Goal: Task Accomplishment & Management: Manage account settings

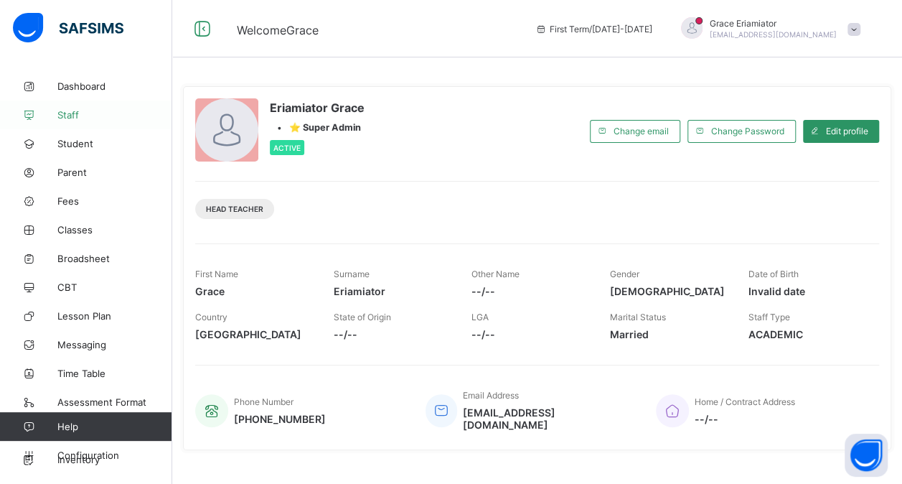
click at [75, 113] on span "Staff" at bounding box center [114, 114] width 115 height 11
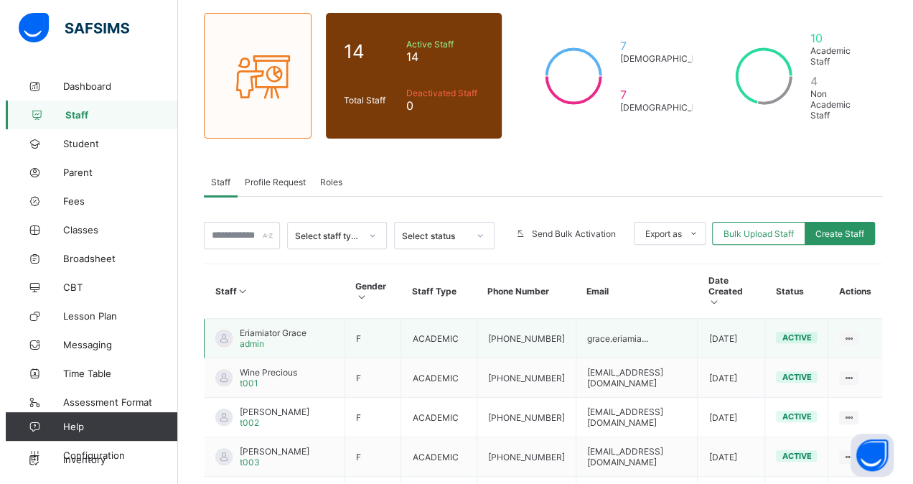
scroll to position [108, 0]
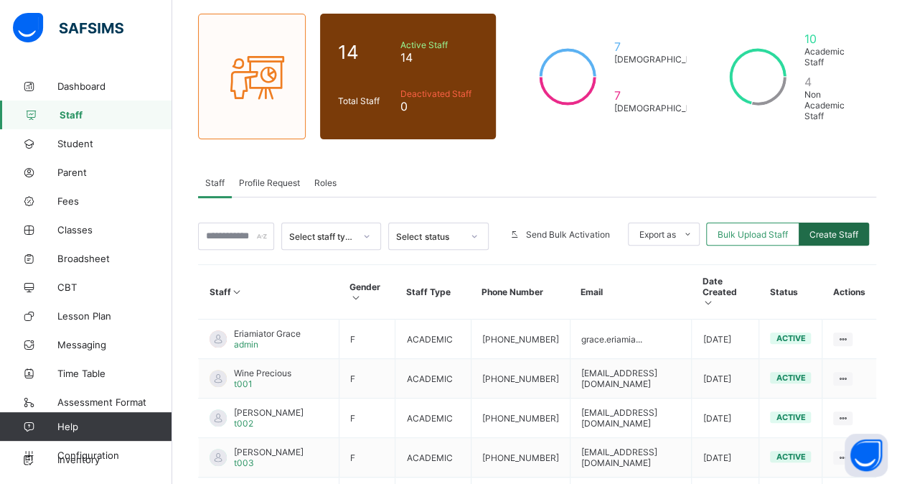
click at [845, 229] on span "Create Staff" at bounding box center [834, 234] width 49 height 11
select select "**"
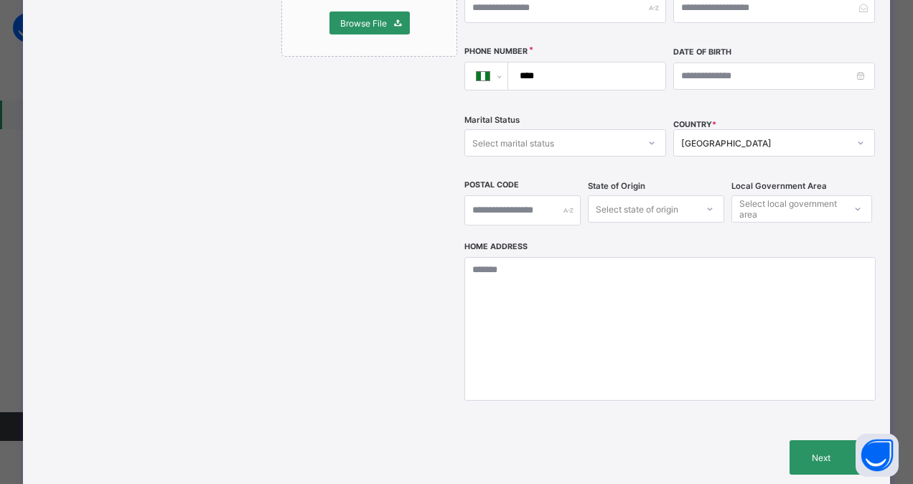
scroll to position [520, 0]
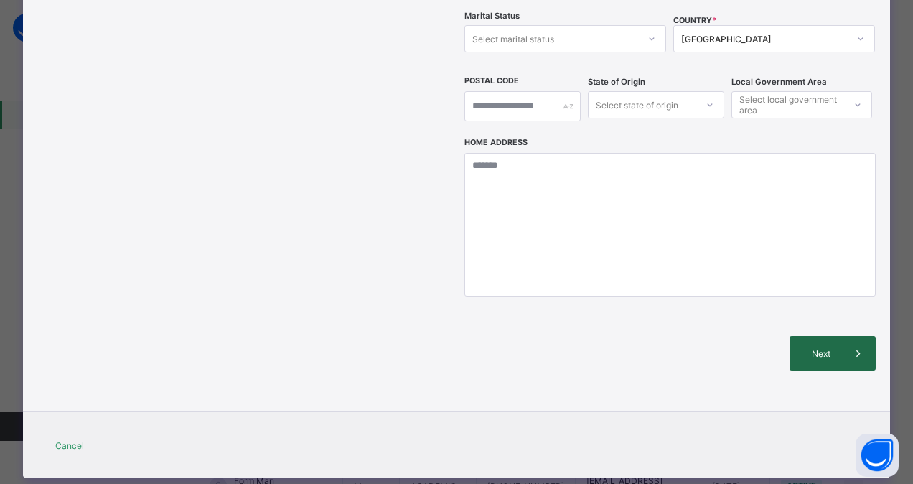
click at [820, 336] on div "Next" at bounding box center [832, 353] width 86 height 34
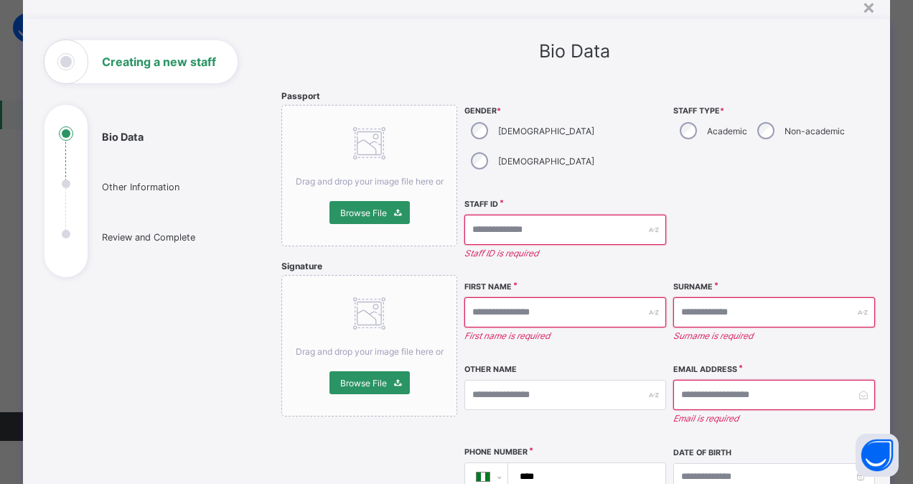
scroll to position [0, 0]
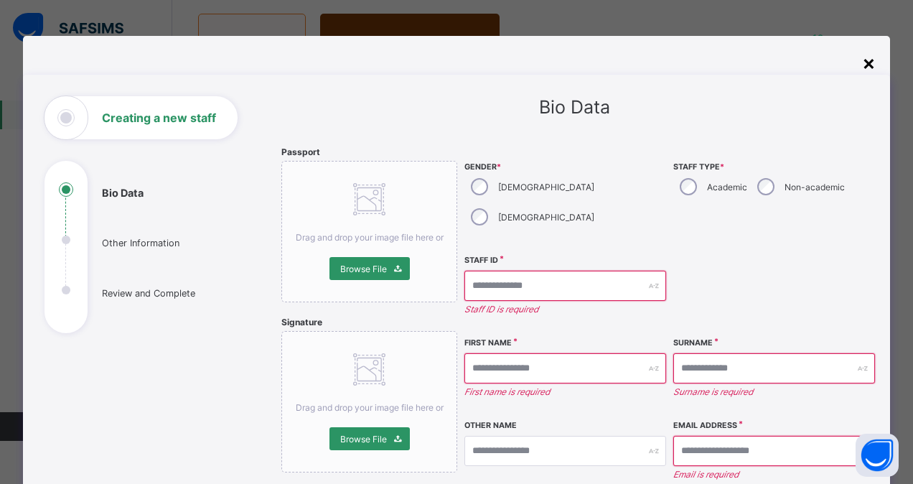
click at [864, 67] on div "×" at bounding box center [869, 62] width 14 height 24
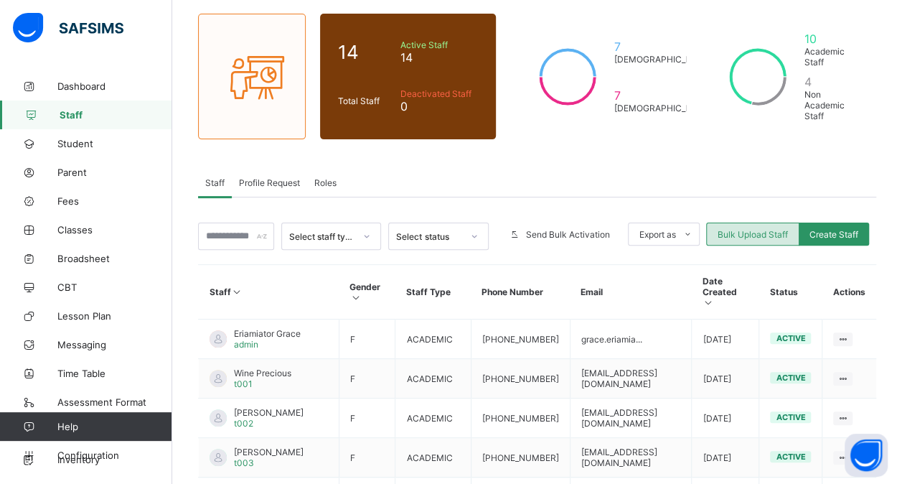
click at [760, 230] on span "Bulk Upload Staff" at bounding box center [753, 234] width 70 height 11
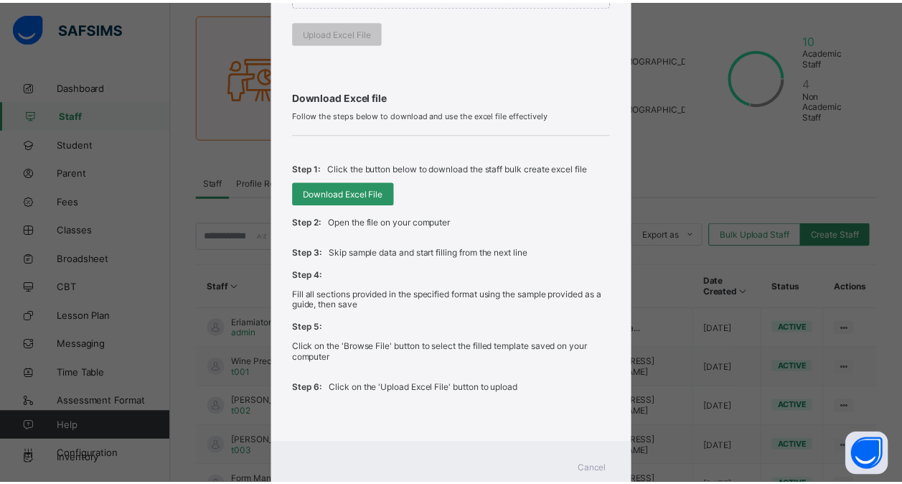
scroll to position [399, 0]
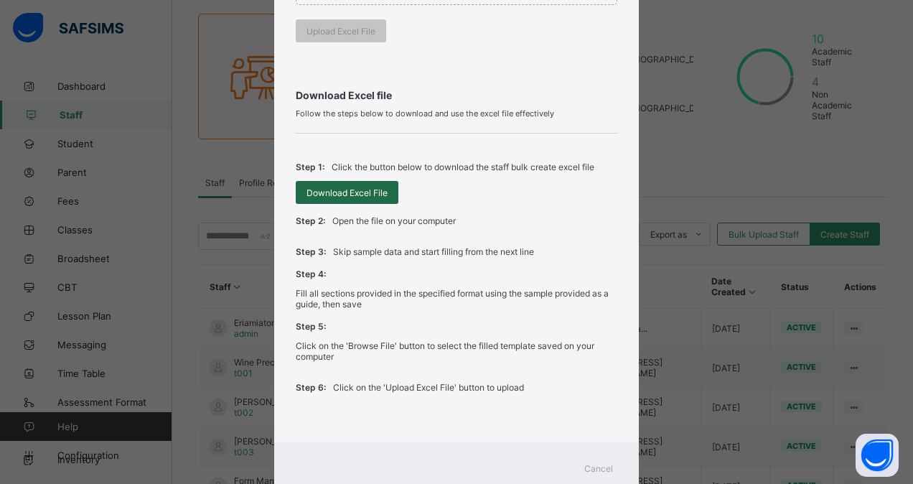
click at [337, 187] on span "Download Excel File" at bounding box center [346, 192] width 81 height 11
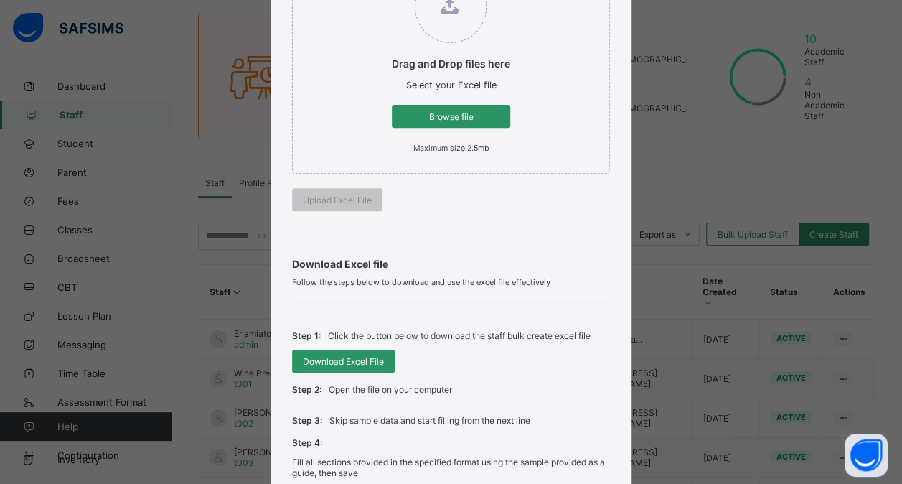
scroll to position [230, 0]
click at [455, 113] on span "Browse file" at bounding box center [451, 117] width 97 height 11
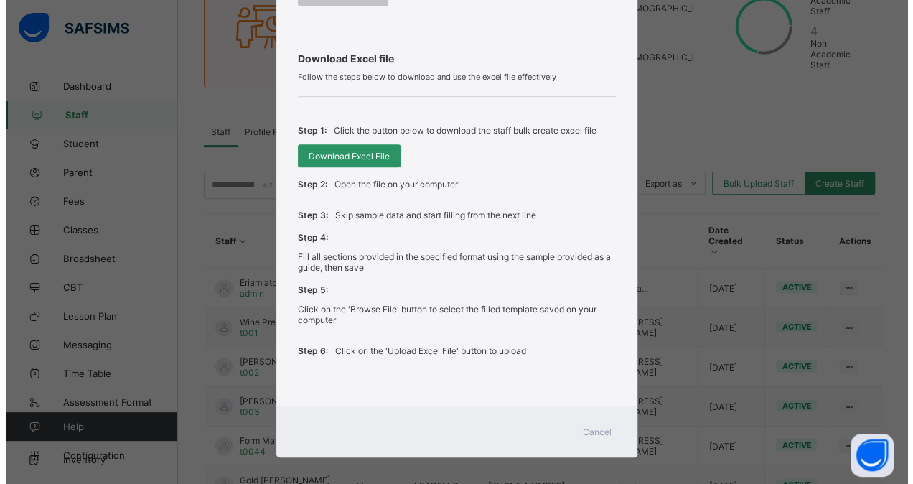
scroll to position [160, 0]
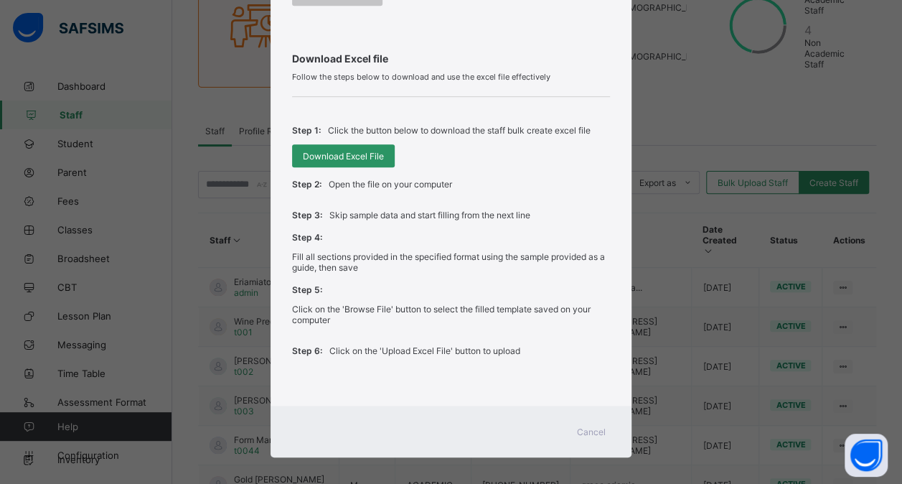
click at [589, 426] on span "Cancel" at bounding box center [591, 431] width 29 height 11
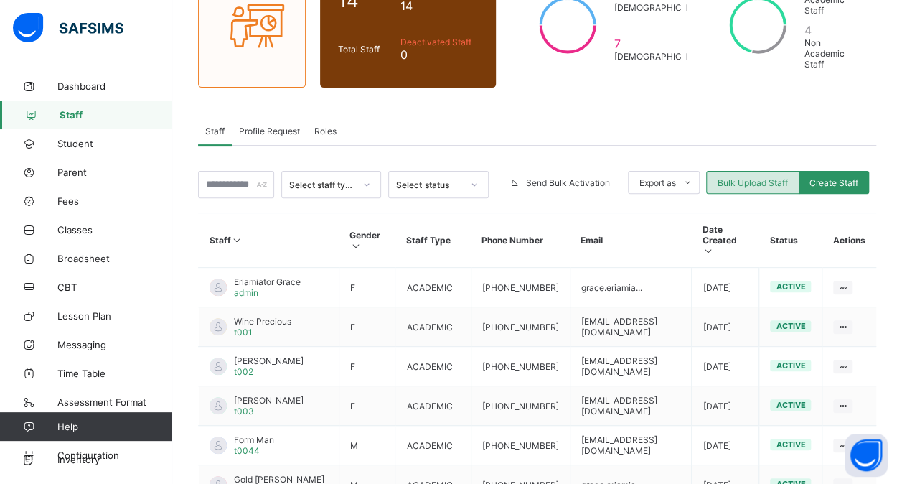
click at [741, 177] on span "Bulk Upload Staff" at bounding box center [753, 182] width 70 height 11
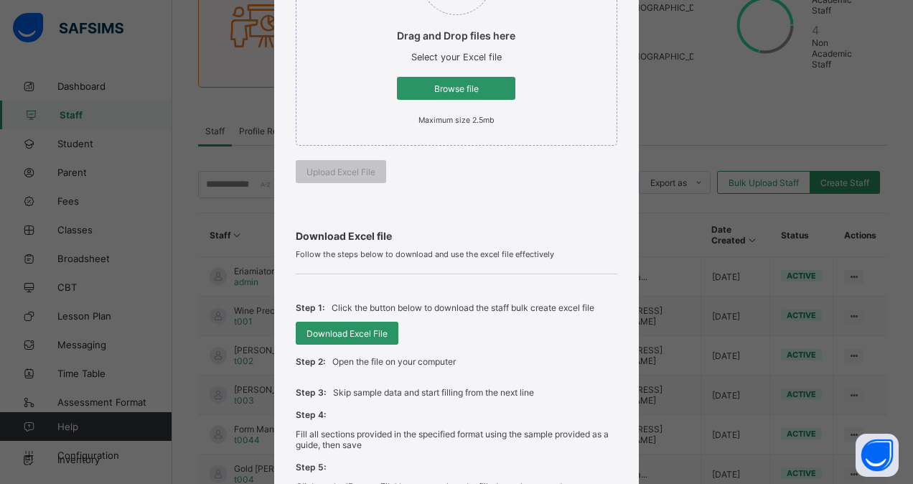
scroll to position [309, 0]
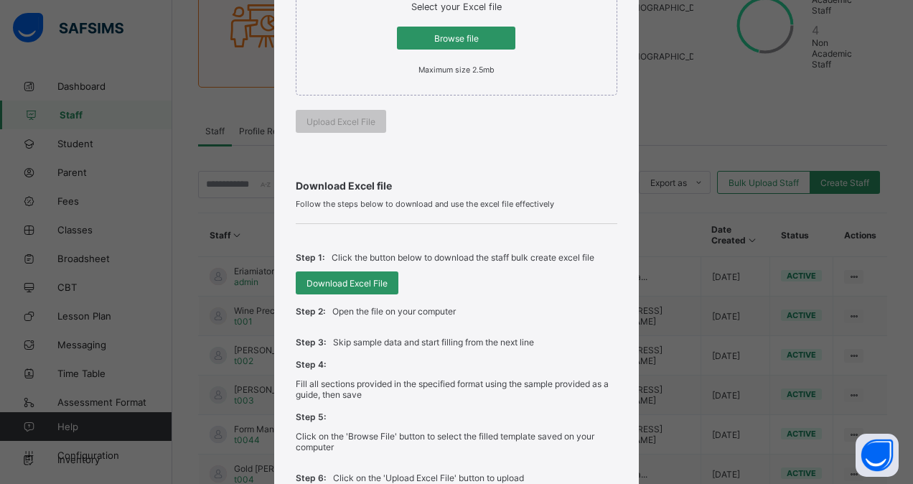
click at [666, 121] on div "Bulk Upload Staff Upload Excel File Select your Excel file from your computer t…" at bounding box center [456, 242] width 913 height 484
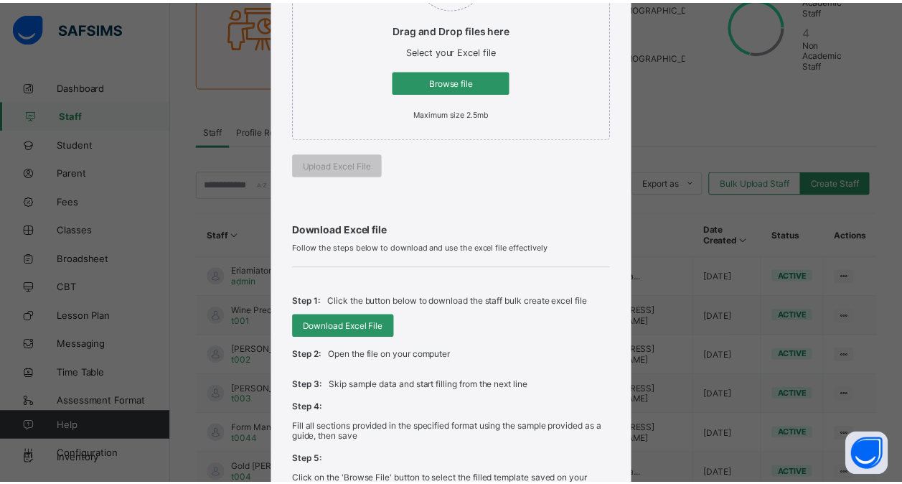
scroll to position [316, 0]
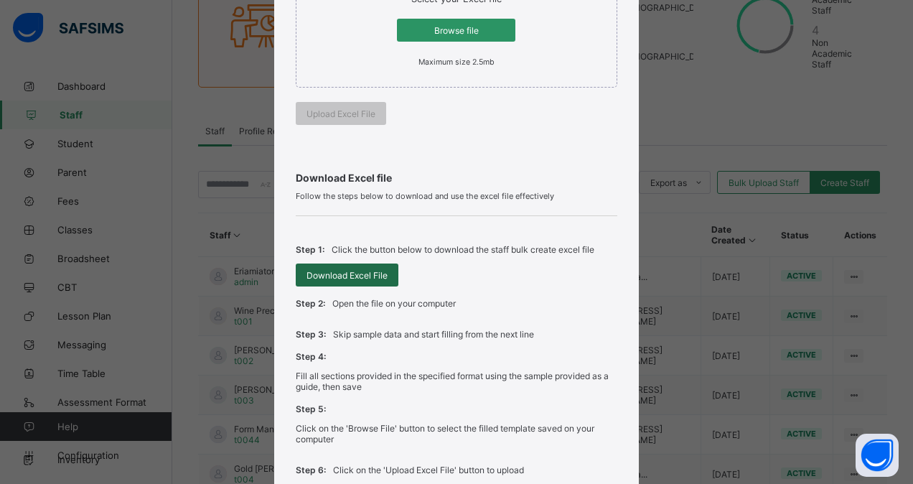
click at [351, 274] on span "Download Excel File" at bounding box center [346, 275] width 81 height 11
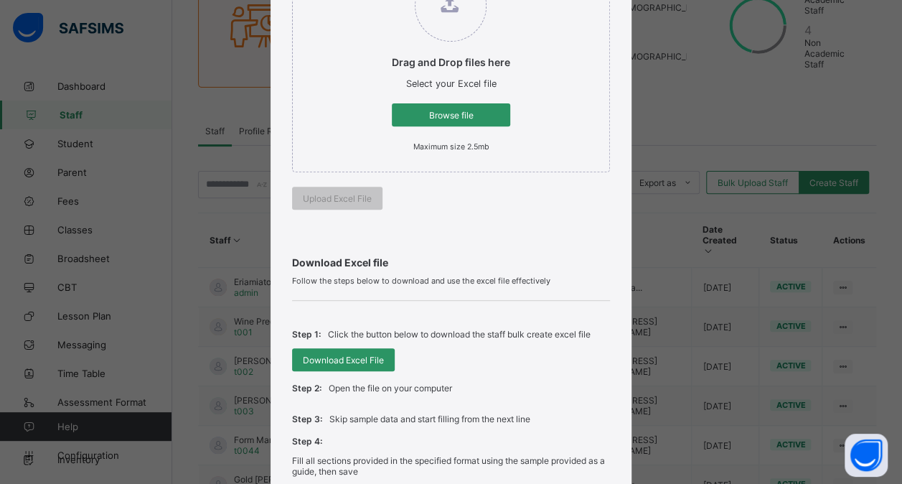
scroll to position [230, 0]
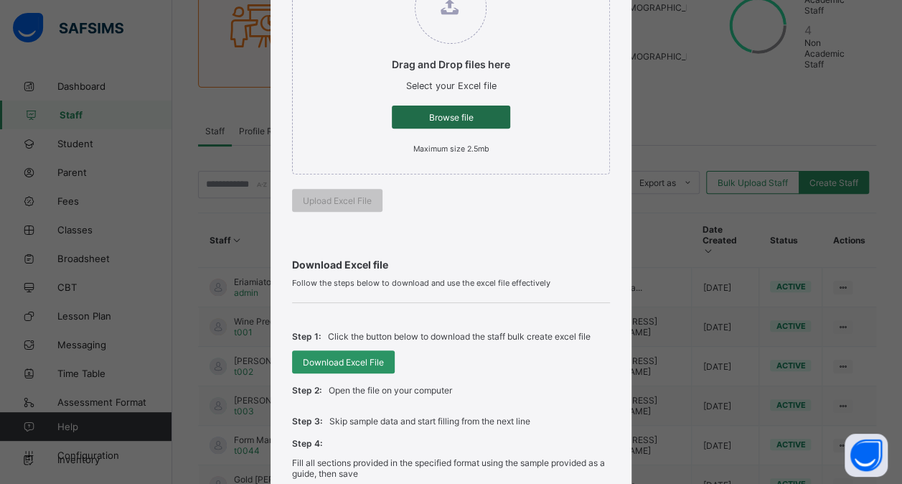
click at [438, 116] on span "Browse file" at bounding box center [451, 117] width 97 height 11
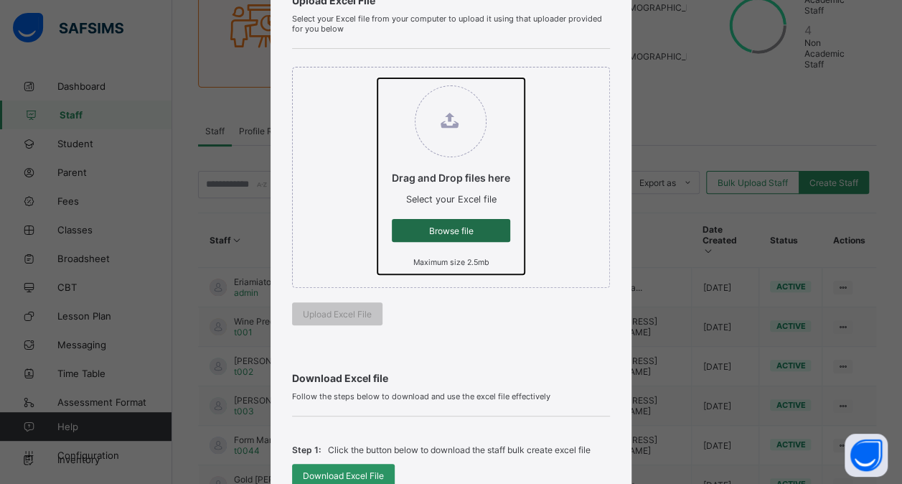
scroll to position [118, 0]
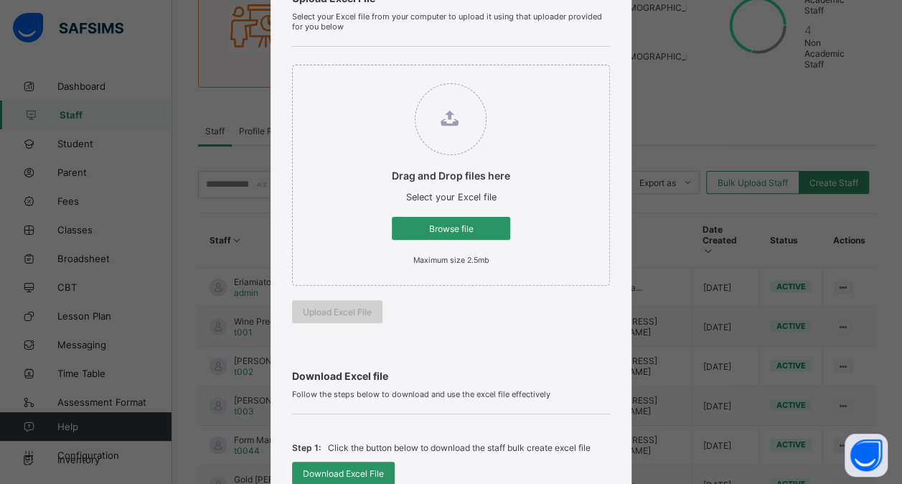
click at [328, 306] on span "Upload Excel File" at bounding box center [337, 311] width 69 height 11
drag, startPoint x: 328, startPoint y: 306, endPoint x: 307, endPoint y: 313, distance: 22.0
click at [307, 313] on span "Upload Excel File" at bounding box center [337, 311] width 69 height 11
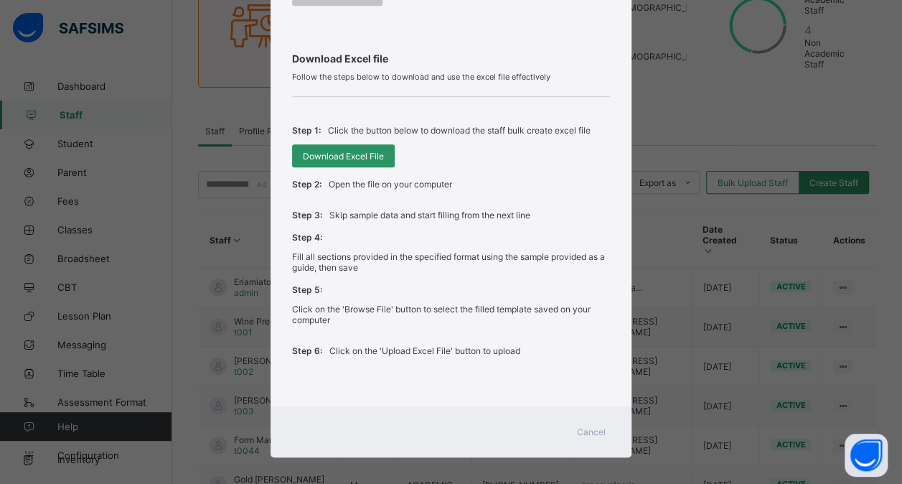
click at [593, 426] on span "Cancel" at bounding box center [591, 431] width 29 height 11
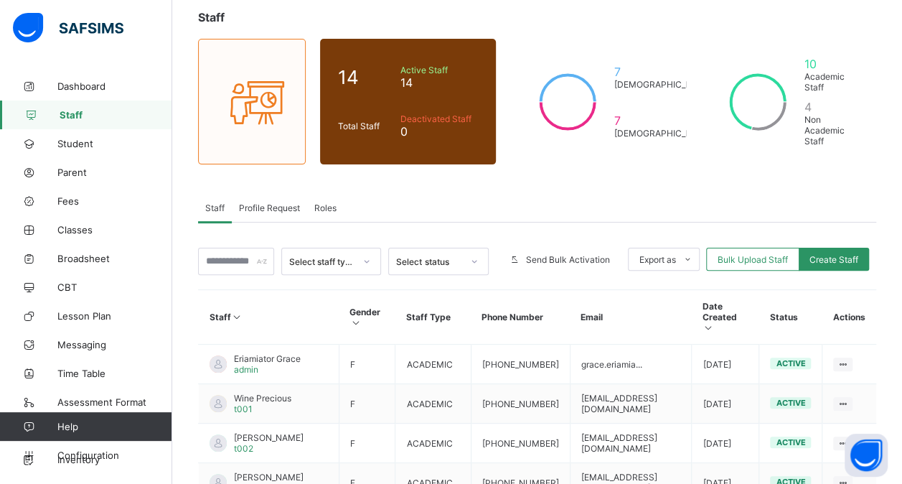
scroll to position [219, 0]
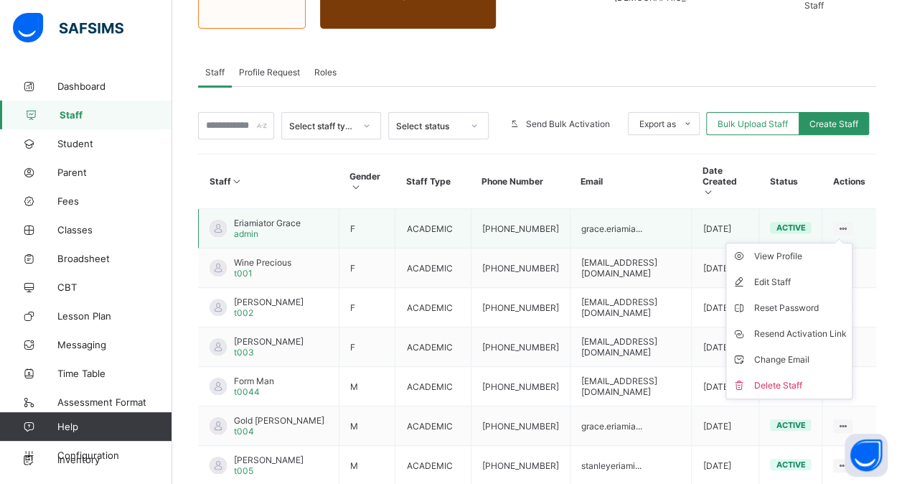
click at [849, 223] on icon at bounding box center [843, 228] width 12 height 11
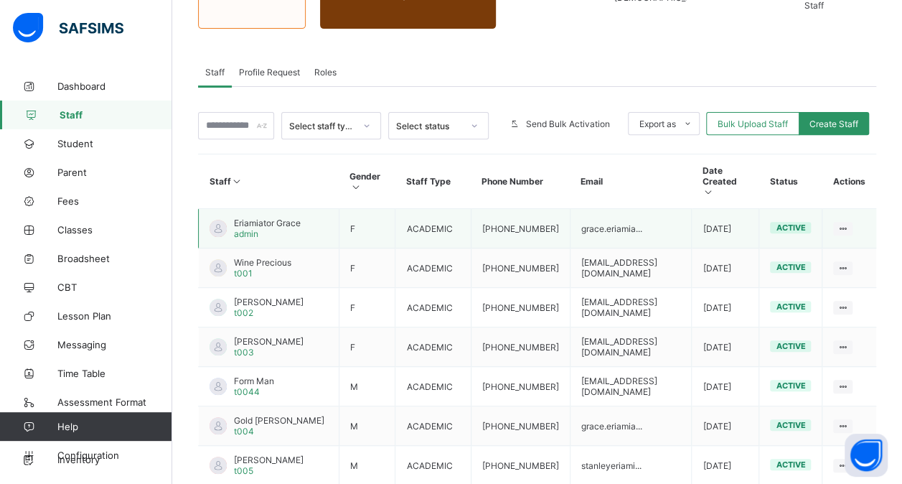
click at [258, 217] on span "Eriamiator Grace" at bounding box center [267, 222] width 67 height 11
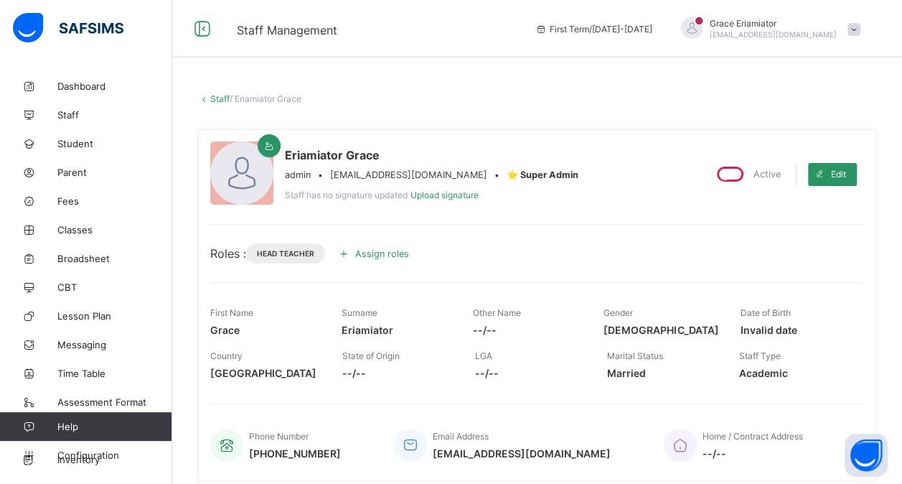
click at [217, 95] on link "Staff" at bounding box center [219, 98] width 19 height 11
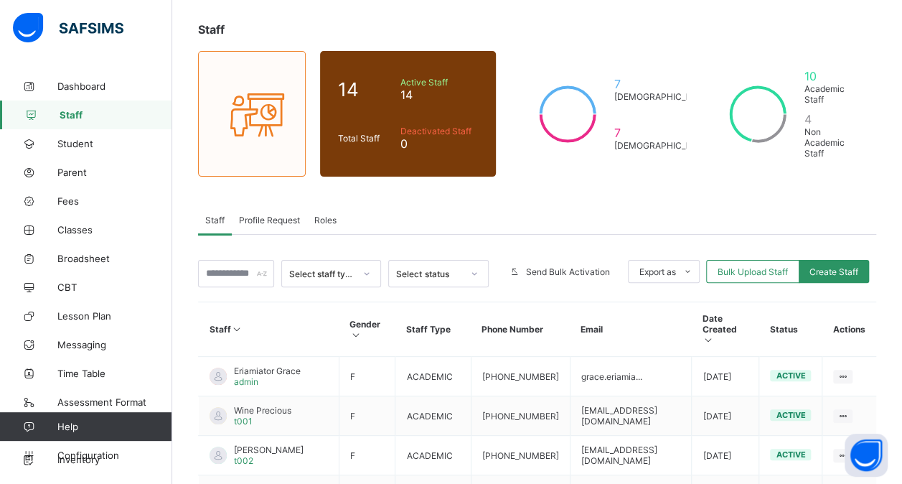
scroll to position [72, 0]
click at [256, 404] on span "Wine Precious" at bounding box center [262, 409] width 57 height 11
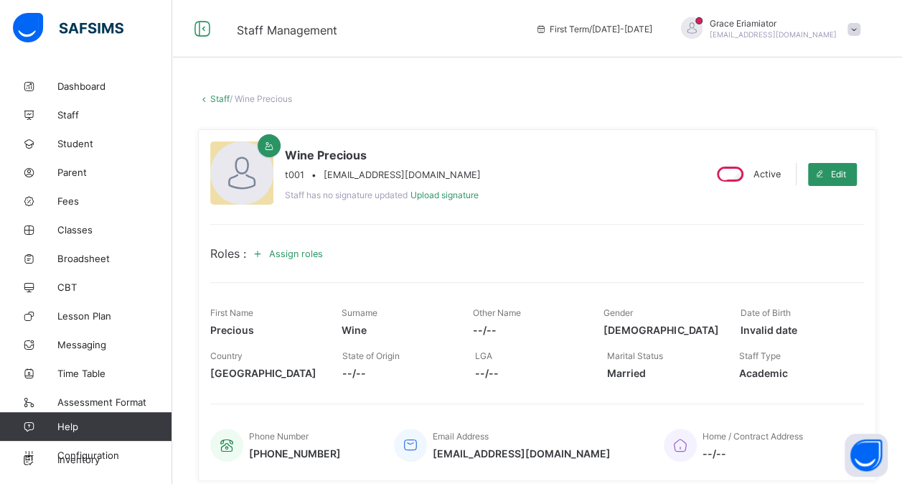
click at [755, 174] on div "Active" at bounding box center [747, 174] width 74 height 22
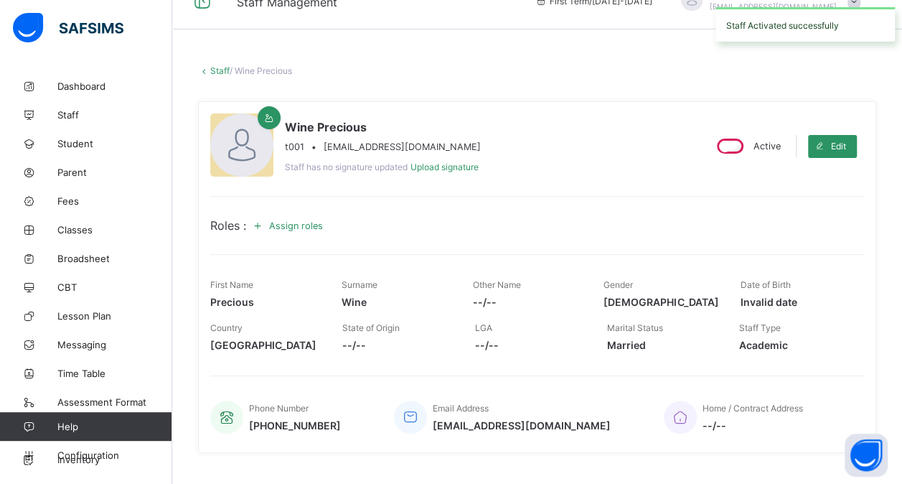
scroll to position [29, 0]
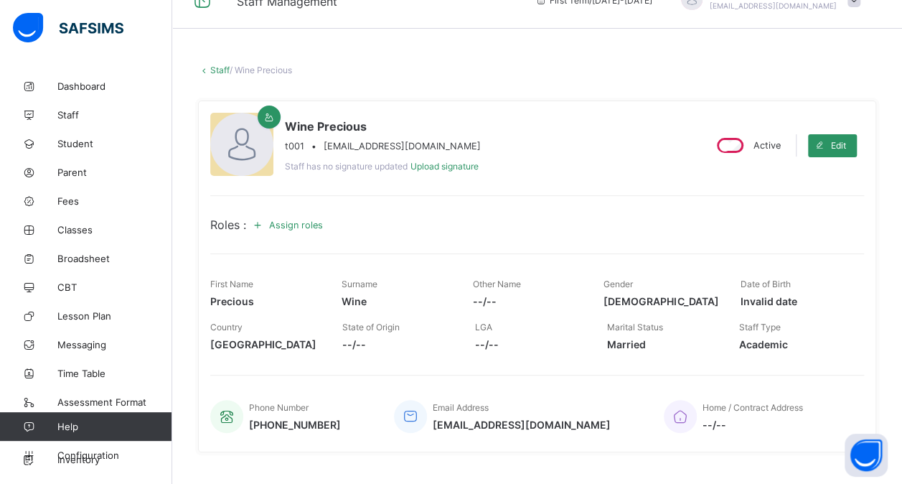
click at [263, 222] on icon at bounding box center [258, 224] width 16 height 14
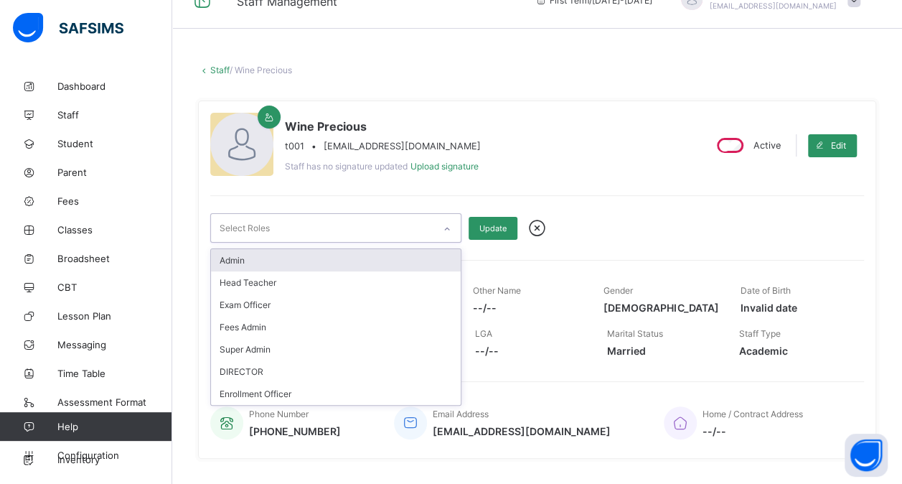
click at [338, 235] on div "Select Roles" at bounding box center [322, 228] width 222 height 28
click at [332, 257] on div "Admin" at bounding box center [336, 260] width 250 height 22
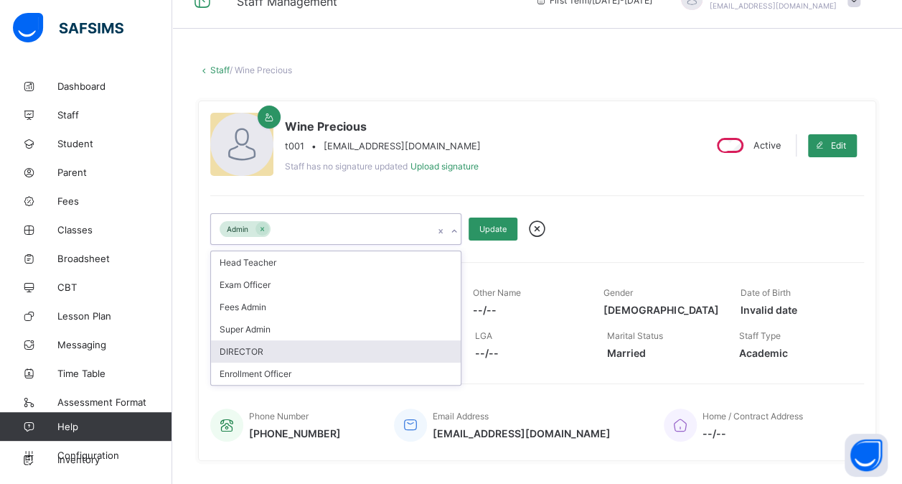
click at [263, 342] on div "DIRECTOR" at bounding box center [336, 351] width 250 height 22
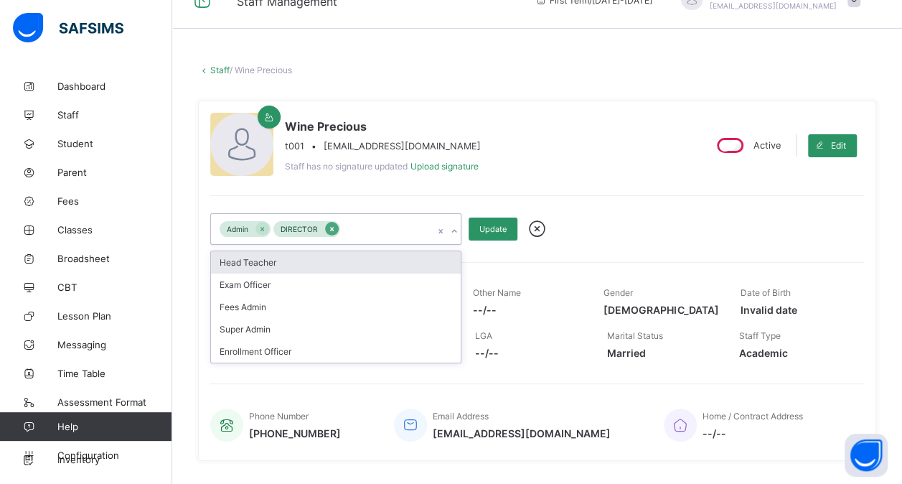
click at [331, 229] on icon at bounding box center [332, 229] width 8 height 10
click at [260, 231] on icon at bounding box center [262, 229] width 8 height 10
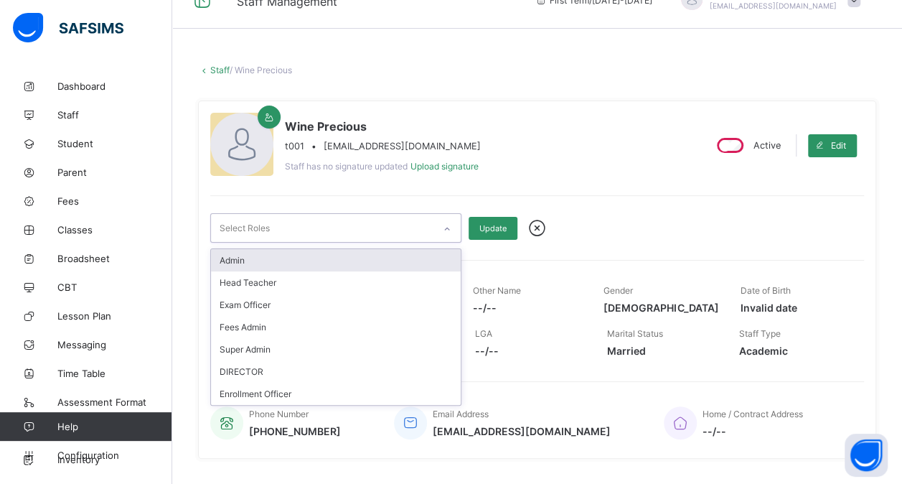
scroll to position [0, 0]
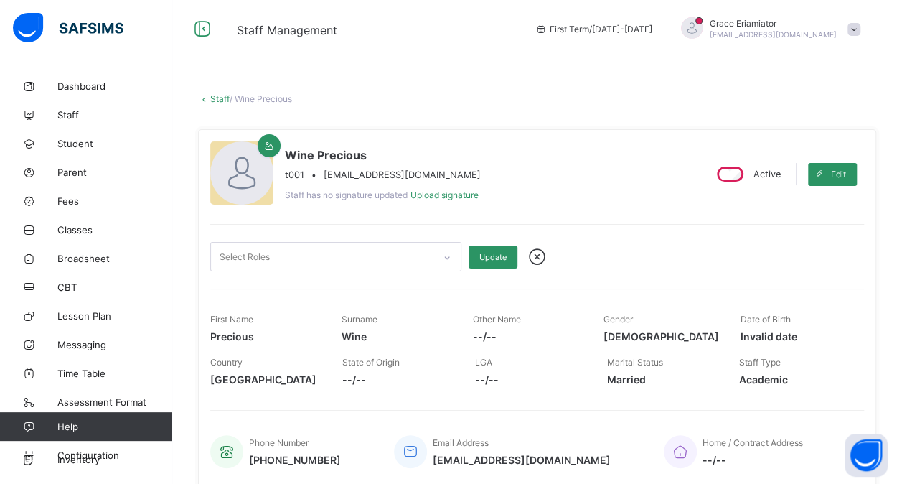
click at [216, 97] on link "Staff" at bounding box center [219, 98] width 19 height 11
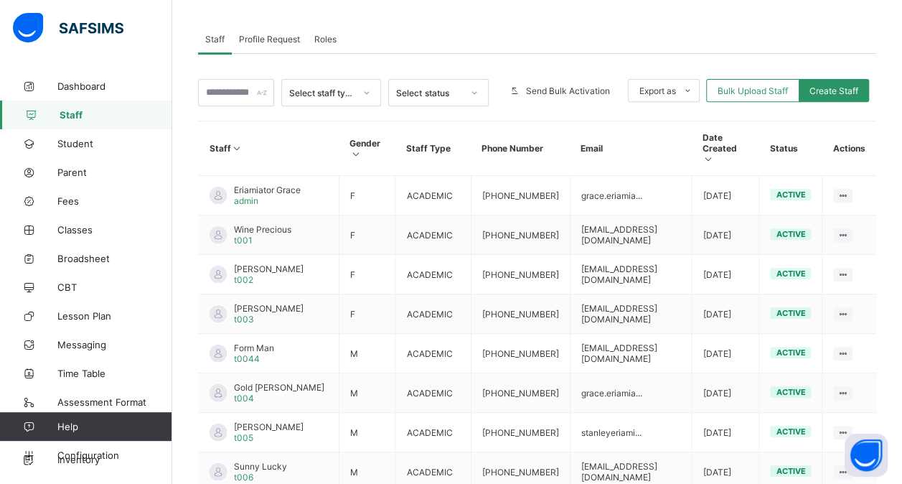
scroll to position [221, 0]
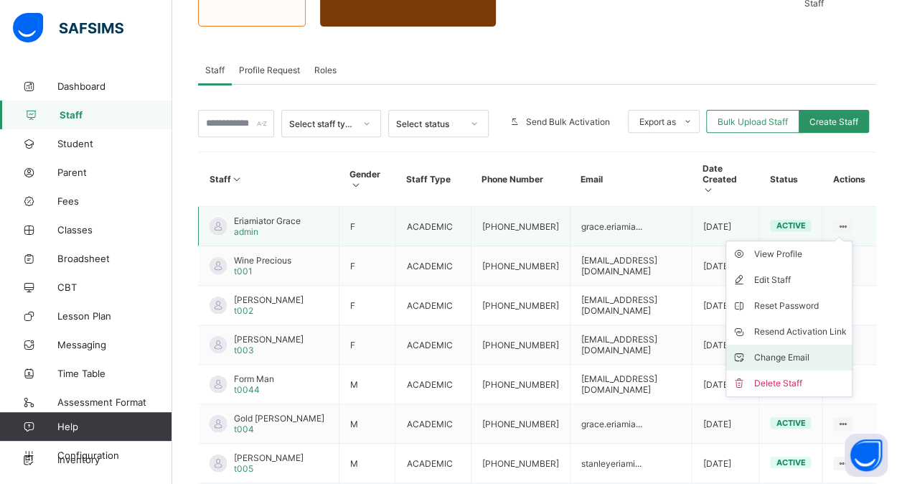
click at [797, 350] on div "Change Email" at bounding box center [800, 357] width 93 height 14
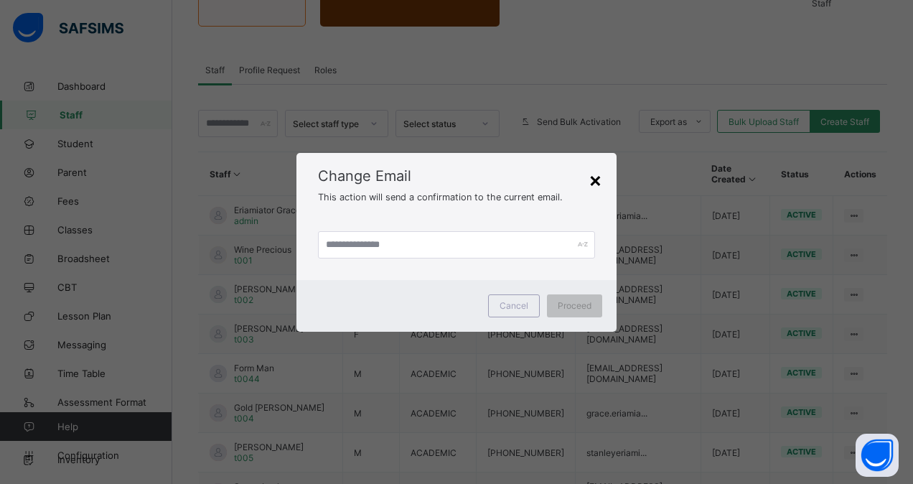
click at [594, 174] on div "×" at bounding box center [595, 179] width 14 height 24
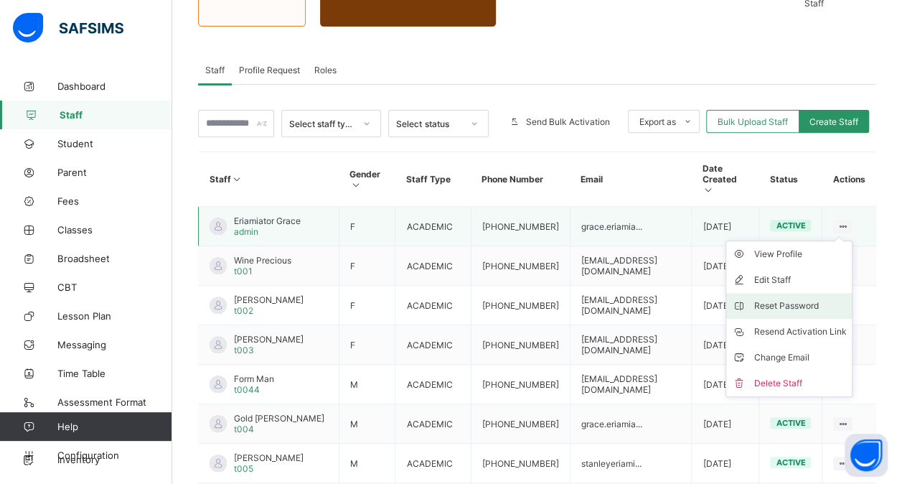
click at [788, 299] on div "Reset Password" at bounding box center [800, 306] width 93 height 14
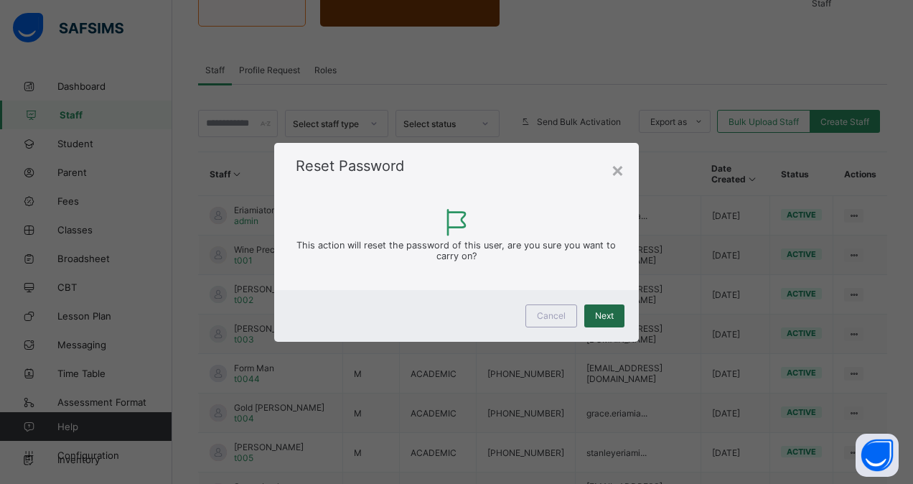
click at [601, 312] on span "Next" at bounding box center [604, 315] width 19 height 11
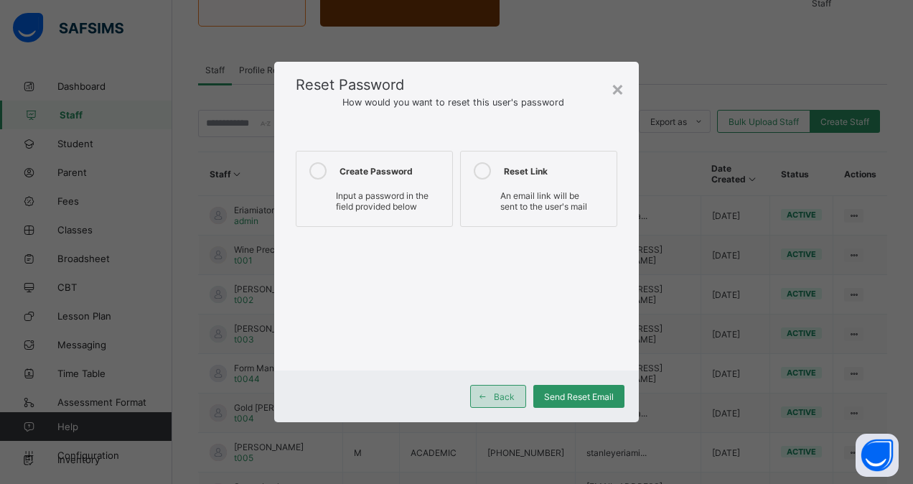
click at [498, 398] on span "Back" at bounding box center [504, 396] width 21 height 11
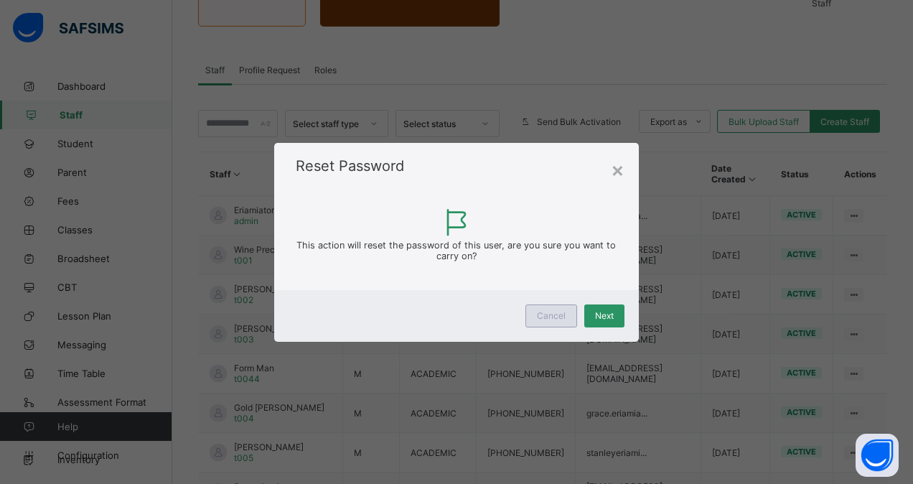
click at [546, 314] on span "Cancel" at bounding box center [551, 315] width 29 height 11
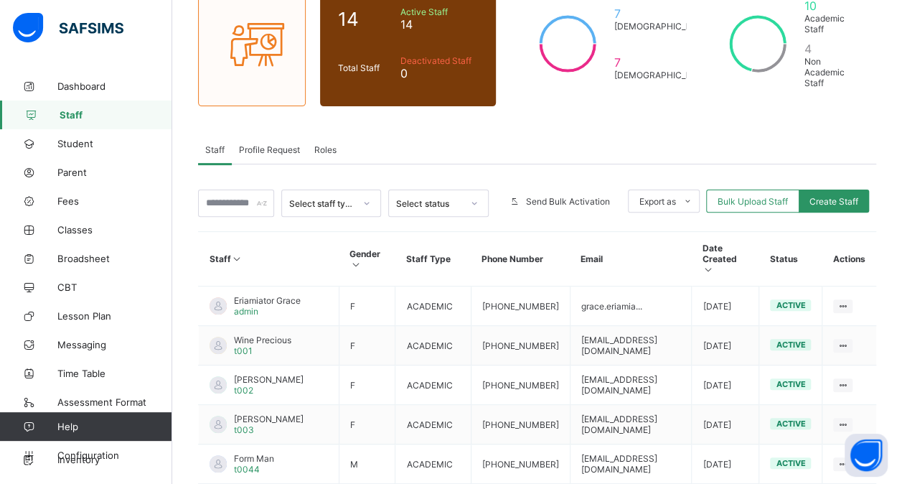
scroll to position [141, 0]
click at [271, 145] on span "Profile Request" at bounding box center [269, 150] width 61 height 11
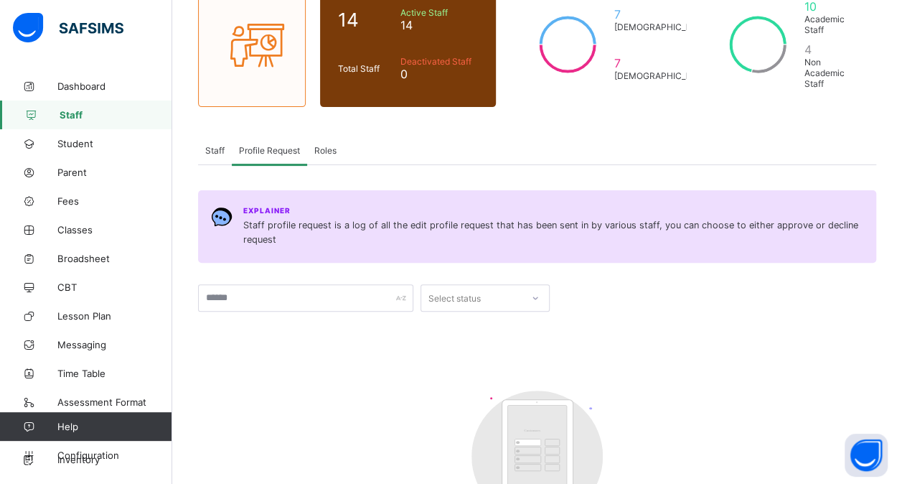
click at [400, 263] on div "Explainer Staff profile request is a log of all the edit profile request that h…" at bounding box center [537, 387] width 678 height 394
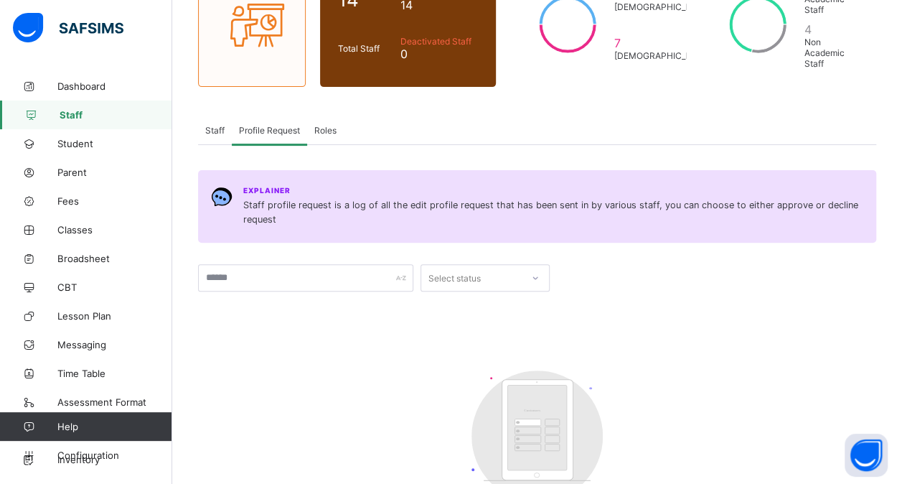
scroll to position [158, 0]
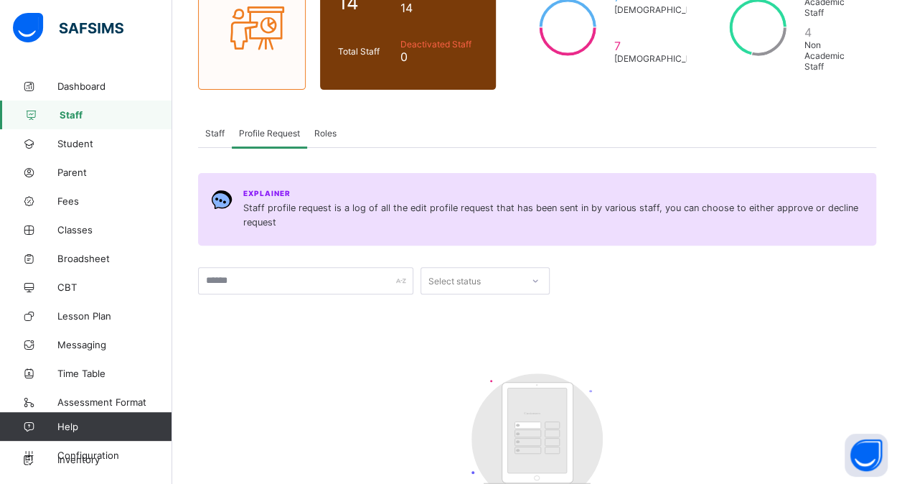
click at [220, 128] on span "Staff" at bounding box center [214, 133] width 19 height 11
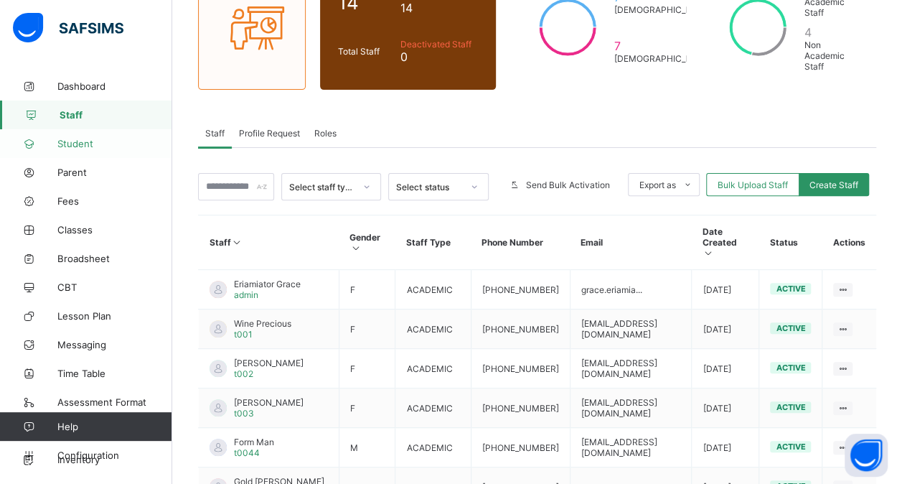
click at [86, 142] on span "Student" at bounding box center [114, 143] width 115 height 11
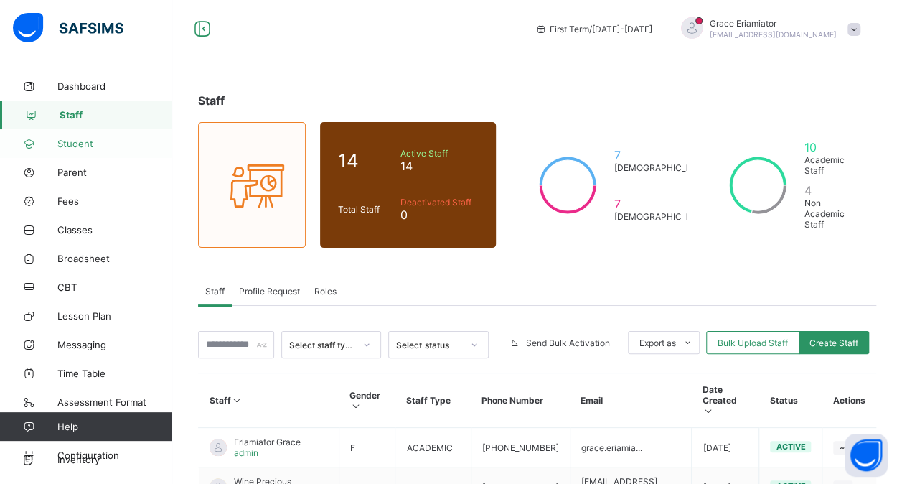
click at [79, 138] on span "Student" at bounding box center [114, 143] width 115 height 11
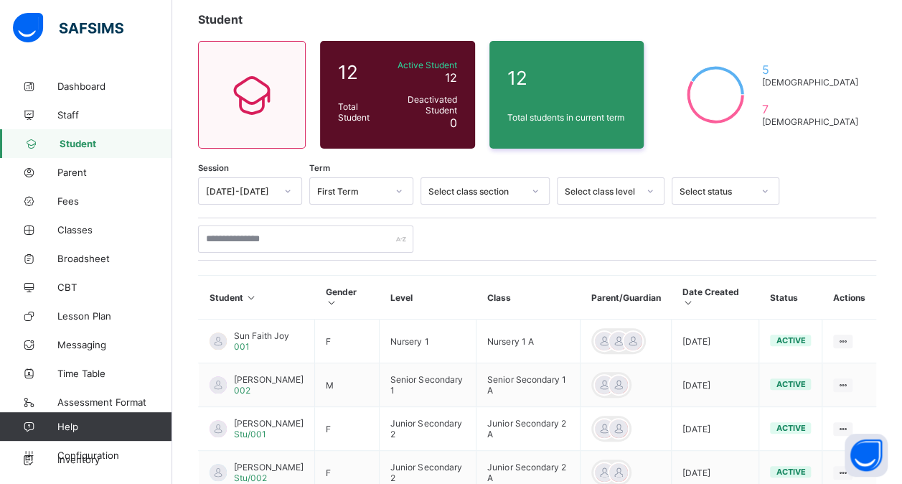
scroll to position [93, 0]
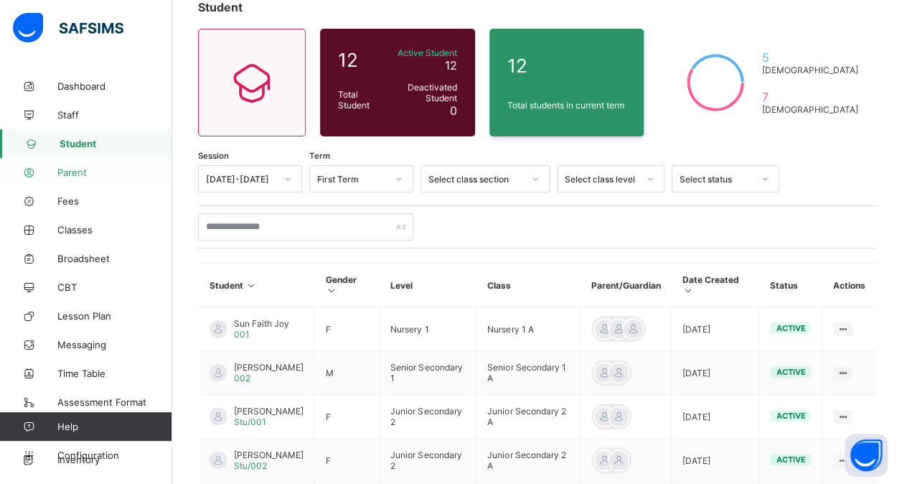
click at [78, 175] on span "Parent" at bounding box center [114, 171] width 115 height 11
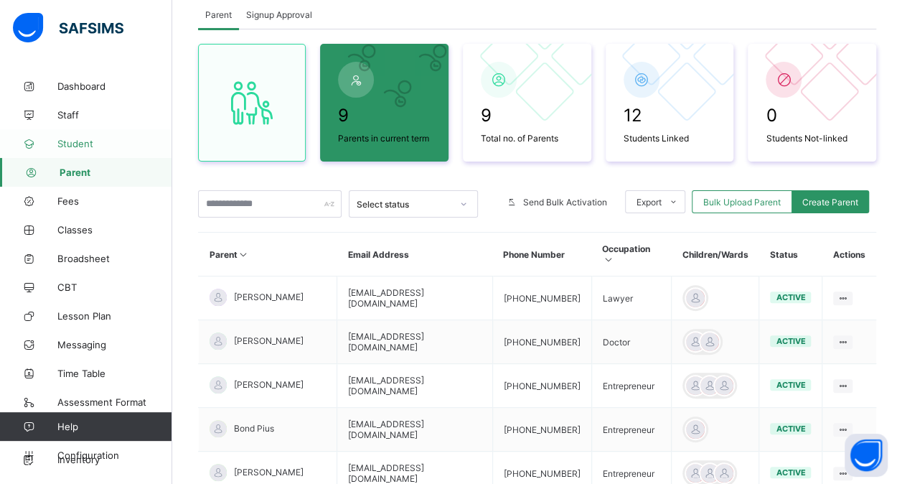
click at [98, 135] on link "Student" at bounding box center [86, 143] width 172 height 29
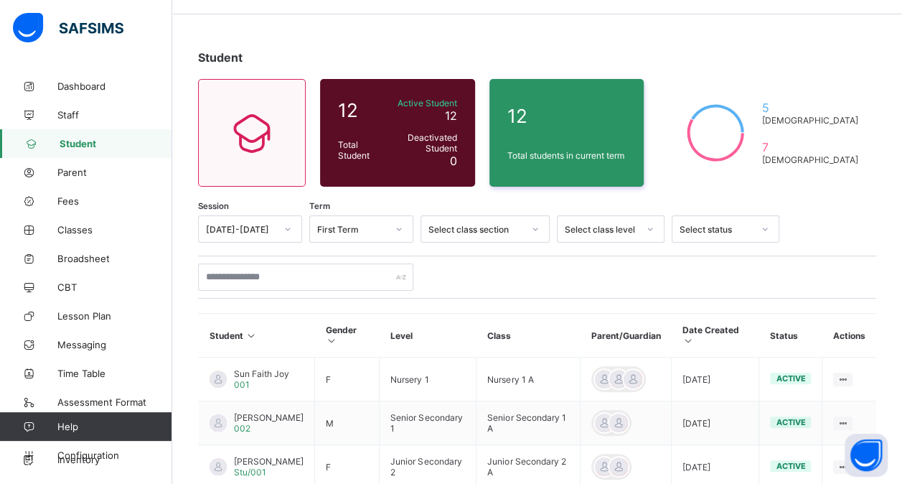
scroll to position [43, 0]
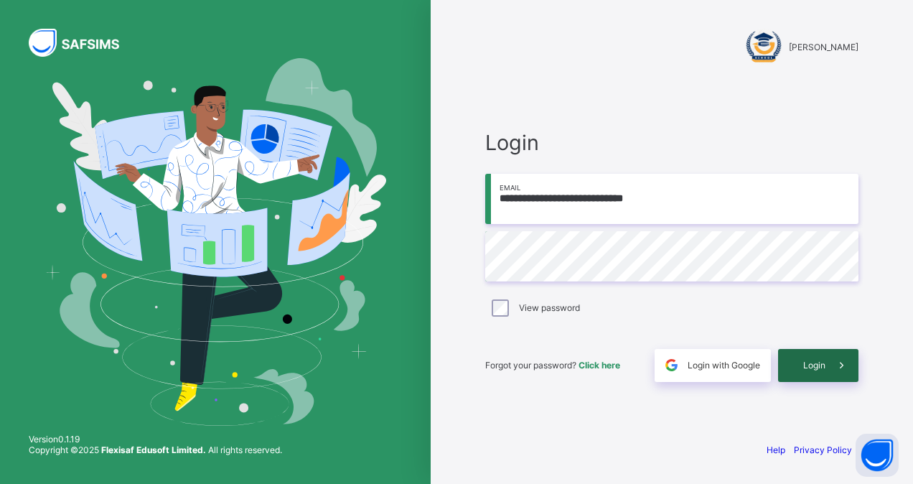
click at [805, 365] on span "Login" at bounding box center [814, 365] width 22 height 11
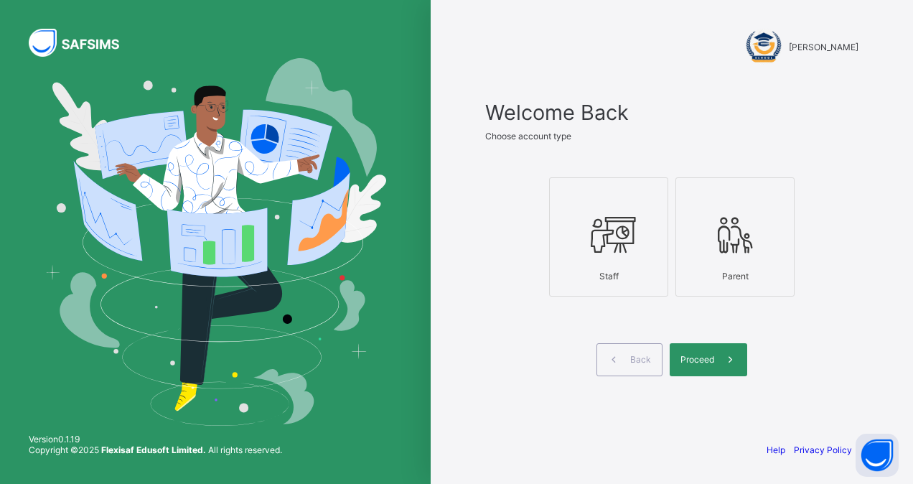
click at [614, 237] on icon at bounding box center [608, 234] width 50 height 43
click at [690, 367] on div "Proceed" at bounding box center [709, 359] width 78 height 33
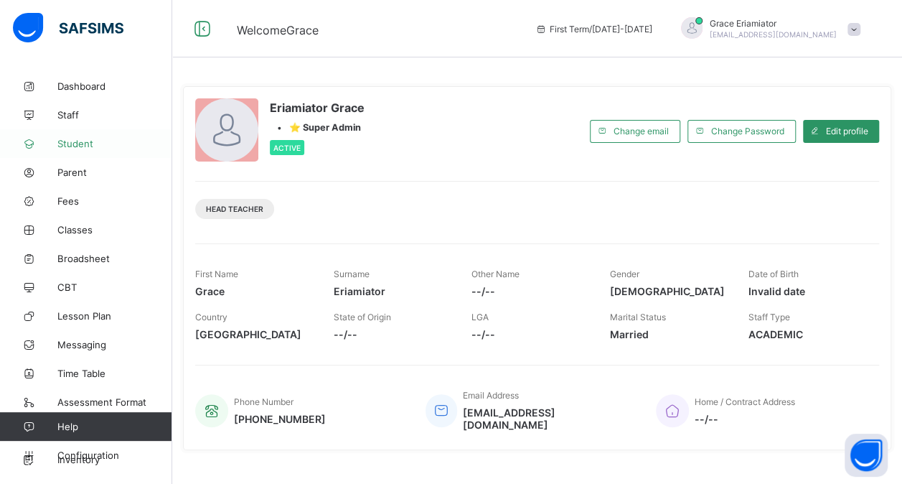
click at [90, 144] on span "Student" at bounding box center [114, 143] width 115 height 11
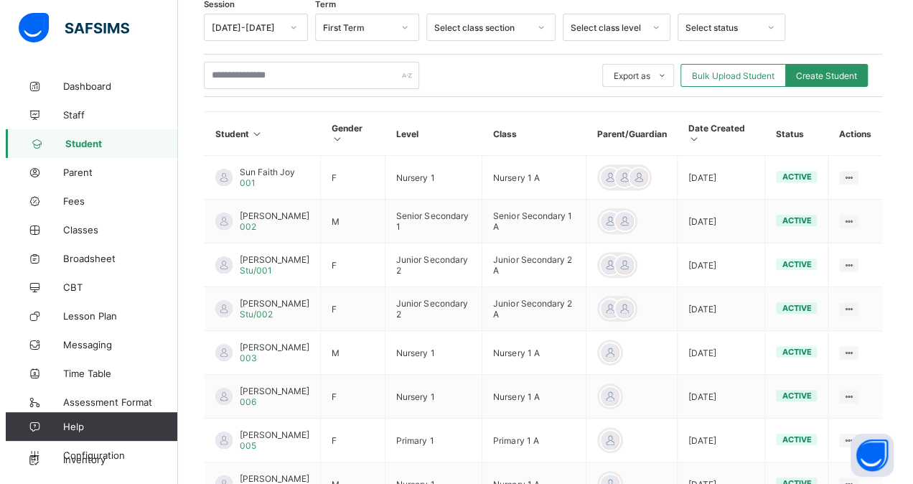
scroll to position [245, 0]
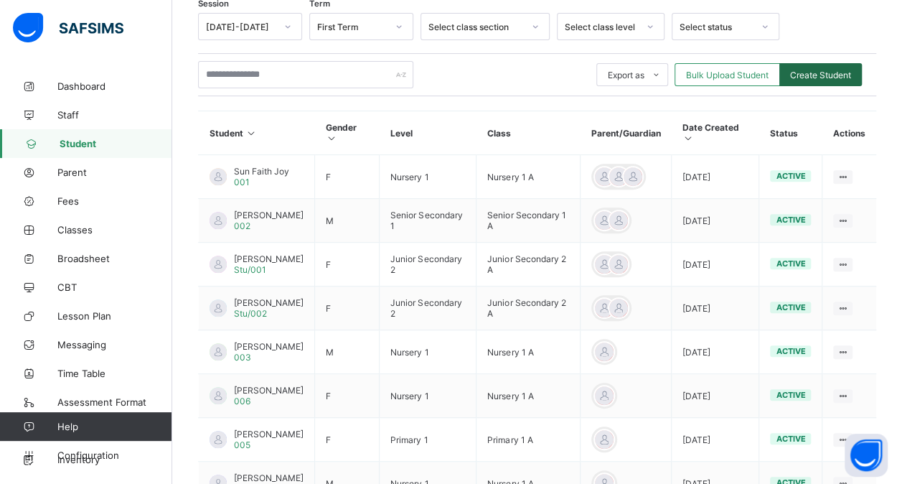
click at [835, 70] on span "Create Student" at bounding box center [820, 75] width 61 height 11
select select "**"
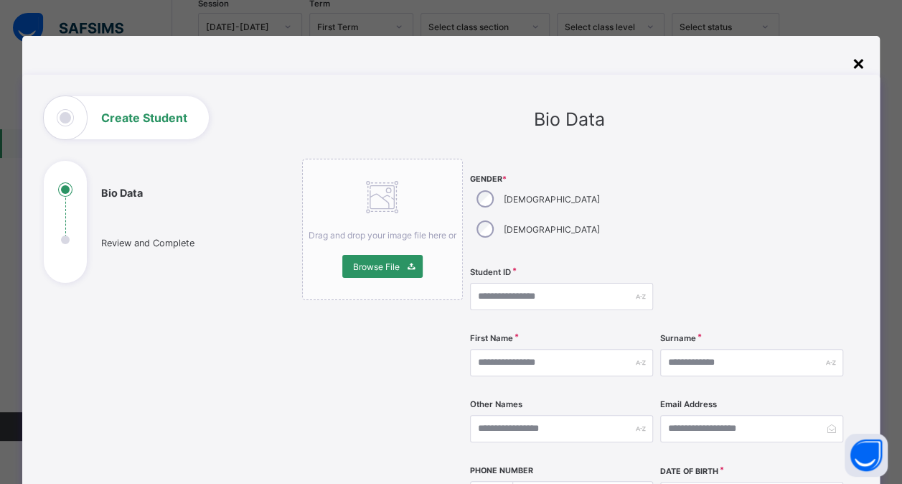
click at [853, 67] on div "×" at bounding box center [859, 62] width 14 height 24
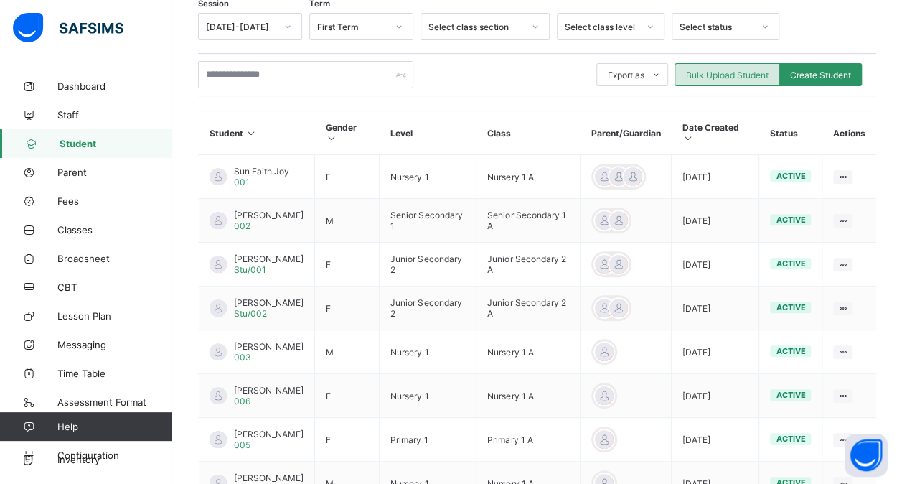
click at [729, 67] on div "Bulk Upload Student" at bounding box center [727, 74] width 105 height 23
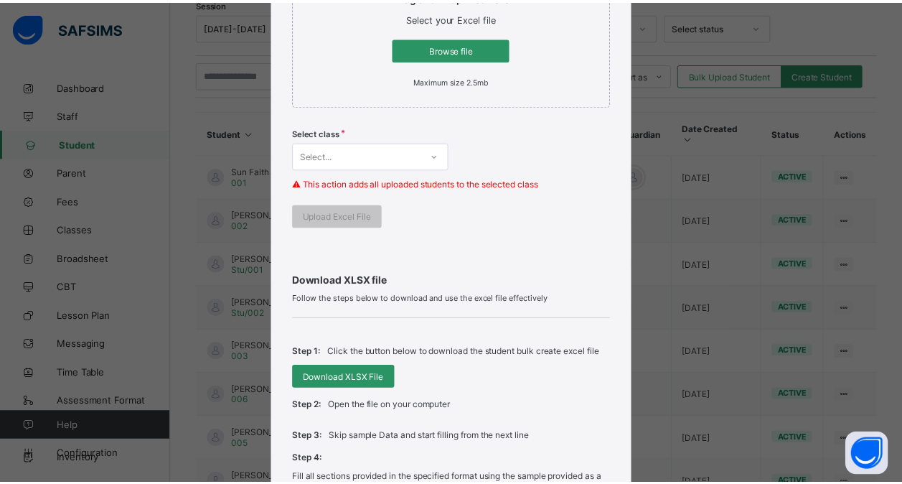
scroll to position [300, 0]
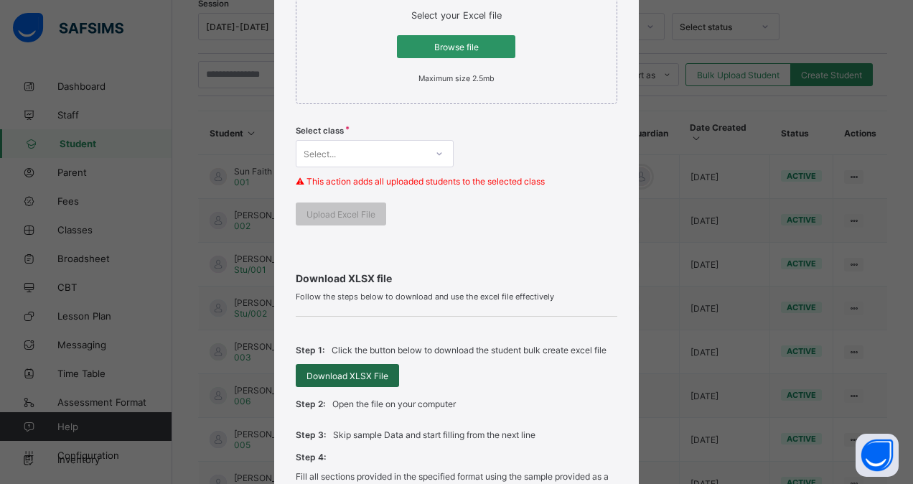
click at [343, 372] on span "Download XLSX File" at bounding box center [347, 375] width 82 height 11
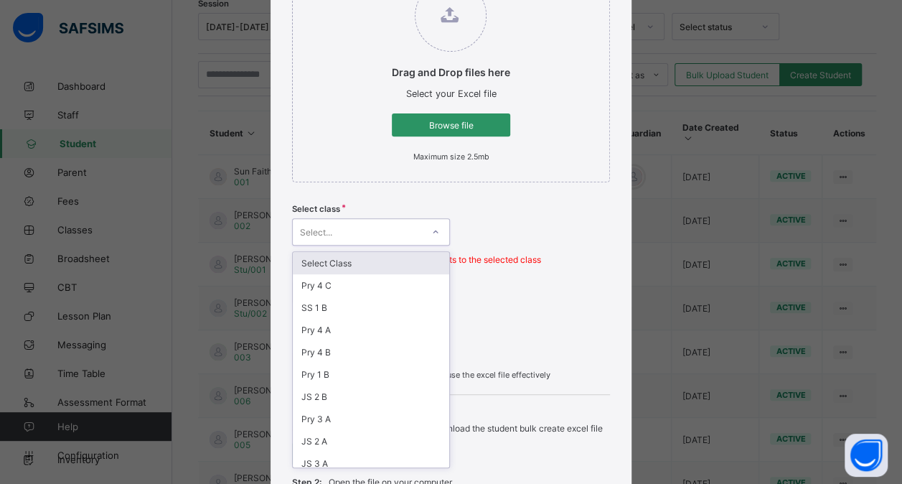
click at [398, 230] on div "Select..." at bounding box center [357, 232] width 129 height 20
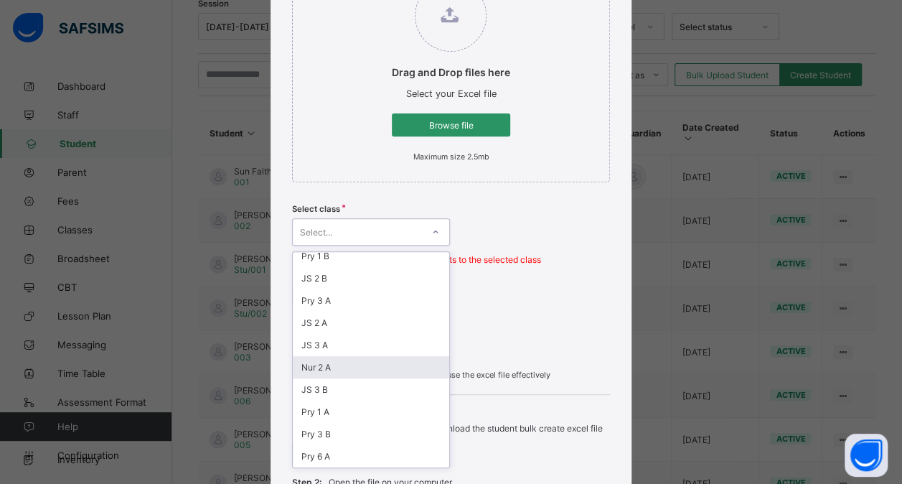
scroll to position [119, 0]
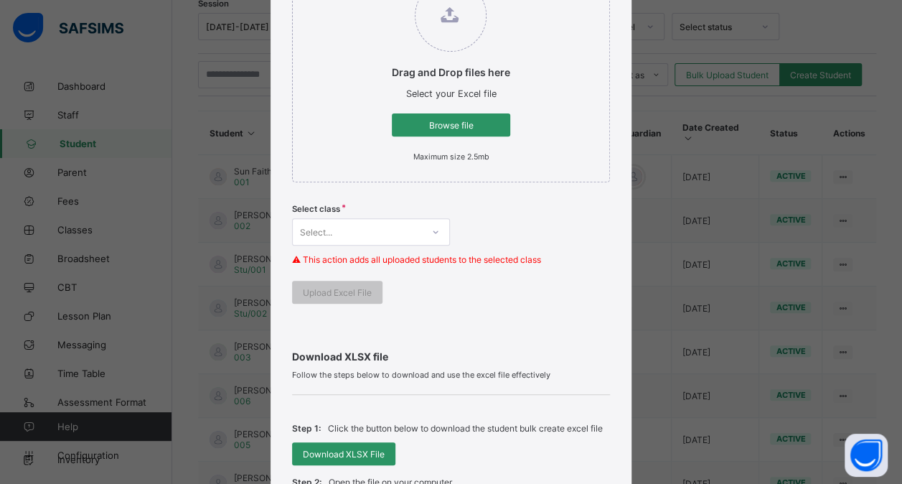
click at [499, 243] on div "Select class Select... ⚠ This action adds all uploaded students to the selected…" at bounding box center [451, 239] width 318 height 84
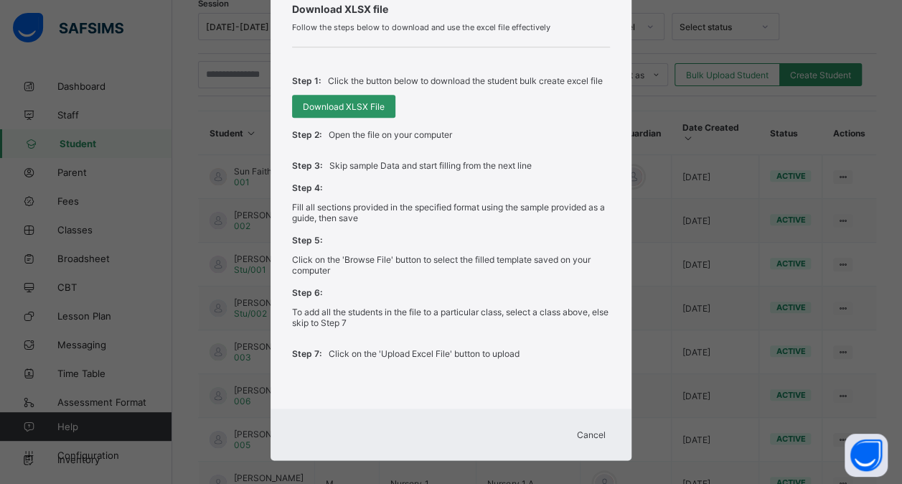
click at [586, 429] on span "Cancel" at bounding box center [591, 434] width 29 height 11
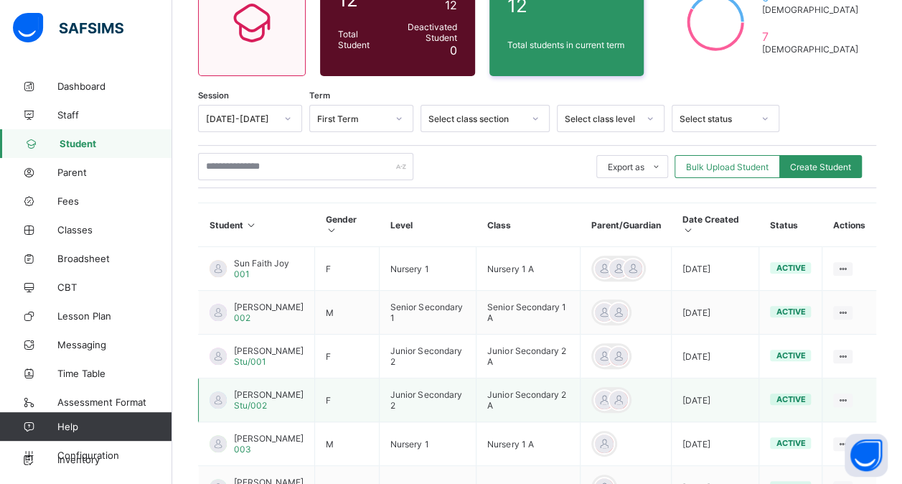
scroll to position [152, 0]
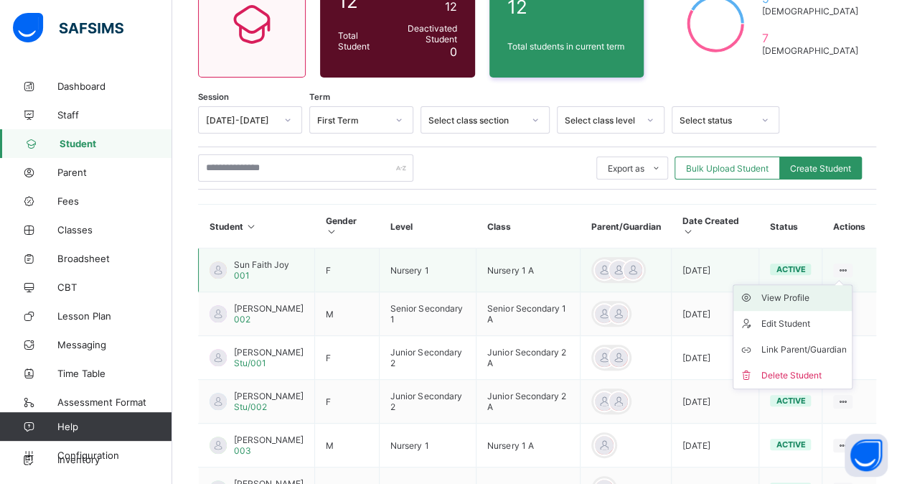
click at [779, 293] on div "View Profile" at bounding box center [803, 298] width 85 height 14
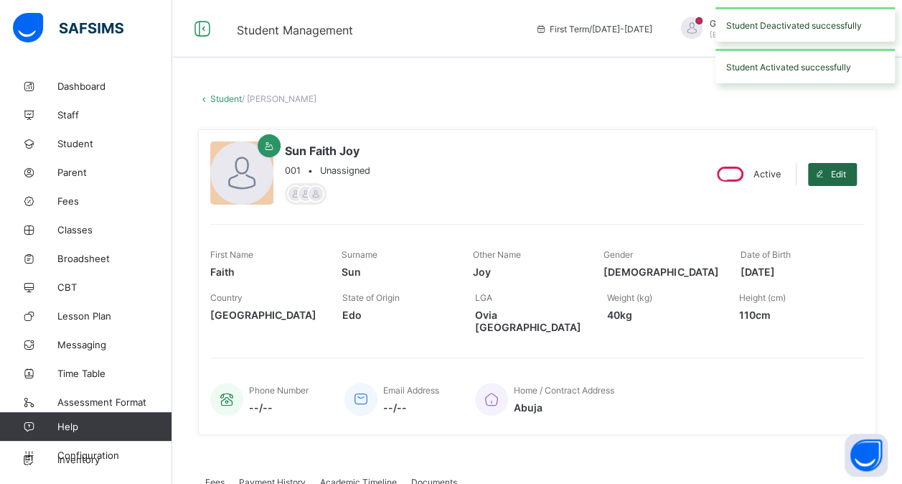
click at [845, 177] on span "Edit" at bounding box center [838, 174] width 15 height 11
select select "**"
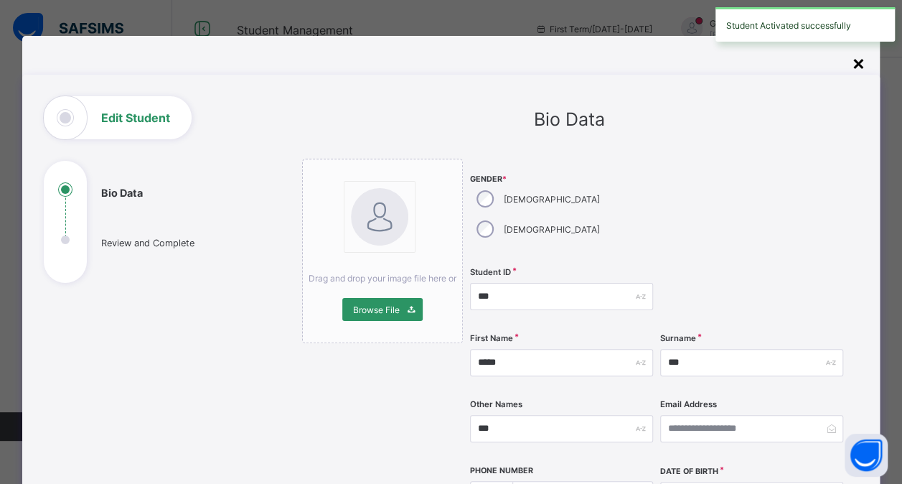
click at [857, 70] on div "×" at bounding box center [859, 62] width 14 height 24
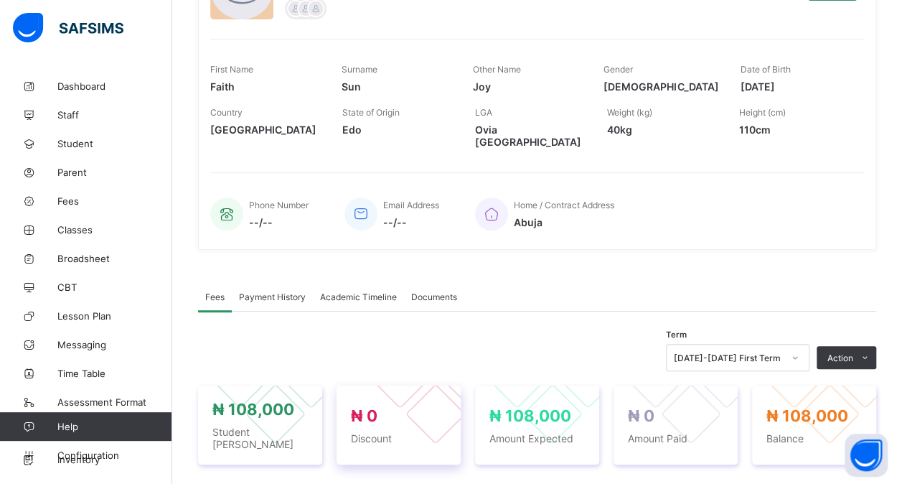
scroll to position [184, 0]
click at [370, 292] on span "Academic Timeline" at bounding box center [358, 297] width 77 height 11
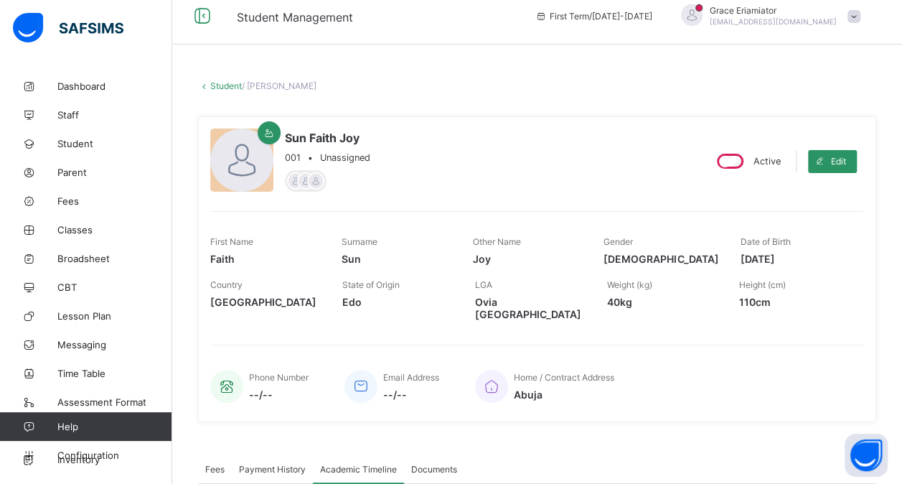
scroll to position [0, 0]
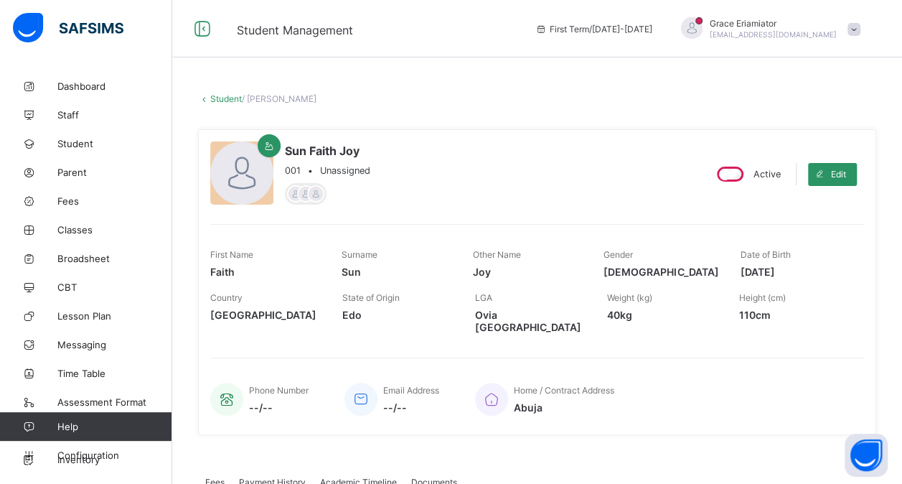
click at [222, 102] on link "Student" at bounding box center [226, 98] width 32 height 11
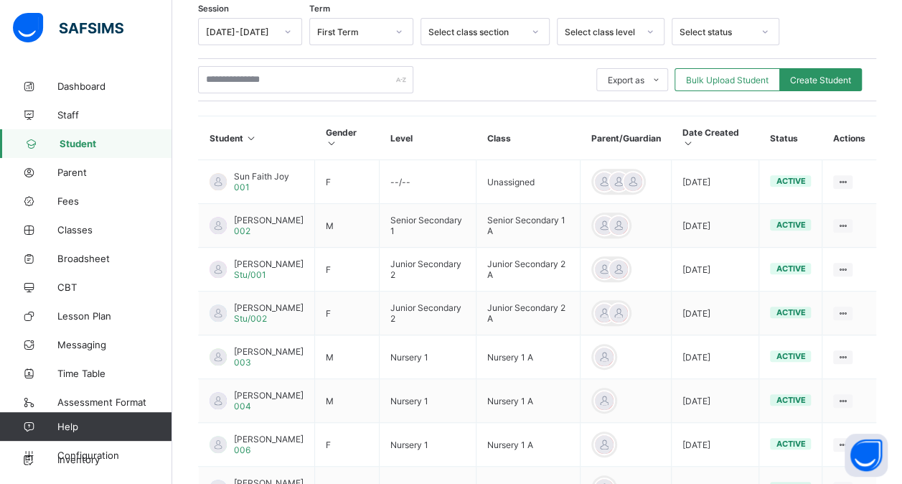
scroll to position [241, 0]
click at [251, 215] on span "John Mark Osun" at bounding box center [269, 219] width 70 height 11
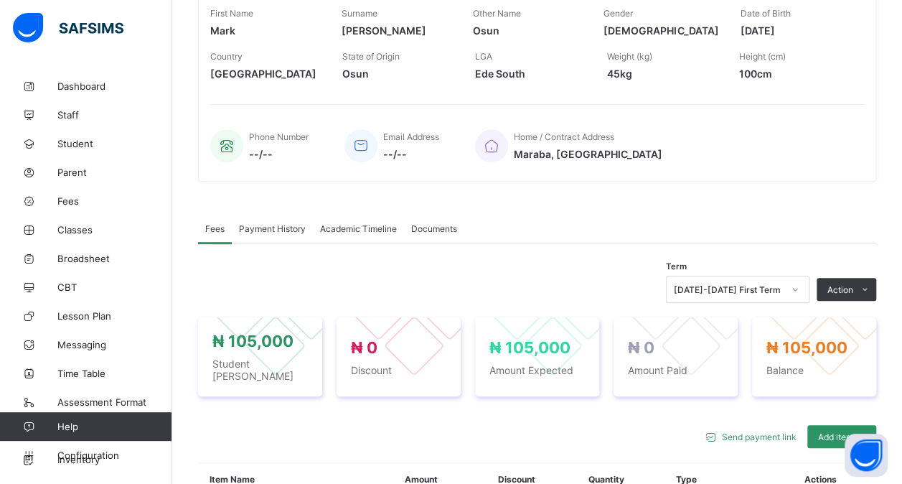
click at [361, 229] on span "Academic Timeline" at bounding box center [358, 228] width 77 height 11
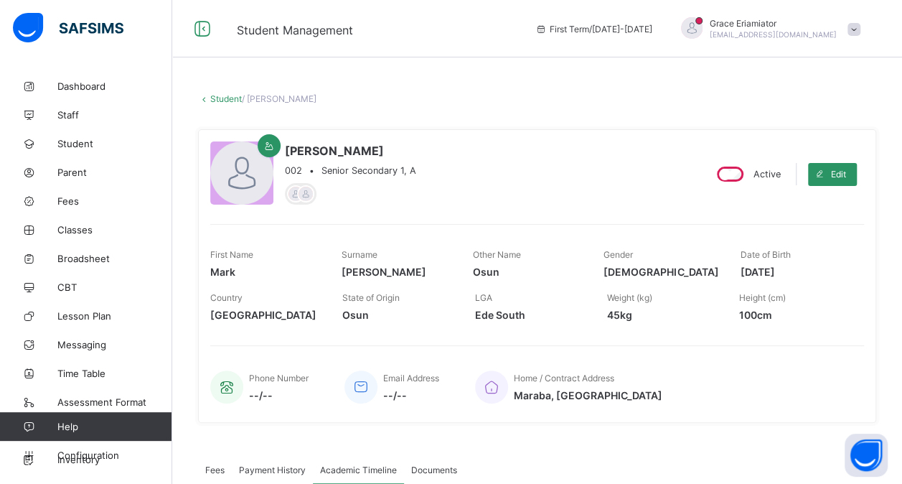
click at [224, 96] on link "Student" at bounding box center [226, 98] width 32 height 11
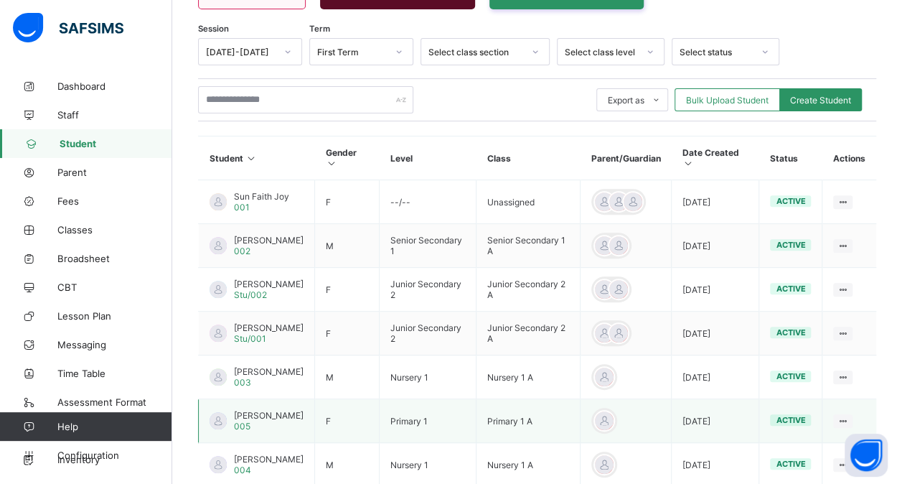
scroll to position [220, 0]
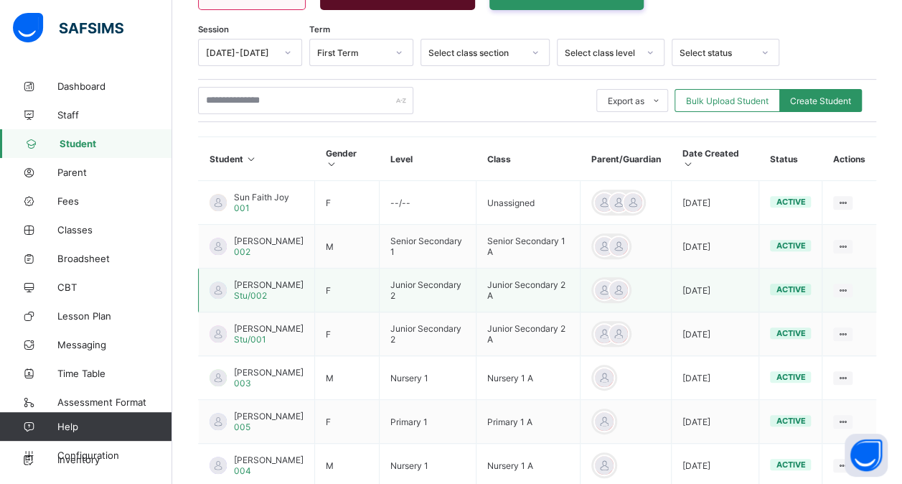
click at [253, 287] on span "Jack Peace" at bounding box center [269, 284] width 70 height 11
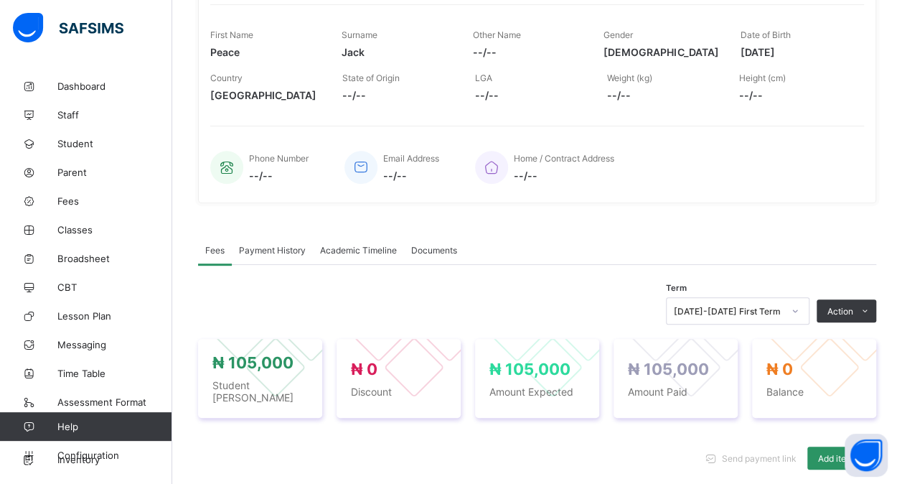
click at [352, 235] on div "Academic Timeline" at bounding box center [358, 249] width 91 height 29
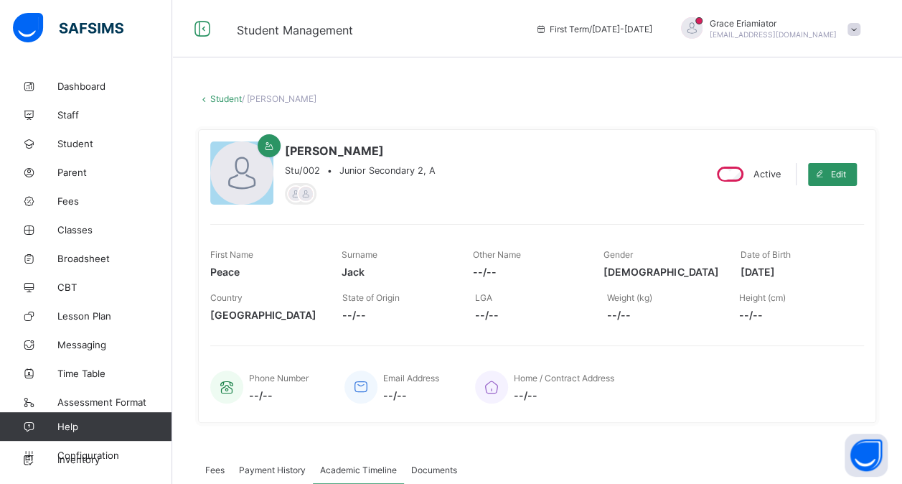
click at [221, 100] on link "Student" at bounding box center [226, 98] width 32 height 11
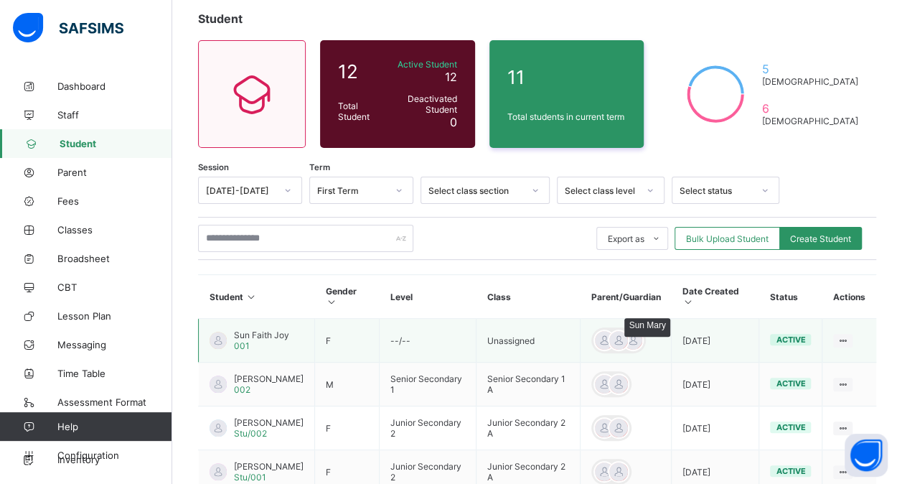
scroll to position [81, 0]
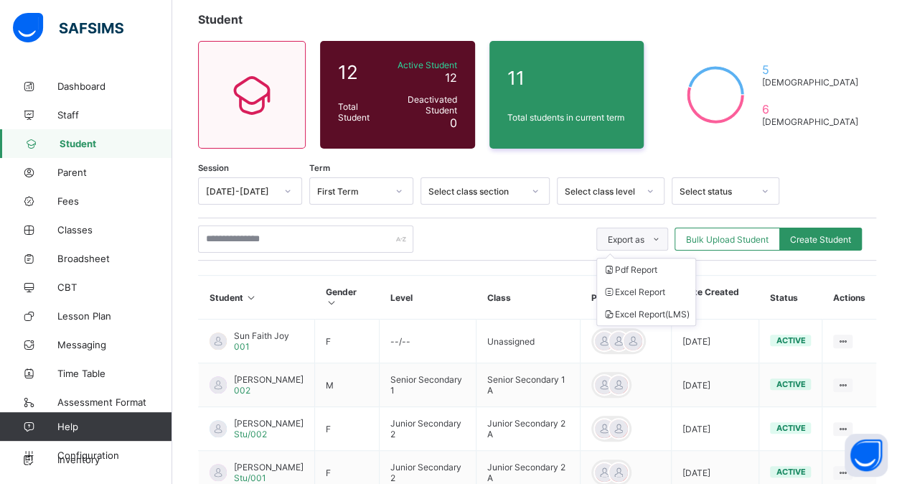
click at [659, 236] on span at bounding box center [655, 238] width 23 height 23
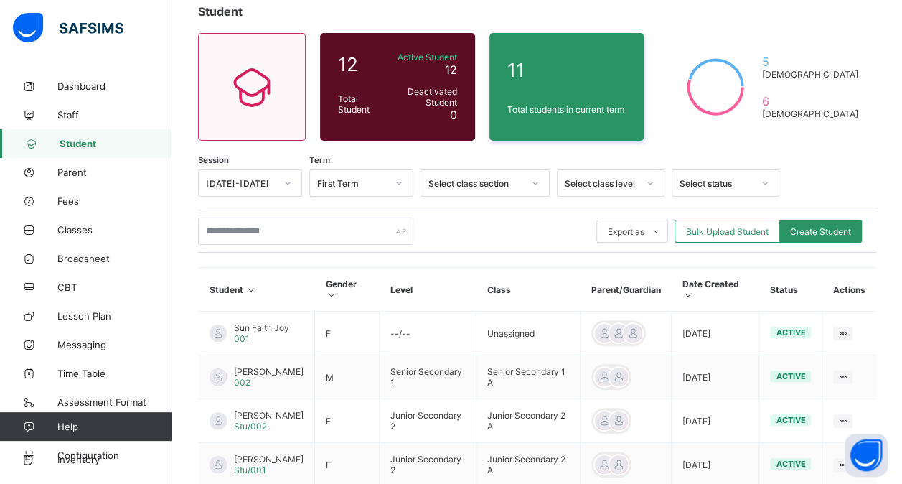
scroll to position [89, 0]
click at [59, 230] on span "Classes" at bounding box center [114, 229] width 115 height 11
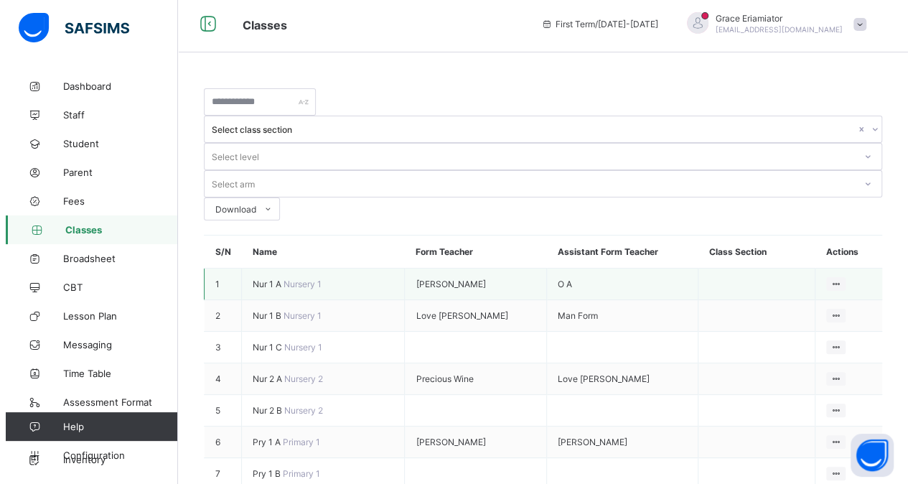
scroll to position [11, 0]
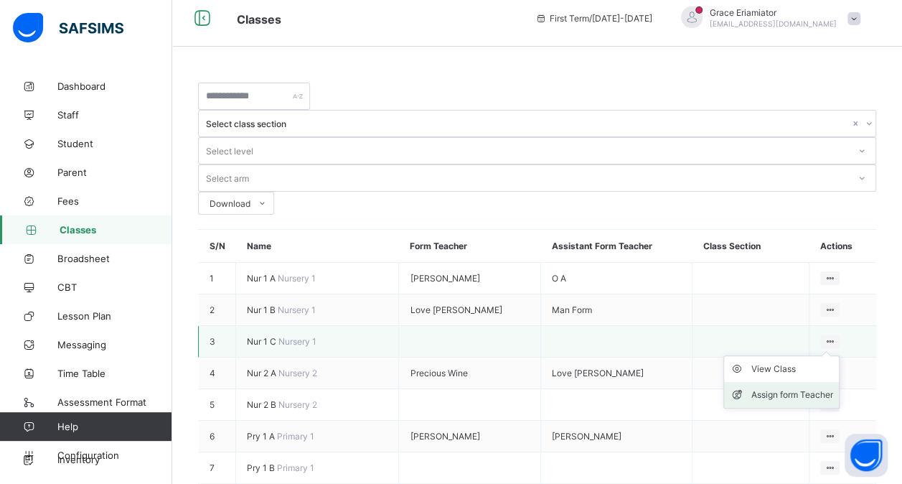
click at [794, 388] on div "Assign form Teacher" at bounding box center [792, 395] width 82 height 14
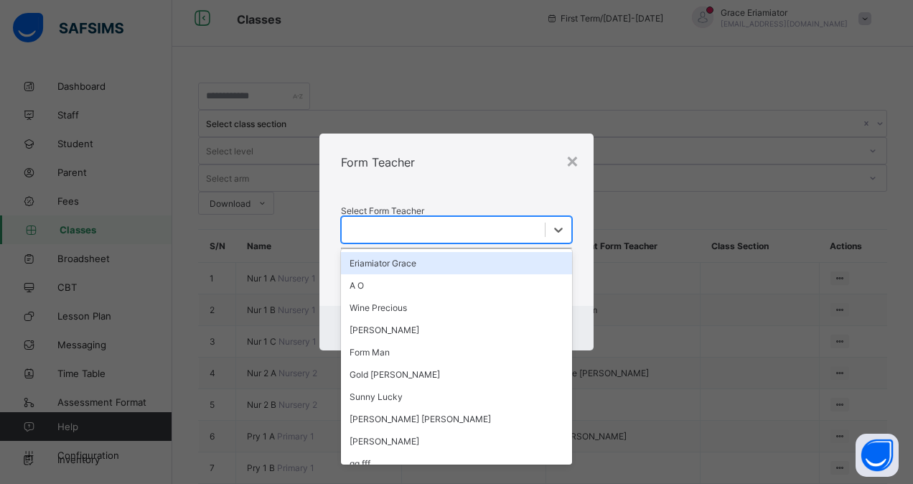
click at [512, 220] on div at bounding box center [443, 230] width 203 height 20
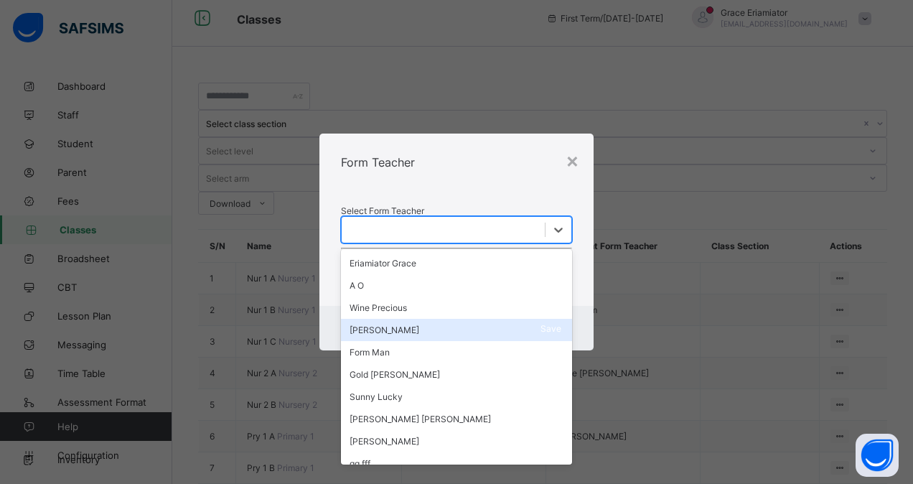
click at [390, 319] on div "Mark Love" at bounding box center [456, 330] width 231 height 22
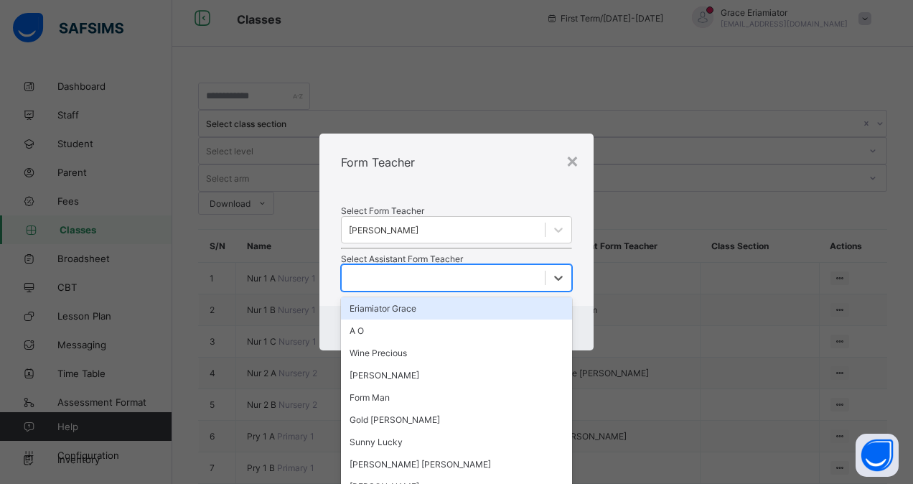
scroll to position [0, 0]
click at [469, 285] on div at bounding box center [443, 278] width 203 height 20
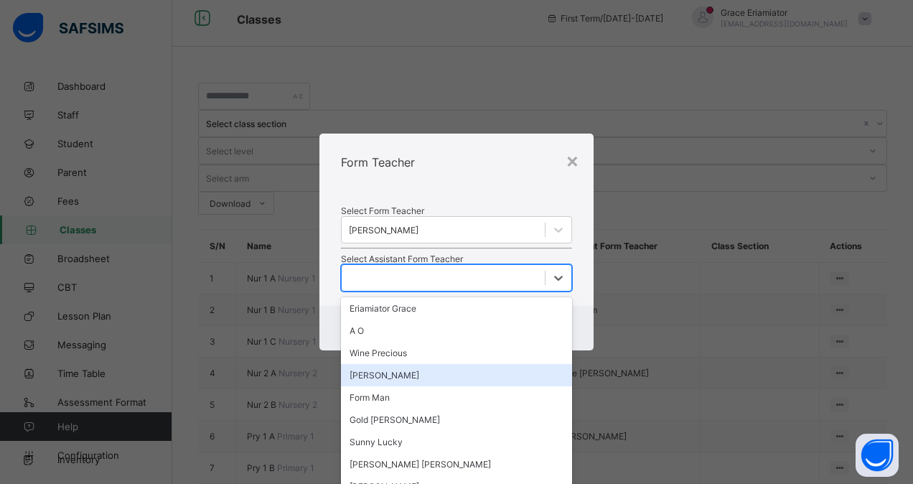
click at [423, 385] on div "John Faith" at bounding box center [456, 375] width 231 height 22
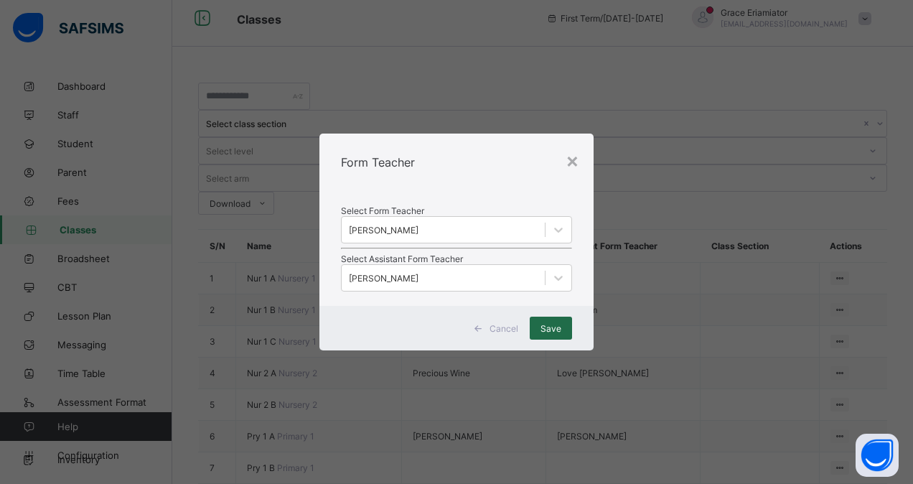
click at [558, 334] on span "Save" at bounding box center [550, 328] width 21 height 11
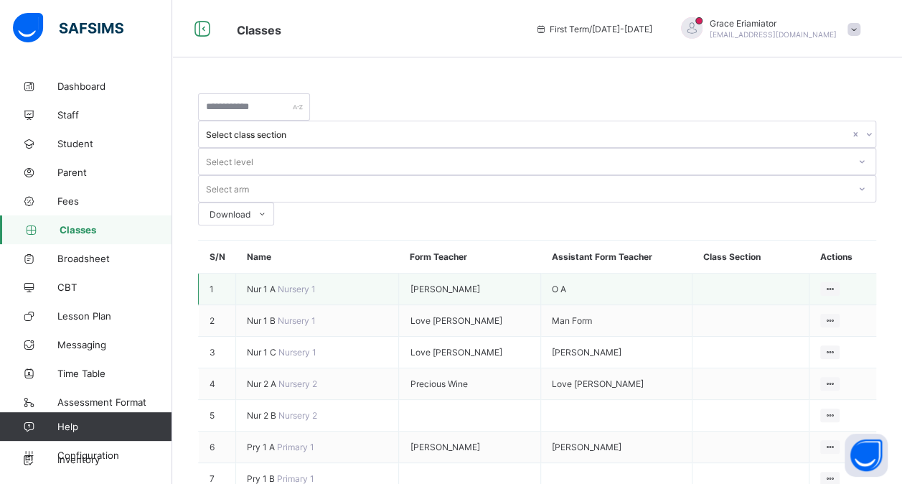
click at [255, 283] on span "Nur 1 A" at bounding box center [262, 288] width 31 height 11
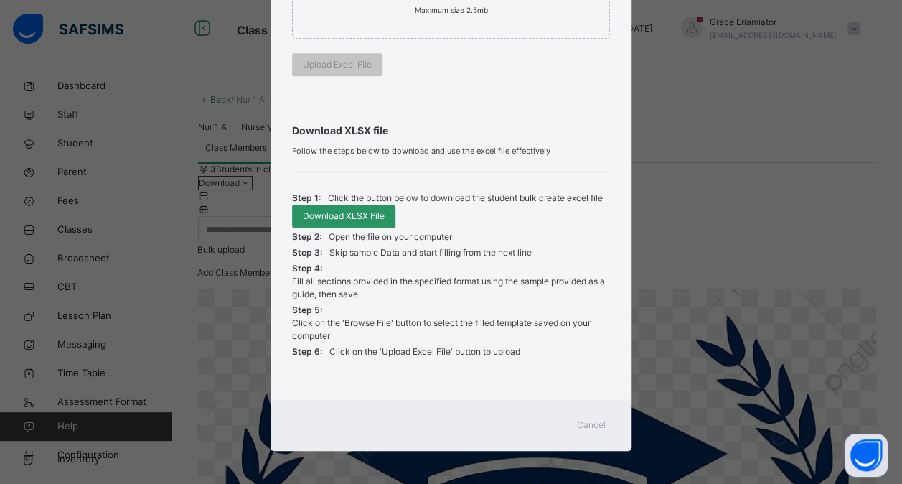
scroll to position [379, 0]
click at [596, 425] on span "Cancel" at bounding box center [591, 423] width 29 height 13
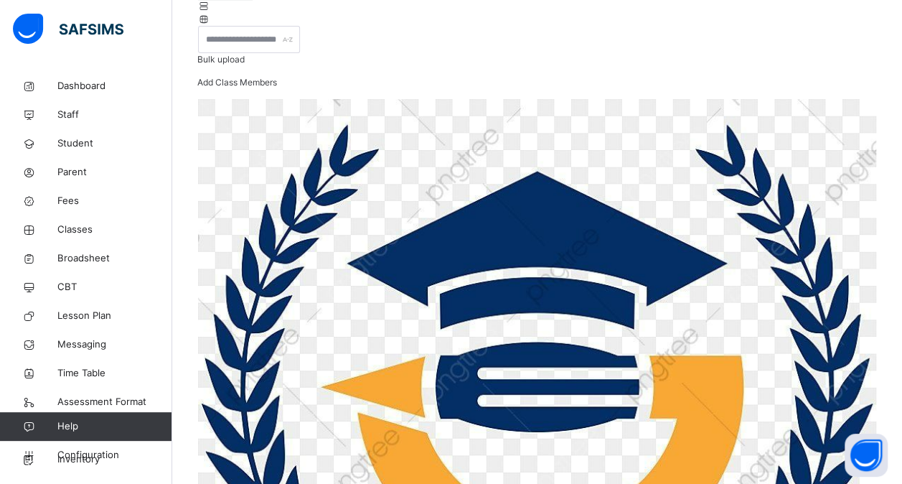
scroll to position [191, 0]
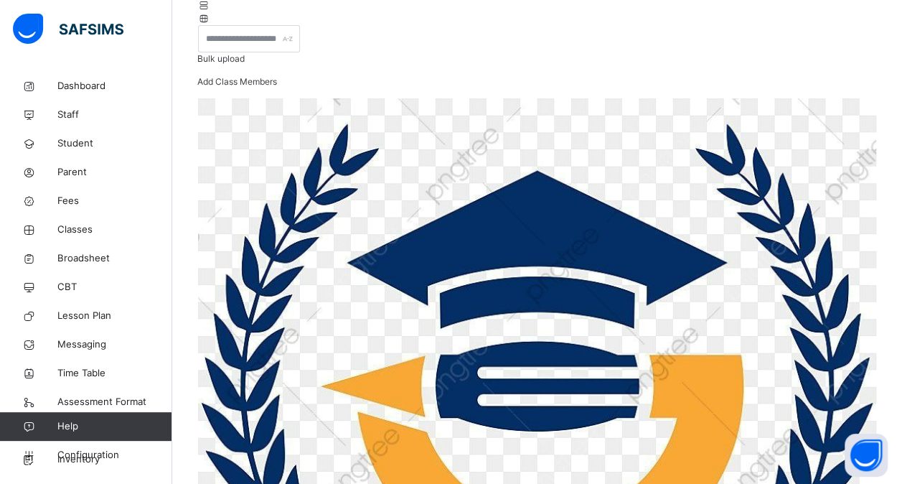
click at [277, 87] on span "Add Class Members" at bounding box center [237, 81] width 80 height 11
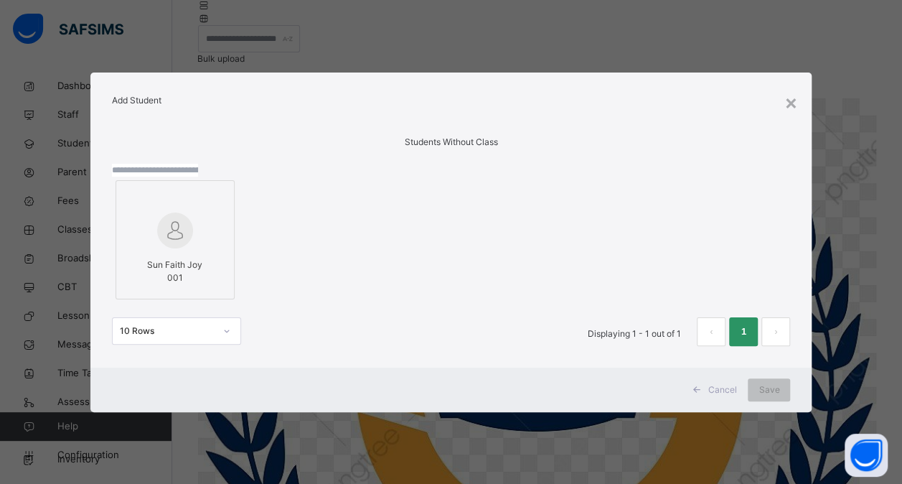
click at [178, 248] on img at bounding box center [175, 230] width 36 height 36
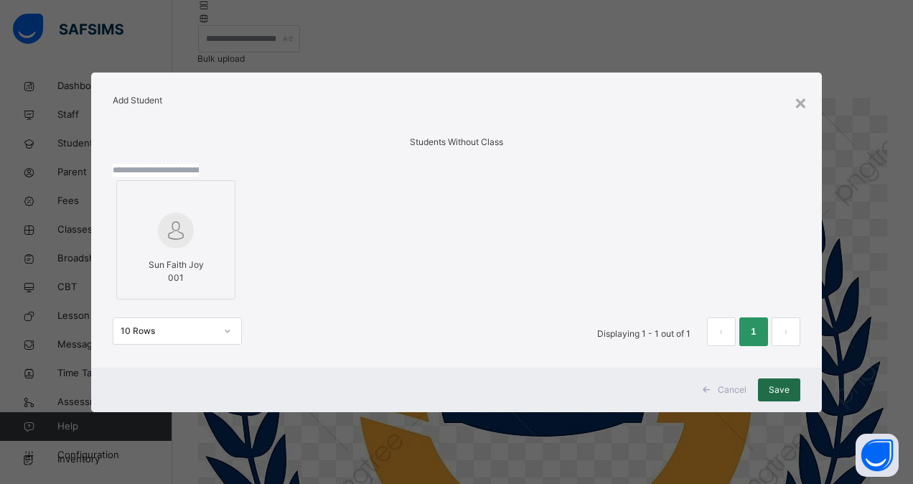
click at [775, 396] on span "Save" at bounding box center [779, 389] width 21 height 13
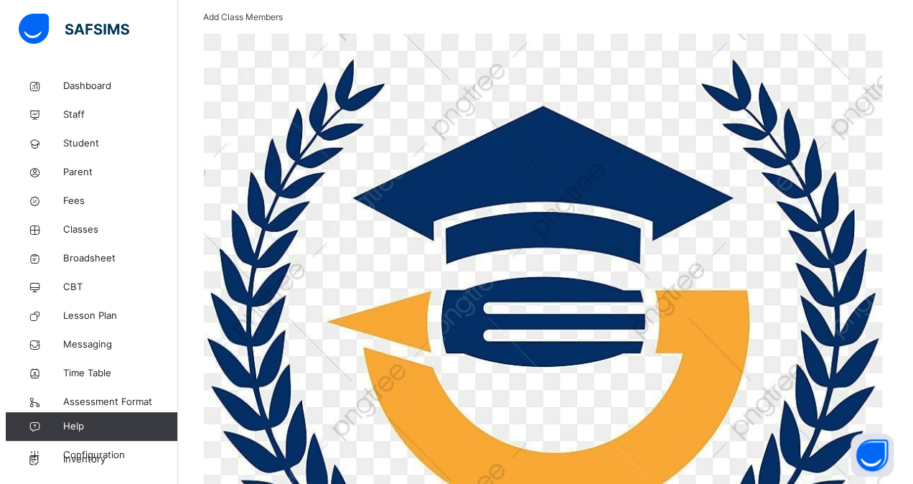
scroll to position [166, 0]
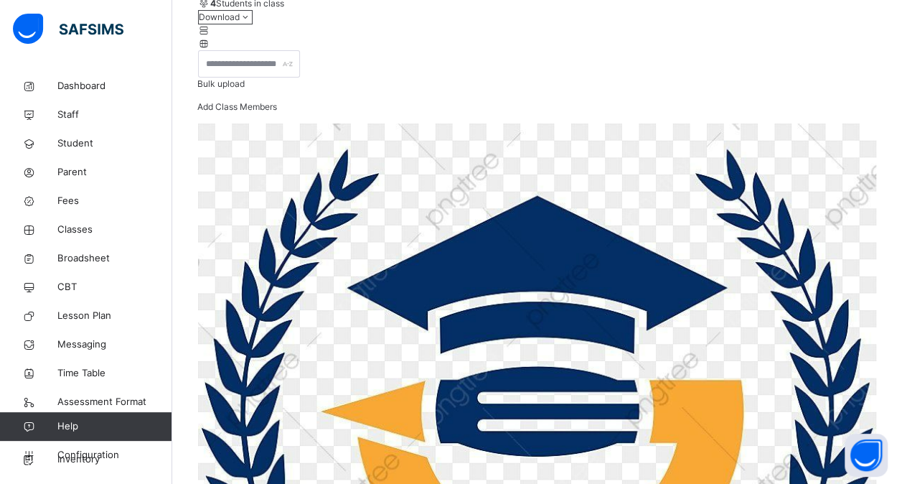
click at [245, 89] on span "Bulk upload" at bounding box center [220, 83] width 47 height 11
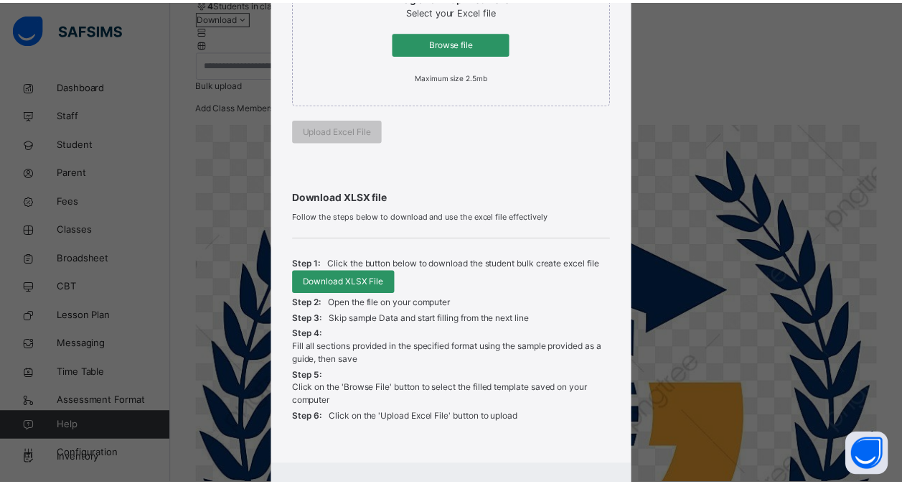
scroll to position [379, 0]
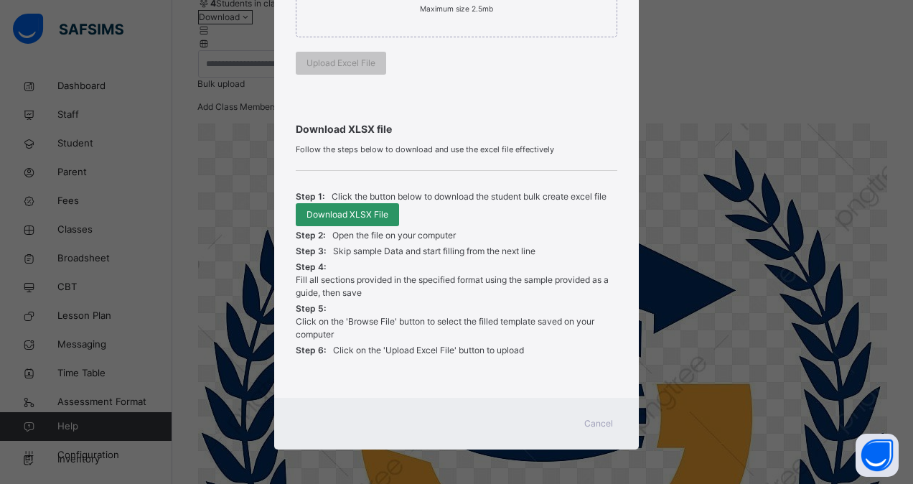
click at [593, 422] on span "Cancel" at bounding box center [598, 423] width 29 height 13
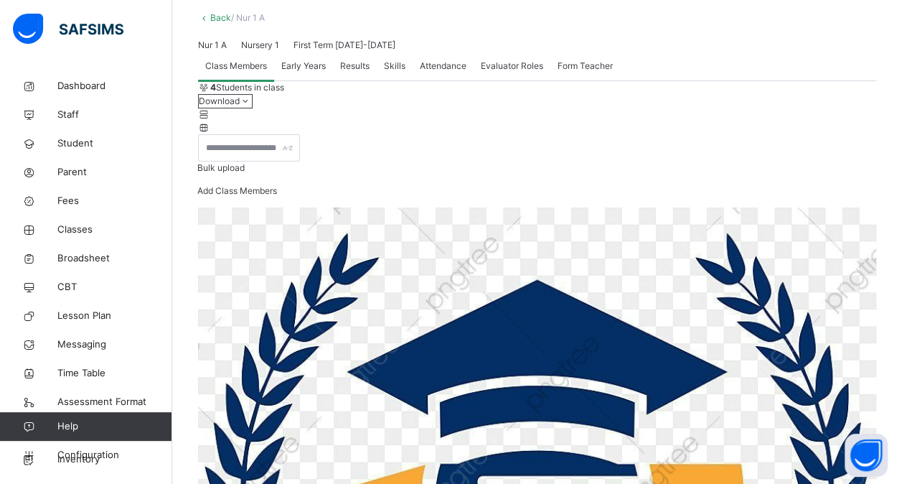
scroll to position [43, 0]
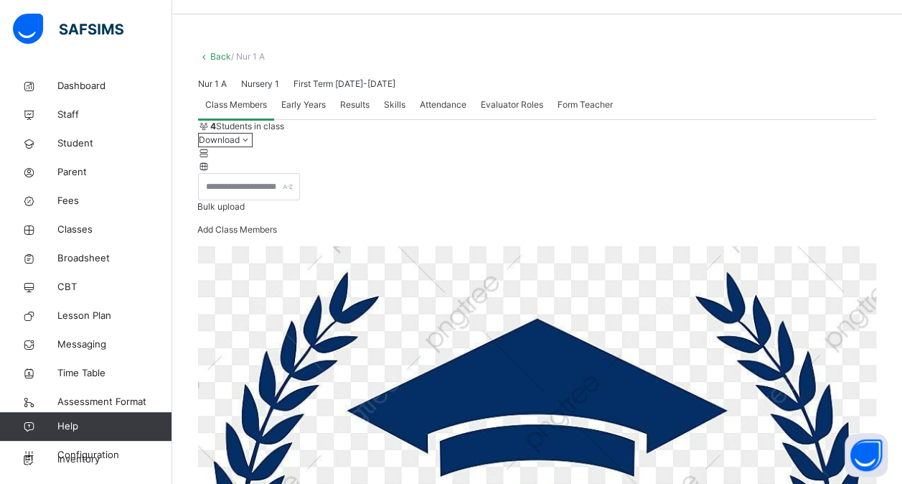
click at [355, 111] on span "Results" at bounding box center [354, 104] width 29 height 13
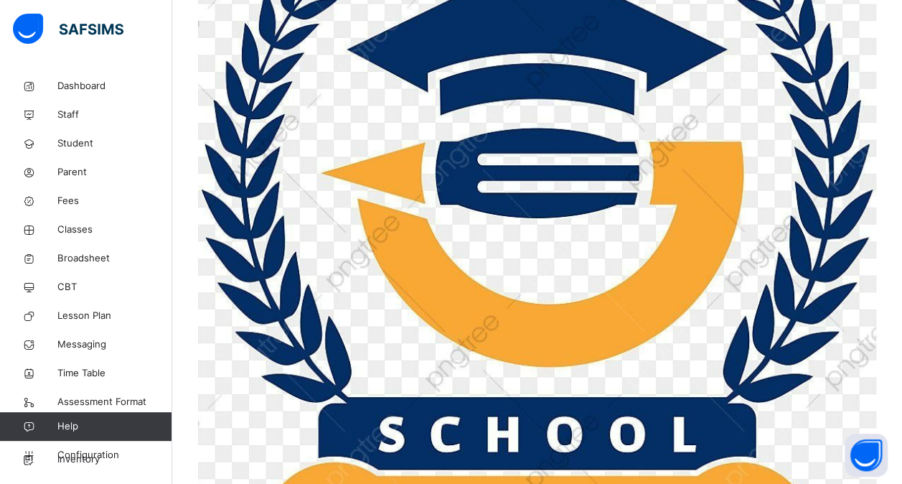
scroll to position [408, 0]
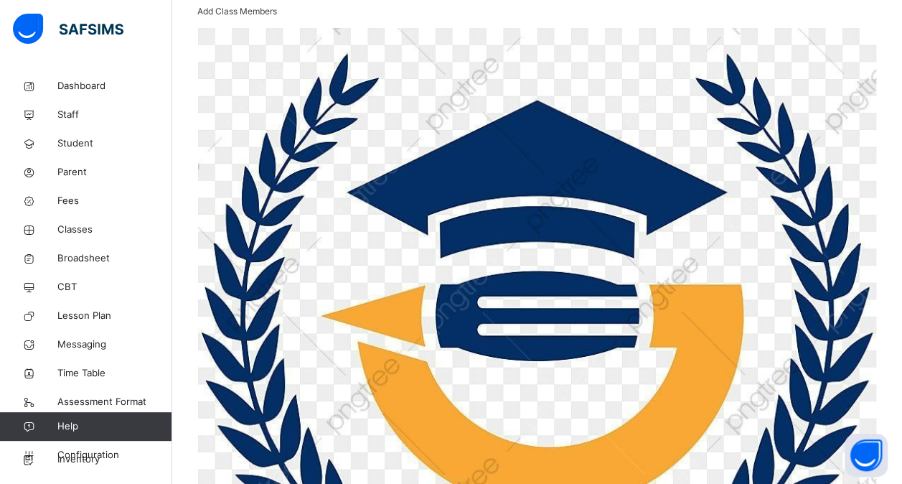
scroll to position [235, 0]
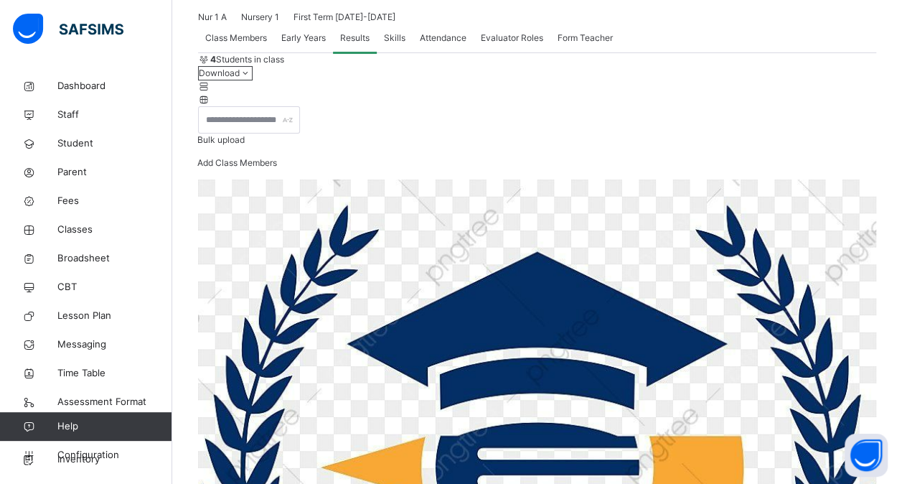
scroll to position [101, 0]
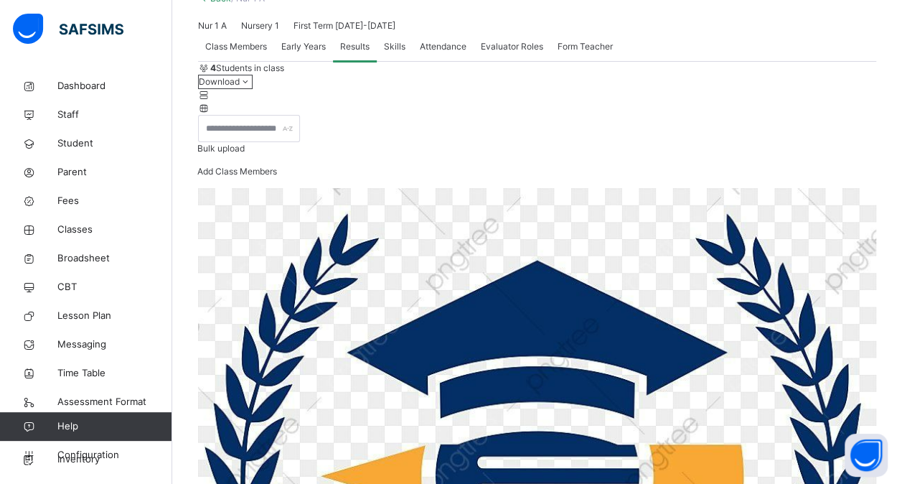
click at [396, 53] on span "Skills" at bounding box center [395, 46] width 22 height 13
click at [366, 53] on span "Results" at bounding box center [354, 46] width 29 height 13
click at [445, 53] on span "Attendance" at bounding box center [443, 46] width 47 height 13
click at [343, 53] on span "Results" at bounding box center [354, 46] width 29 height 13
click at [293, 53] on span "Early Years" at bounding box center [303, 46] width 44 height 13
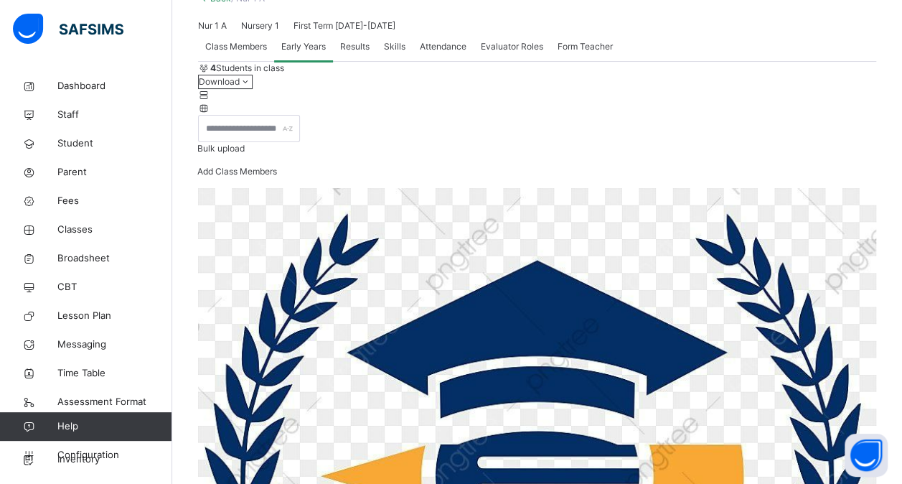
scroll to position [60, 0]
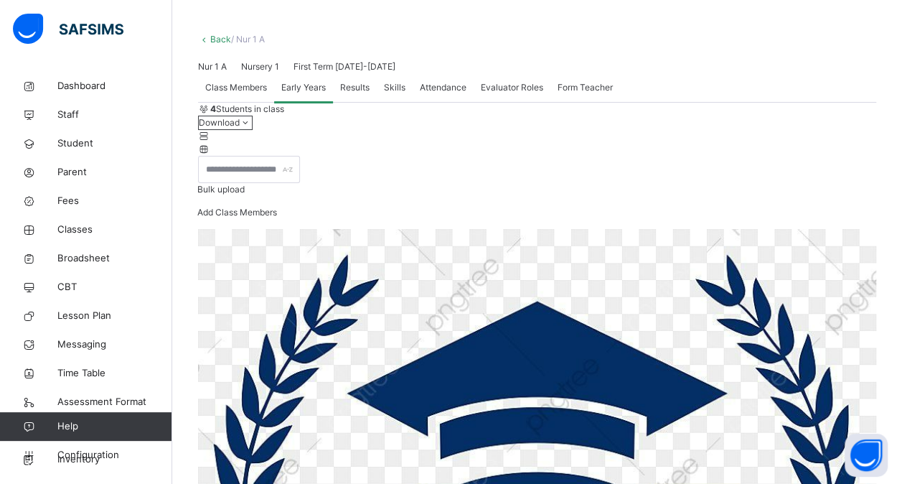
click at [233, 102] on div "Class Members" at bounding box center [236, 87] width 76 height 29
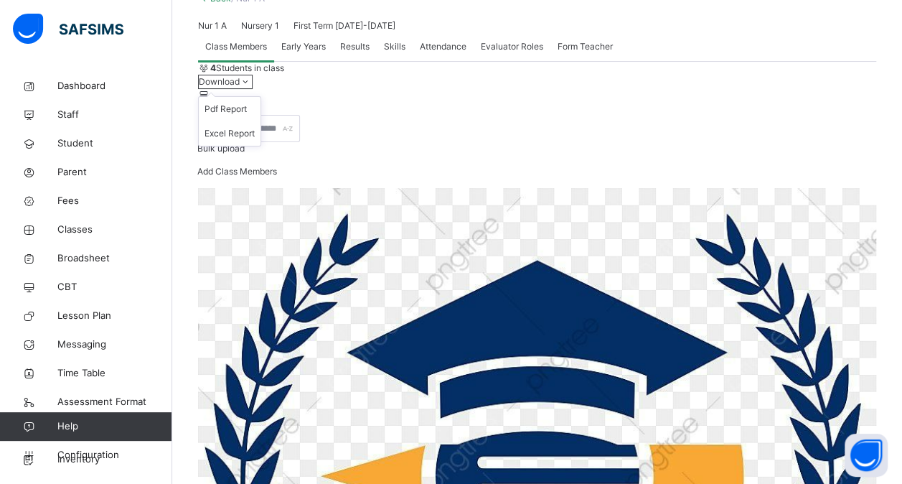
click at [252, 87] on icon at bounding box center [246, 81] width 12 height 11
click at [519, 75] on div "4 Students in class" at bounding box center [537, 68] width 678 height 13
click at [347, 61] on div "Results" at bounding box center [355, 46] width 44 height 29
click at [403, 53] on span "Skills" at bounding box center [395, 46] width 22 height 13
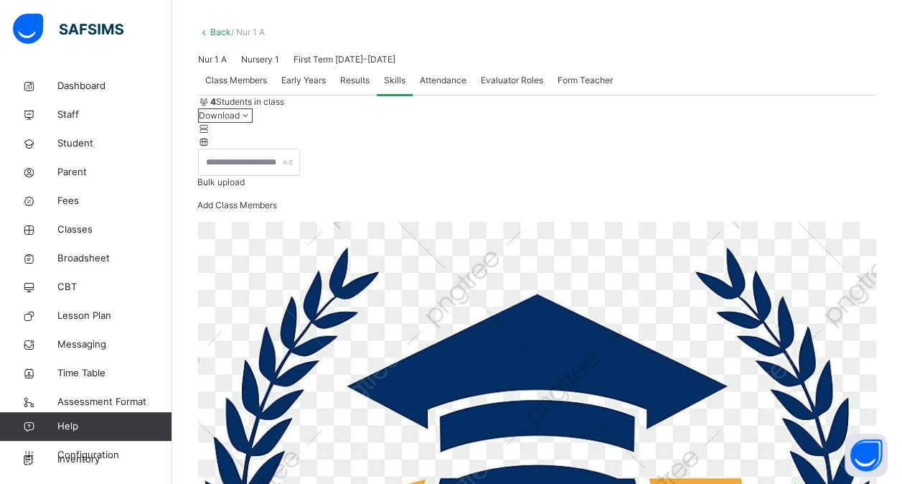
scroll to position [62, 0]
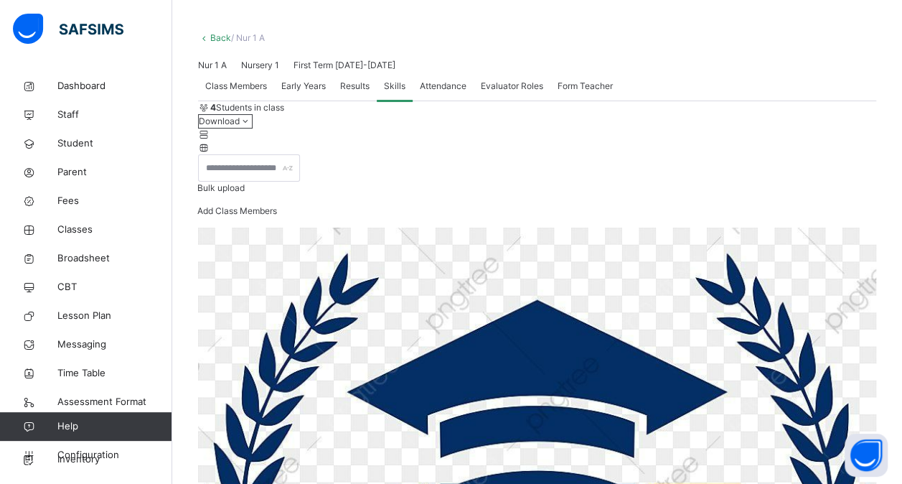
click at [449, 93] on span "Attendance" at bounding box center [443, 86] width 47 height 13
click at [402, 93] on span "Skills" at bounding box center [395, 86] width 22 height 13
click at [355, 93] on span "Results" at bounding box center [354, 86] width 29 height 13
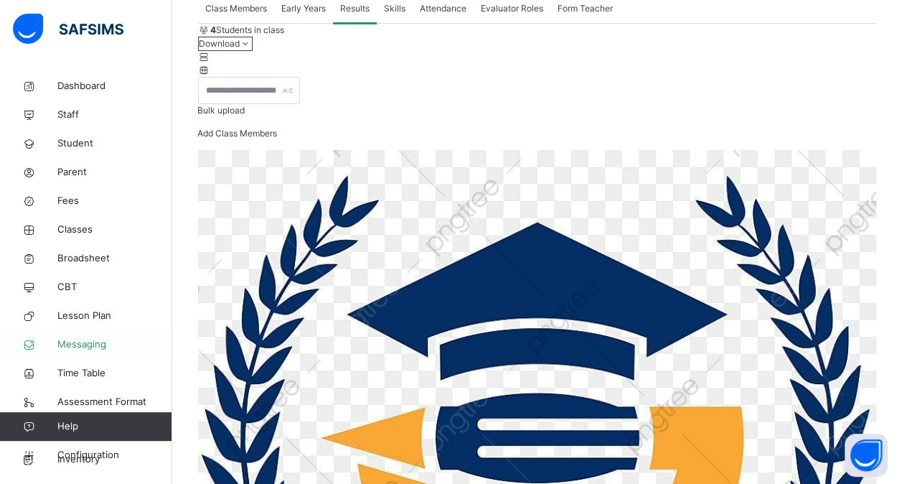
scroll to position [139, 0]
click at [75, 233] on span "Classes" at bounding box center [114, 229] width 115 height 14
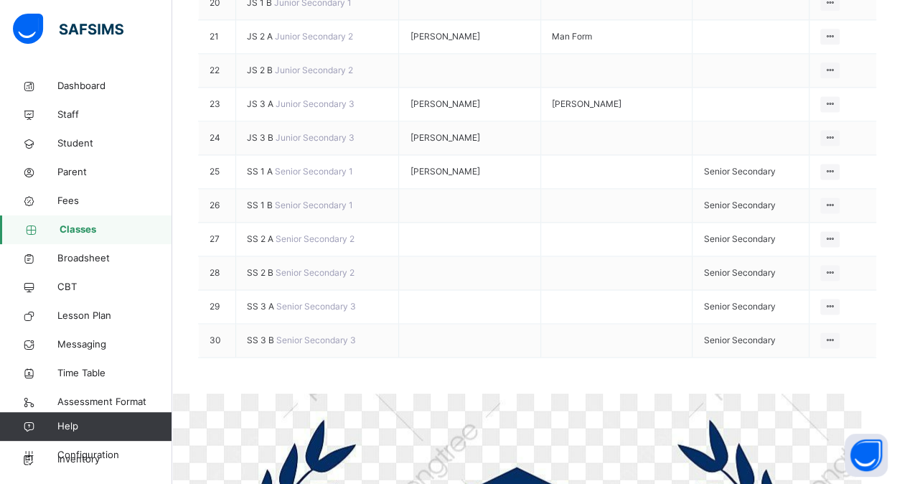
scroll to position [931, 0]
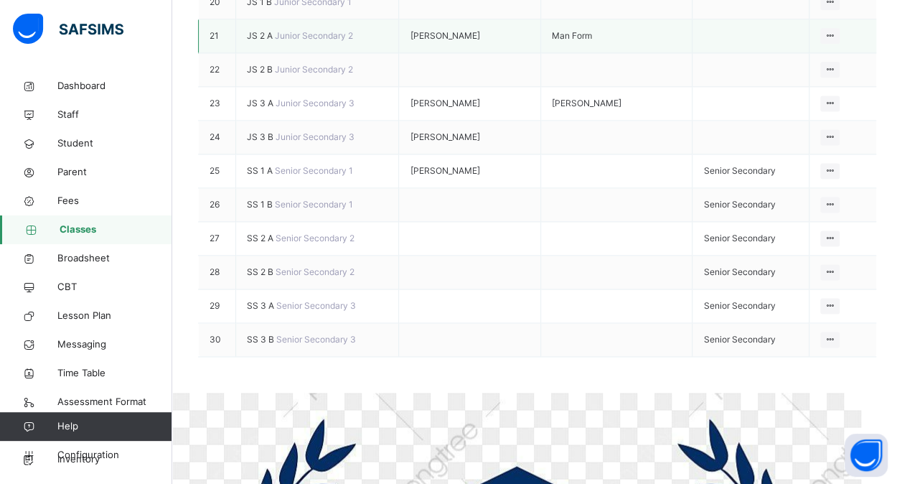
click at [254, 41] on span "JS 2 A" at bounding box center [261, 35] width 28 height 11
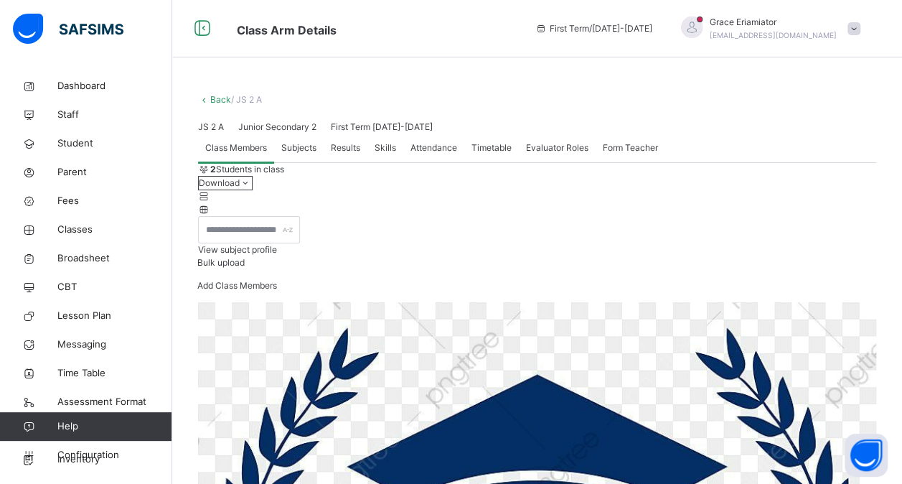
scroll to position [99, 0]
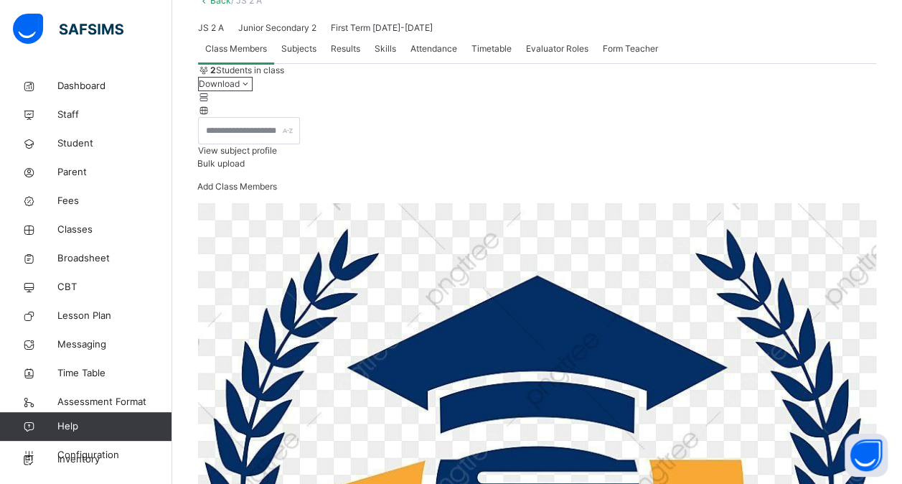
click at [379, 63] on div "Skills" at bounding box center [385, 48] width 36 height 29
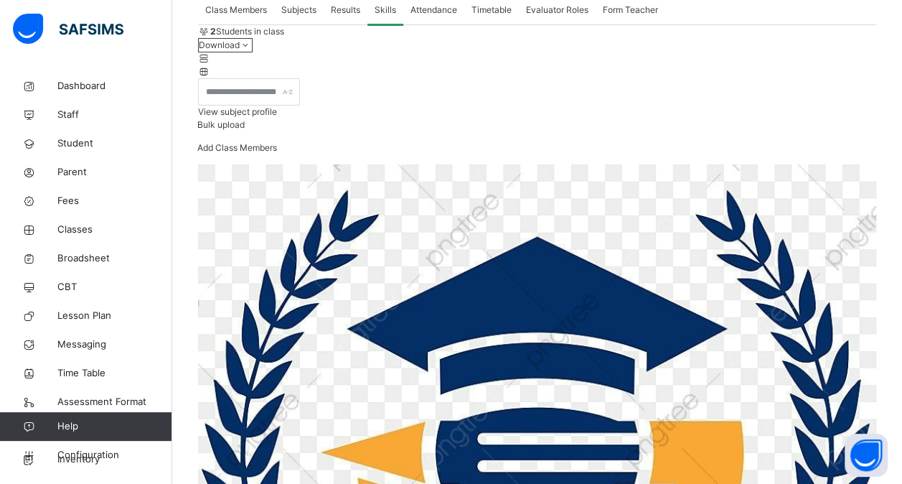
scroll to position [131, 0]
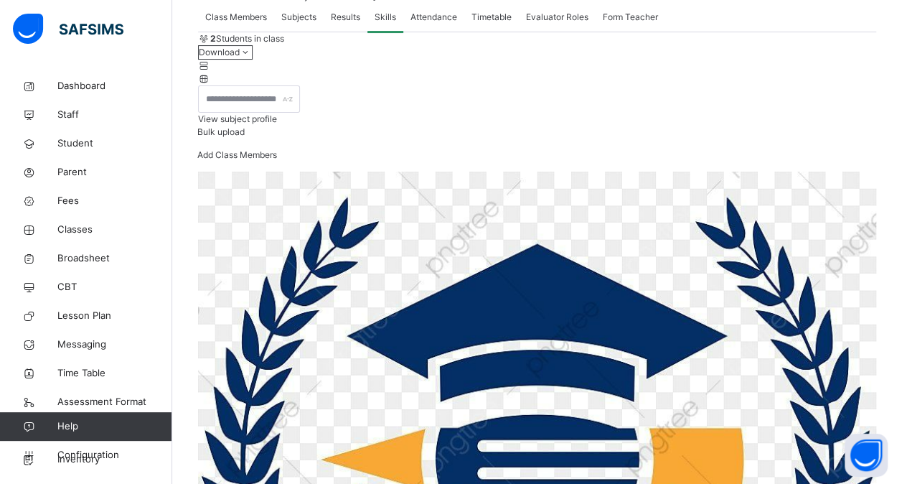
click at [333, 32] on div "Results" at bounding box center [346, 17] width 44 height 29
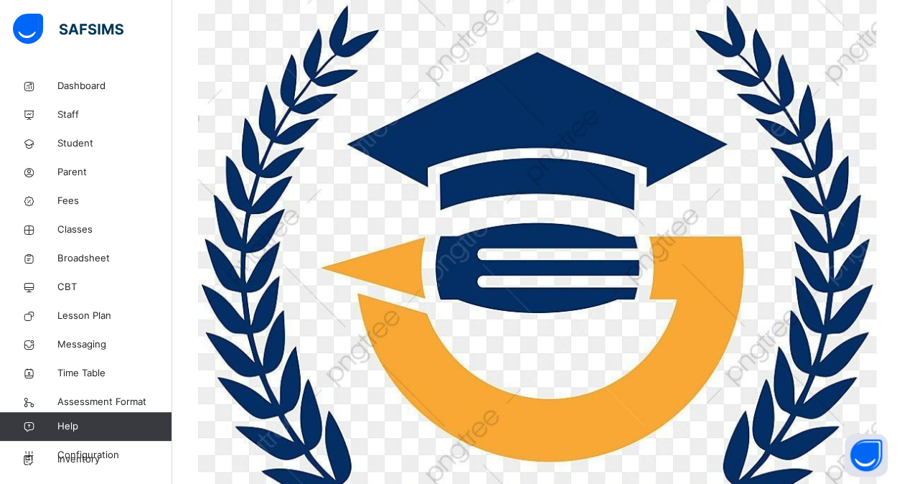
scroll to position [323, 0]
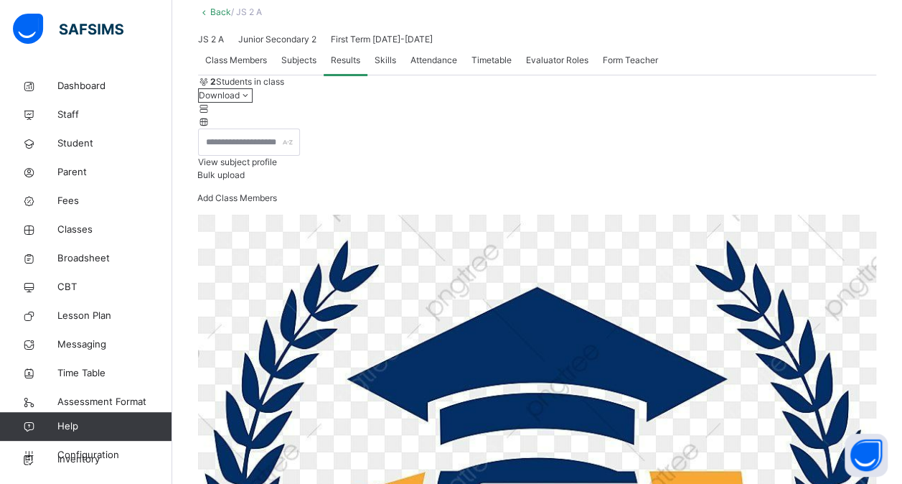
click at [293, 67] on span "Subjects" at bounding box center [298, 60] width 35 height 13
click at [243, 67] on span "Class Members" at bounding box center [236, 60] width 62 height 13
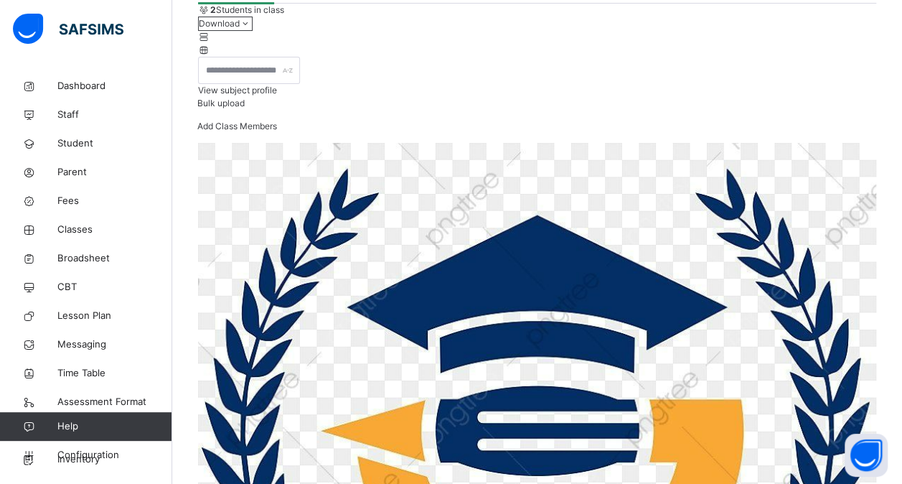
click at [277, 95] on span "View subject profile" at bounding box center [237, 90] width 79 height 11
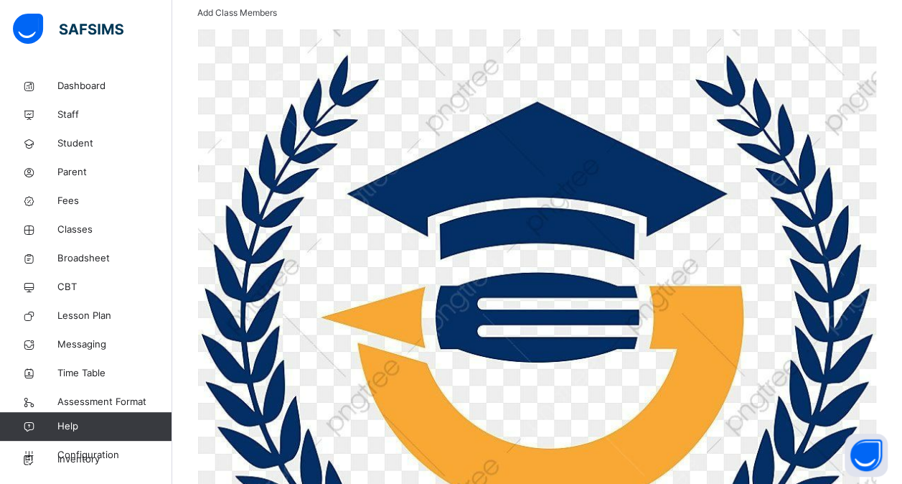
scroll to position [0, 0]
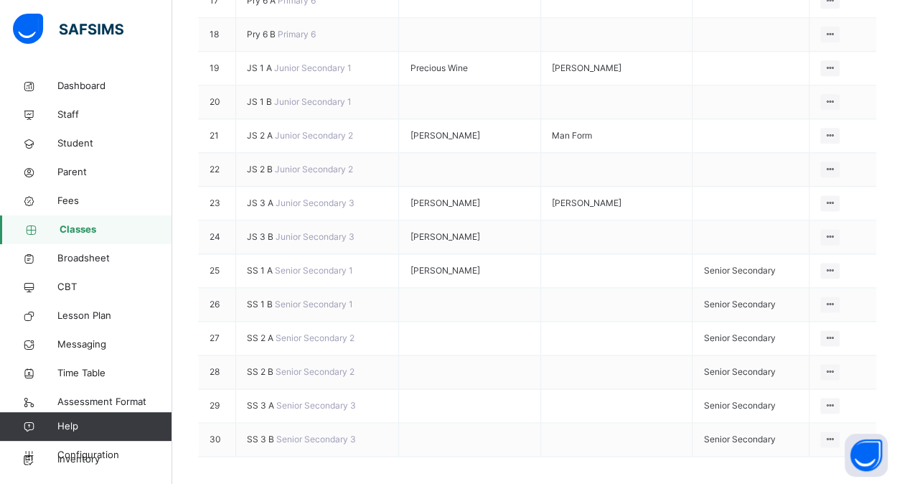
scroll to position [832, 0]
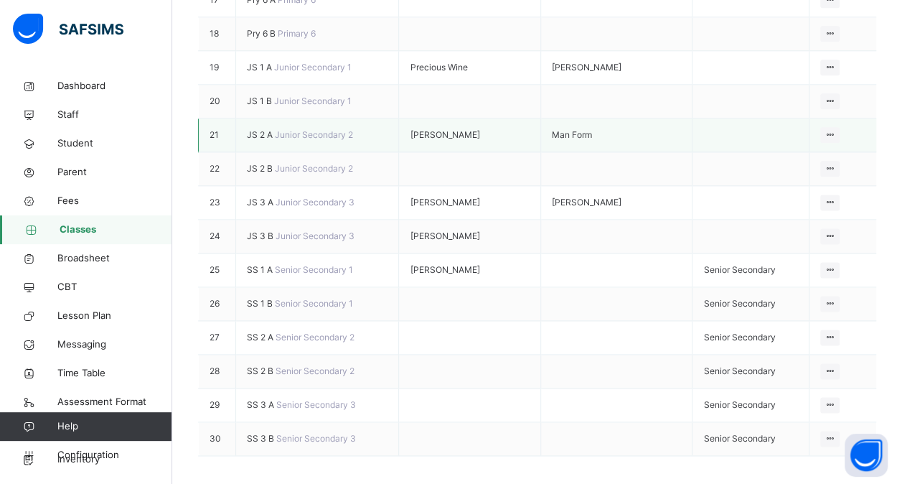
click at [260, 140] on span "JS 2 A" at bounding box center [261, 134] width 28 height 11
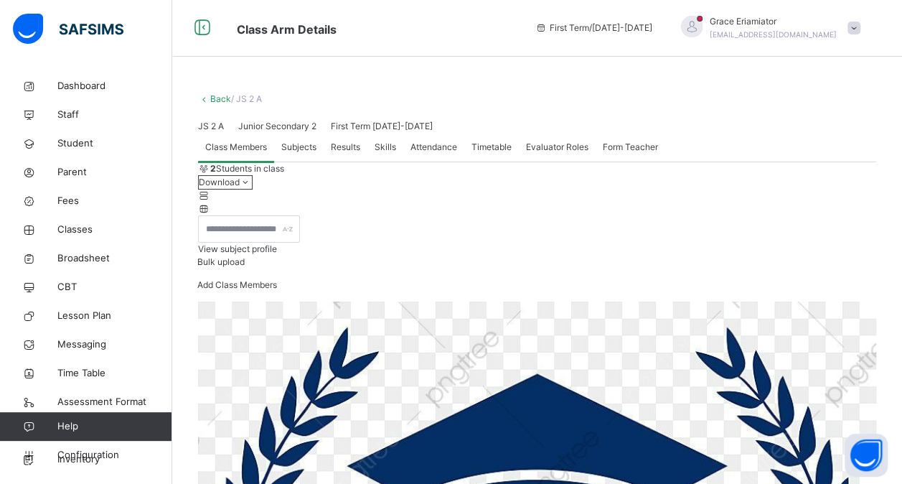
scroll to position [90, 0]
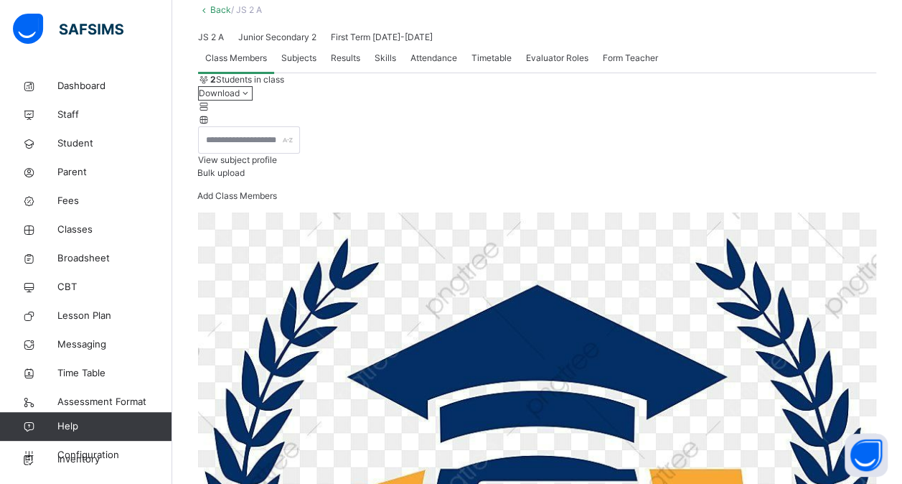
click at [277, 165] on span "View subject profile" at bounding box center [237, 159] width 79 height 11
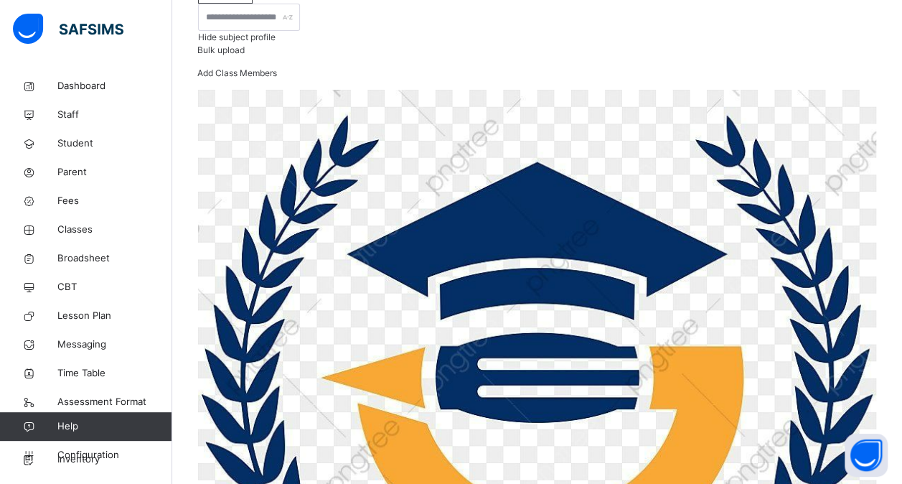
scroll to position [247, 0]
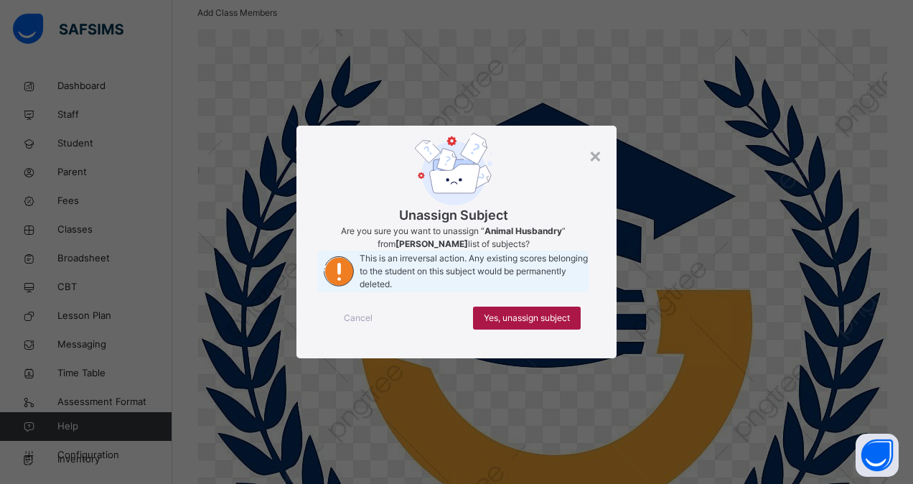
click at [546, 329] on div "Yes, unassign subject" at bounding box center [527, 317] width 108 height 23
click at [539, 329] on div "Yes, unassign subject" at bounding box center [527, 317] width 108 height 23
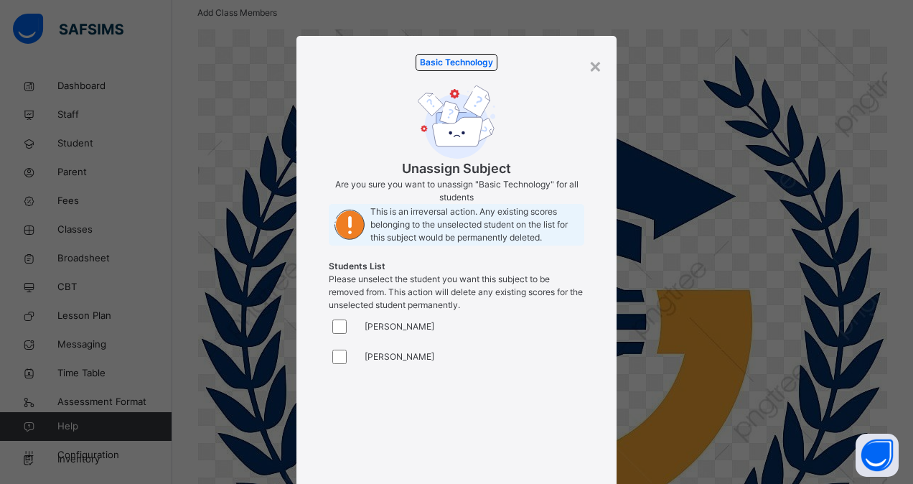
scroll to position [208, 0]
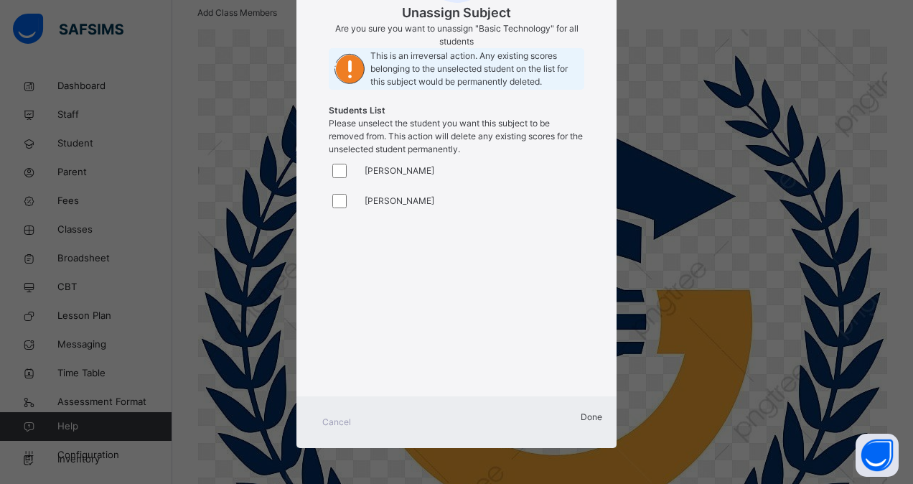
click at [581, 418] on span "Done" at bounding box center [592, 416] width 22 height 11
click at [581, 421] on span "Done" at bounding box center [592, 416] width 22 height 11
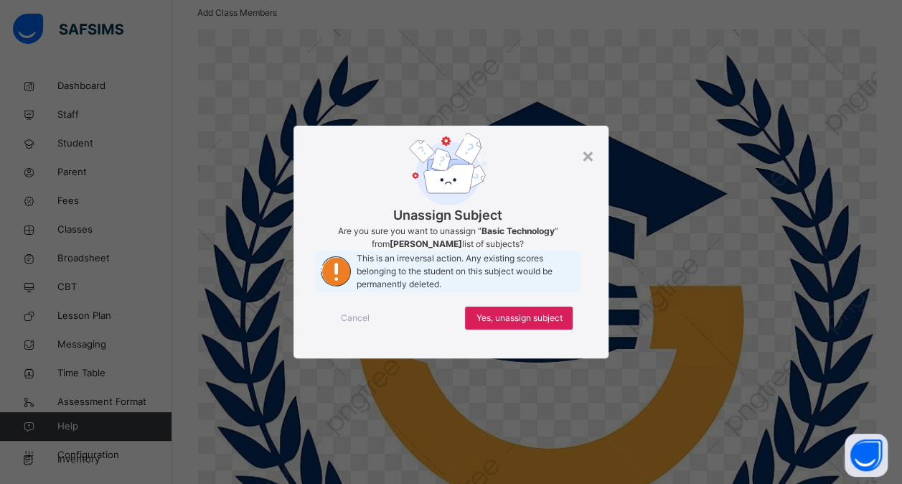
scroll to position [0, 0]
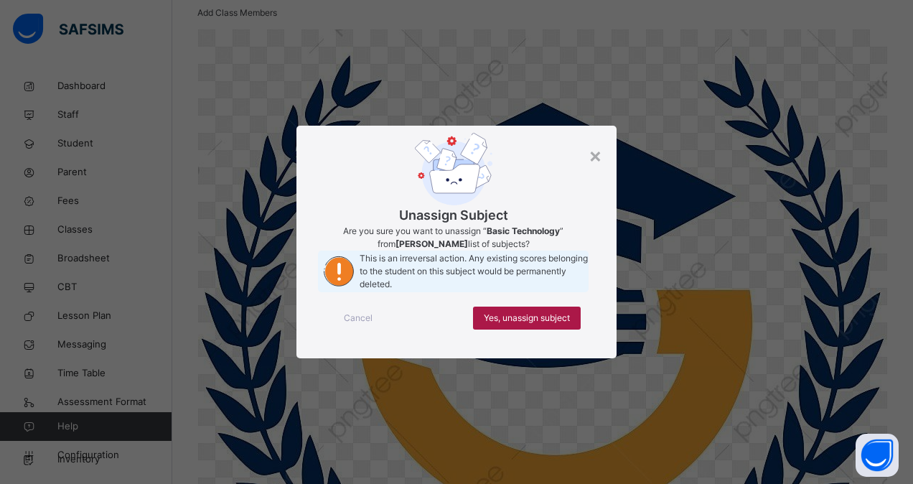
click at [551, 329] on div "Yes, unassign subject" at bounding box center [527, 317] width 108 height 23
click at [549, 324] on span "Yes, unassign subject" at bounding box center [527, 317] width 86 height 13
click at [599, 142] on div "×" at bounding box center [595, 155] width 14 height 30
click at [522, 324] on span "Yes, unassign subject" at bounding box center [527, 317] width 86 height 13
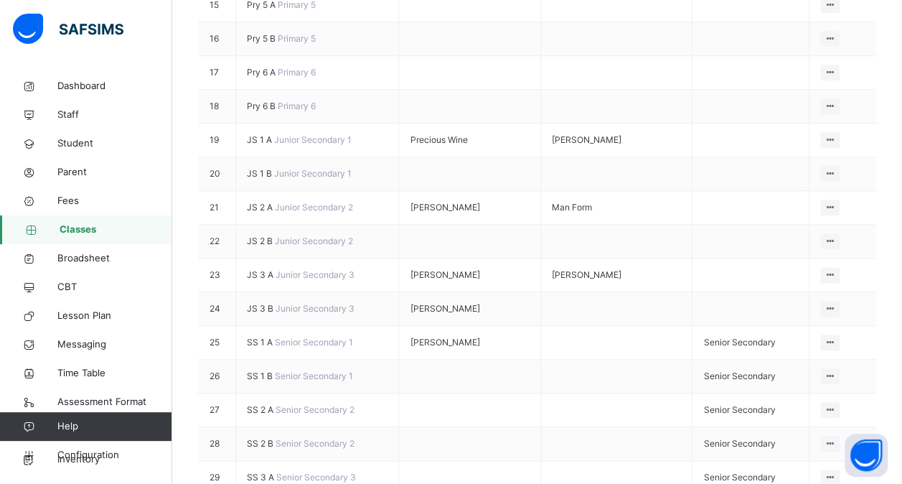
scroll to position [794, 0]
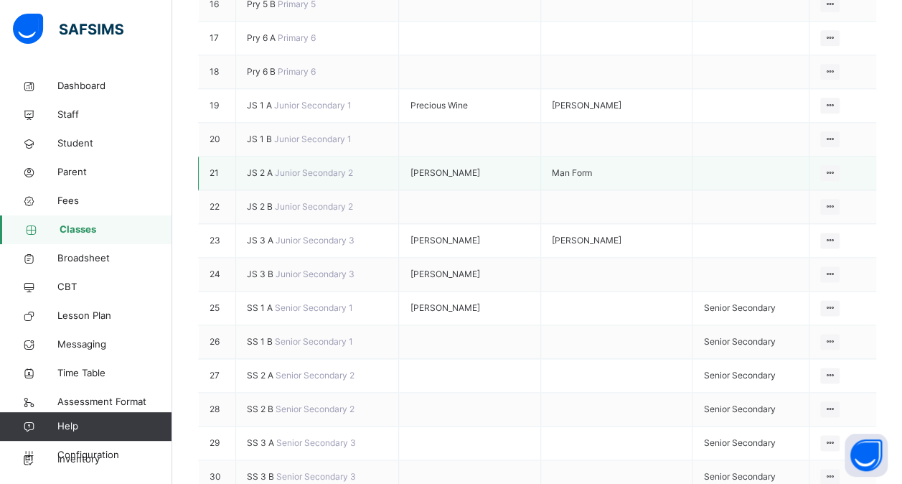
click at [254, 178] on span "JS 2 A" at bounding box center [261, 172] width 28 height 11
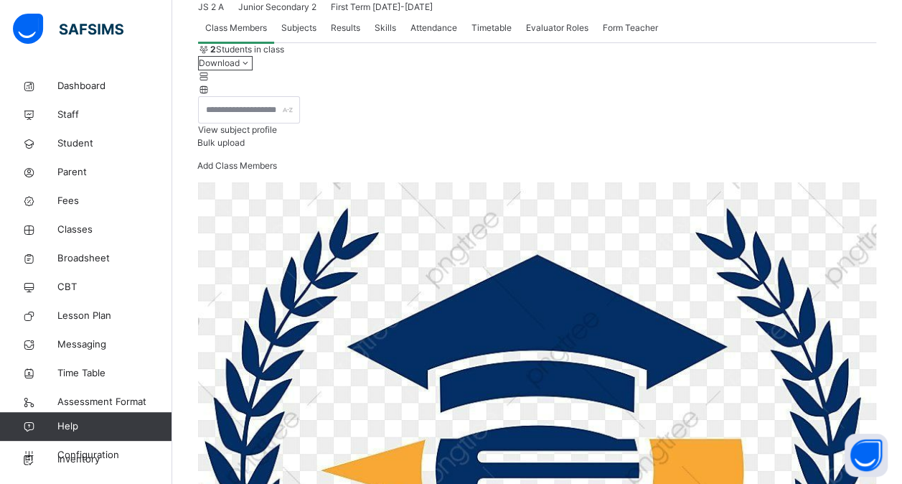
scroll to position [121, 0]
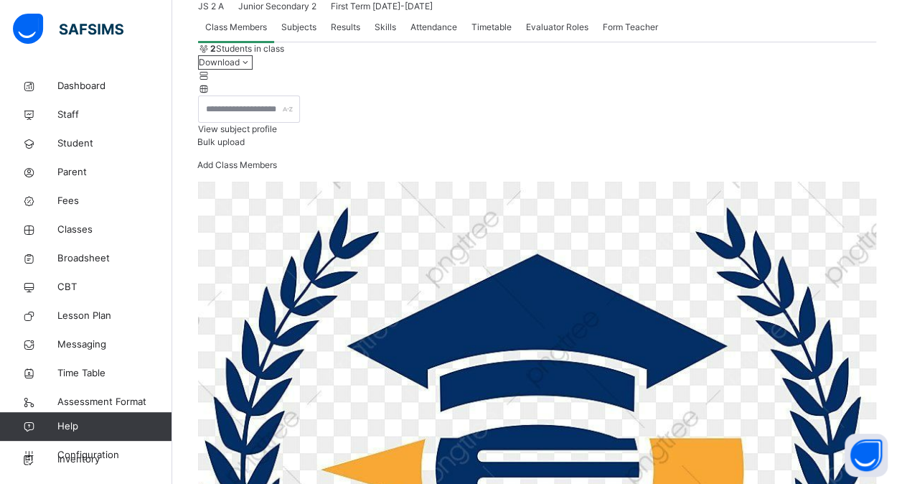
click at [277, 134] on span "View subject profile" at bounding box center [237, 128] width 79 height 11
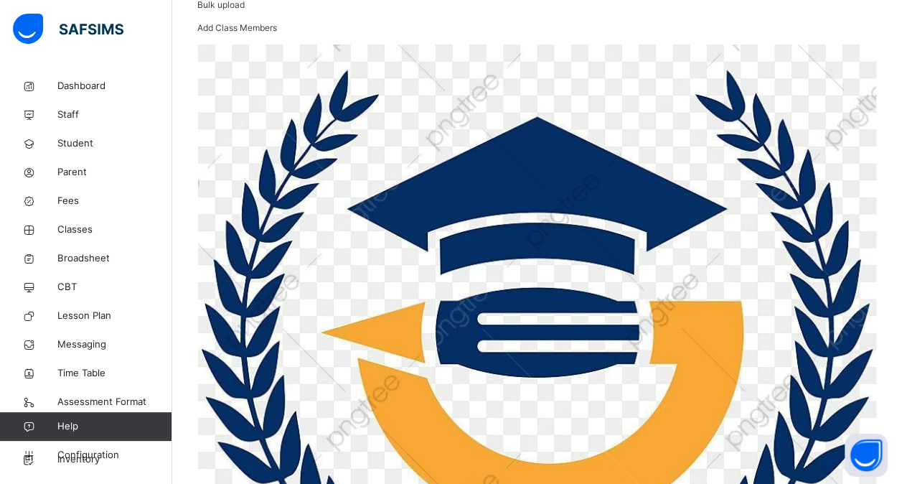
scroll to position [247, 0]
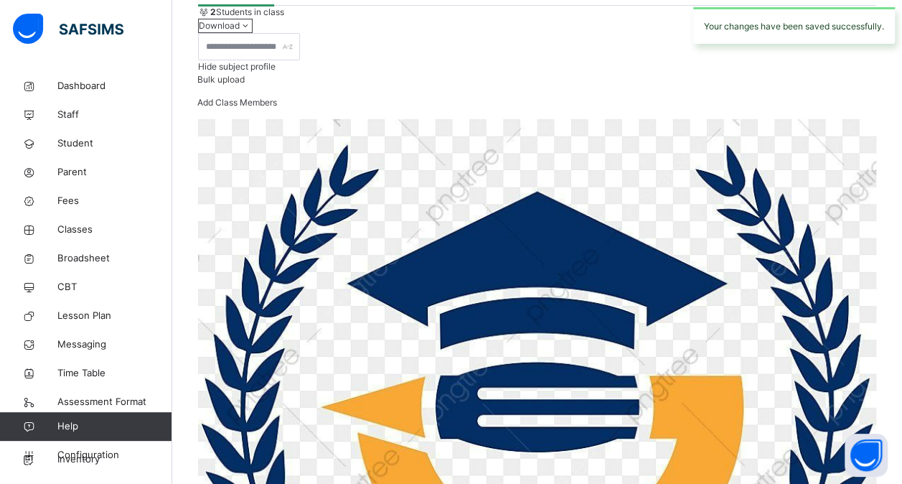
scroll to position [155, 0]
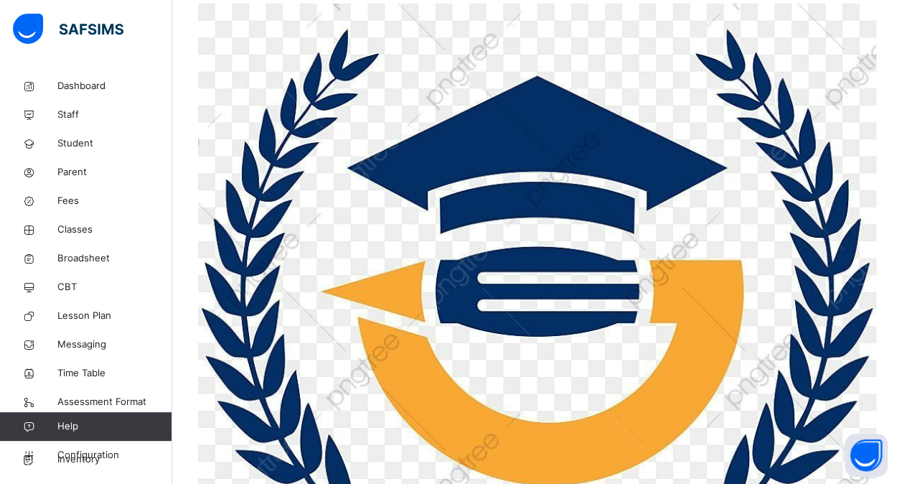
scroll to position [273, 0]
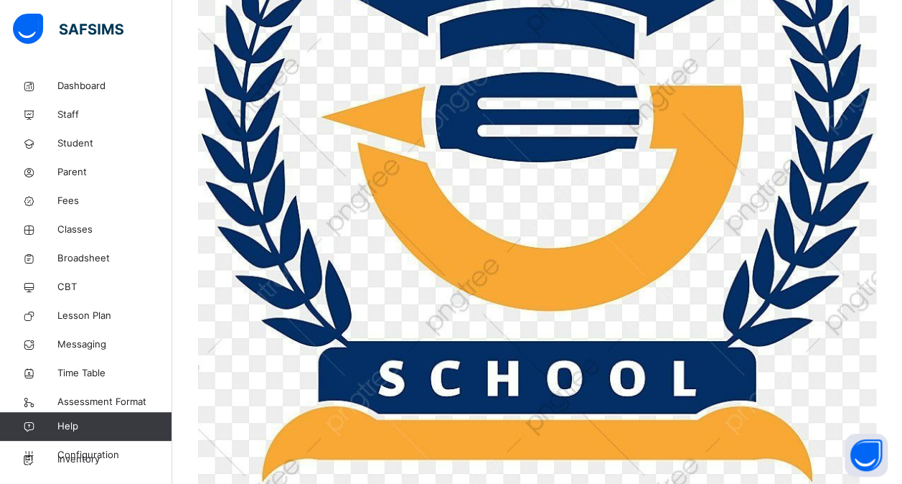
scroll to position [448, 0]
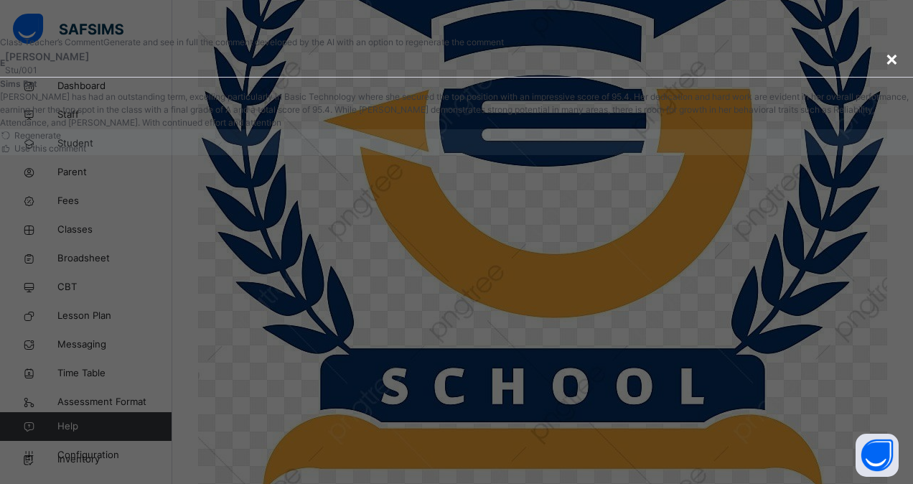
click at [885, 70] on span "×" at bounding box center [892, 58] width 14 height 24
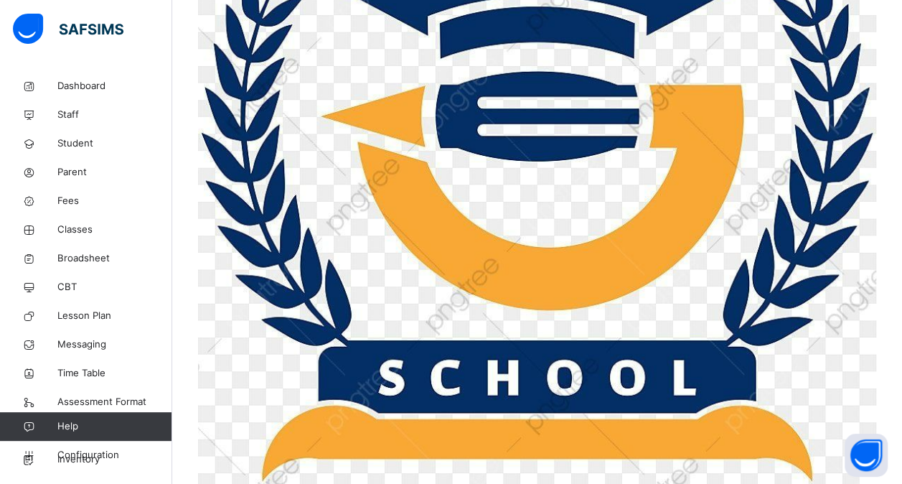
type textarea "*"
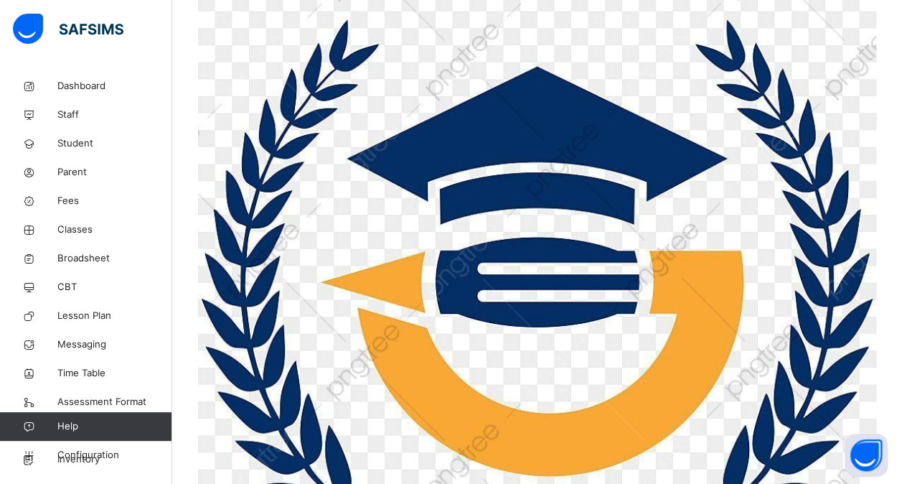
scroll to position [272, 0]
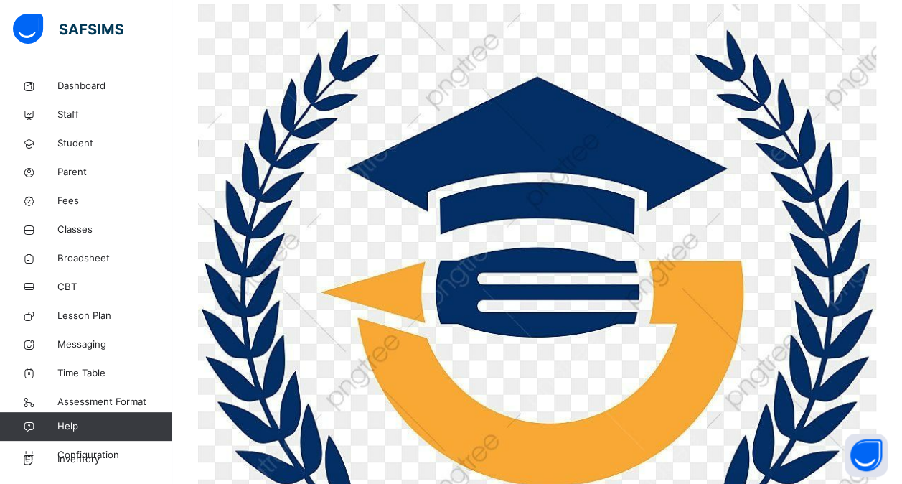
drag, startPoint x: 807, startPoint y: 65, endPoint x: 805, endPoint y: 103, distance: 38.1
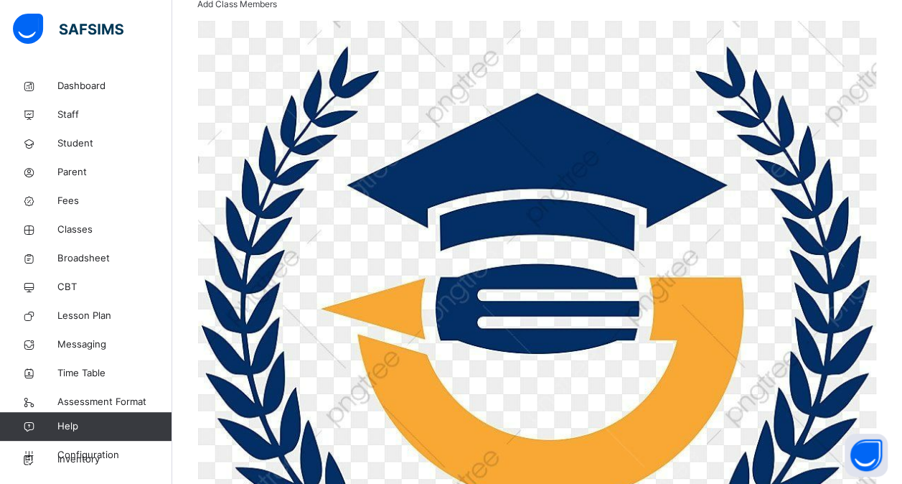
scroll to position [255, 0]
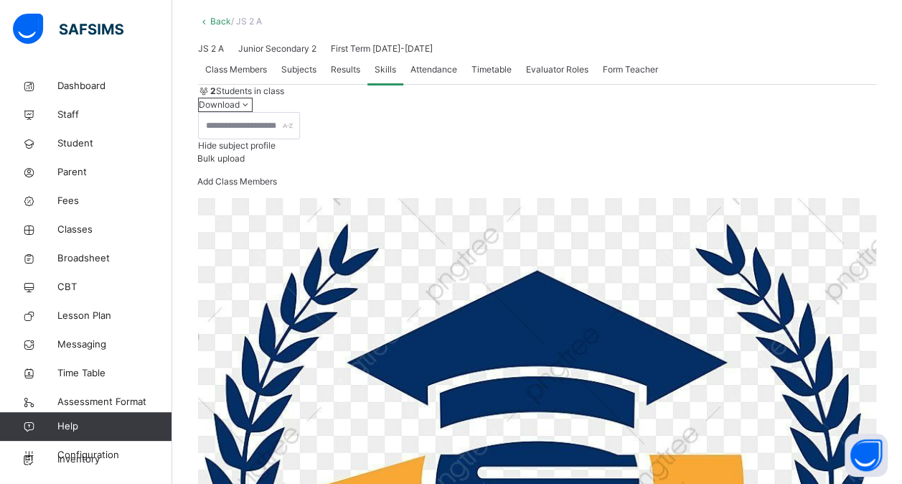
scroll to position [0, 0]
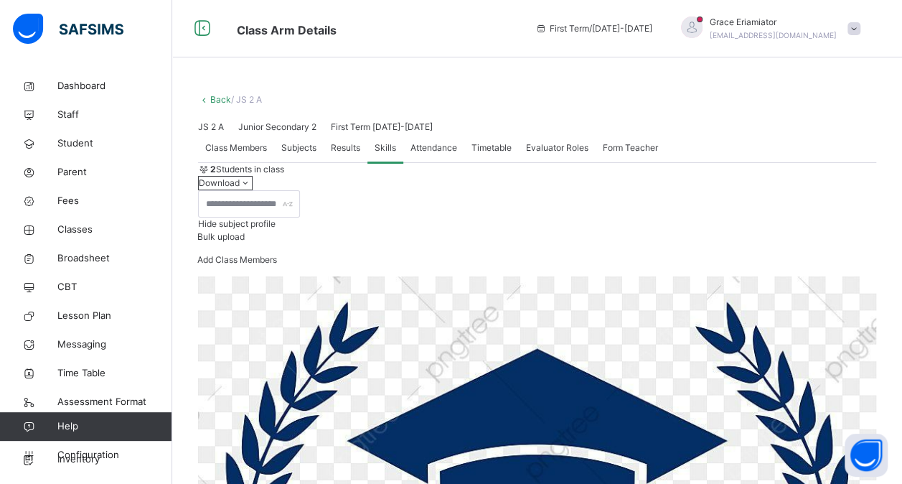
click at [224, 96] on link "Back" at bounding box center [220, 99] width 21 height 11
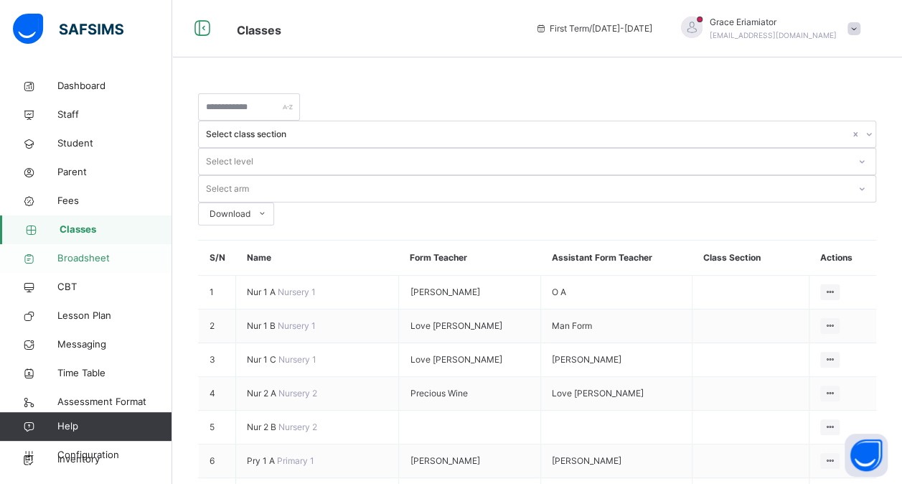
click at [84, 258] on span "Broadsheet" at bounding box center [114, 258] width 115 height 14
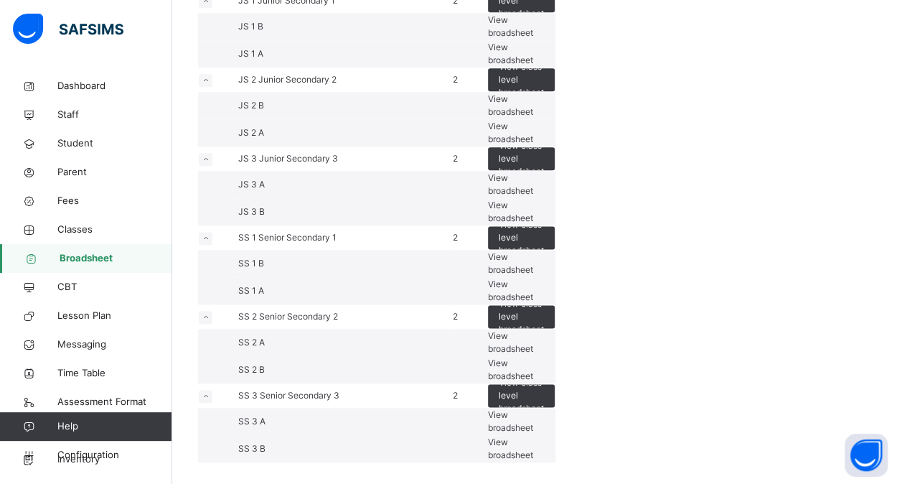
scroll to position [1144, 0]
click at [533, 117] on span "View broadsheet" at bounding box center [510, 105] width 45 height 24
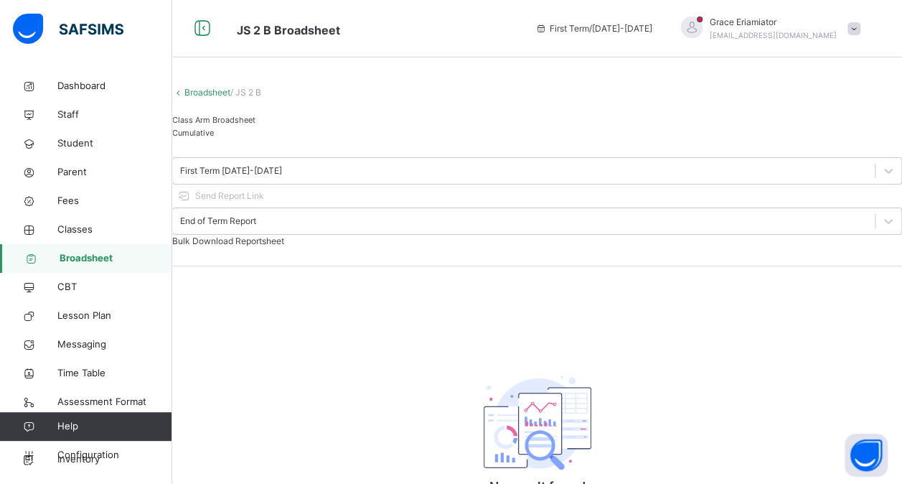
click at [212, 98] on link "Broadsheet" at bounding box center [207, 92] width 46 height 11
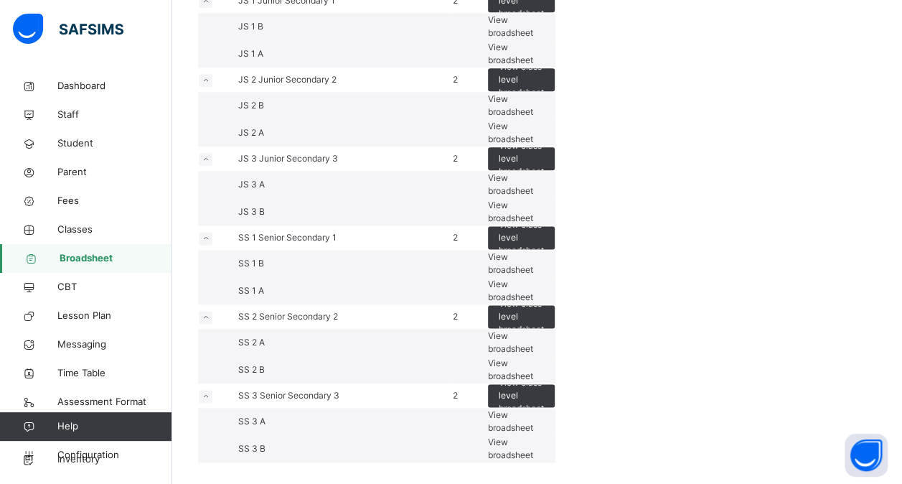
scroll to position [1188, 0]
click at [533, 144] on span "View broadsheet" at bounding box center [510, 133] width 45 height 24
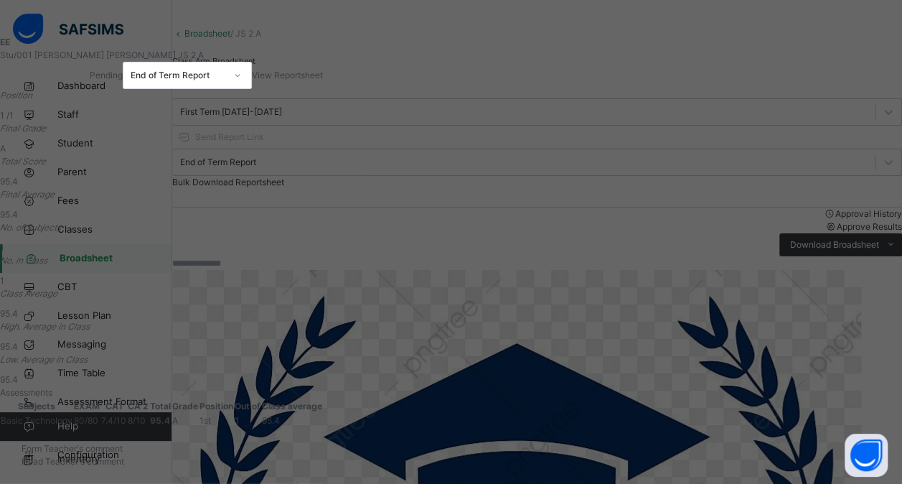
click at [323, 80] on span "View Reportsheet" at bounding box center [287, 75] width 71 height 11
click at [808, 62] on div "EE Stu/001 Evans Grace Evans JS 2 A Pending End of Term Report View Reportsheet…" at bounding box center [451, 242] width 902 height 484
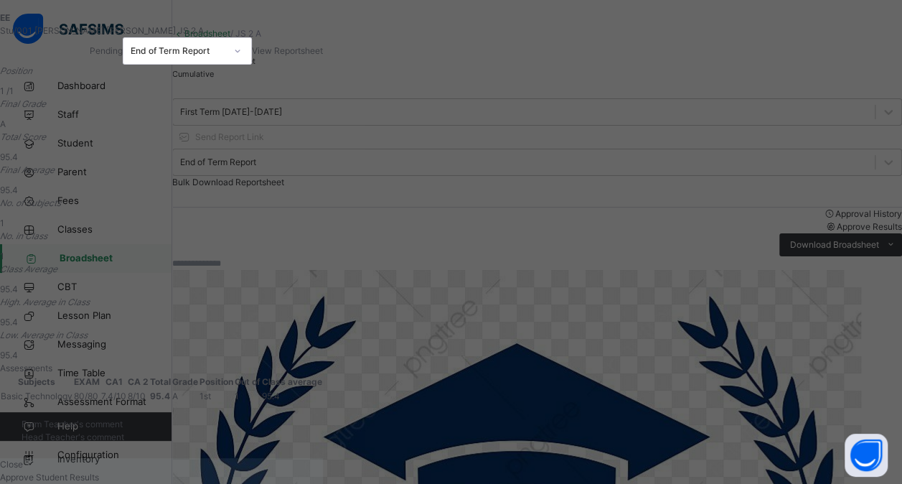
click at [23, 459] on span "Close" at bounding box center [11, 464] width 23 height 11
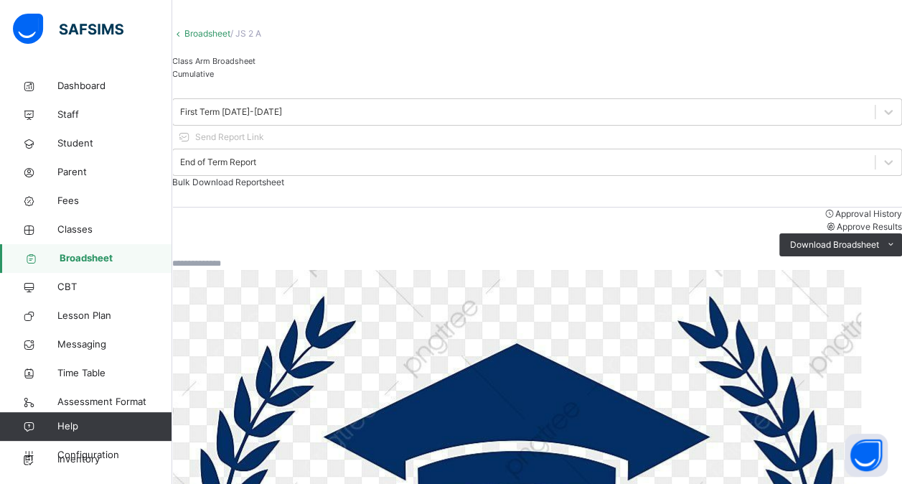
click at [837, 221] on span "Approve Results" at bounding box center [869, 226] width 65 height 11
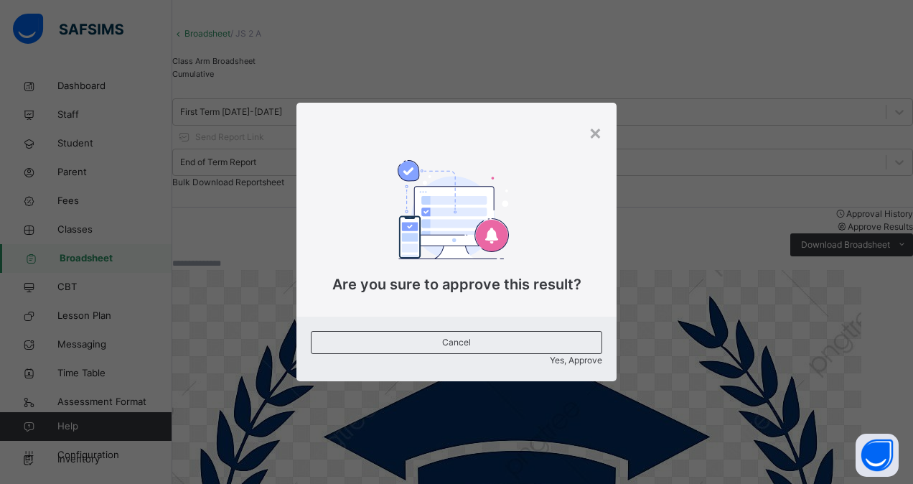
click at [550, 355] on span "Yes, Approve" at bounding box center [576, 360] width 52 height 11
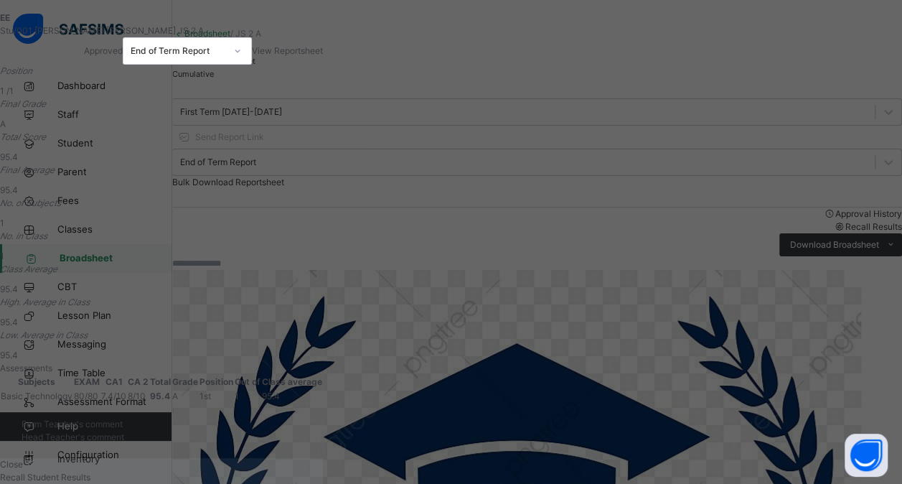
scroll to position [0, 0]
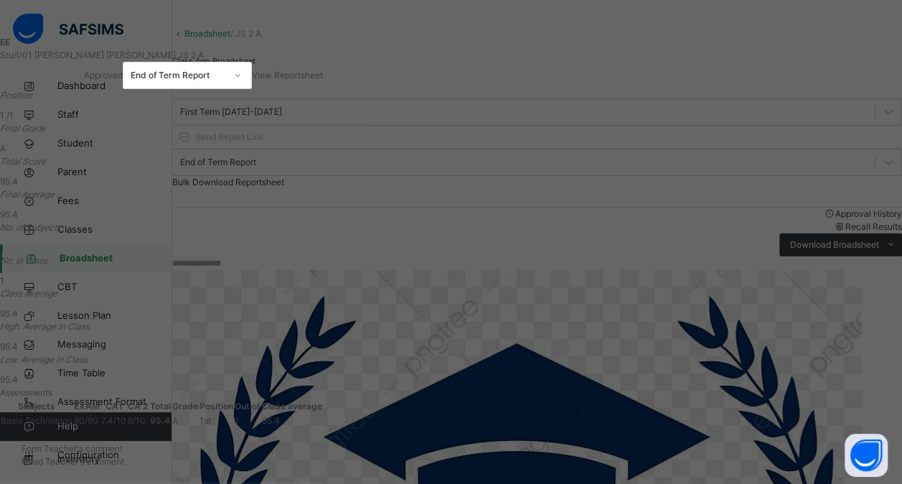
click at [323, 76] on span "View Reportsheet" at bounding box center [287, 75] width 71 height 11
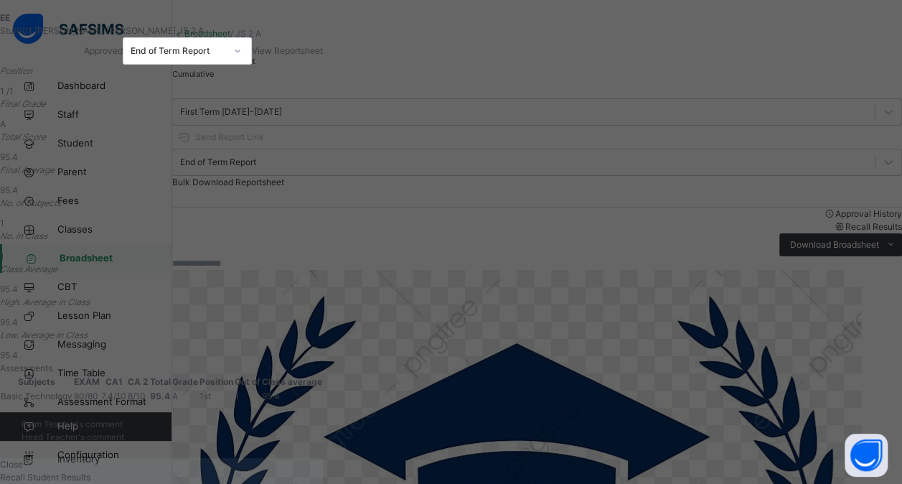
click at [794, 263] on div "EE Stu/001 Evans Grace Evans JS 2 A Approved End of Term Report View Reportshee…" at bounding box center [451, 242] width 902 height 484
click at [23, 459] on span "Close" at bounding box center [11, 464] width 23 height 11
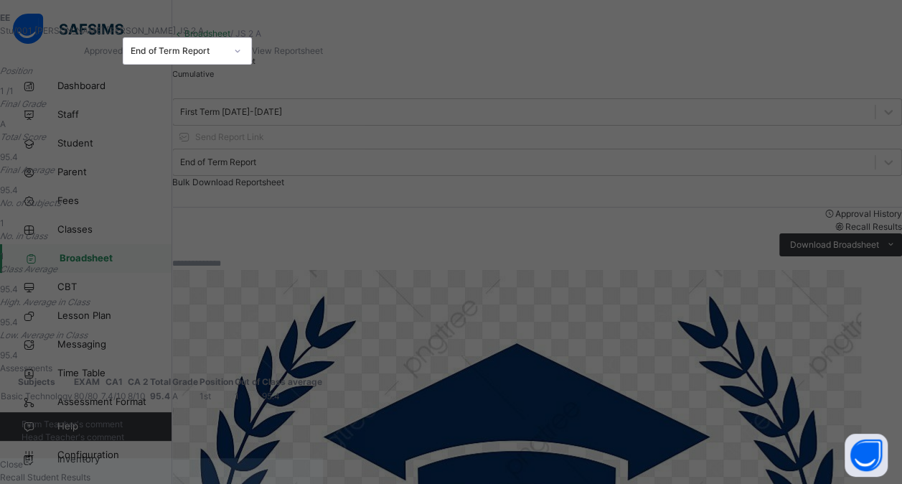
click at [833, 248] on div "EE Stu/001 Evans Grace Evans JS 2 A Approved End of Term Report View Reportshee…" at bounding box center [451, 242] width 902 height 484
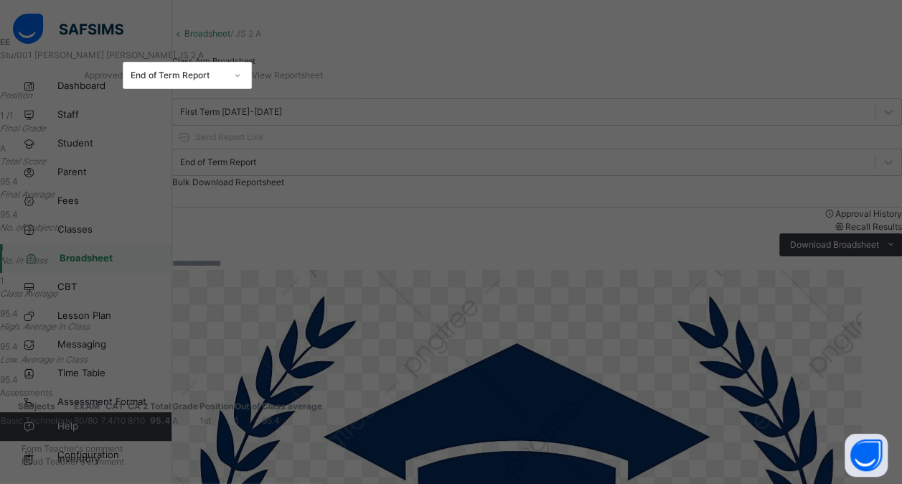
click at [804, 39] on div "EE Stu/001 Evans Grace Evans JS 2 A Approved End of Term Report View Reportshee…" at bounding box center [451, 242] width 902 height 484
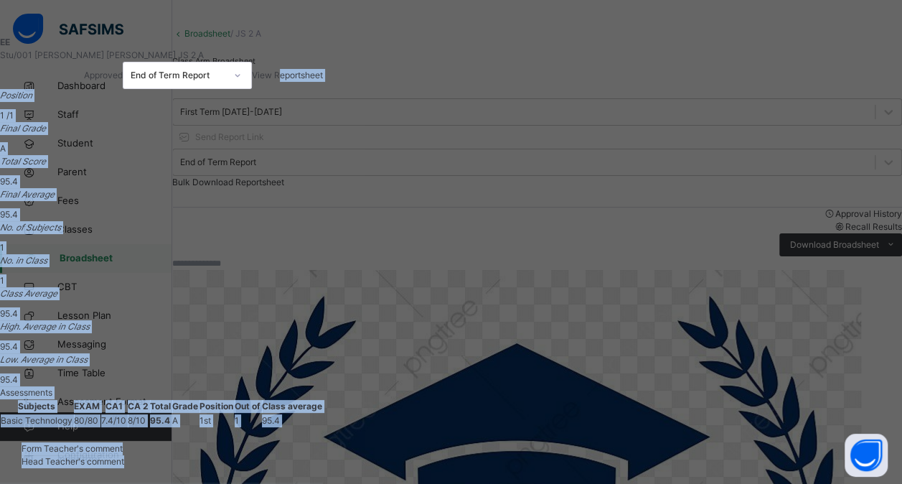
drag, startPoint x: 683, startPoint y: 15, endPoint x: 555, endPoint y: 465, distance: 467.8
click at [555, 465] on div "EE Stu/001 Evans Grace Evans JS 2 A Approved End of Term Report View Reportshee…" at bounding box center [451, 242] width 902 height 484
drag, startPoint x: 555, startPoint y: 465, endPoint x: 583, endPoint y: 472, distance: 28.7
click at [323, 482] on div "Close" at bounding box center [161, 488] width 323 height 13
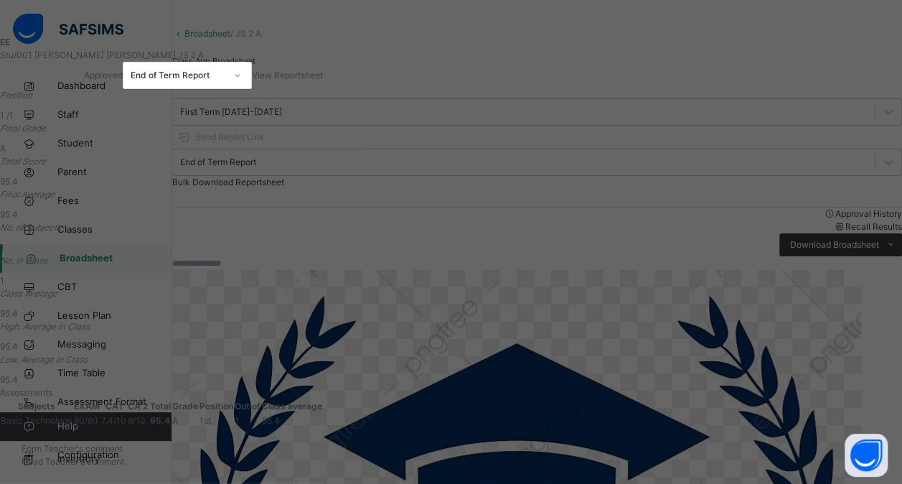
scroll to position [54, 0]
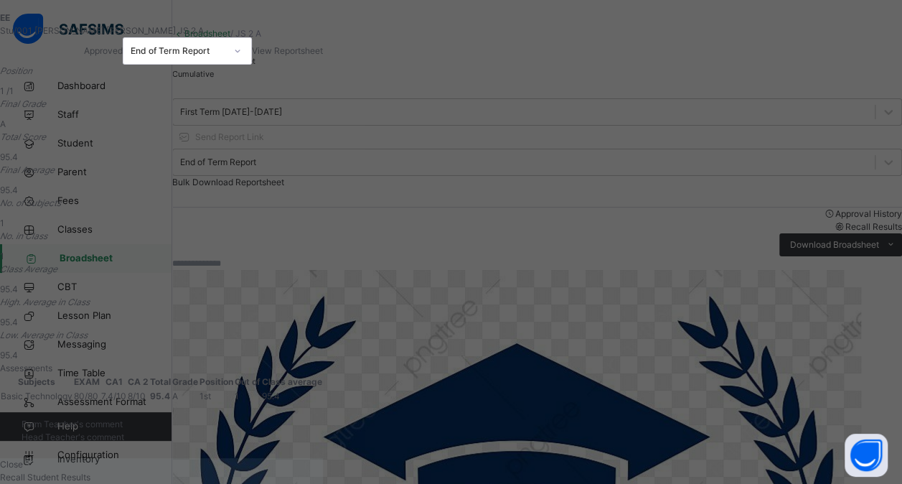
click at [23, 459] on span "Close" at bounding box center [11, 464] width 23 height 11
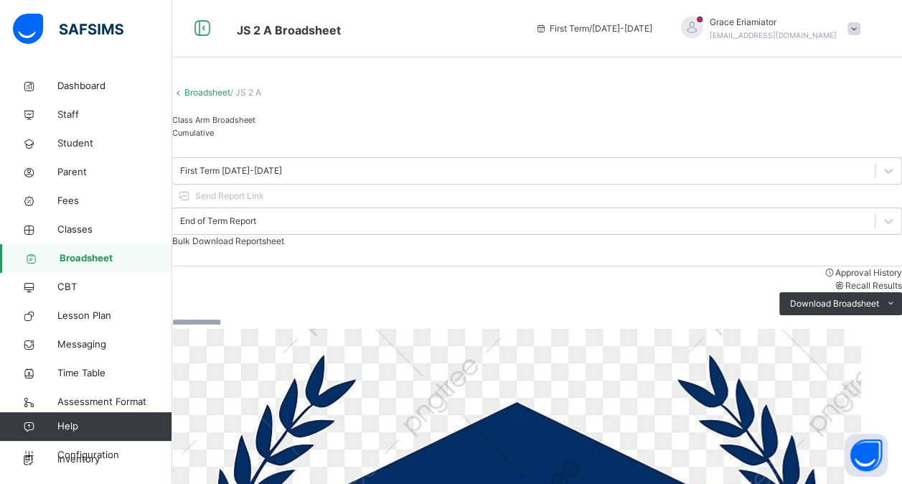
scroll to position [59, 0]
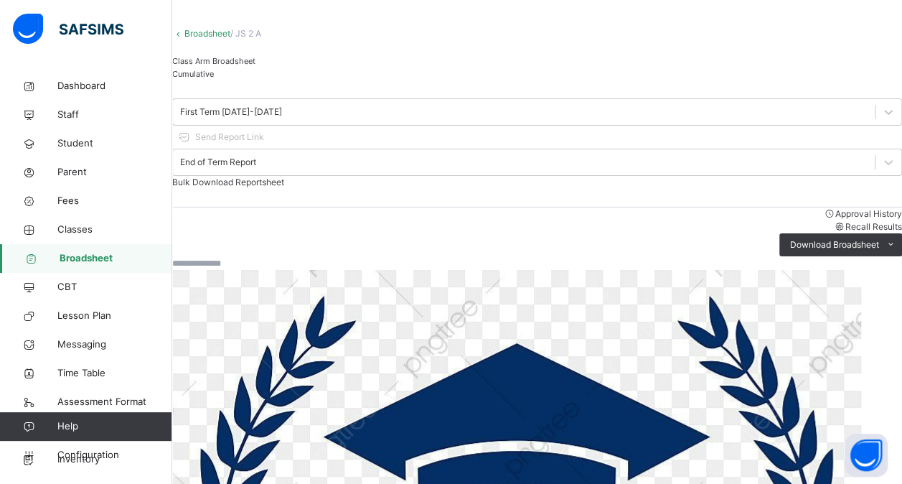
click at [284, 177] on span "Bulk Download Reportsheet" at bounding box center [228, 182] width 112 height 11
click at [314, 80] on div "Cumulative" at bounding box center [537, 73] width 730 height 13
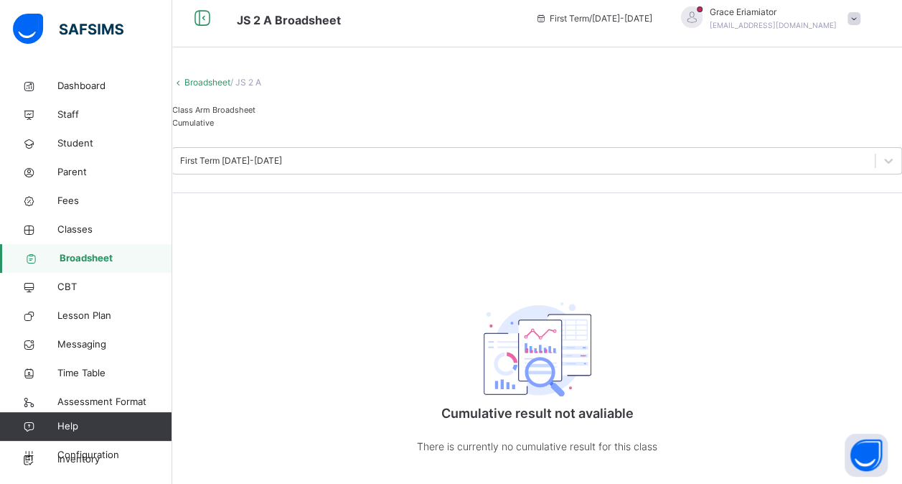
click at [246, 105] on span "Class Arm Broadsheet" at bounding box center [213, 110] width 83 height 10
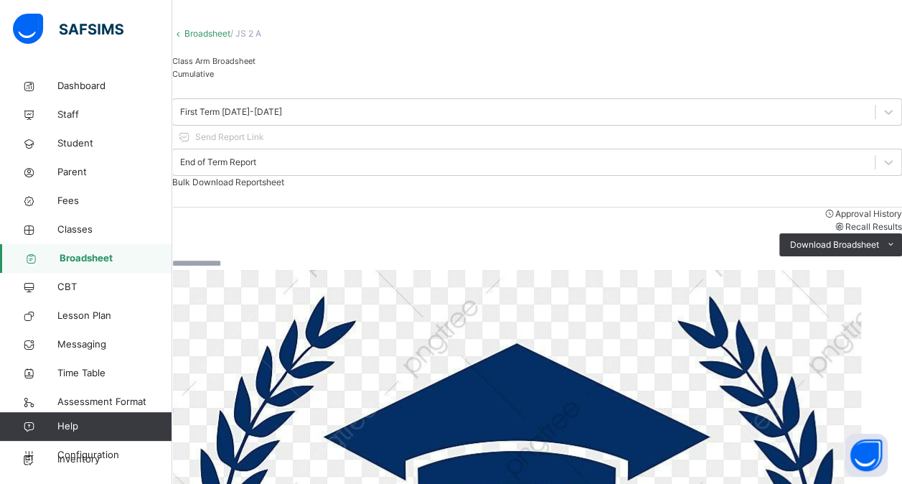
click at [214, 79] on span "Cumulative" at bounding box center [193, 74] width 42 height 10
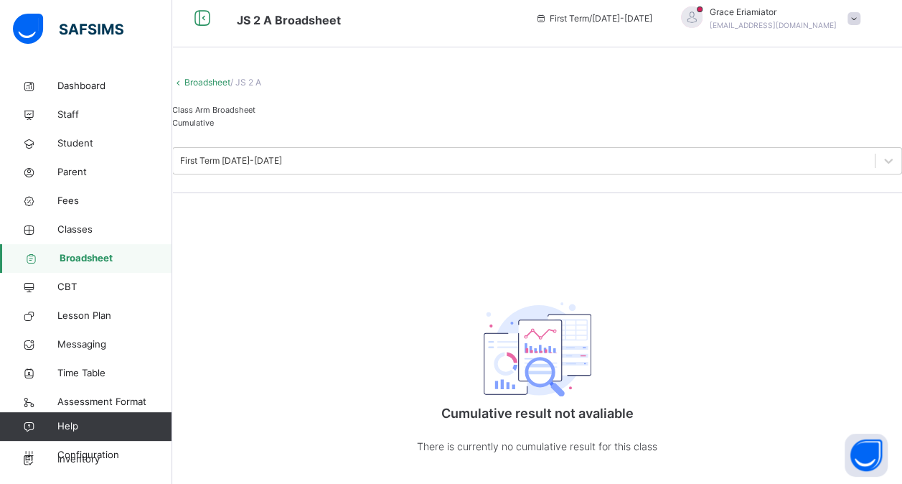
scroll to position [49, 0]
click at [228, 108] on span "Class Arm Broadsheet" at bounding box center [213, 110] width 83 height 10
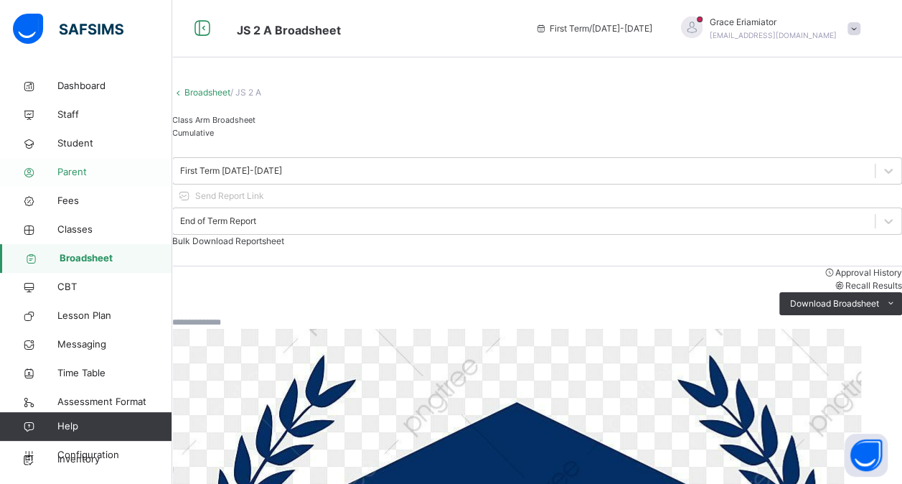
scroll to position [59, 0]
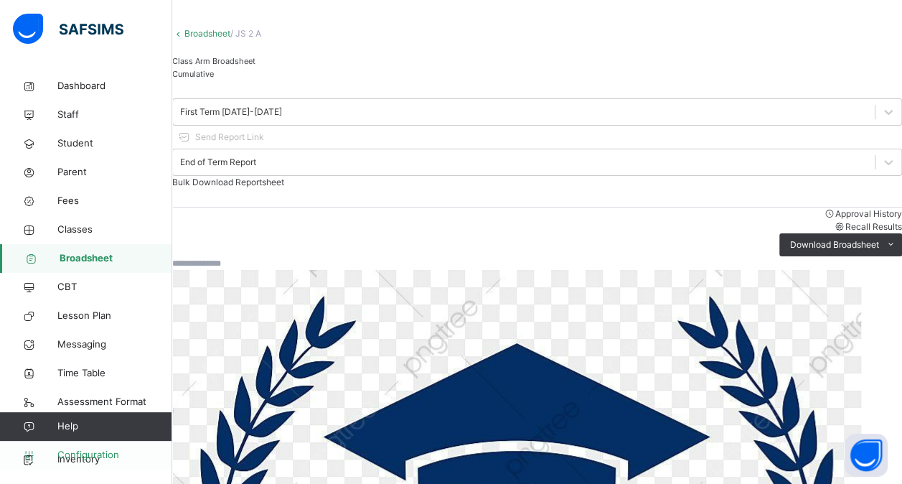
click at [84, 454] on span "Configuration" at bounding box center [114, 455] width 114 height 14
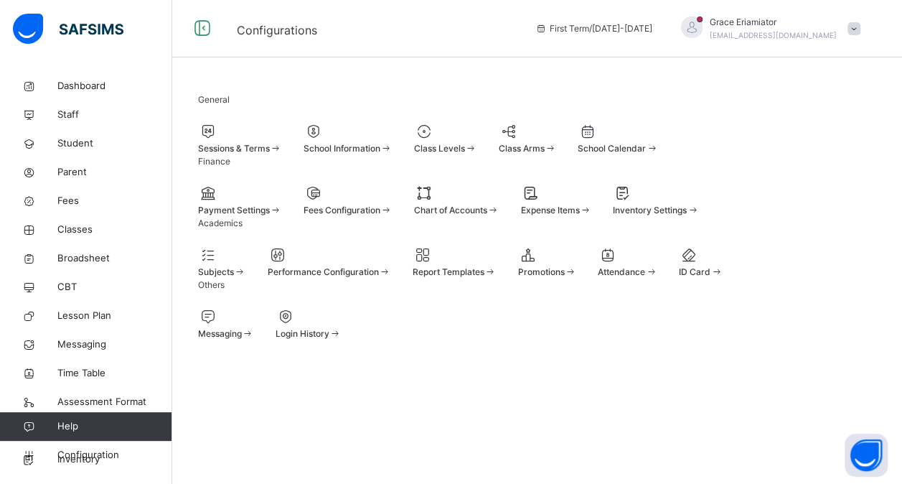
scroll to position [9, 0]
click at [88, 451] on span "Configuration" at bounding box center [114, 455] width 114 height 14
click at [78, 256] on span "Broadsheet" at bounding box center [114, 258] width 115 height 14
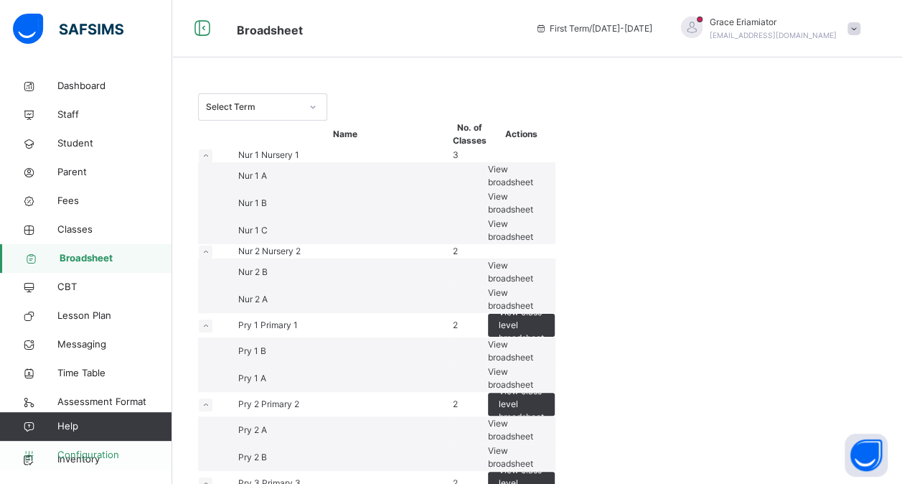
click at [76, 453] on span "Configuration" at bounding box center [114, 455] width 114 height 14
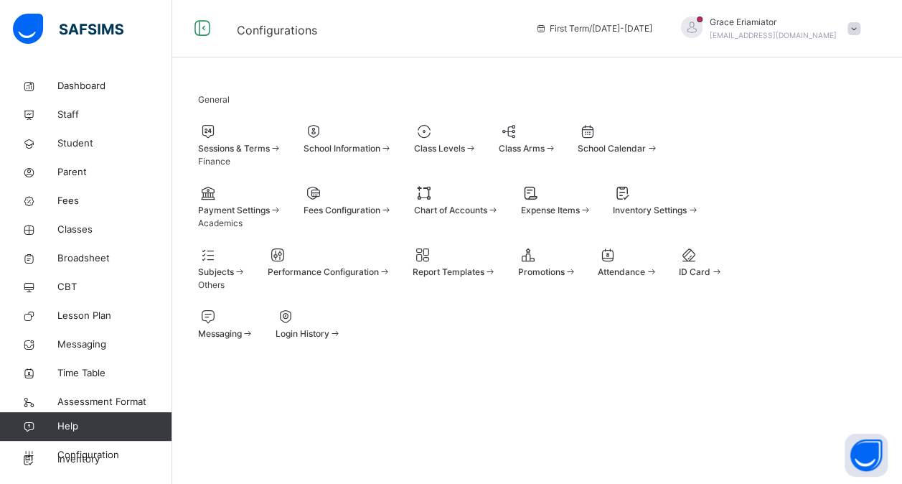
click at [282, 133] on div at bounding box center [240, 132] width 84 height 22
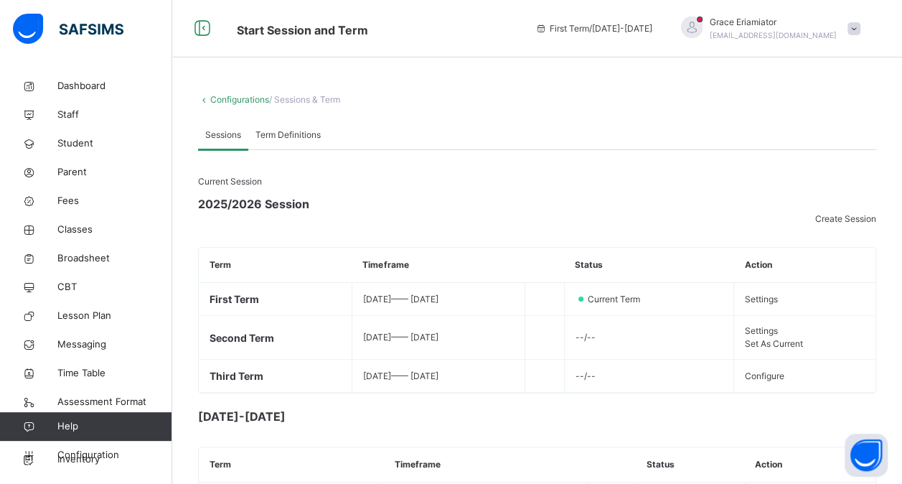
click at [841, 213] on span "Create Session" at bounding box center [845, 218] width 61 height 11
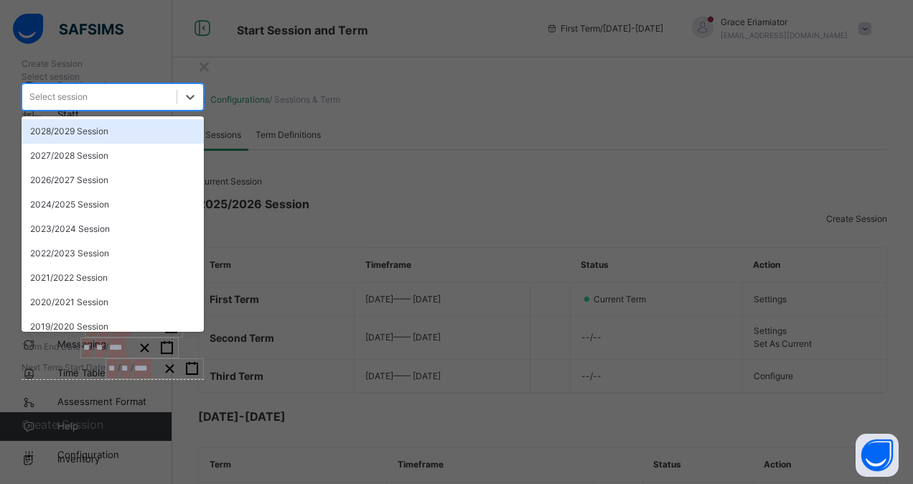
click at [177, 108] on div "Select session" at bounding box center [99, 97] width 154 height 22
click at [204, 144] on div "2028/2029 Session" at bounding box center [113, 131] width 182 height 24
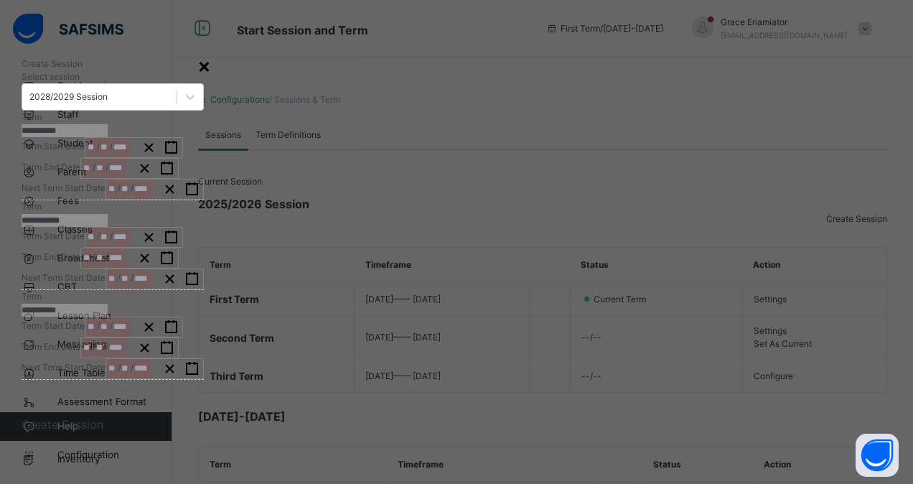
click at [211, 65] on div "×" at bounding box center [204, 65] width 14 height 30
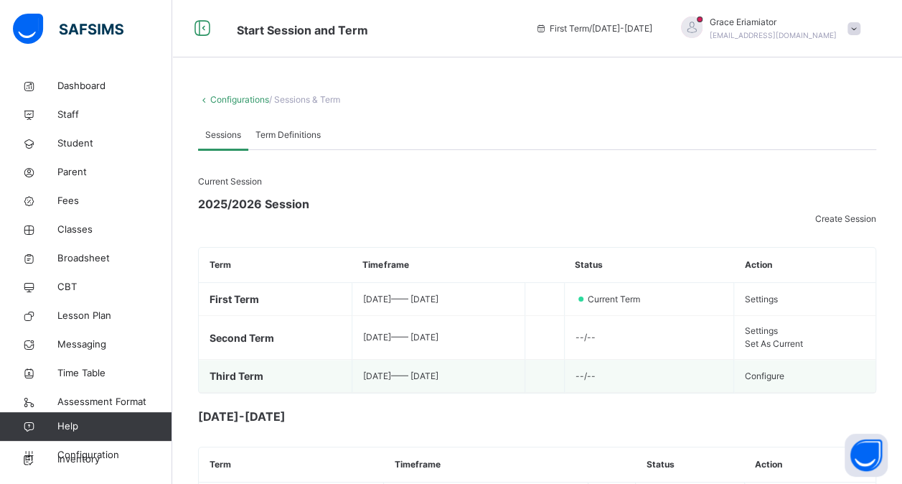
click at [745, 381] on span "Configure" at bounding box center [764, 375] width 39 height 11
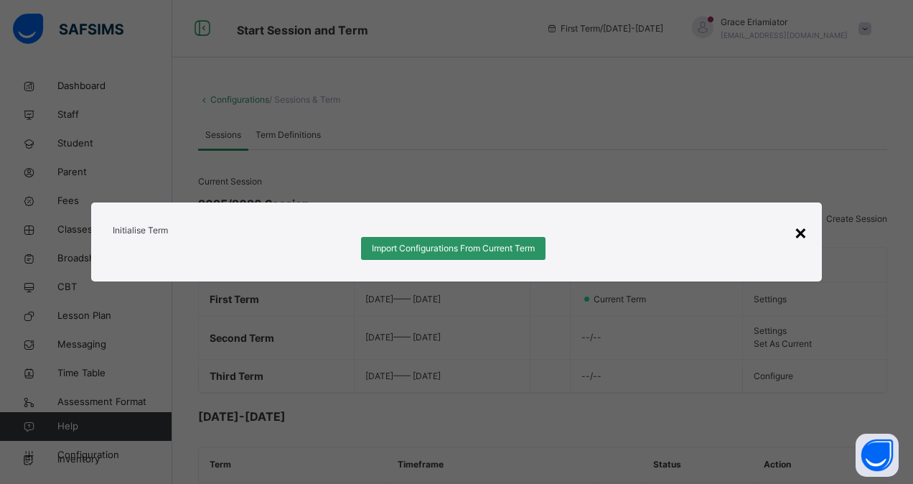
click at [807, 217] on div "×" at bounding box center [801, 232] width 14 height 30
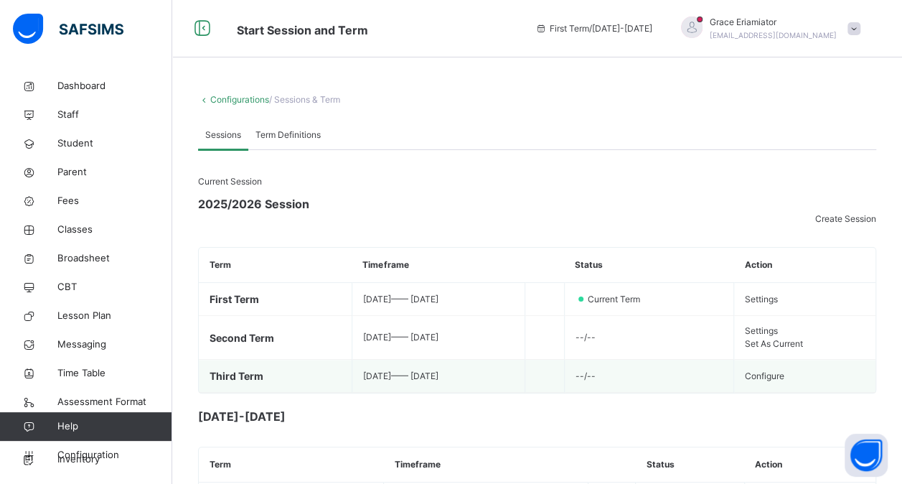
click at [745, 381] on span "Configure" at bounding box center [764, 375] width 39 height 11
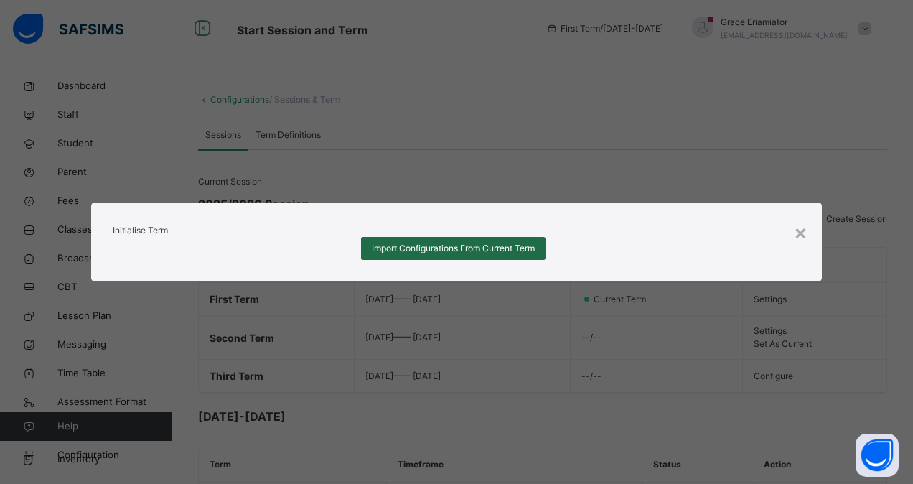
click at [433, 255] on span "Import Configurations From Current Term" at bounding box center [453, 248] width 163 height 13
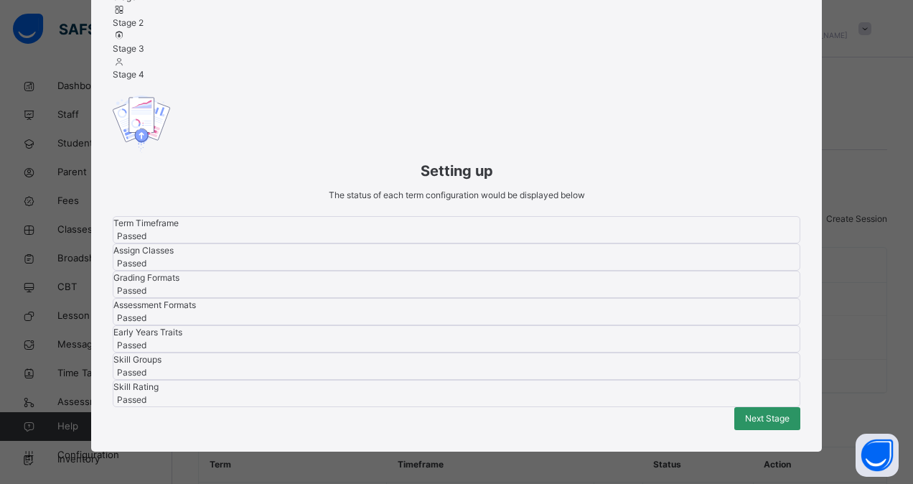
scroll to position [362, 0]
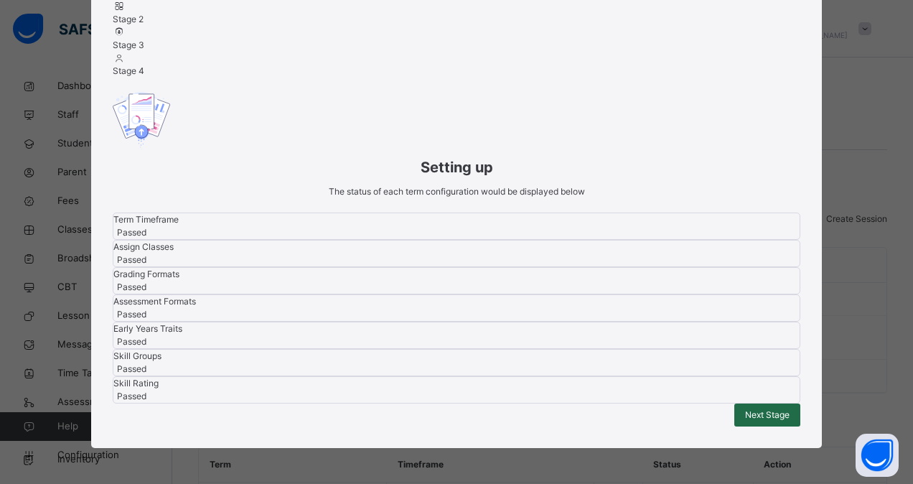
click at [751, 408] on span "Next Stage" at bounding box center [767, 414] width 44 height 13
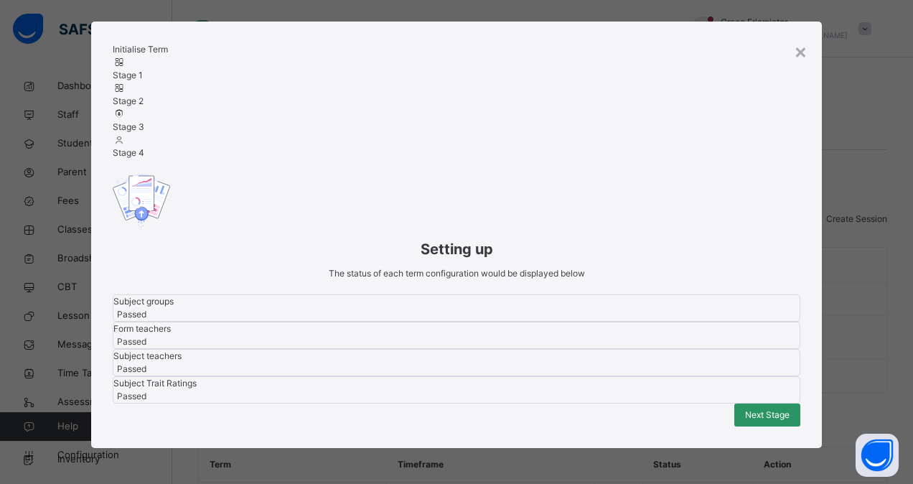
scroll to position [178, 0]
click at [751, 408] on span "Next Stage" at bounding box center [767, 414] width 44 height 13
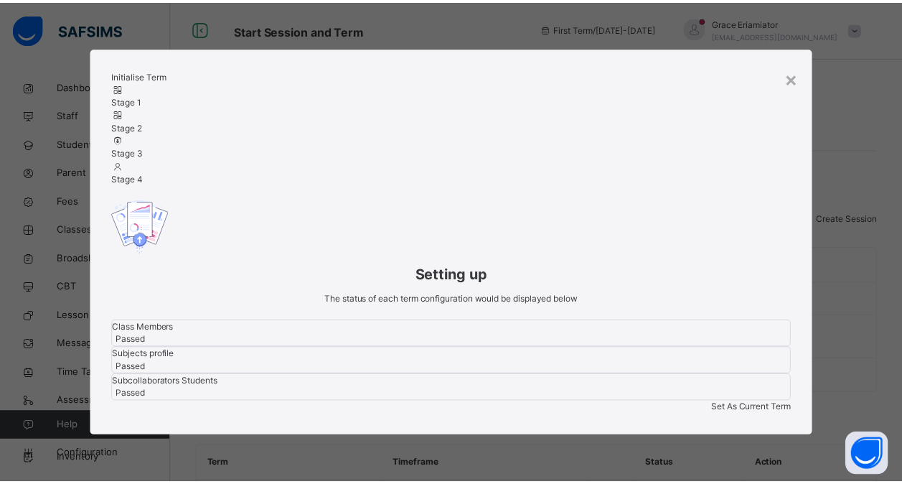
scroll to position [116, 0]
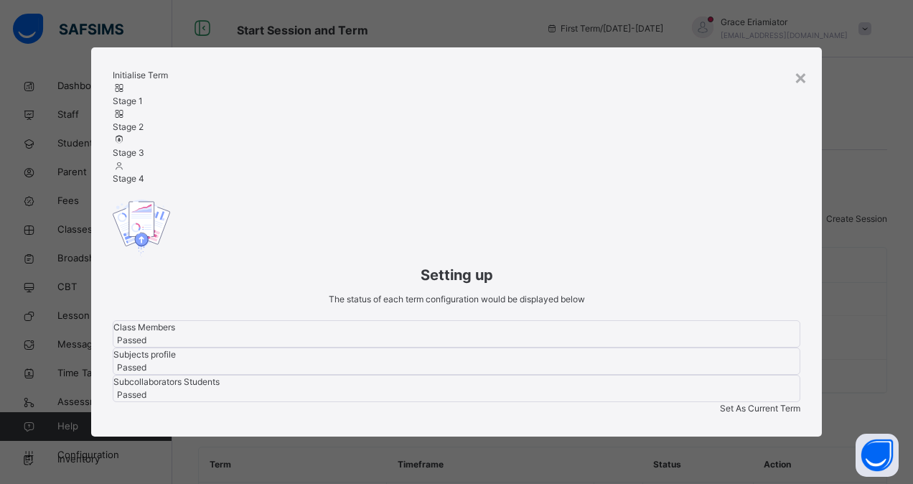
click at [751, 403] on span "Set As Current Term" at bounding box center [760, 408] width 80 height 11
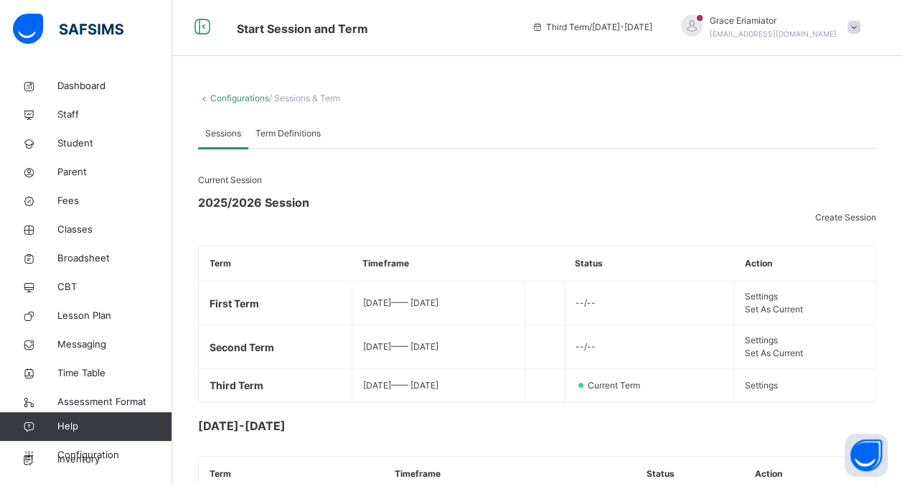
scroll to position [0, 0]
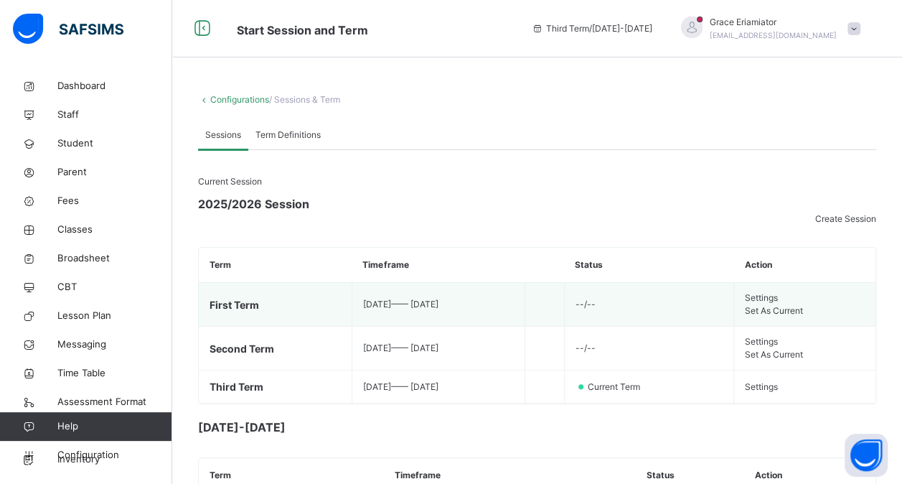
click at [769, 316] on span "Set As Current" at bounding box center [774, 310] width 58 height 11
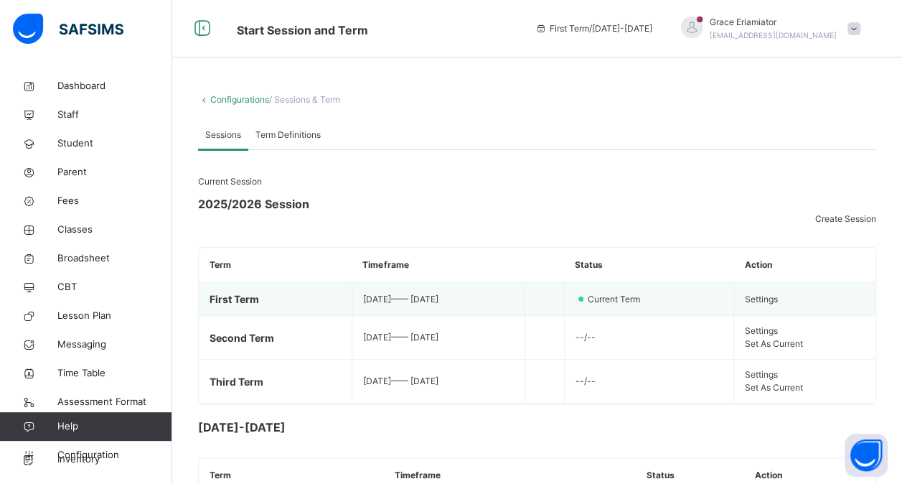
click at [745, 304] on span "Settings" at bounding box center [761, 299] width 33 height 11
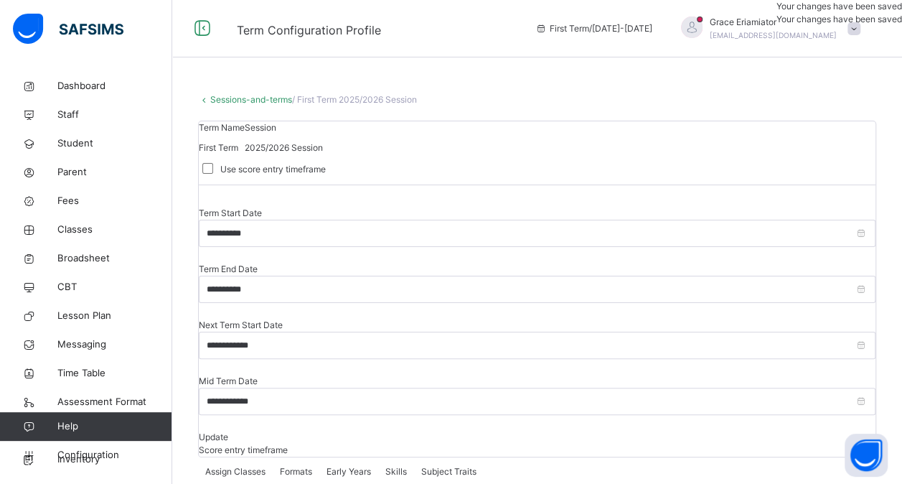
click at [288, 444] on span "Score entry timeframe" at bounding box center [243, 449] width 89 height 11
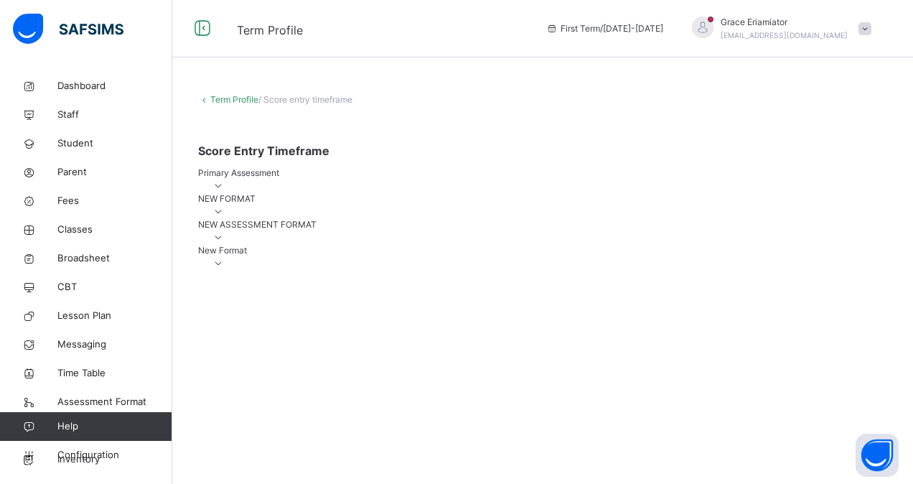
click at [225, 191] on icon at bounding box center [218, 185] width 12 height 11
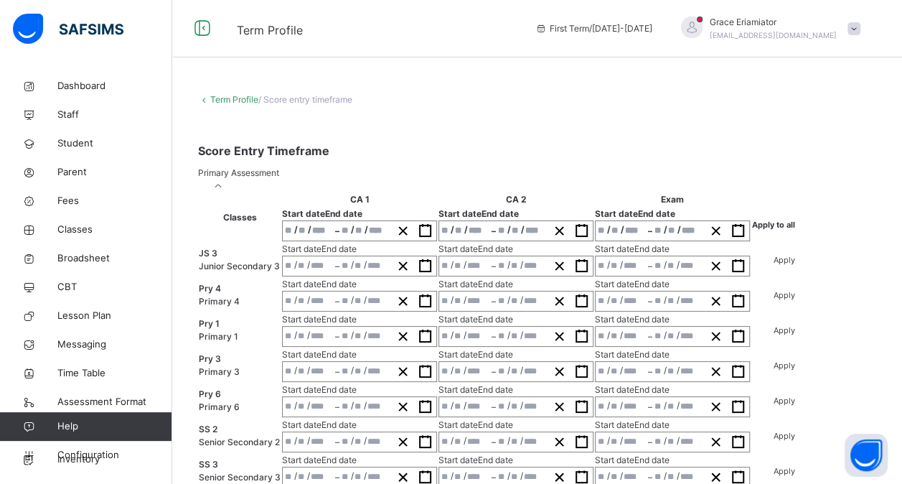
click at [225, 191] on icon at bounding box center [218, 185] width 12 height 11
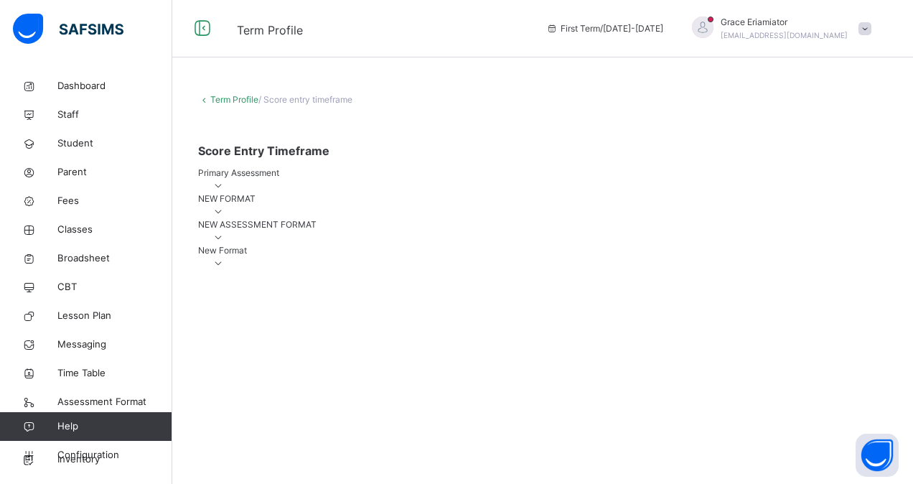
click at [225, 191] on icon at bounding box center [218, 185] width 12 height 11
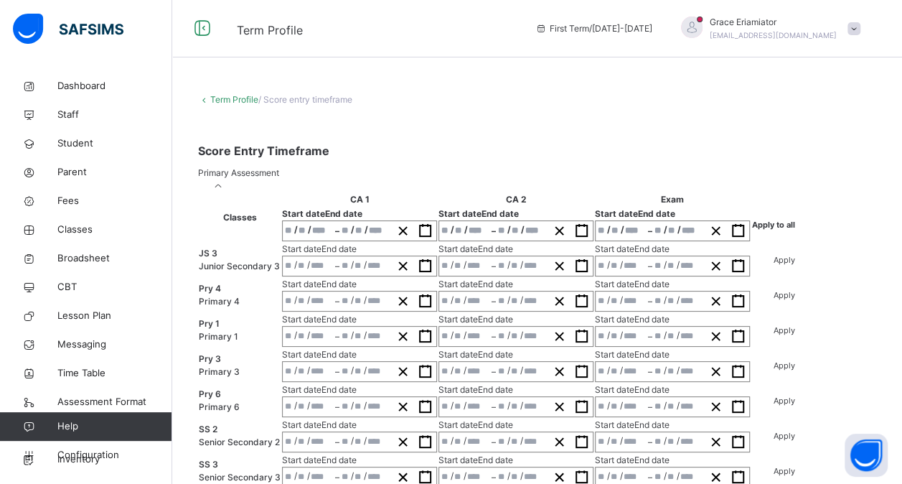
click at [340, 276] on div "/ / – / /" at bounding box center [359, 265] width 155 height 21
click at [311, 235] on span "/" at bounding box center [310, 229] width 4 height 12
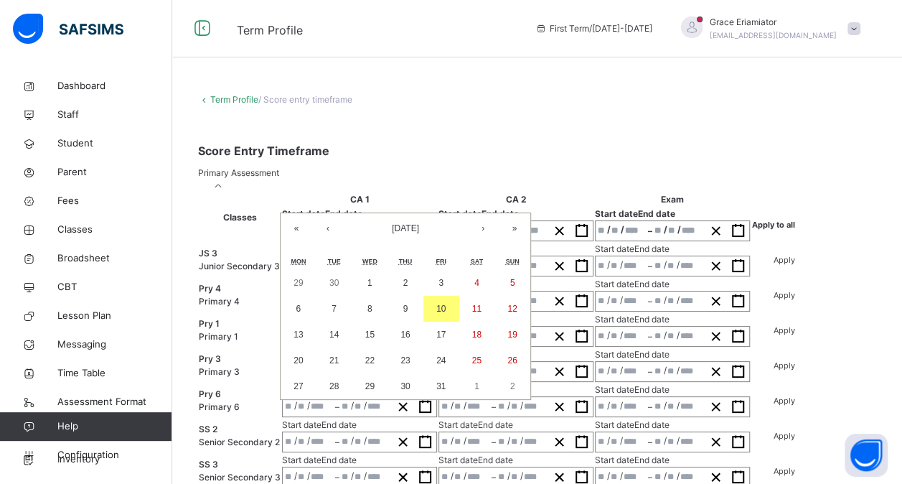
click at [332, 241] on div "/ / – / / « ‹ October 2025 › » Mon Tue Wed Thu Fri Sat Sun 29 30 1 2 3 4 5 6 7 …" at bounding box center [359, 230] width 155 height 21
click at [337, 314] on abbr "7" at bounding box center [334, 309] width 5 height 10
click at [446, 314] on abbr "10" at bounding box center [440, 309] width 9 height 10
type input "**********"
type input "*"
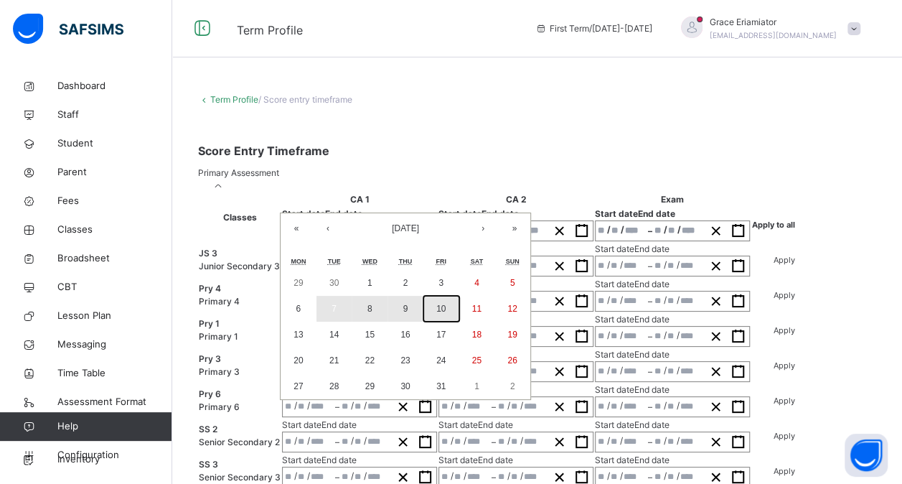
type input "**"
type input "****"
type input "**********"
type input "**"
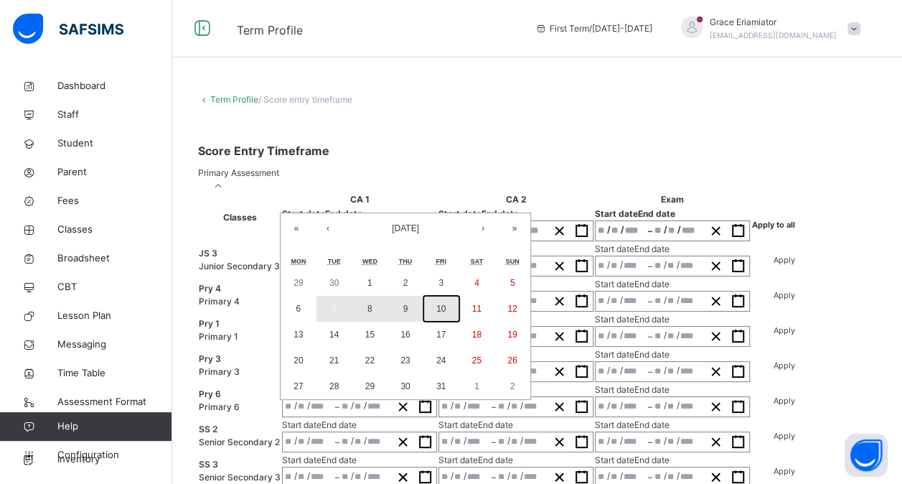
type input "****"
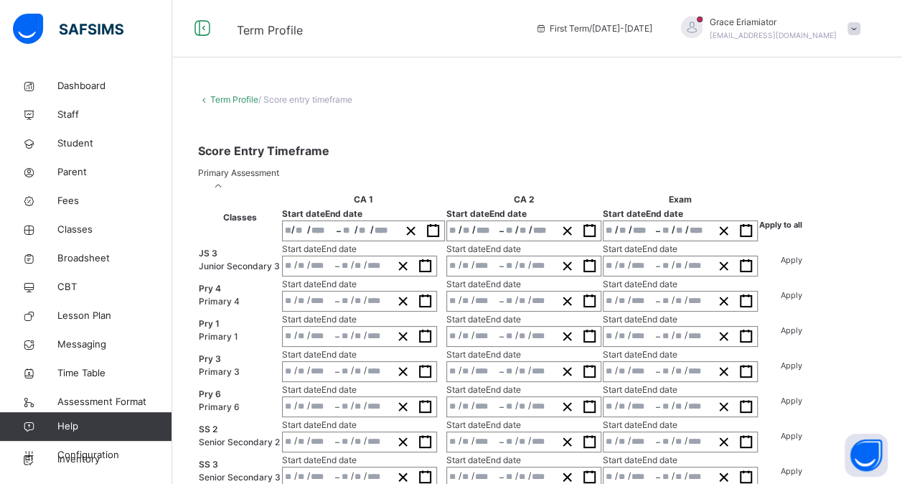
click at [558, 141] on span at bounding box center [537, 132] width 678 height 22
click at [227, 101] on link "Term Profile" at bounding box center [234, 99] width 48 height 11
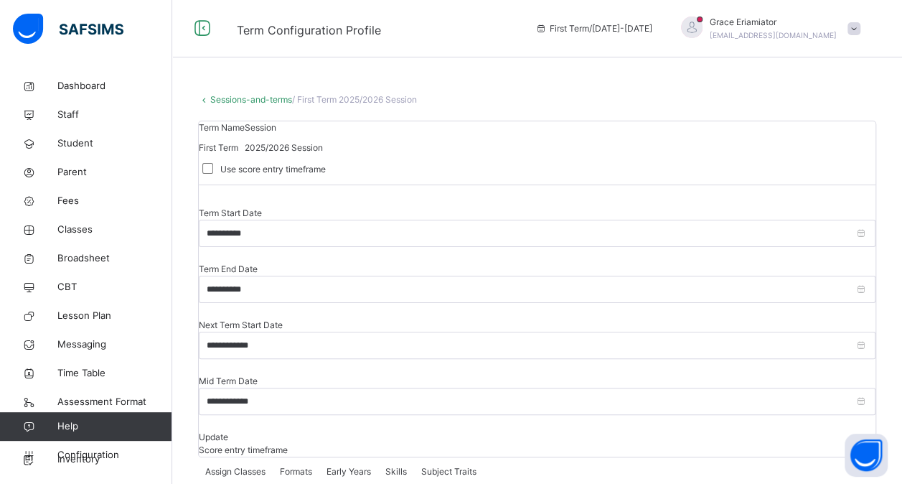
click at [288, 444] on span "Score entry timeframe" at bounding box center [243, 449] width 89 height 11
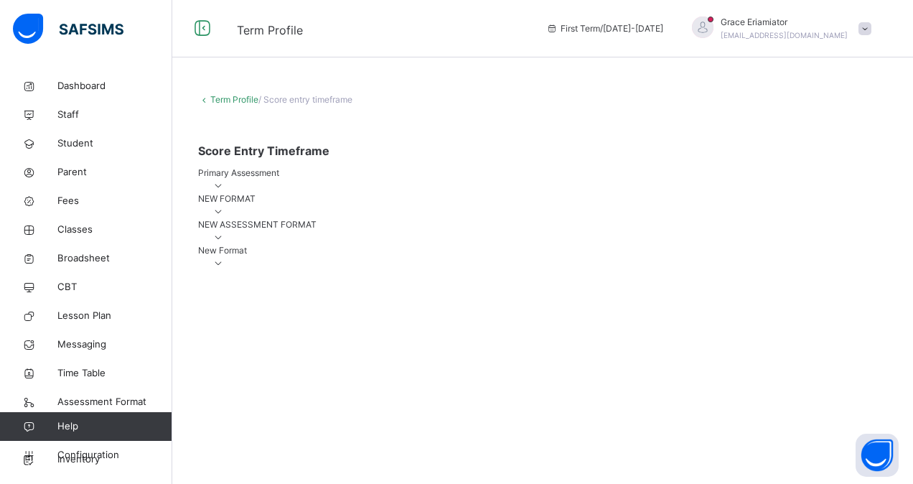
click at [785, 218] on div "NEW FORMAT" at bounding box center [542, 205] width 689 height 26
click at [225, 217] on icon at bounding box center [218, 211] width 12 height 11
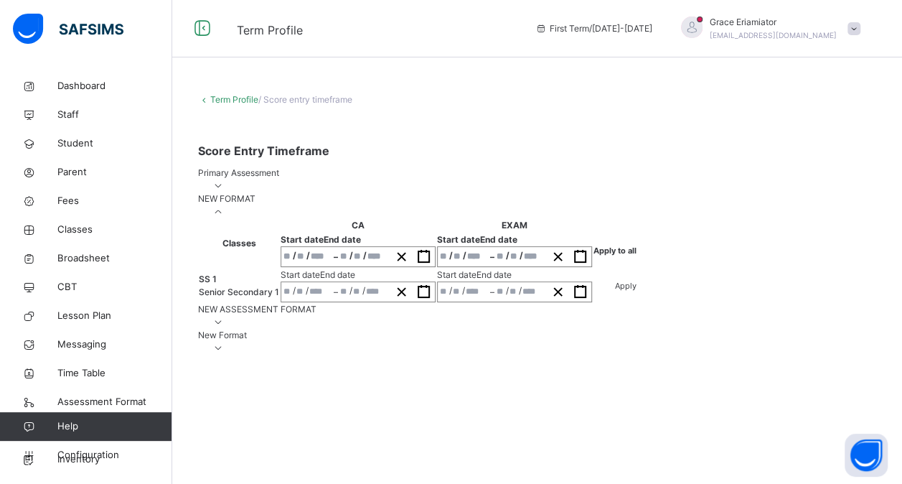
click at [225, 191] on icon at bounding box center [218, 185] width 12 height 11
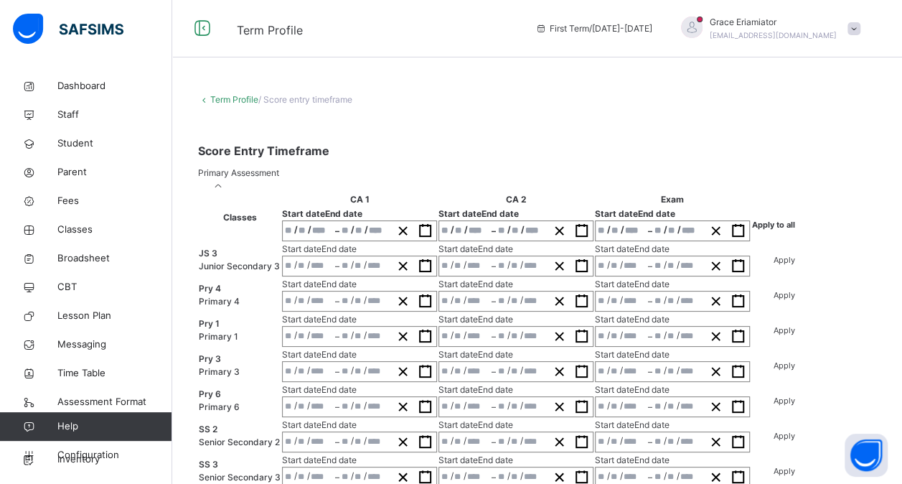
click at [225, 191] on icon at bounding box center [218, 185] width 12 height 11
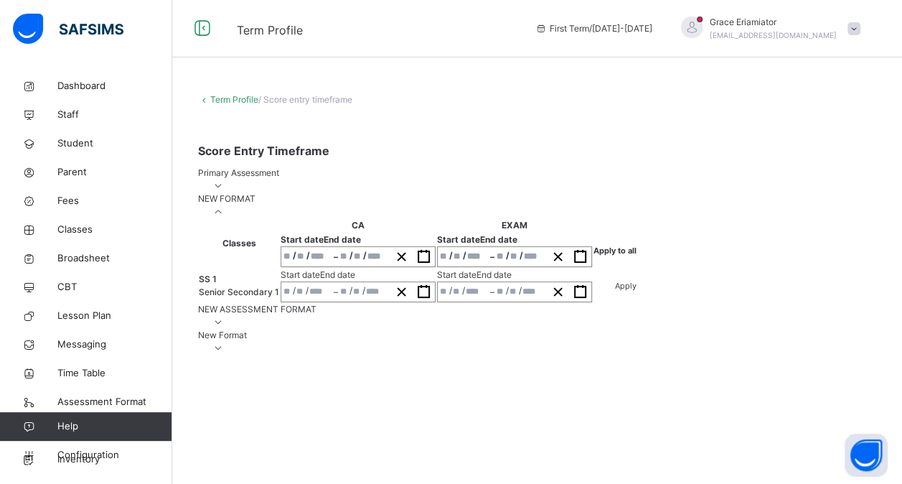
click at [225, 191] on icon at bounding box center [218, 185] width 12 height 11
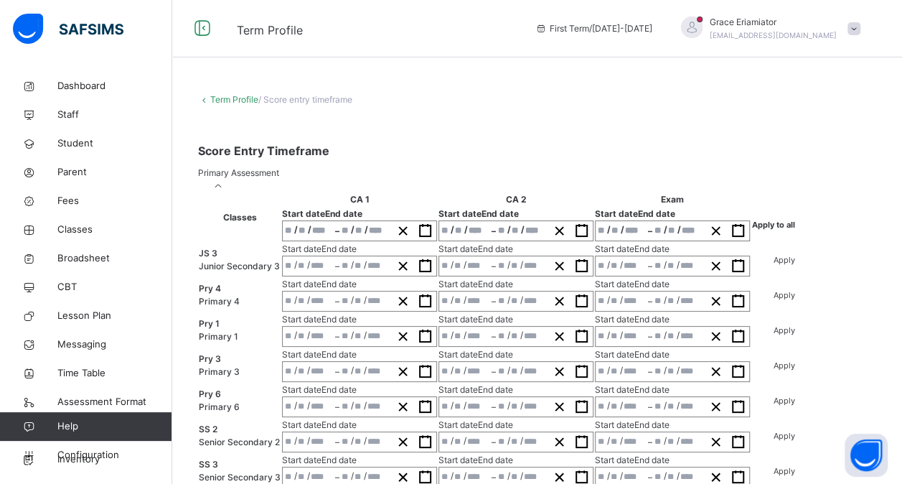
click at [225, 191] on icon at bounding box center [218, 185] width 12 height 11
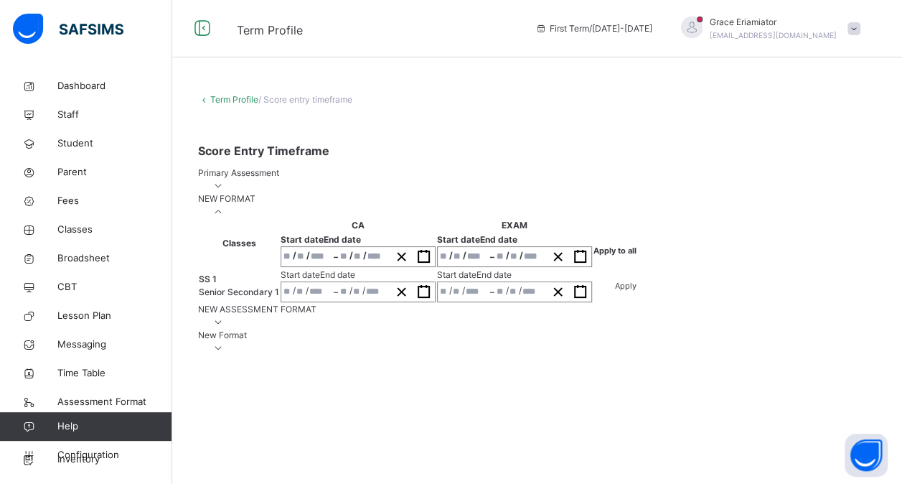
click at [225, 191] on icon at bounding box center [218, 185] width 12 height 11
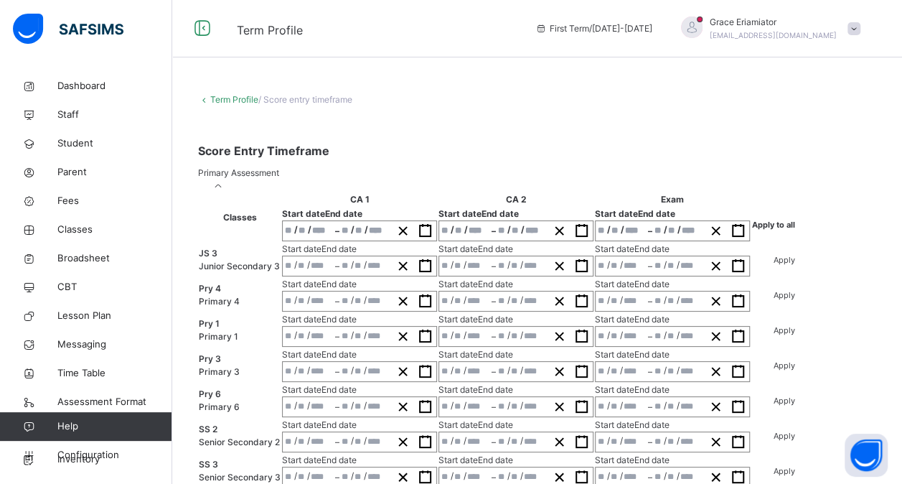
click at [225, 191] on icon at bounding box center [218, 185] width 12 height 11
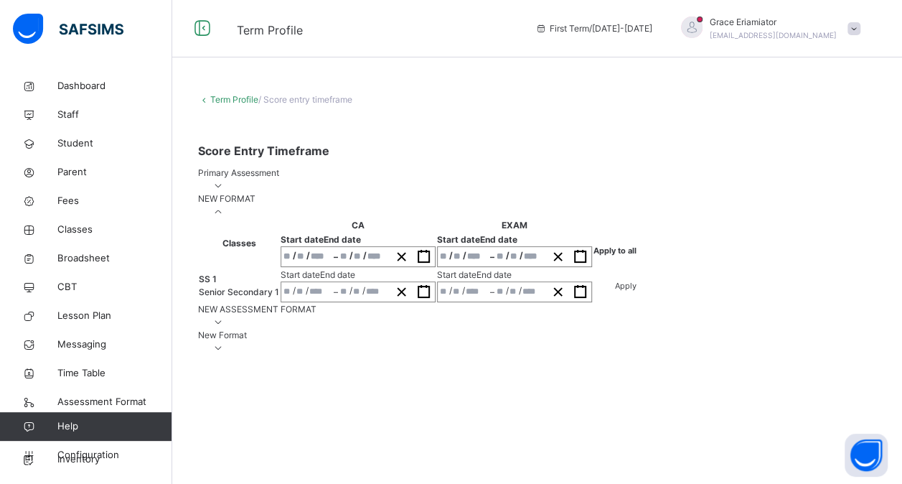
click at [225, 217] on icon at bounding box center [218, 211] width 12 height 11
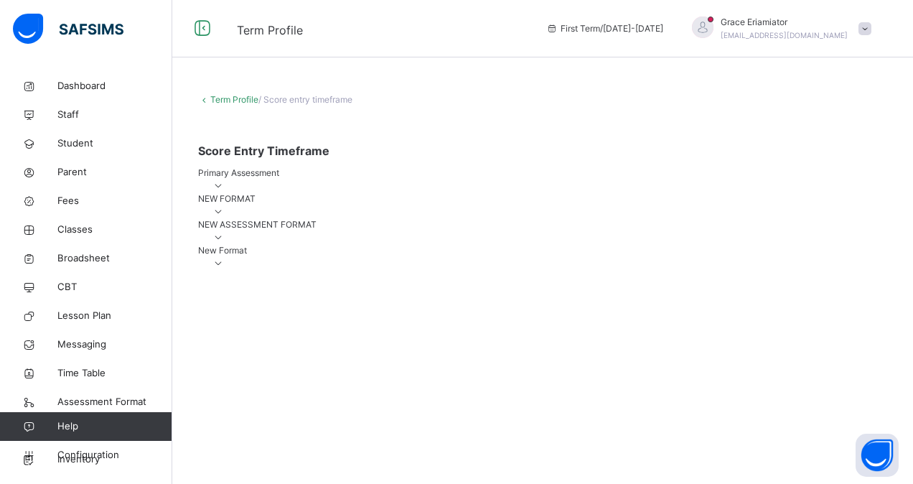
click at [224, 98] on link "Term Profile" at bounding box center [234, 99] width 48 height 11
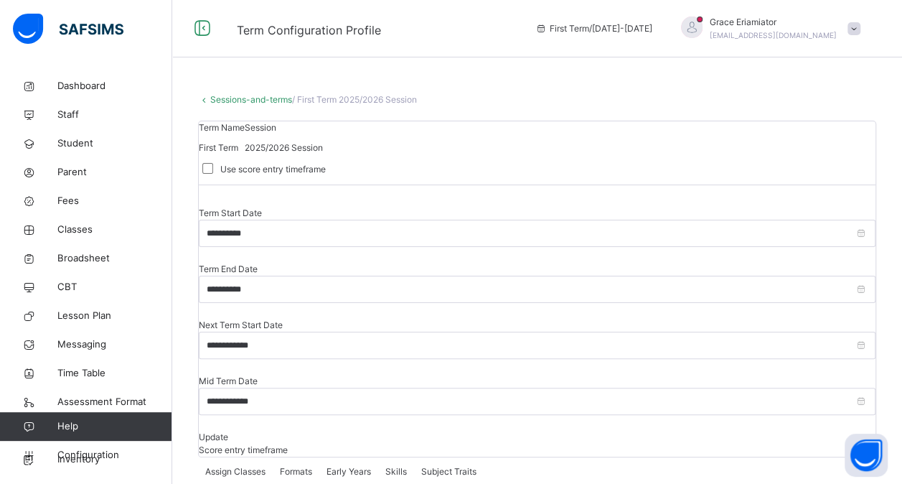
click at [233, 100] on link "Sessions-and-terms" at bounding box center [251, 99] width 82 height 11
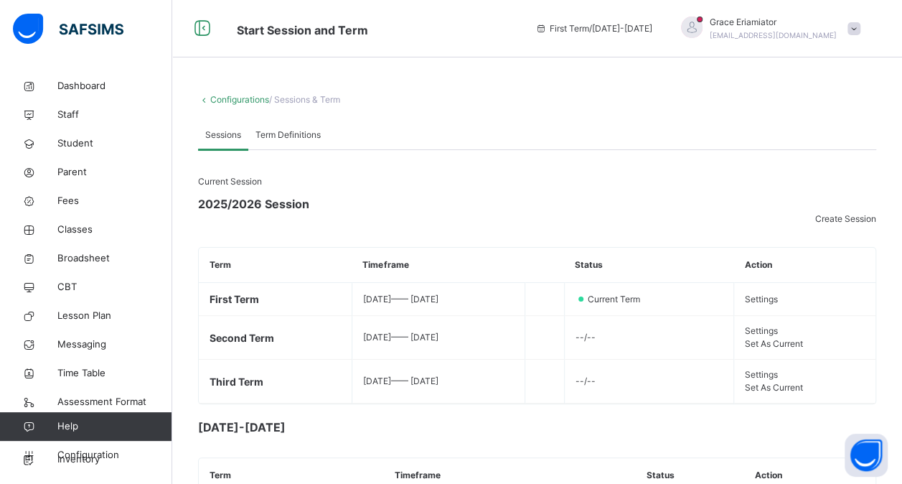
click at [248, 103] on link "Configurations" at bounding box center [239, 99] width 59 height 11
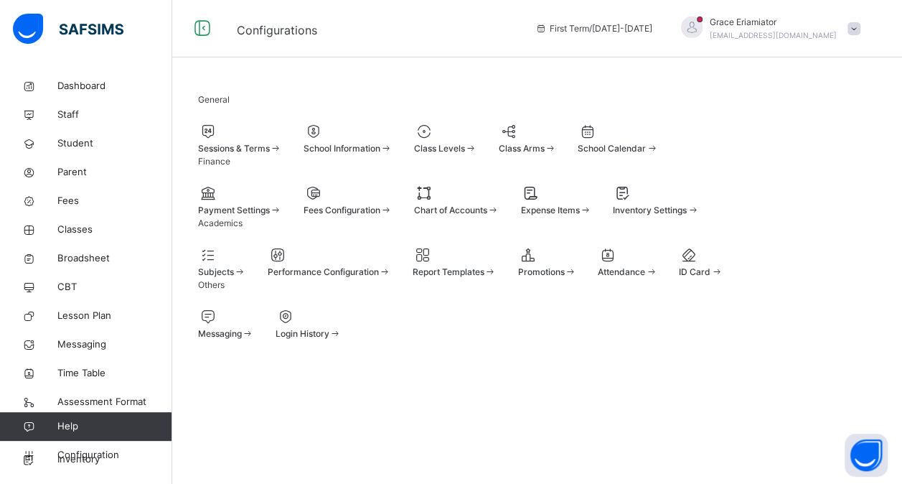
click at [304, 142] on span at bounding box center [304, 142] width 0 height 0
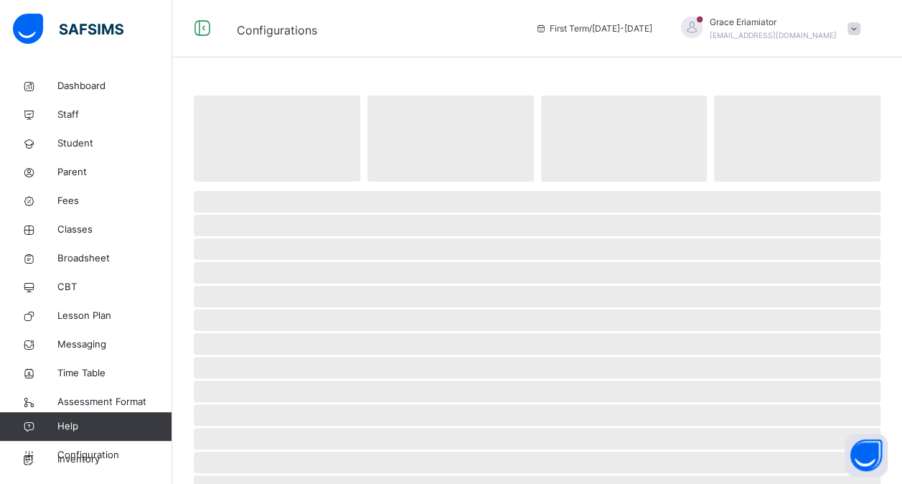
select select "**"
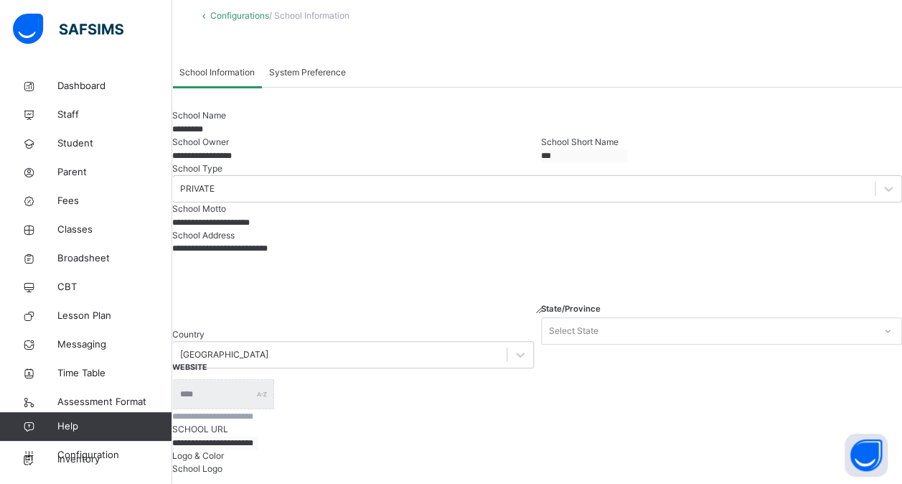
scroll to position [90, 0]
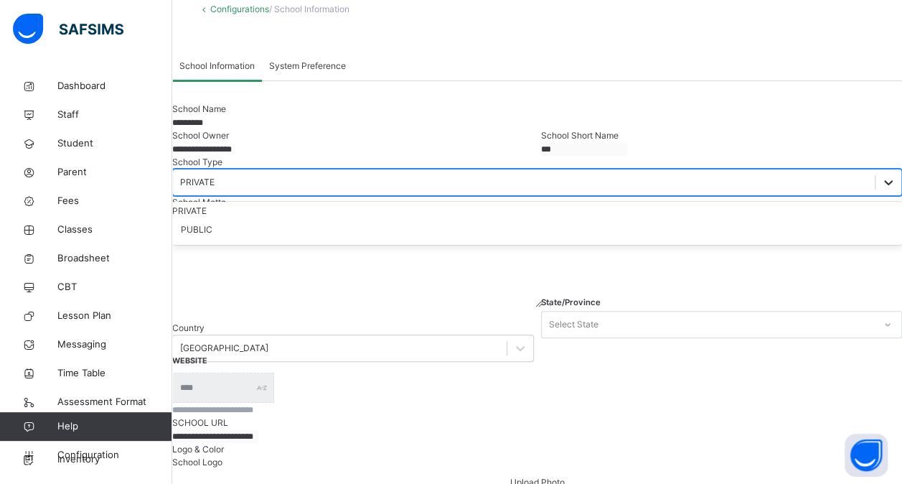
click at [876, 195] on div at bounding box center [889, 182] width 26 height 26
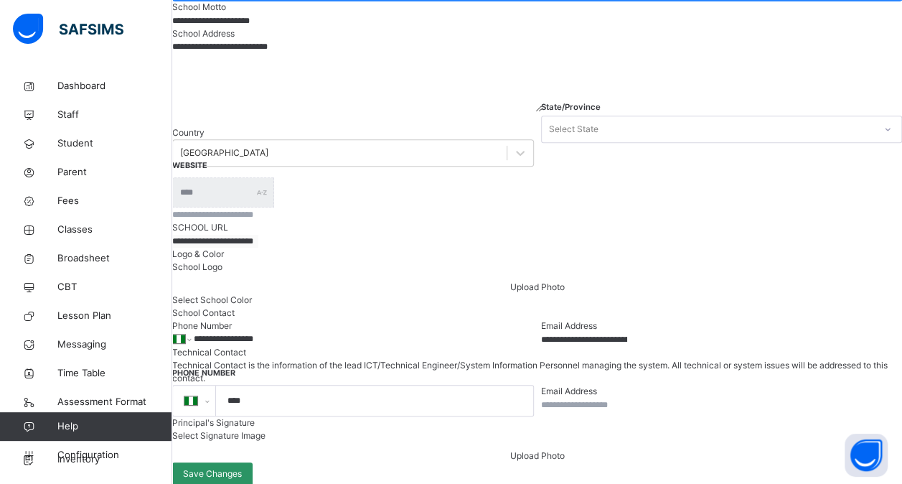
scroll to position [0, 0]
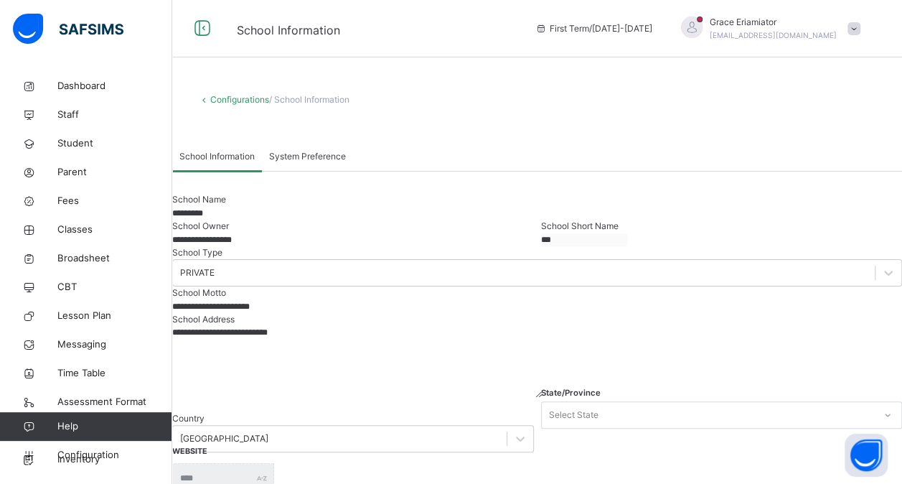
click at [329, 159] on span "System Preference" at bounding box center [307, 156] width 77 height 13
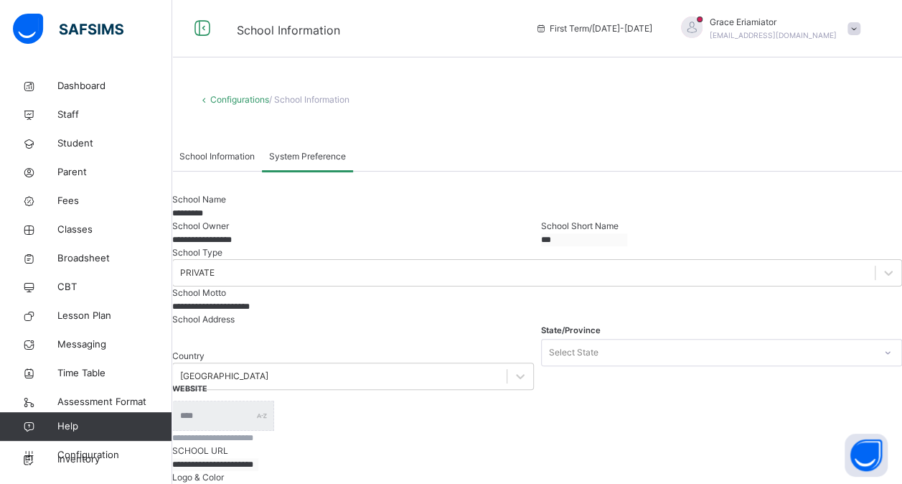
scroll to position [13, 0]
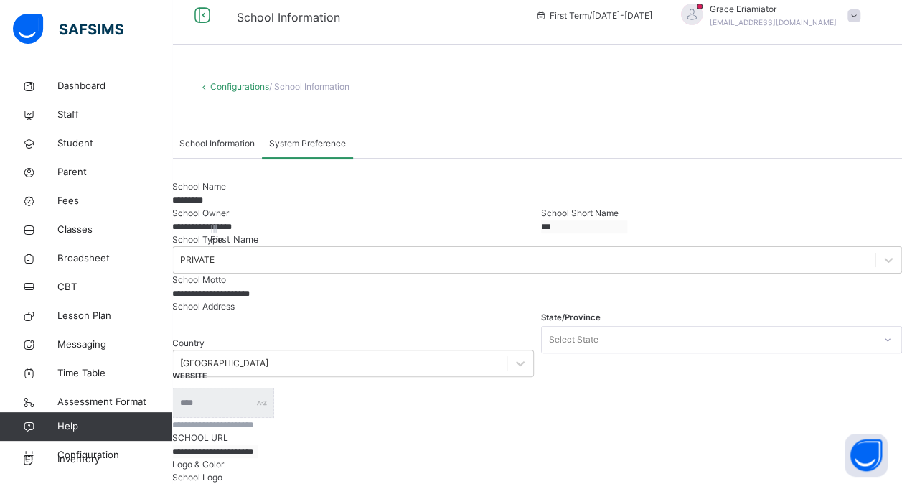
drag, startPoint x: 335, startPoint y: 240, endPoint x: 240, endPoint y: 235, distance: 94.8
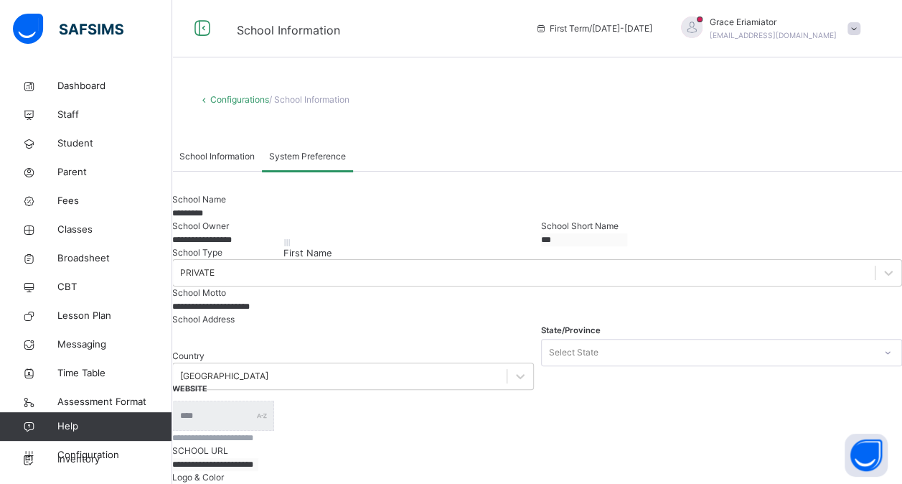
drag, startPoint x: 248, startPoint y: 255, endPoint x: 304, endPoint y: 251, distance: 56.1
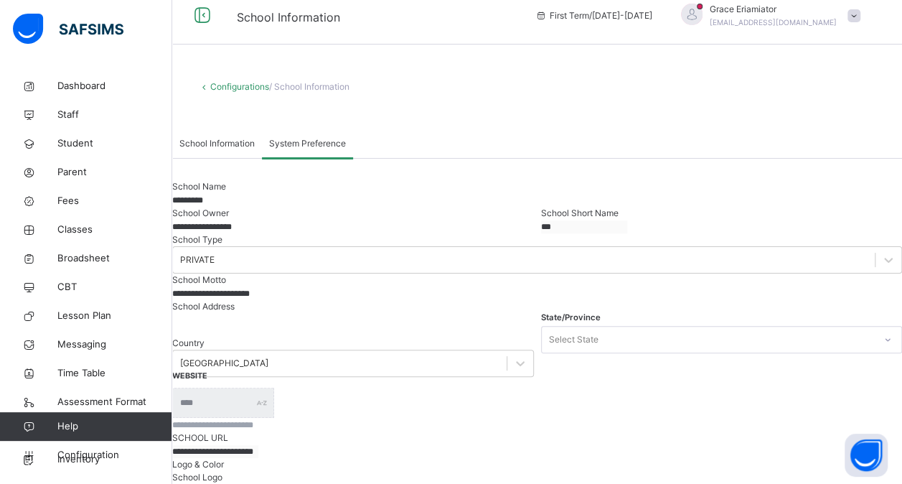
click at [233, 85] on link "Configurations" at bounding box center [239, 86] width 59 height 11
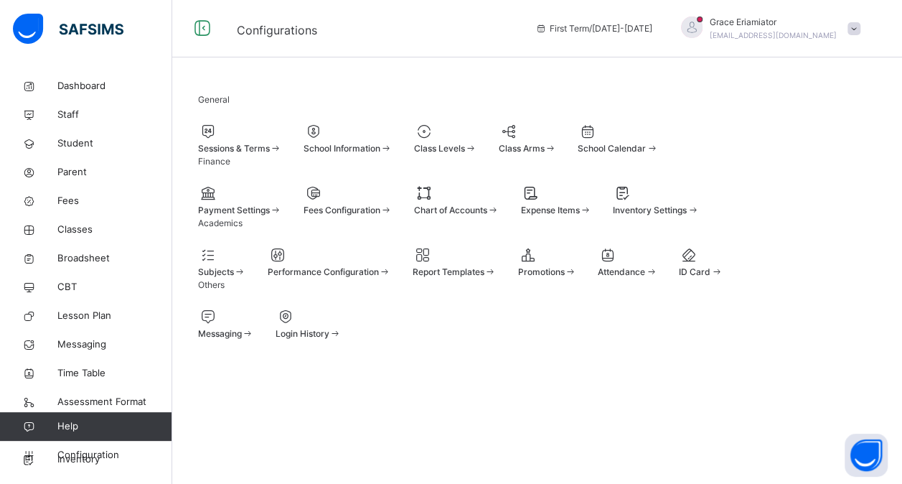
click at [414, 142] on span at bounding box center [414, 142] width 0 height 0
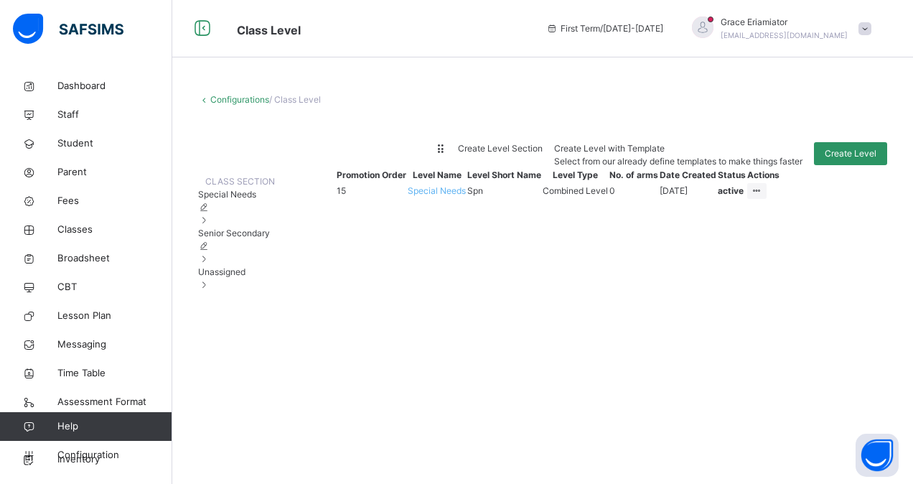
click at [255, 238] on span "Senior Secondary" at bounding box center [234, 232] width 72 height 11
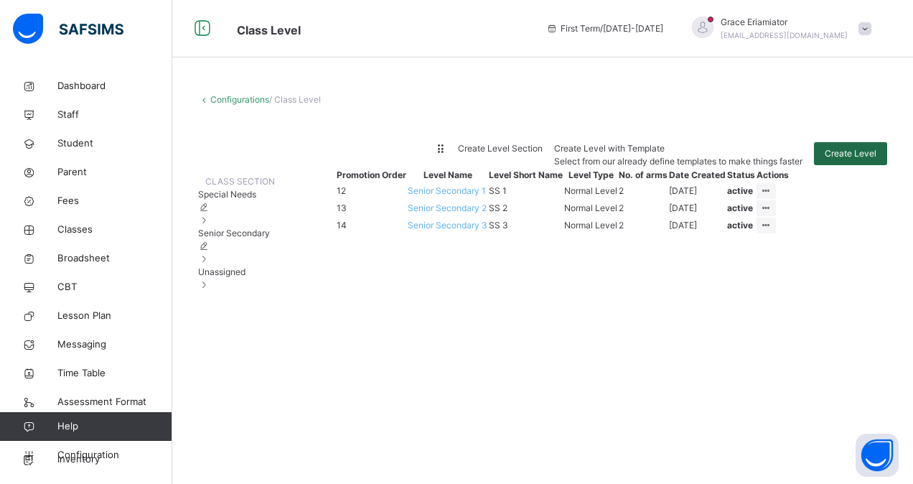
click at [845, 150] on span "Create Level" at bounding box center [851, 153] width 52 height 13
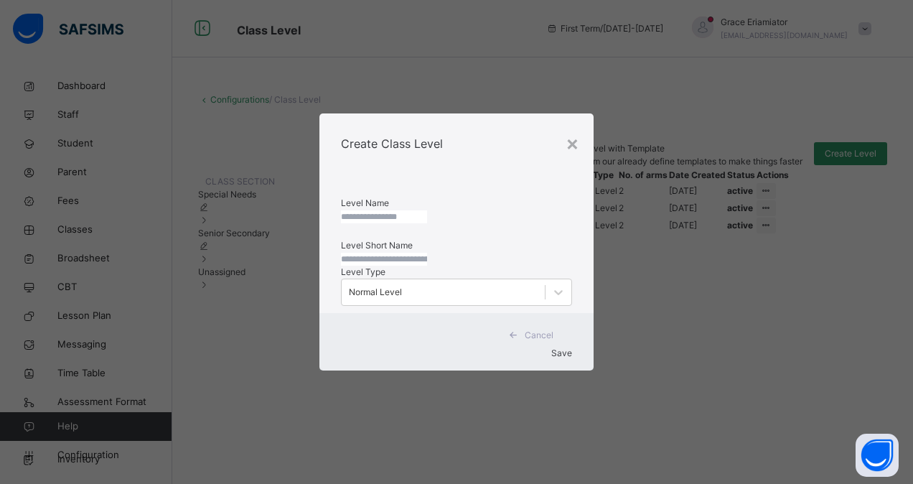
click at [393, 210] on input "text" at bounding box center [384, 216] width 86 height 13
type input "*"
type input "**********"
click at [351, 264] on input "text" at bounding box center [384, 259] width 86 height 13
type input "*****"
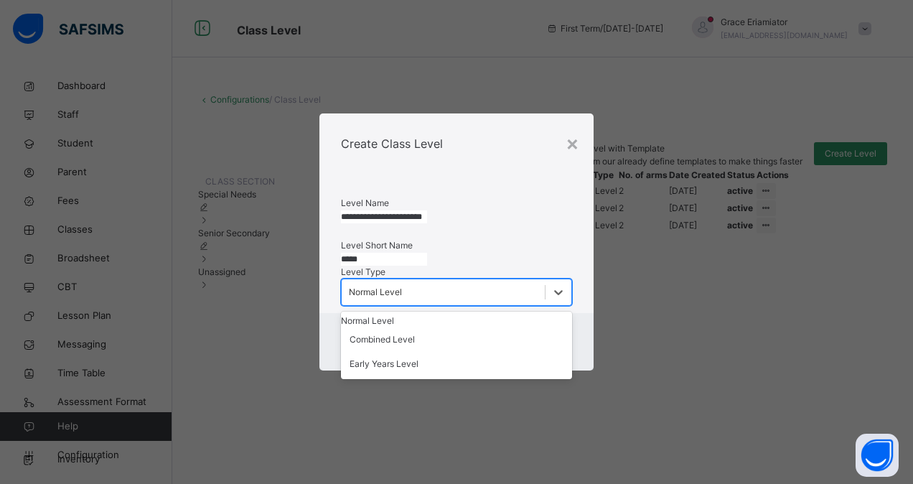
click at [402, 299] on div "Normal Level" at bounding box center [375, 292] width 53 height 13
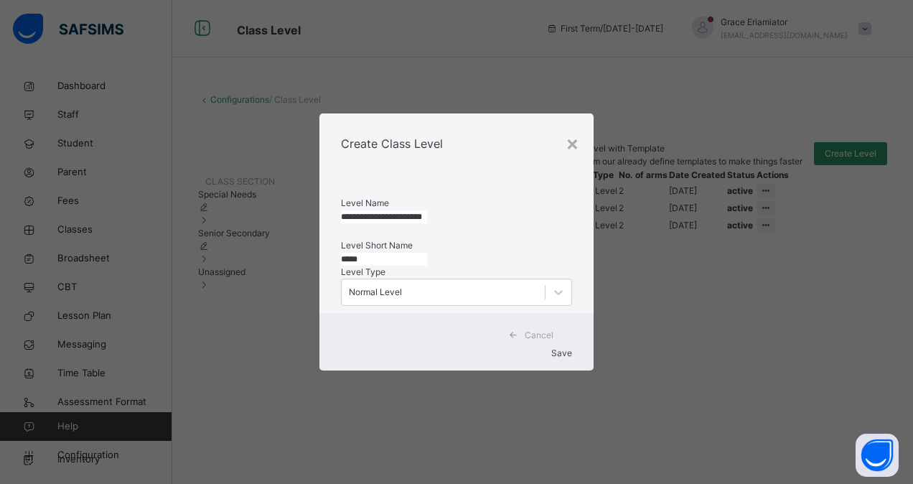
click at [543, 360] on div "Save" at bounding box center [456, 353] width 231 height 13
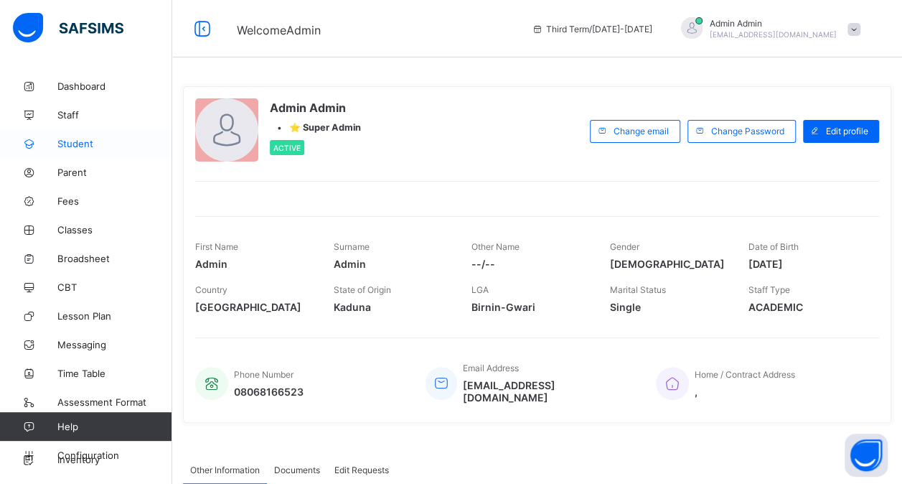
click at [98, 136] on link "Student" at bounding box center [86, 143] width 172 height 29
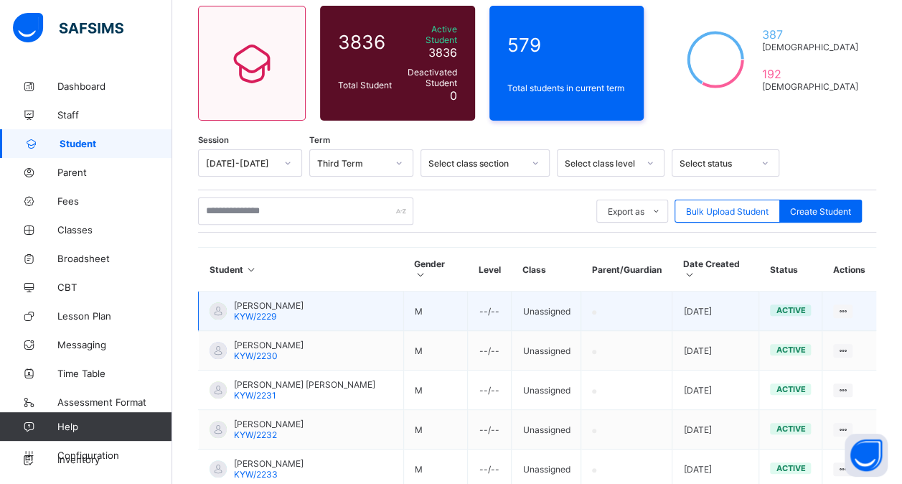
scroll to position [116, 0]
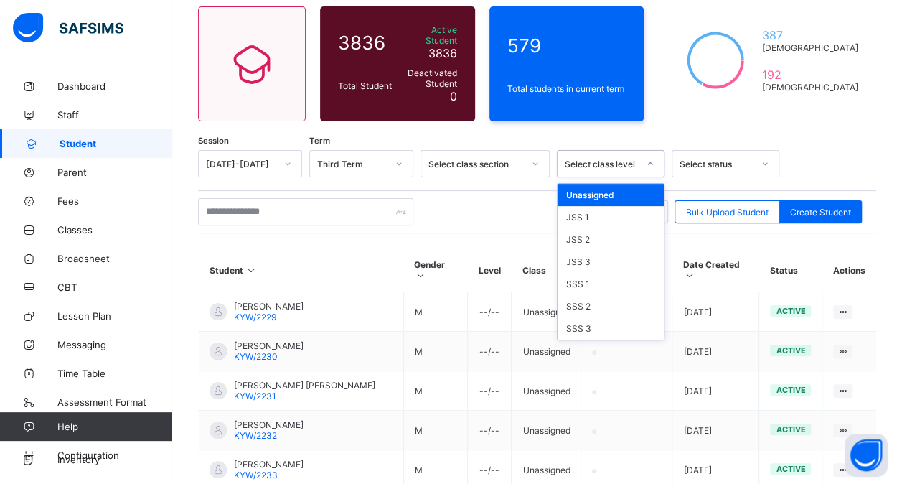
click at [613, 159] on div "Select class level" at bounding box center [601, 164] width 73 height 11
click at [581, 235] on div "JSS 2" at bounding box center [611, 239] width 106 height 22
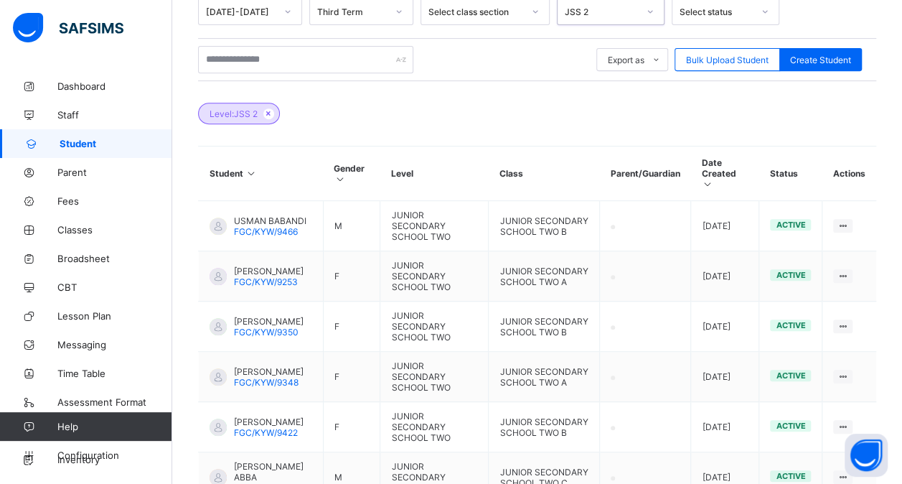
scroll to position [273, 0]
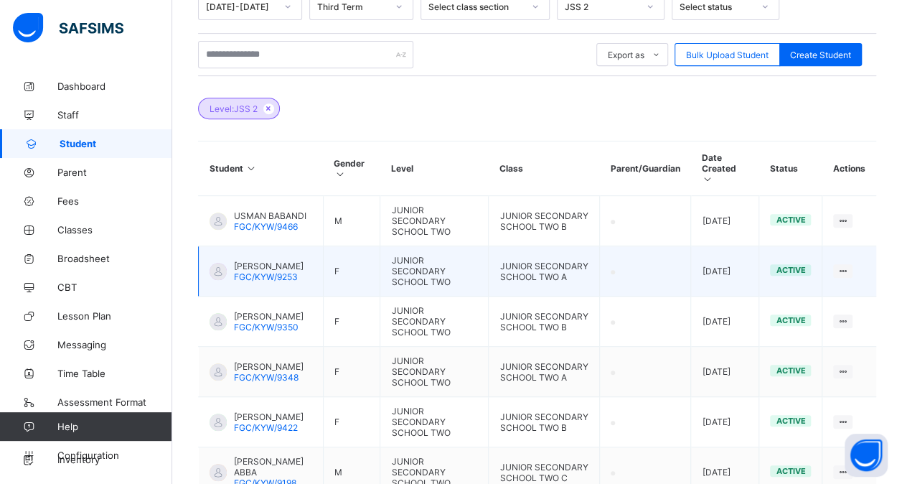
click at [258, 261] on span "ABDULLAHI SADIYA SANI" at bounding box center [269, 266] width 70 height 11
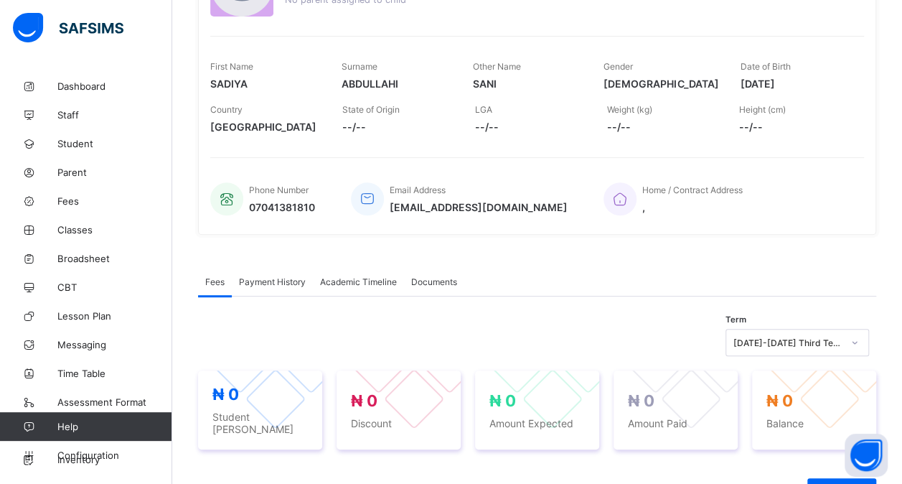
scroll to position [186, 0]
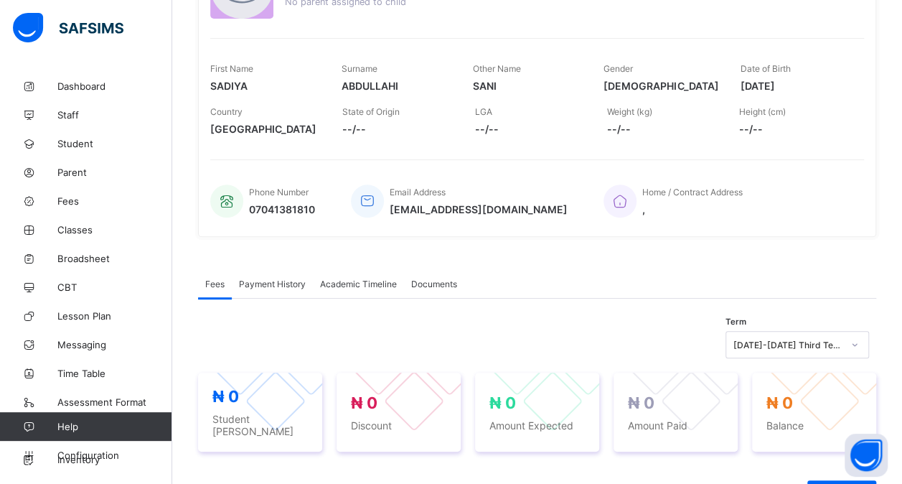
click at [350, 278] on span "Academic Timeline" at bounding box center [358, 283] width 77 height 11
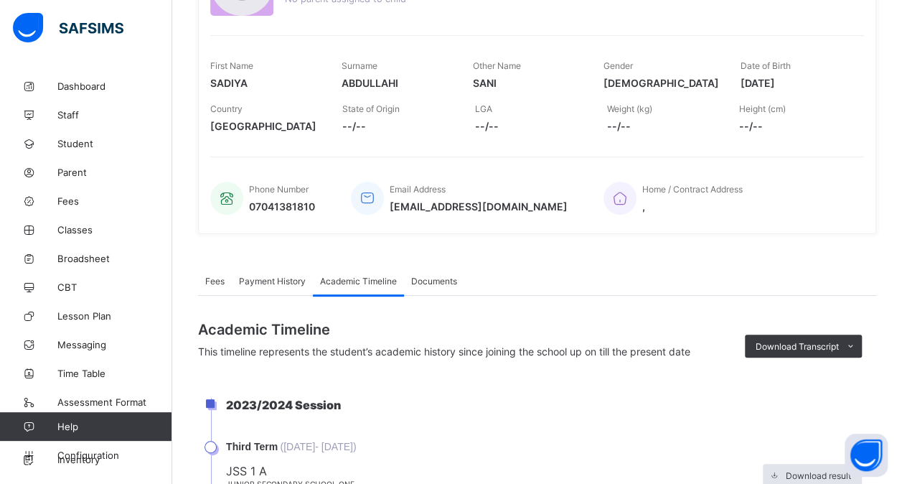
scroll to position [188, 0]
click at [291, 276] on span "Payment History" at bounding box center [272, 281] width 67 height 11
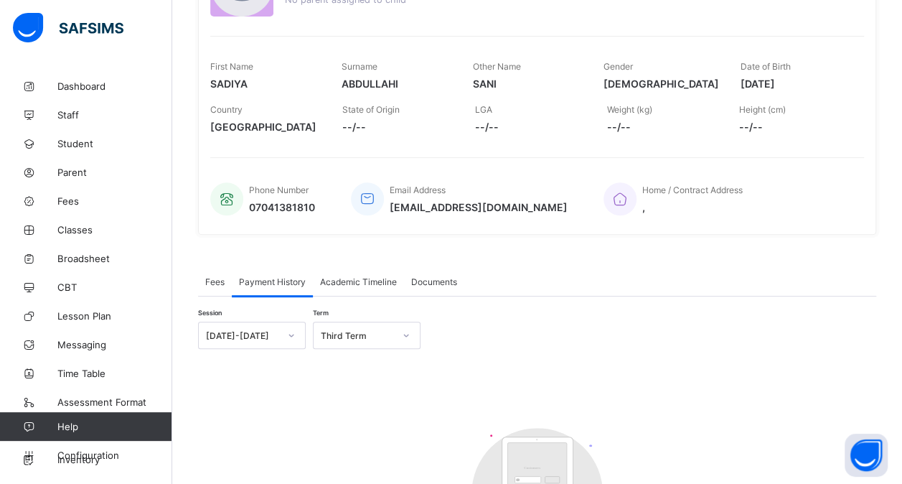
click at [358, 282] on span "Academic Timeline" at bounding box center [358, 281] width 77 height 11
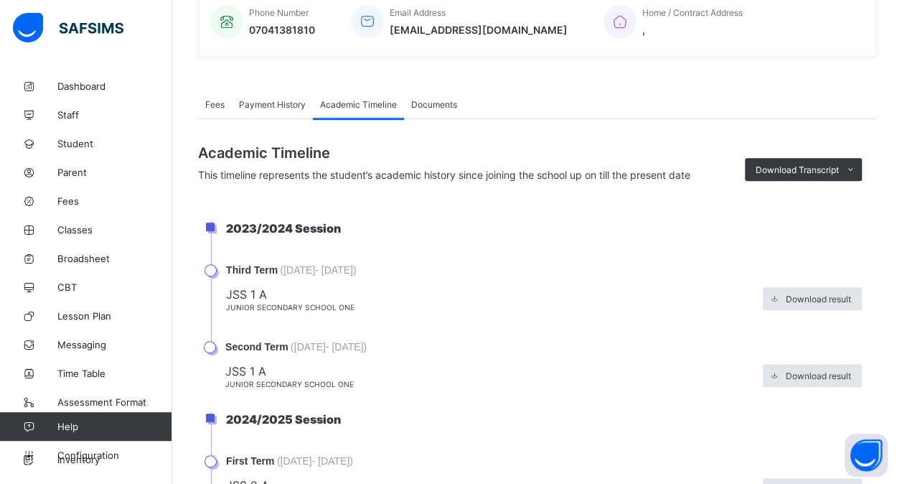
scroll to position [425, 0]
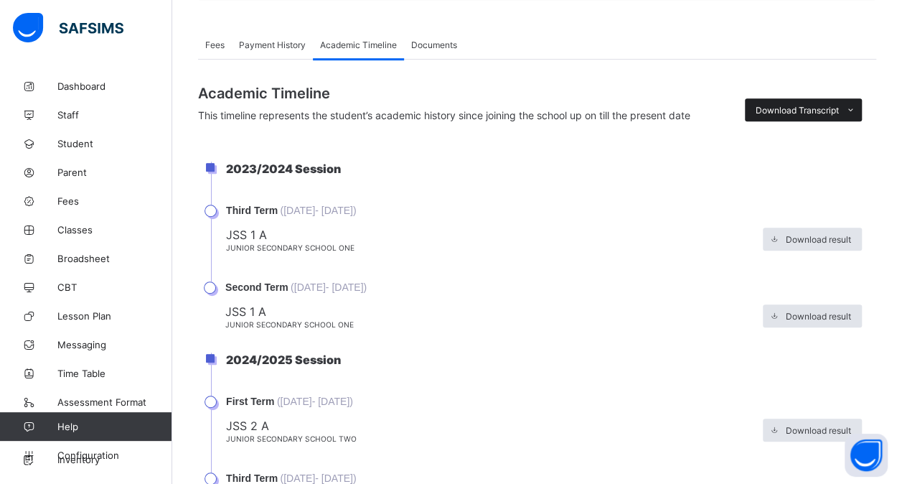
click at [838, 105] on span "Download Transcript" at bounding box center [797, 110] width 83 height 11
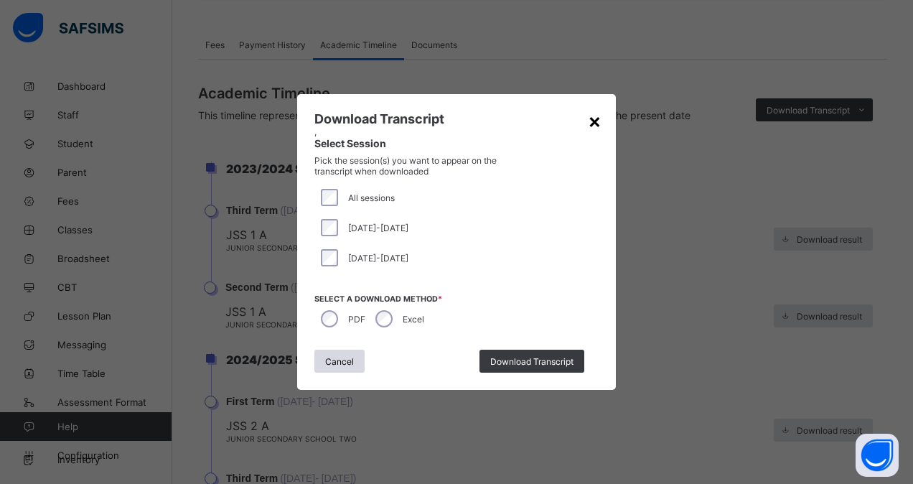
click at [591, 121] on div "×" at bounding box center [595, 120] width 14 height 24
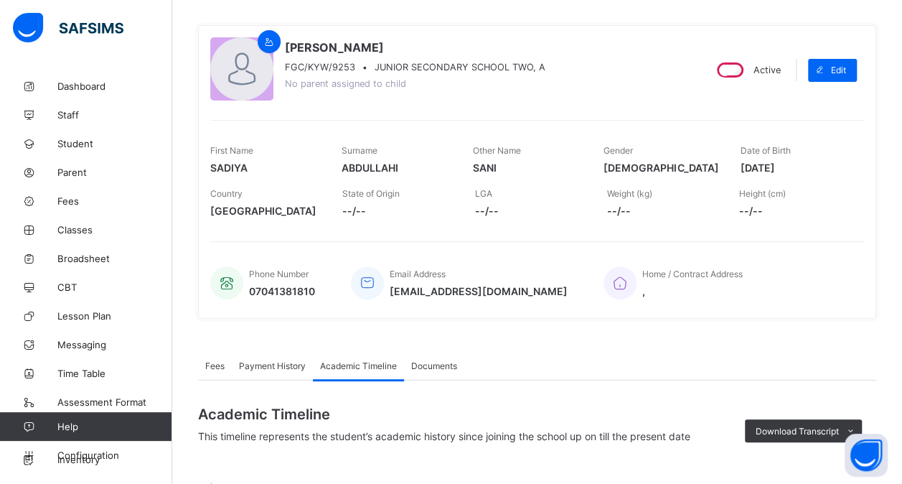
scroll to position [51, 0]
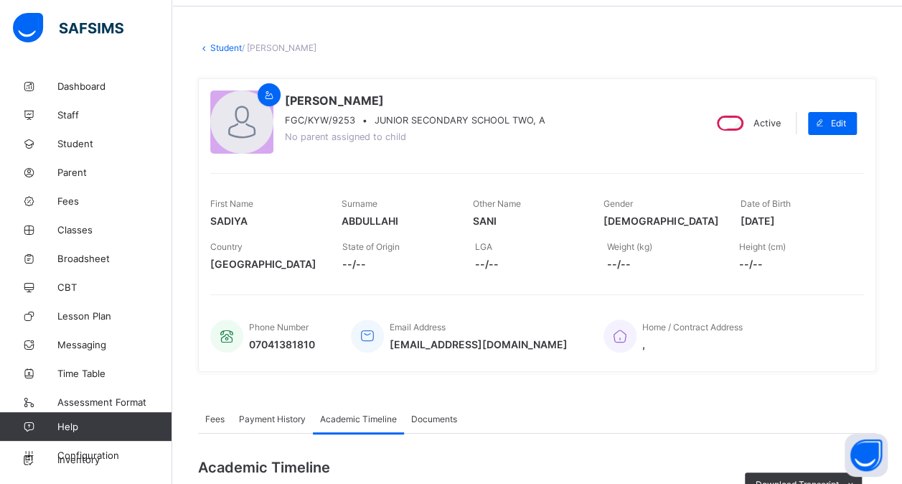
click at [216, 46] on link "Student" at bounding box center [226, 47] width 32 height 11
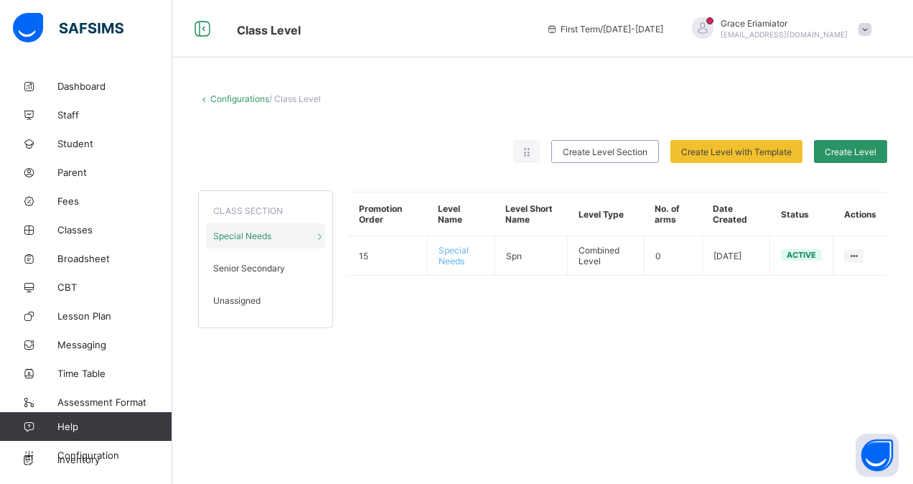
click at [244, 295] on span "Unassigned" at bounding box center [236, 300] width 47 height 11
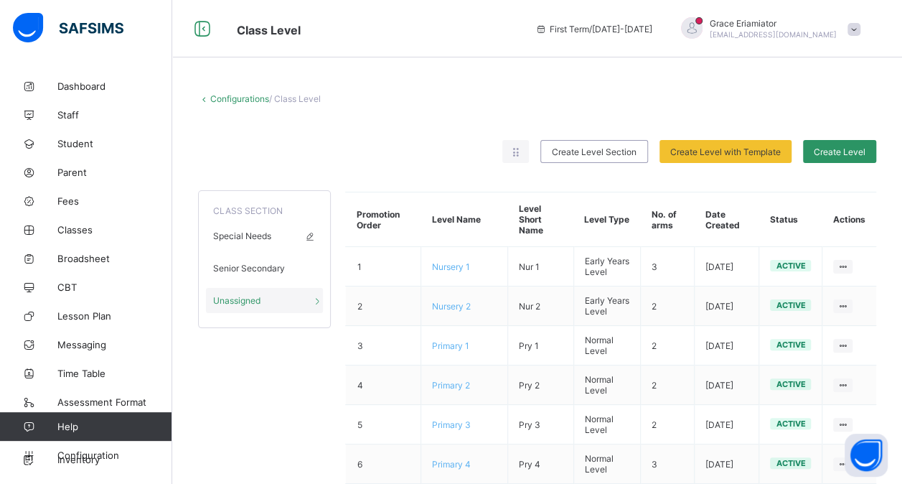
click at [254, 242] on div "Special Needs" at bounding box center [264, 235] width 117 height 25
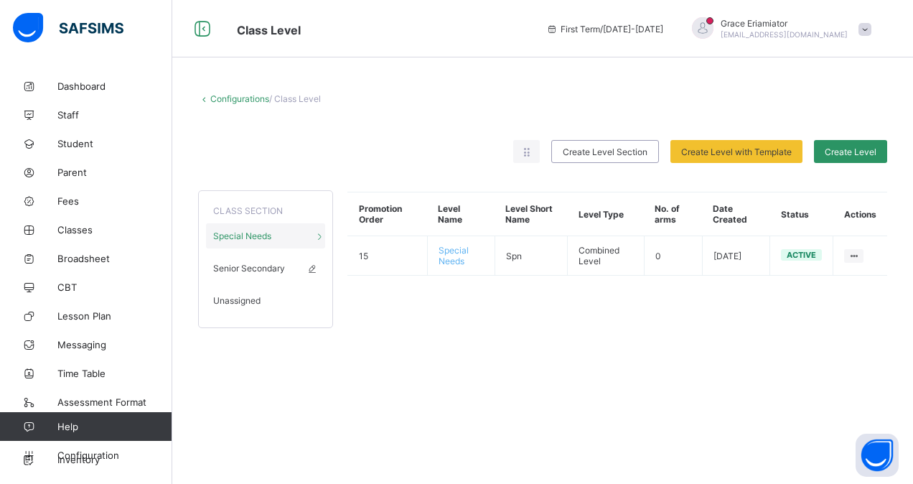
click at [246, 263] on span "Senior Secondary" at bounding box center [249, 268] width 72 height 11
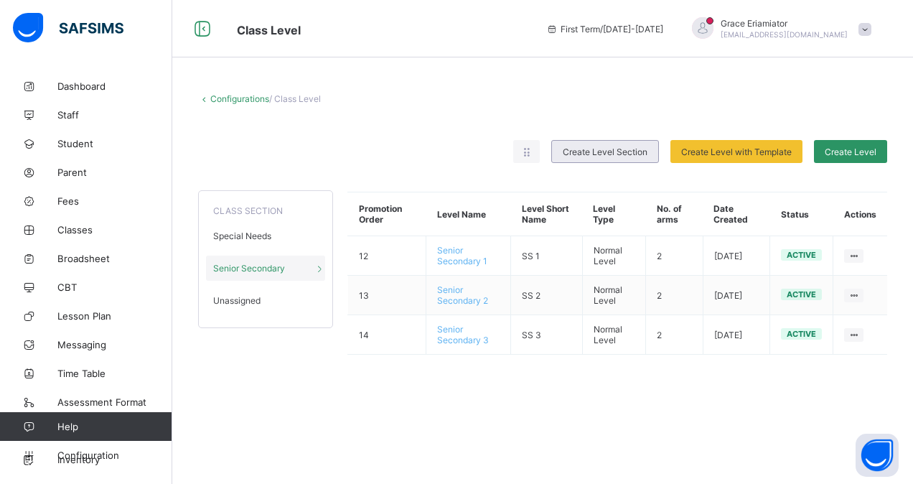
click at [616, 146] on span "Create Level Section" at bounding box center [605, 151] width 85 height 11
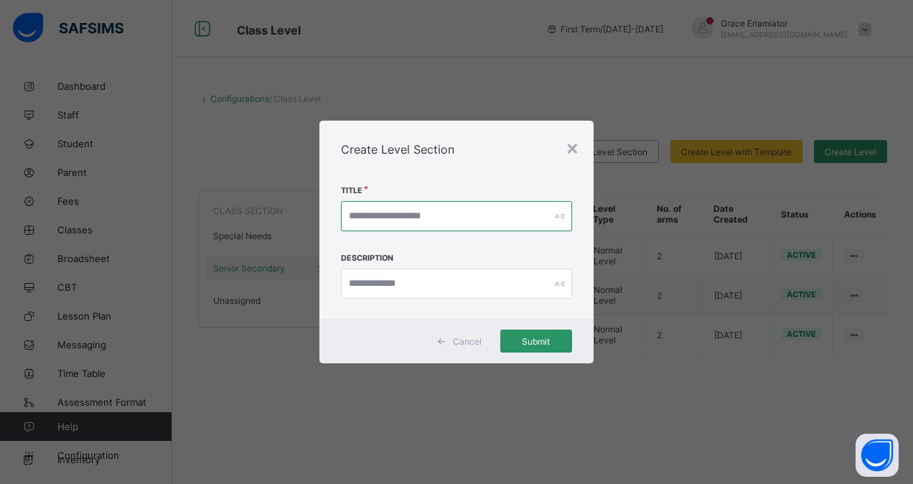
click at [418, 210] on input "text" at bounding box center [456, 216] width 231 height 30
type input "**********"
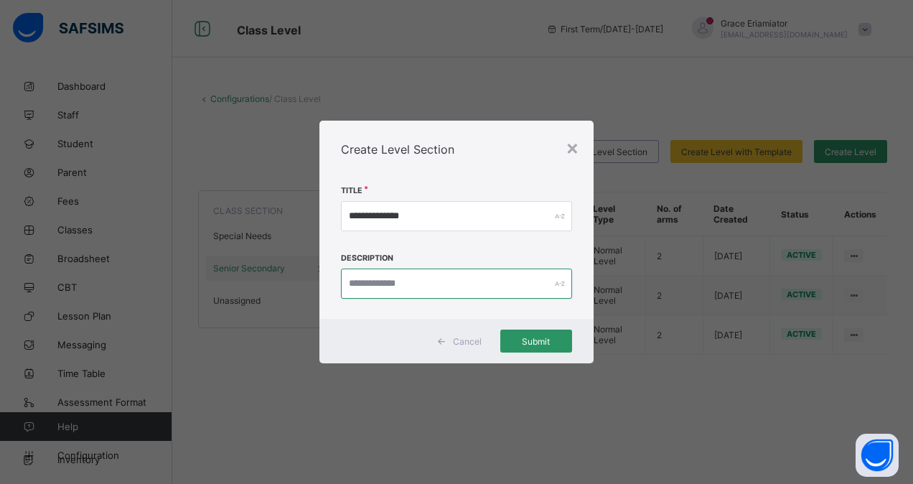
click at [365, 286] on input "text" at bounding box center [456, 283] width 231 height 30
type input "******"
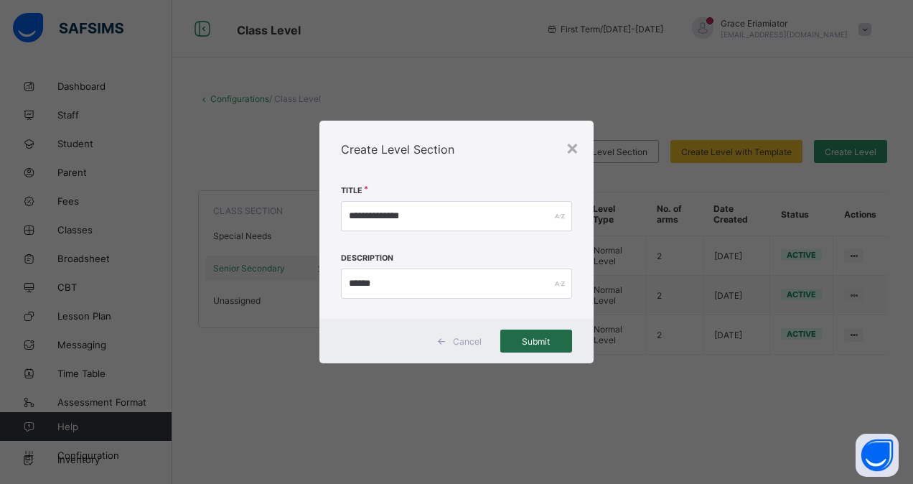
click at [523, 347] on div "Submit" at bounding box center [536, 340] width 72 height 23
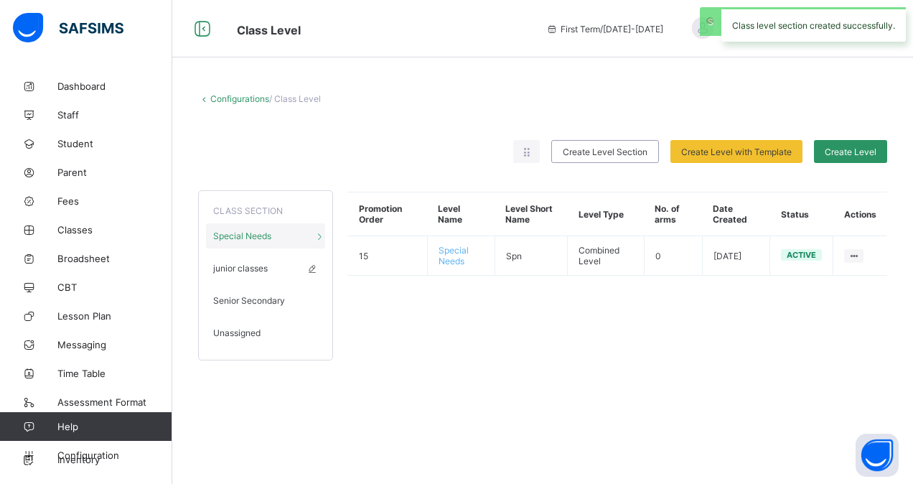
click at [266, 267] on span "junior classes" at bounding box center [240, 268] width 55 height 11
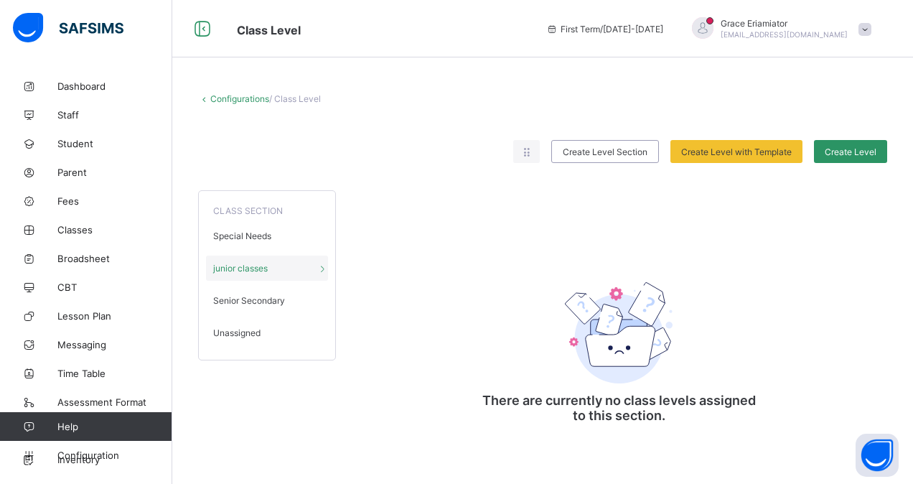
click at [253, 329] on span "Unassigned" at bounding box center [236, 332] width 47 height 11
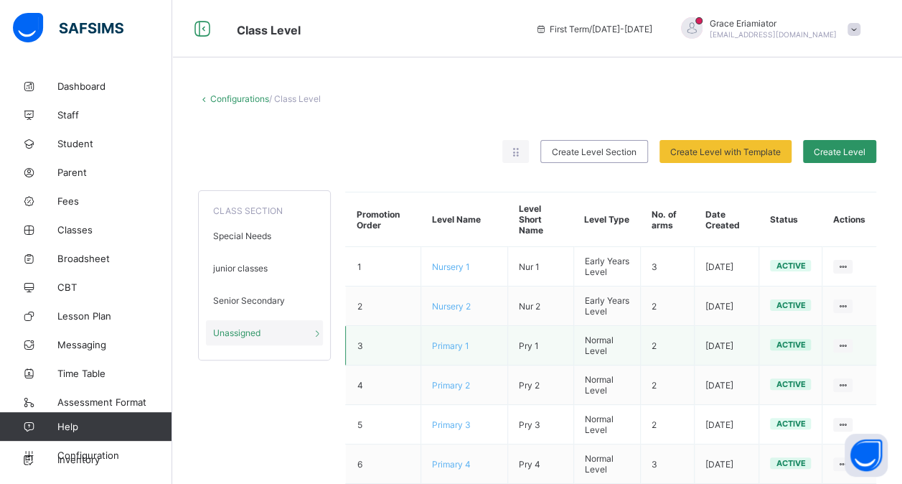
scroll to position [297, 0]
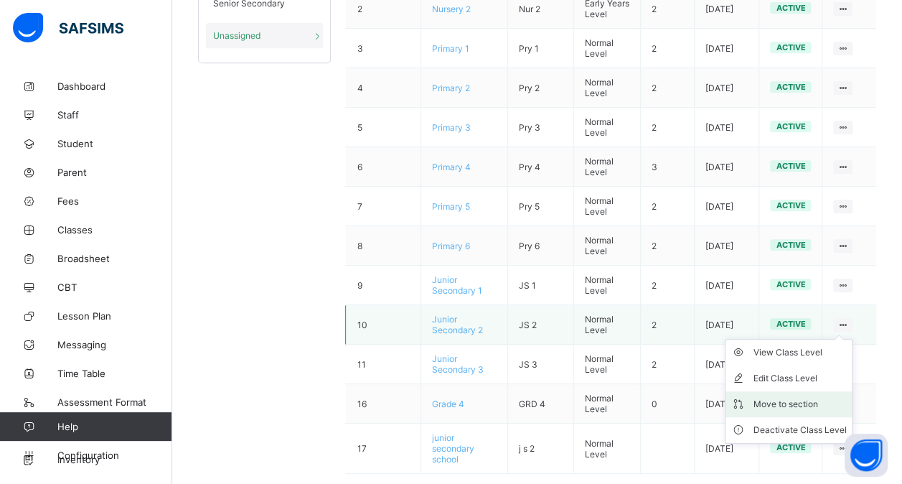
click at [801, 397] on div "Move to section" at bounding box center [799, 404] width 93 height 14
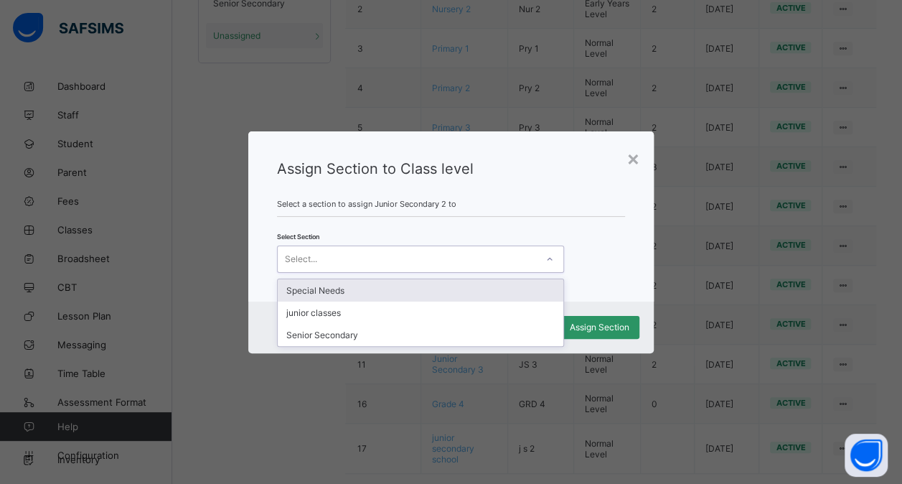
click at [526, 258] on div "Select..." at bounding box center [407, 259] width 258 height 20
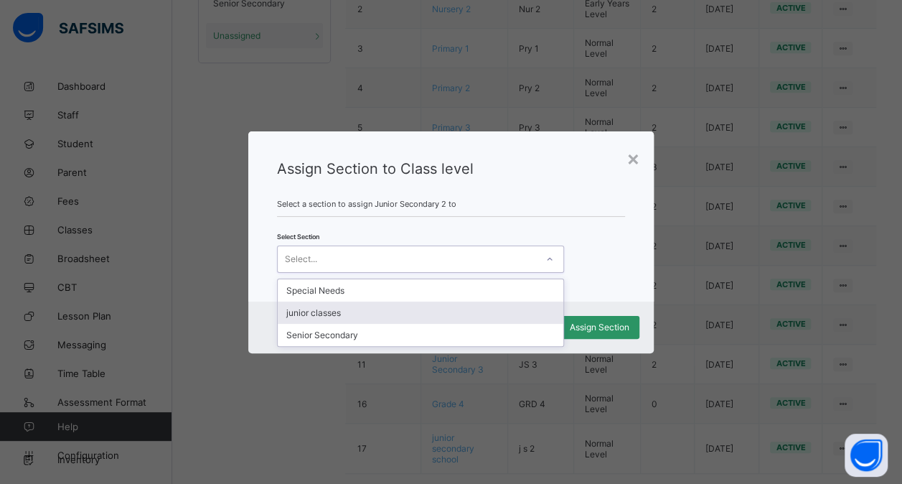
click at [452, 307] on div "junior classes" at bounding box center [421, 312] width 286 height 22
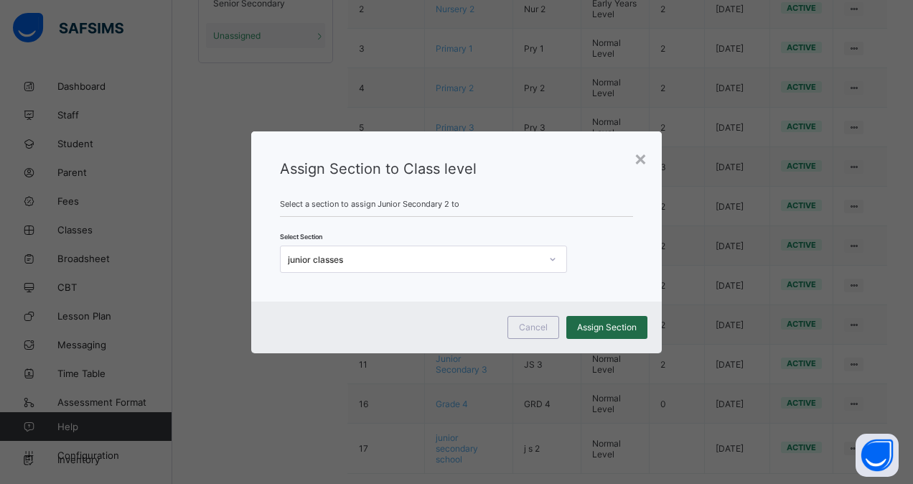
click at [601, 329] on span "Assign Section" at bounding box center [607, 327] width 60 height 11
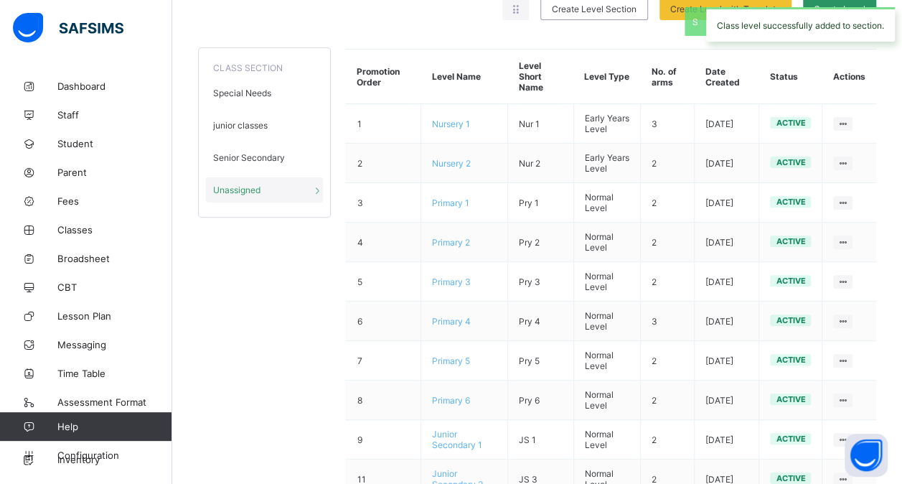
scroll to position [142, 0]
click at [265, 122] on span "junior classes" at bounding box center [240, 126] width 55 height 11
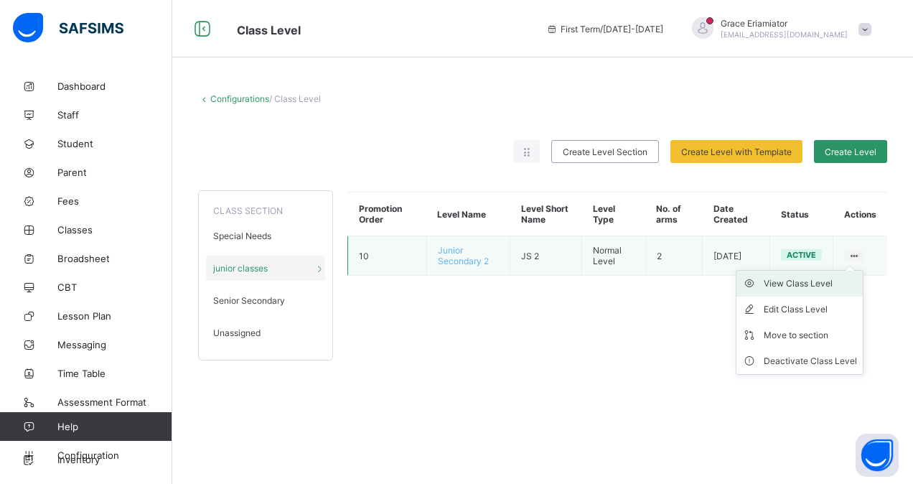
click at [822, 283] on div "View Class Level" at bounding box center [810, 283] width 93 height 14
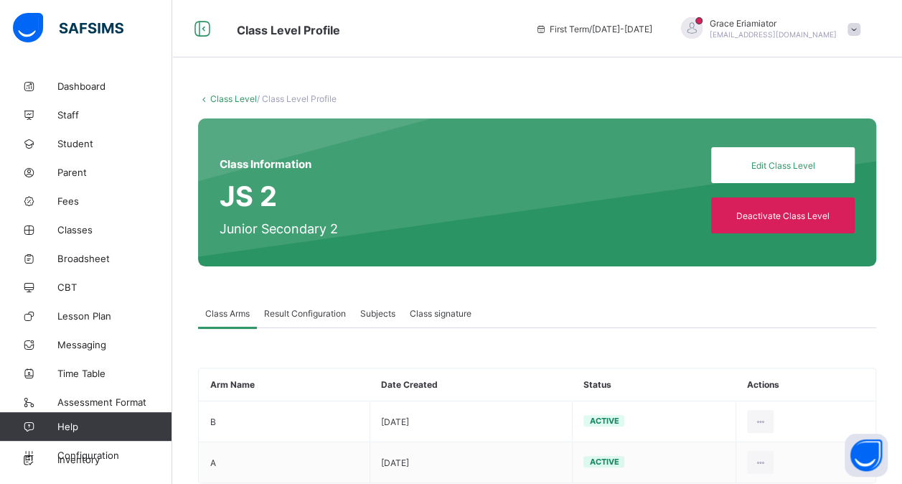
click at [228, 99] on link "Class Level" at bounding box center [233, 98] width 47 height 11
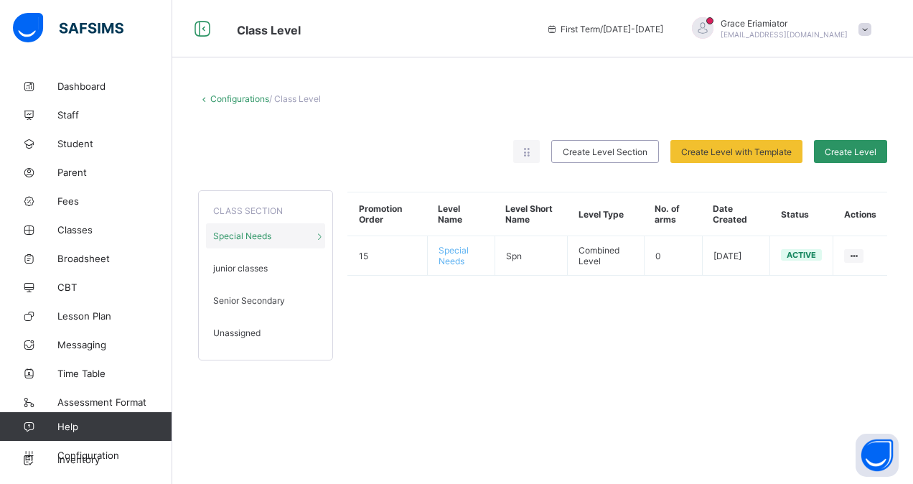
click at [238, 100] on link "Configurations" at bounding box center [239, 98] width 59 height 11
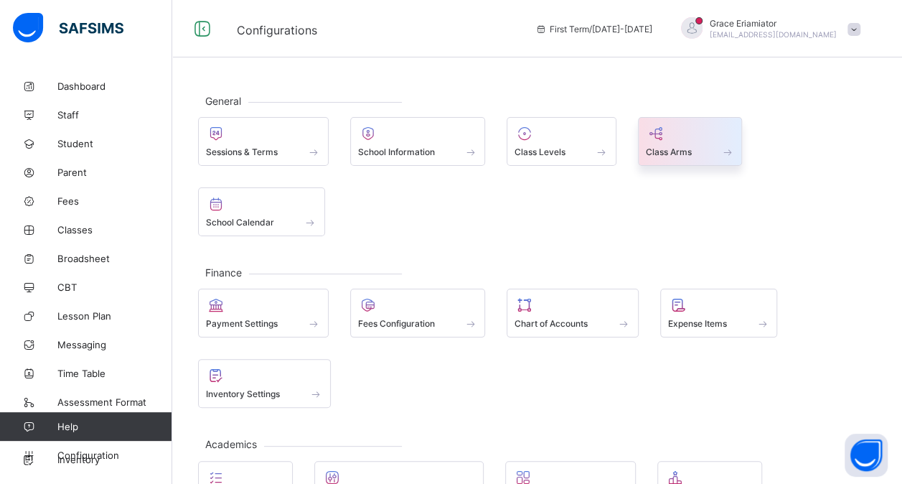
click at [680, 142] on span at bounding box center [690, 144] width 89 height 4
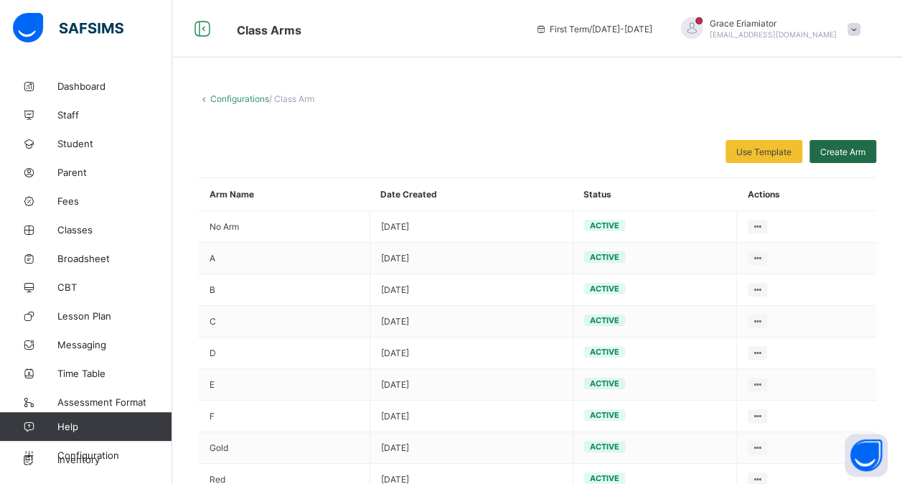
click at [855, 149] on span "Create Arm" at bounding box center [842, 151] width 45 height 11
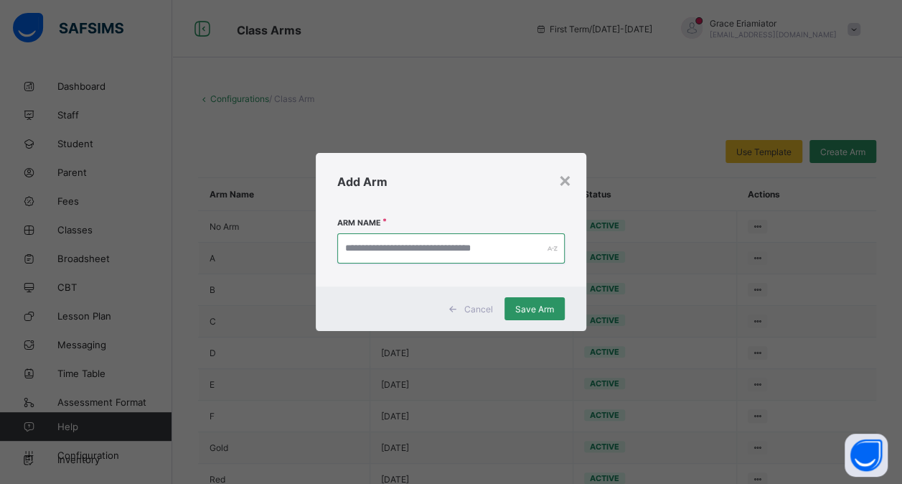
click at [456, 245] on input "text" at bounding box center [450, 248] width 227 height 30
type input "*"
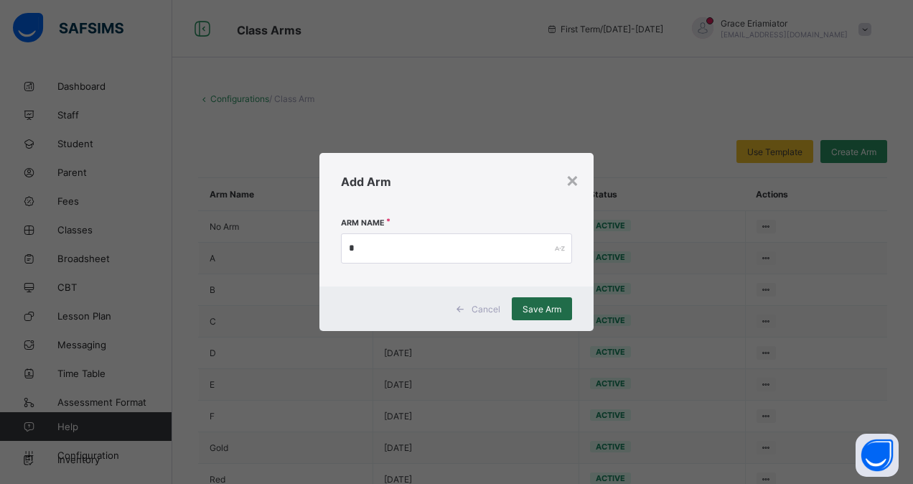
click at [545, 310] on span "Save Arm" at bounding box center [541, 309] width 39 height 11
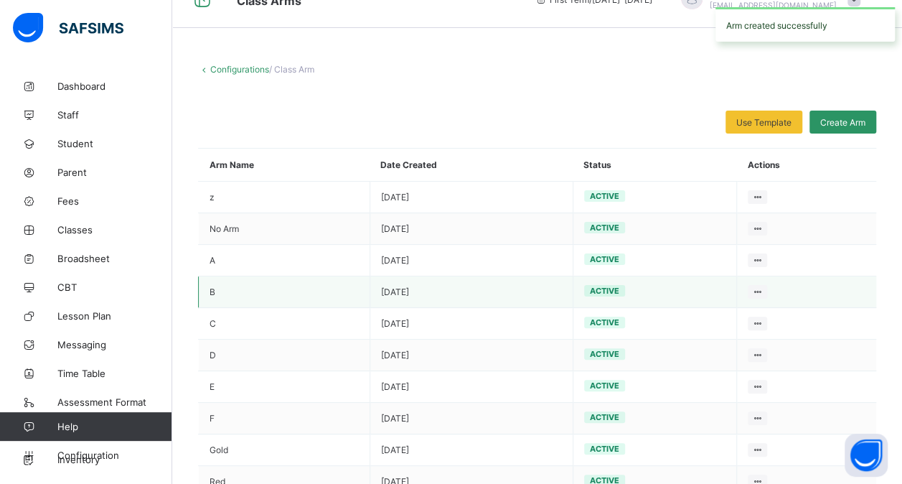
scroll to position [25, 0]
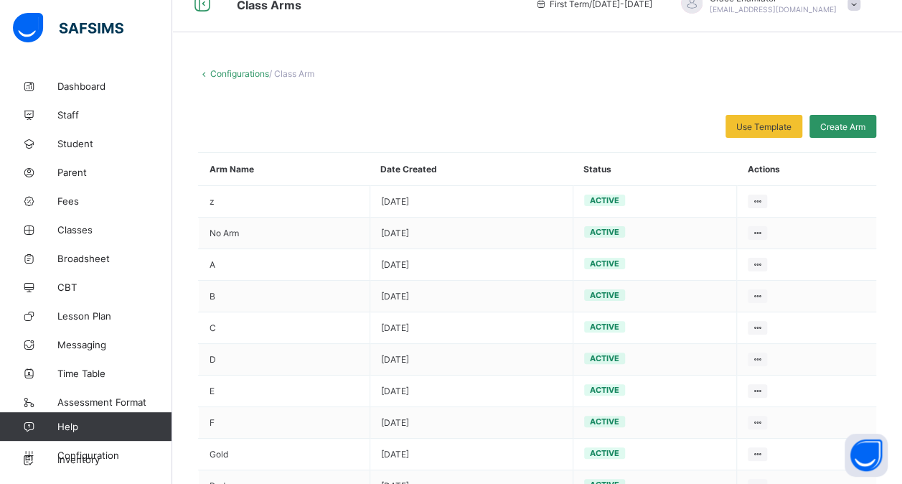
click at [238, 73] on link "Configurations" at bounding box center [239, 73] width 59 height 11
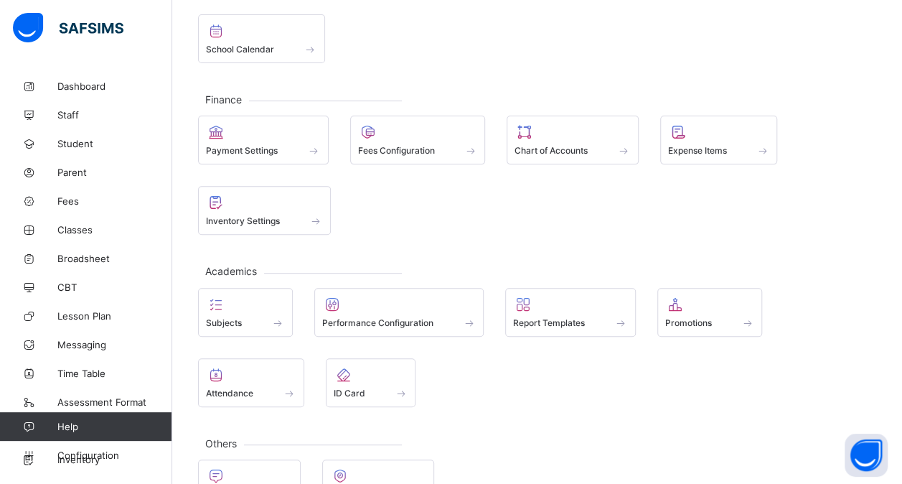
scroll to position [212, 0]
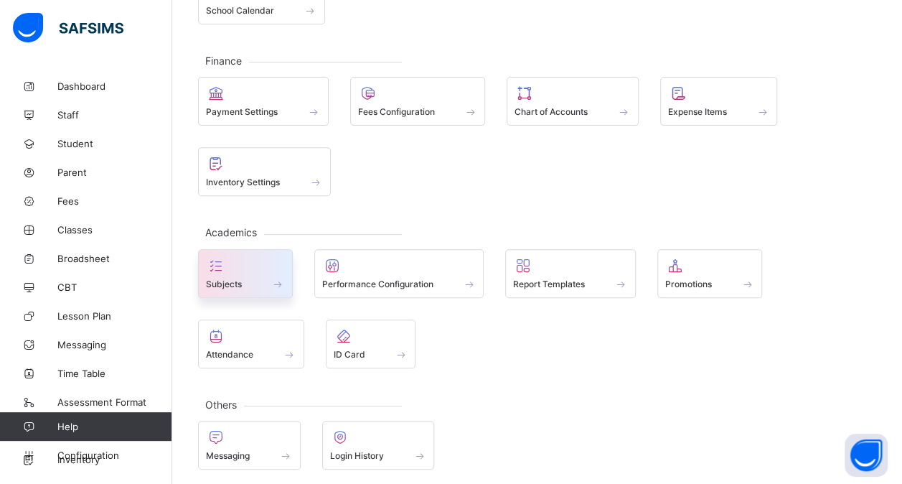
click at [210, 274] on span at bounding box center [245, 276] width 79 height 4
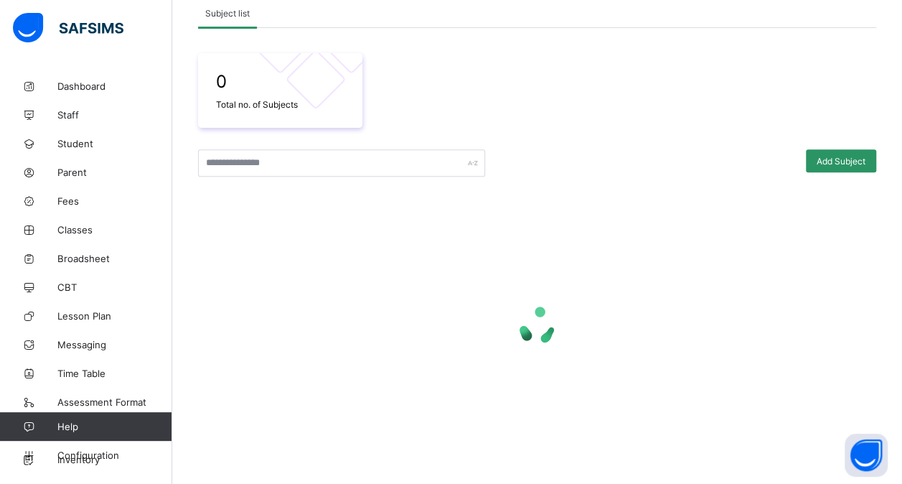
scroll to position [209, 0]
click at [555, 168] on div at bounding box center [645, 164] width 306 height 27
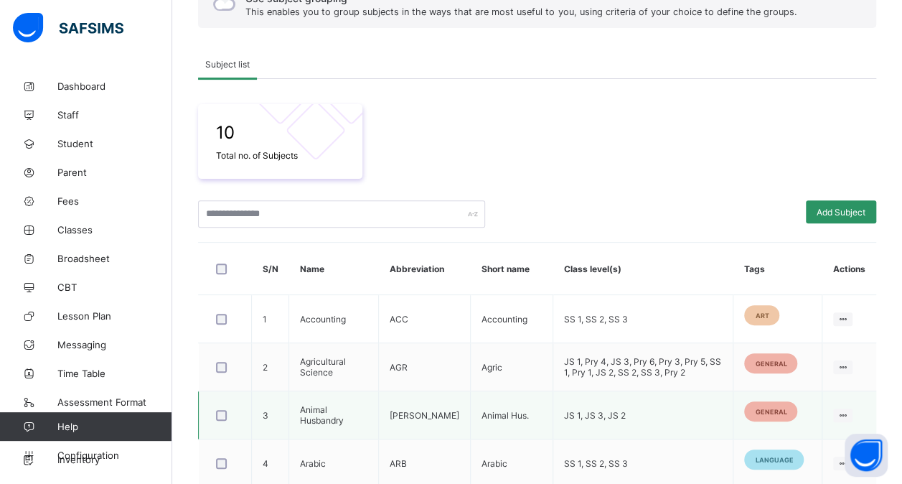
scroll to position [146, 0]
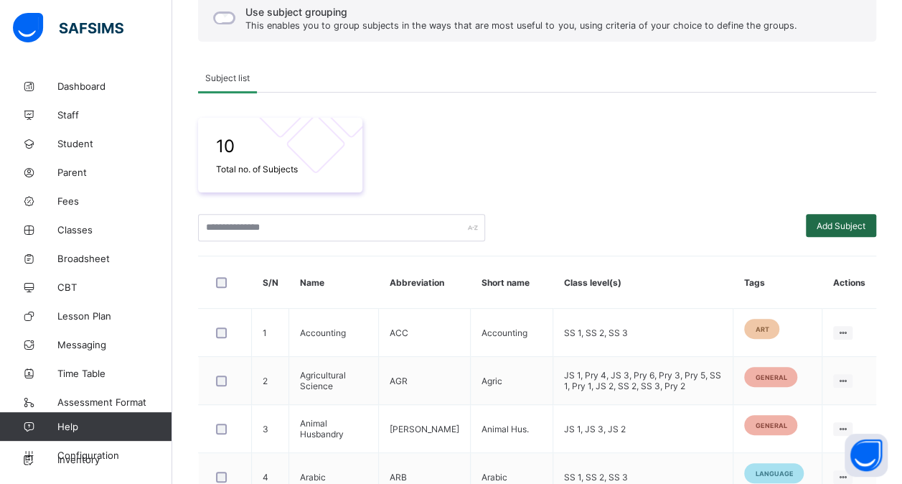
click at [850, 221] on span "Add Subject" at bounding box center [841, 225] width 49 height 11
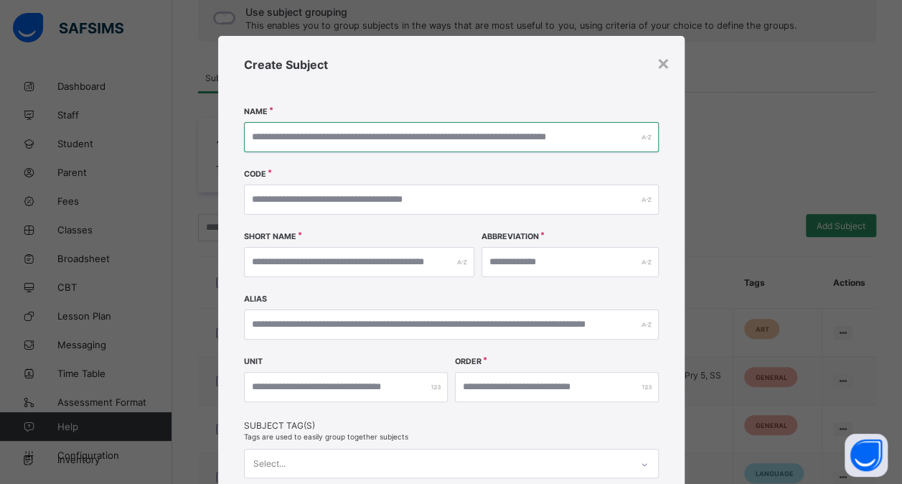
click at [344, 131] on input "text" at bounding box center [451, 137] width 415 height 30
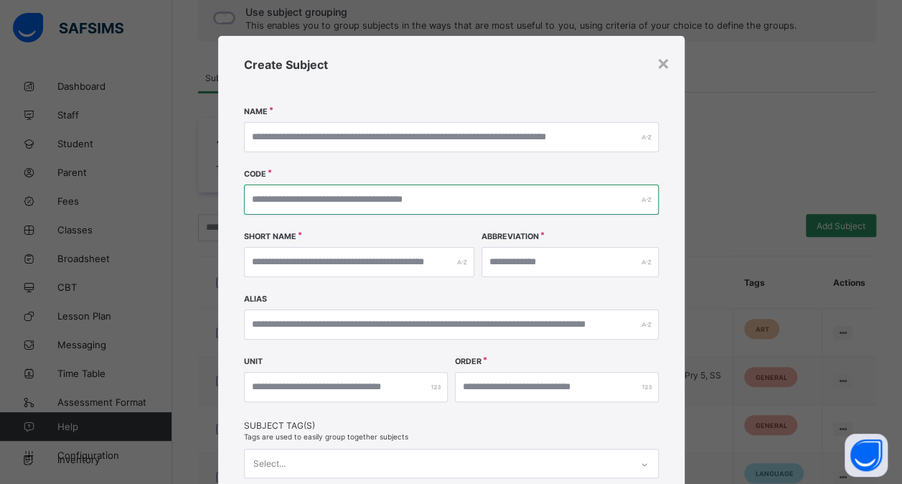
click at [283, 195] on input "text" at bounding box center [451, 199] width 415 height 30
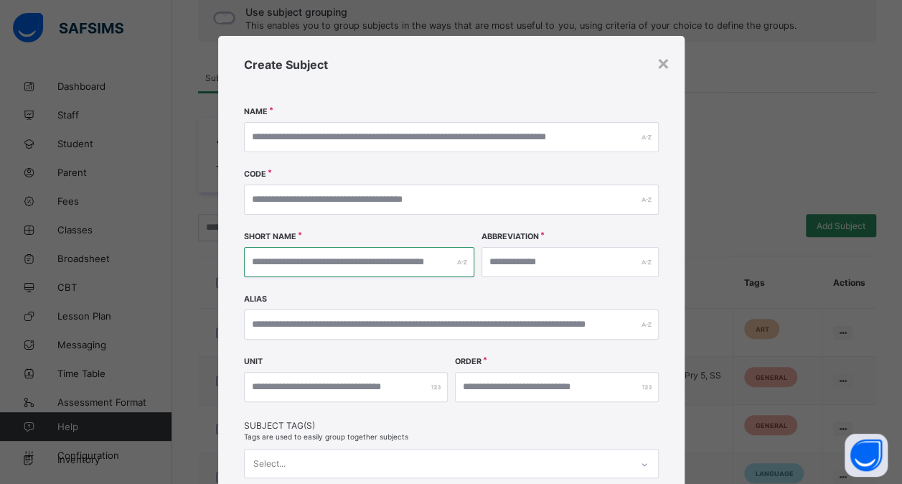
click at [277, 262] on input "text" at bounding box center [359, 262] width 230 height 30
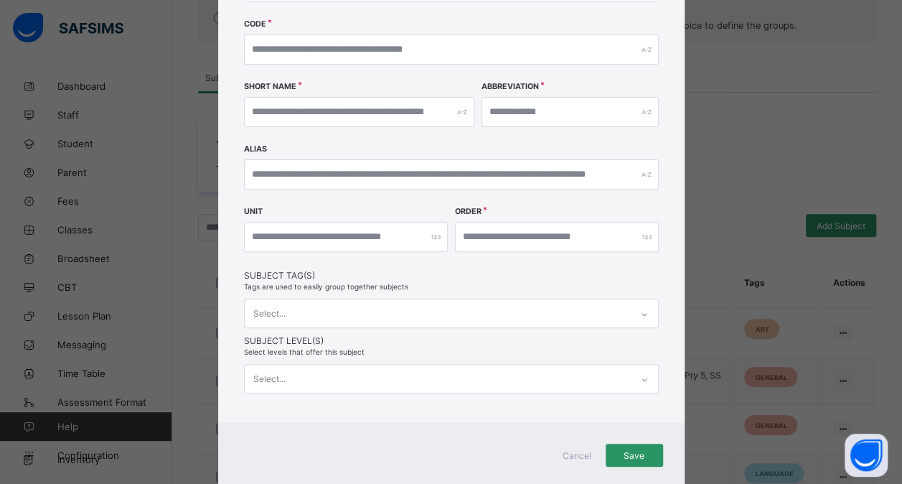
scroll to position [175, 0]
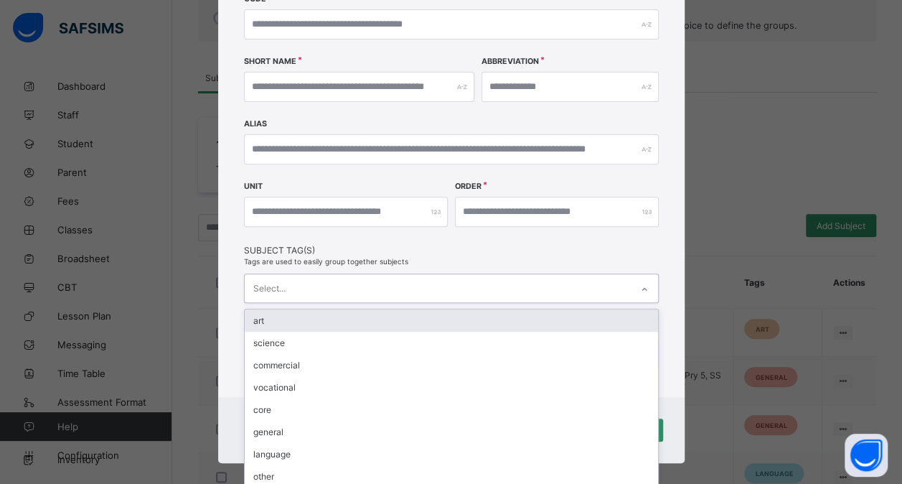
click at [407, 303] on div "option art focused, 1 of 8. 8 results available. Use Up and Down to choose opti…" at bounding box center [451, 287] width 415 height 29
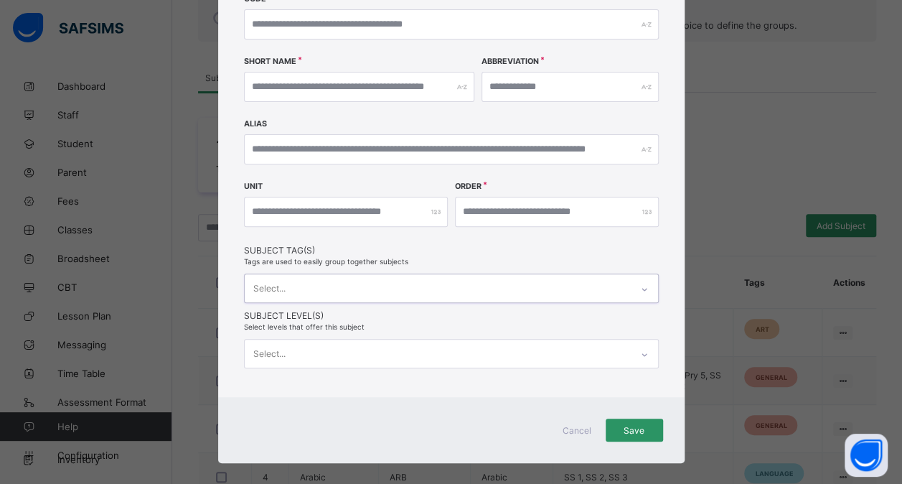
click at [470, 287] on div "Select..." at bounding box center [438, 288] width 386 height 28
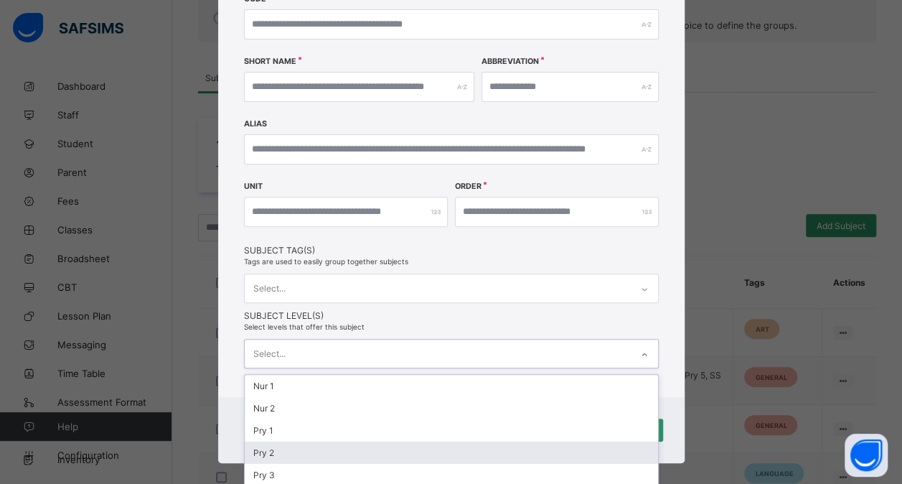
scroll to position [276, 0]
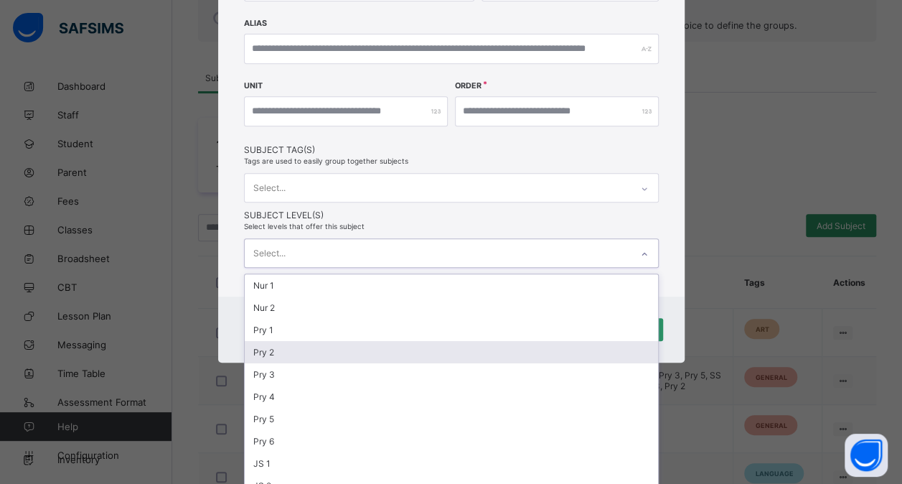
click at [389, 268] on div "option Pry 2 focused, 4 of 17. 17 results available. Use Up and Down to choose …" at bounding box center [451, 252] width 415 height 29
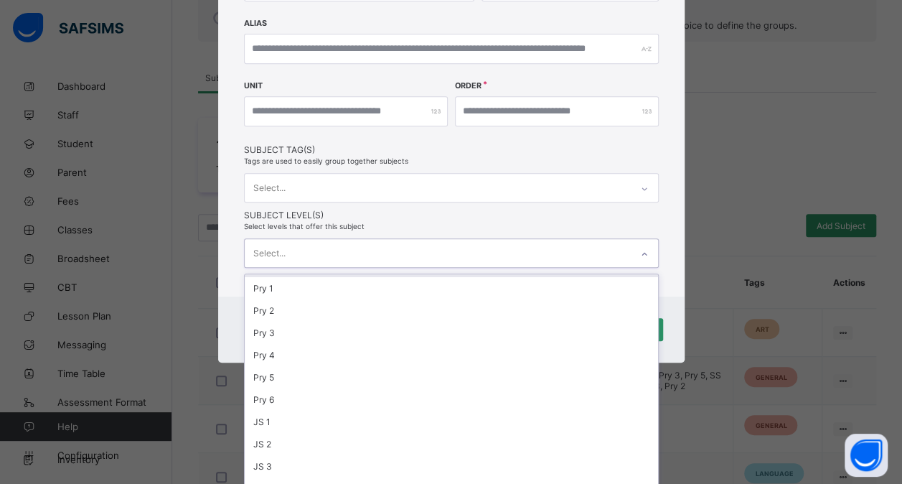
scroll to position [184, 0]
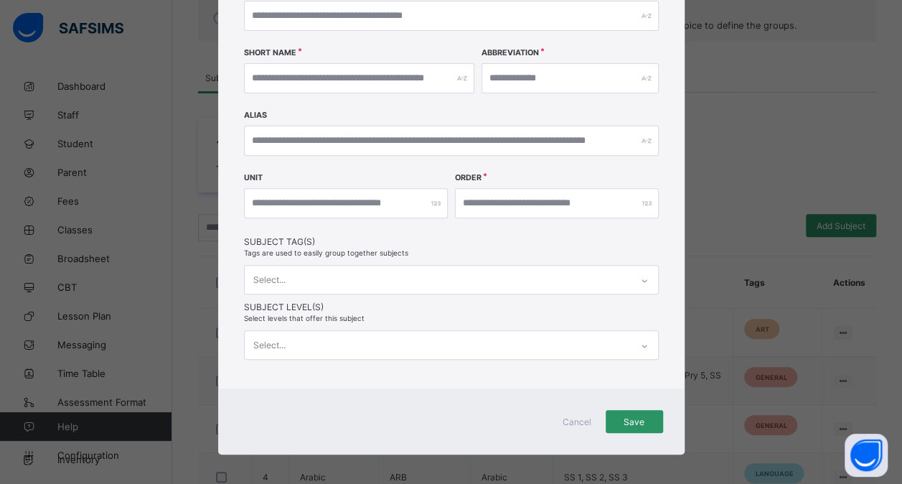
click at [515, 221] on div "Create Subject Name Code Short Name Abbreviation [PERSON_NAME] Unit Order Subje…" at bounding box center [451, 120] width 466 height 536
click at [624, 416] on span "Save" at bounding box center [634, 421] width 36 height 11
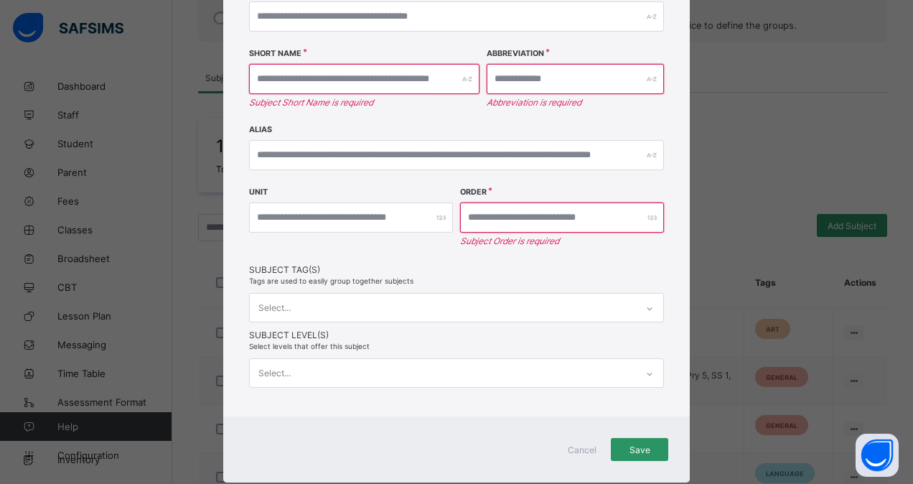
click at [569, 444] on span "Cancel" at bounding box center [582, 449] width 34 height 11
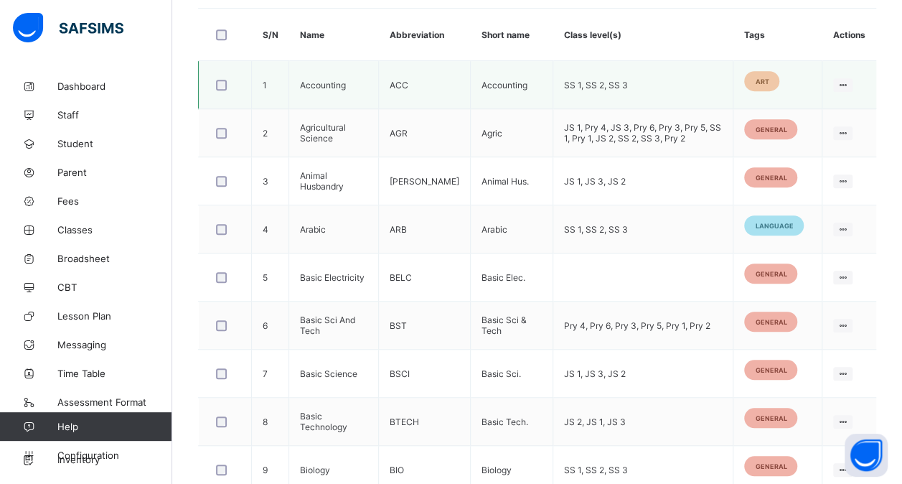
scroll to position [386, 0]
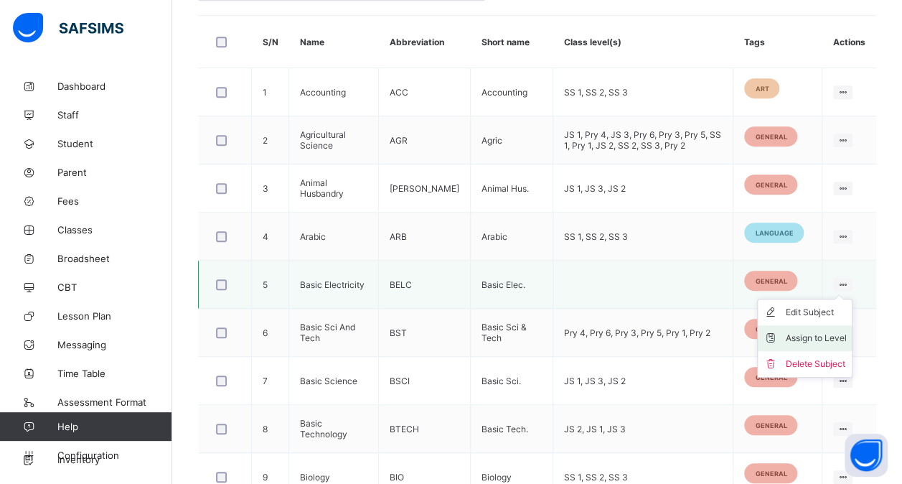
click at [816, 338] on div "Assign to Level" at bounding box center [815, 338] width 61 height 14
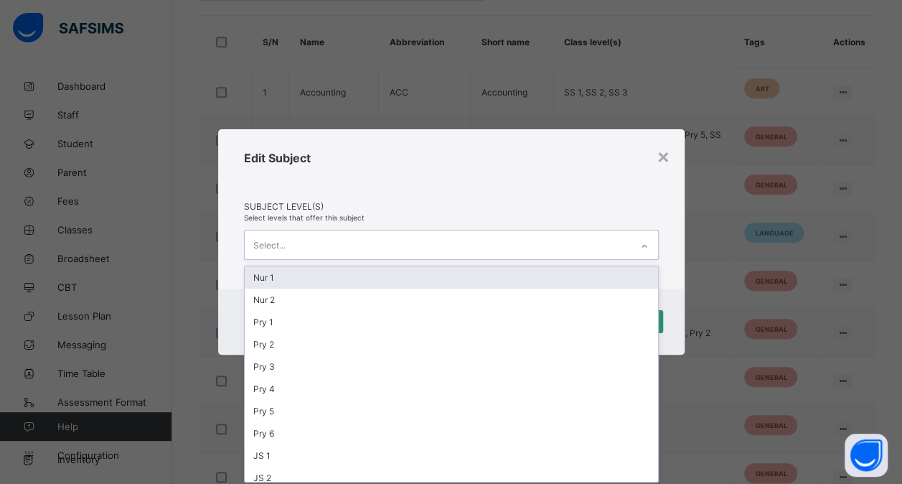
click at [639, 238] on div at bounding box center [644, 246] width 24 height 23
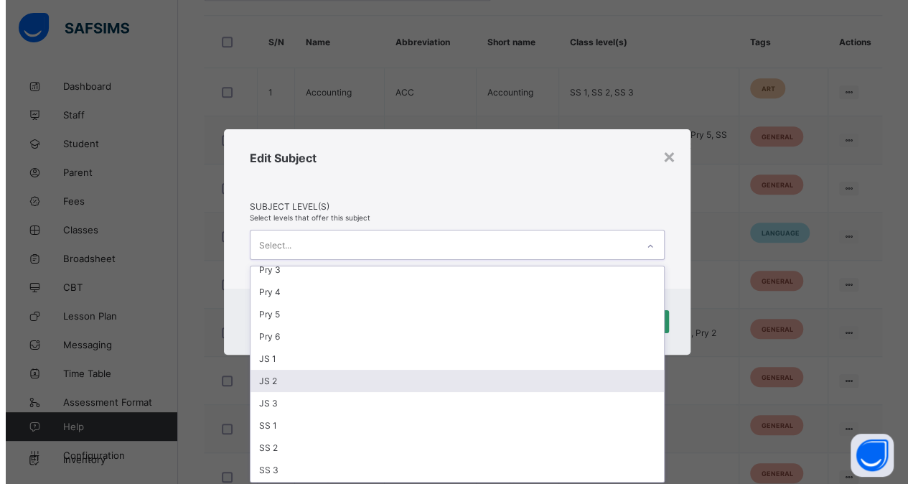
scroll to position [151, 0]
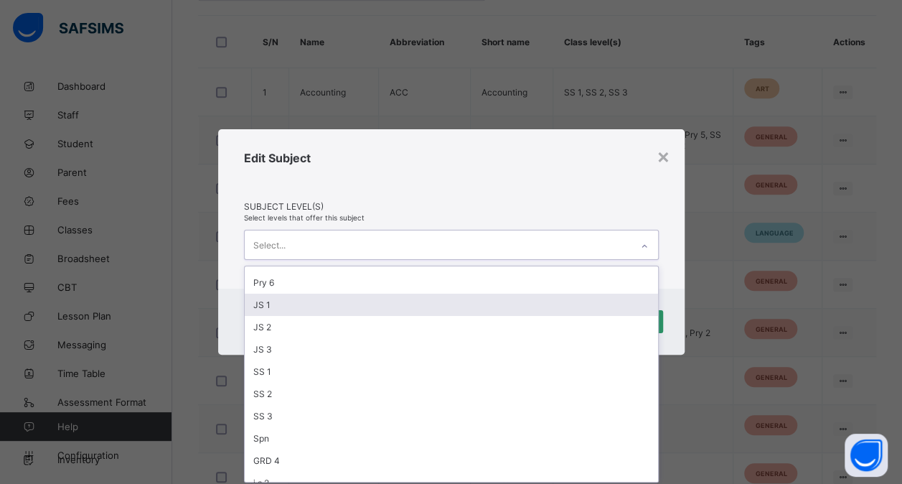
click at [491, 304] on div "JS 1" at bounding box center [451, 305] width 413 height 22
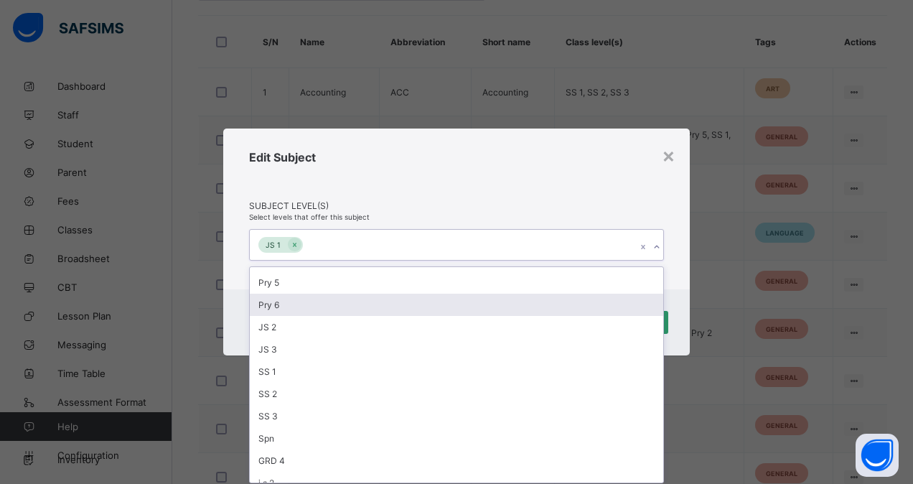
click at [491, 304] on div "Pry 6" at bounding box center [456, 305] width 413 height 22
click at [491, 304] on div "Pry 5" at bounding box center [456, 304] width 413 height 22
click at [491, 304] on div "Pry 4" at bounding box center [456, 303] width 413 height 22
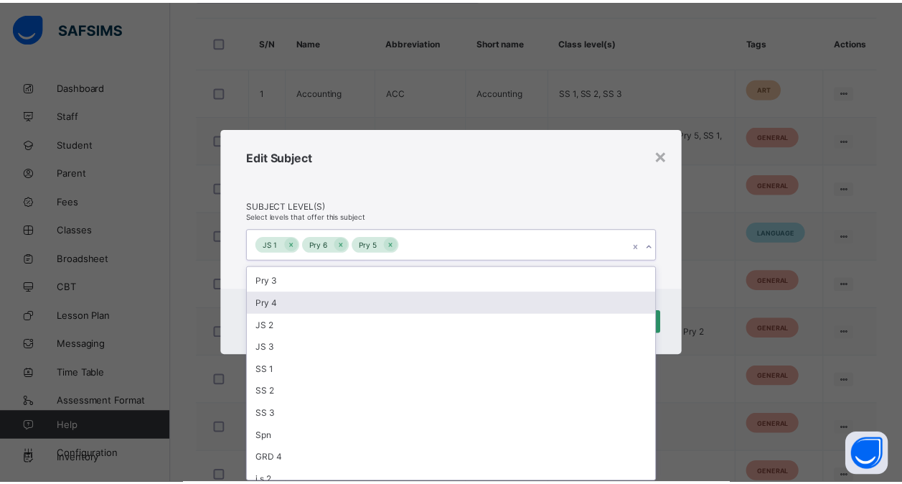
scroll to position [65, 0]
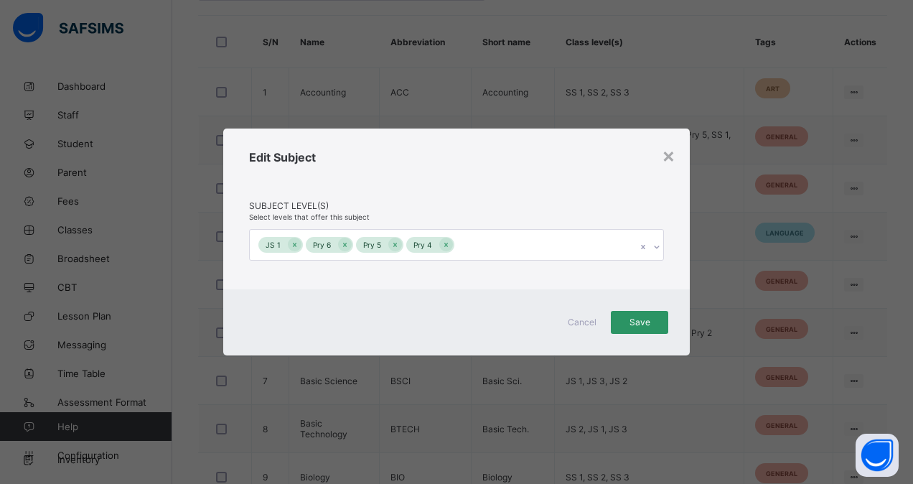
click at [572, 175] on div "Edit Subject" at bounding box center [456, 175] width 415 height 50
click at [634, 329] on div "Save" at bounding box center [639, 322] width 57 height 23
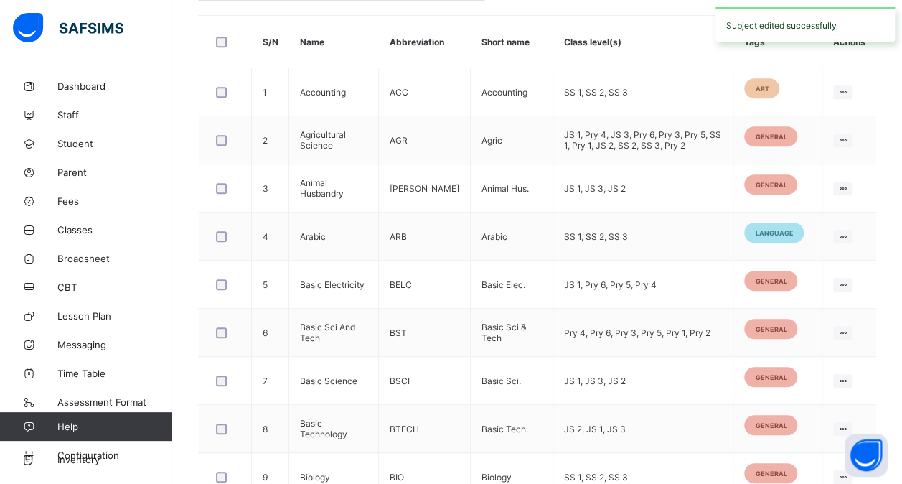
scroll to position [217, 0]
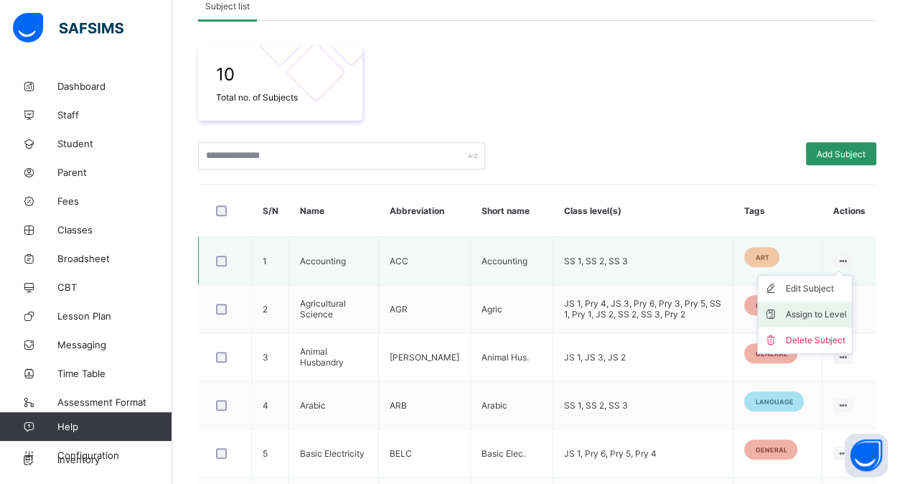
click at [785, 313] on icon at bounding box center [775, 314] width 22 height 14
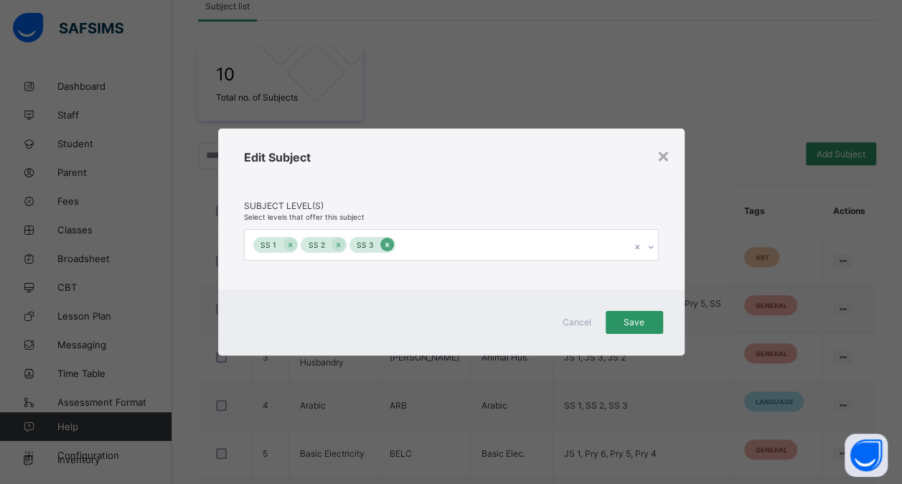
click at [386, 249] on div at bounding box center [387, 245] width 14 height 14
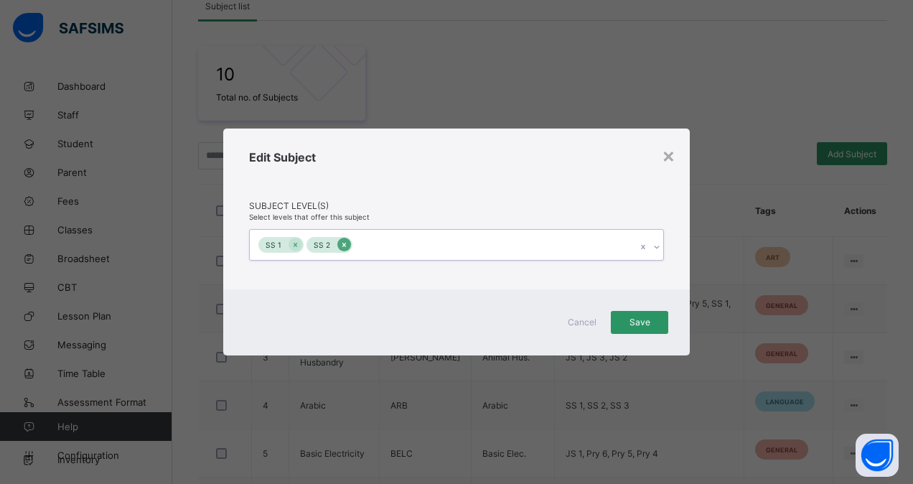
click at [347, 245] on div at bounding box center [344, 245] width 14 height 14
click at [649, 322] on span "Save" at bounding box center [639, 321] width 36 height 11
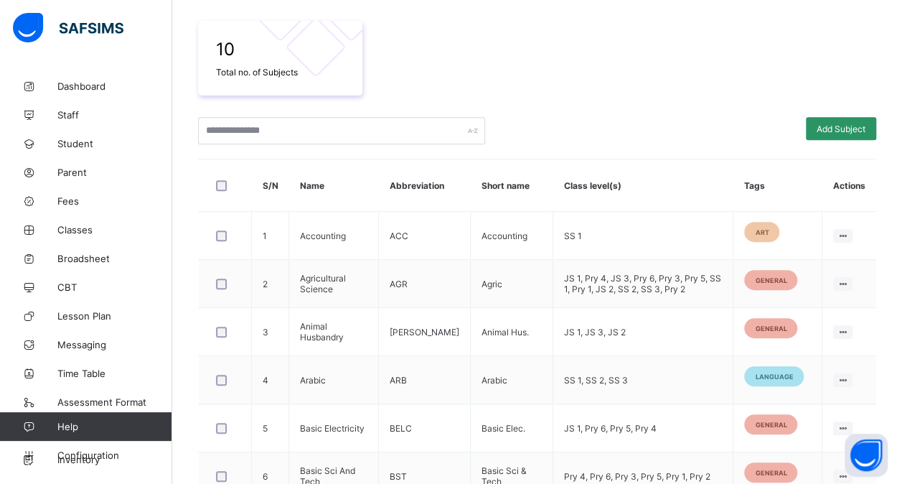
scroll to position [240, 0]
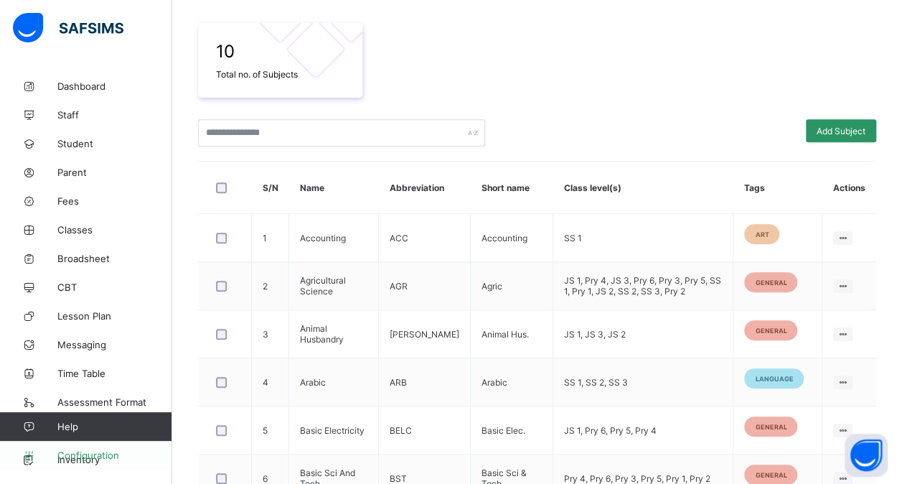
click at [103, 448] on link "Configuration" at bounding box center [86, 455] width 172 height 29
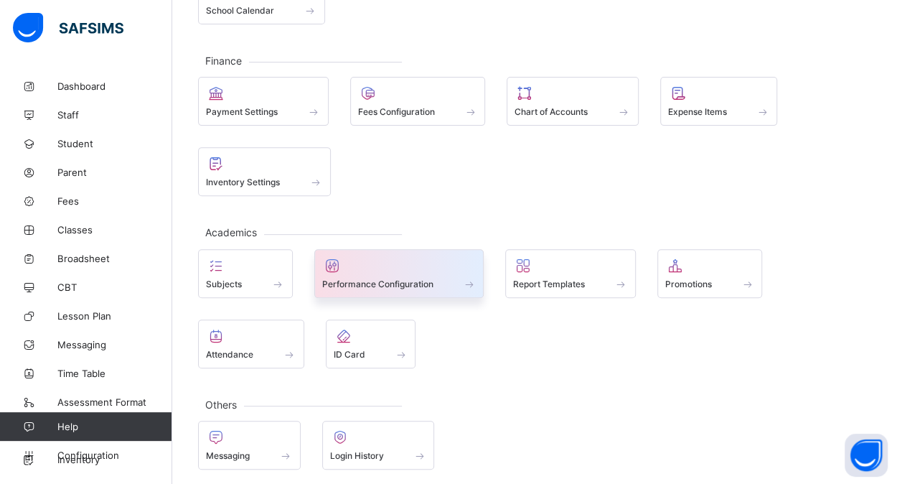
click at [372, 280] on span "Performance Configuration" at bounding box center [377, 283] width 111 height 11
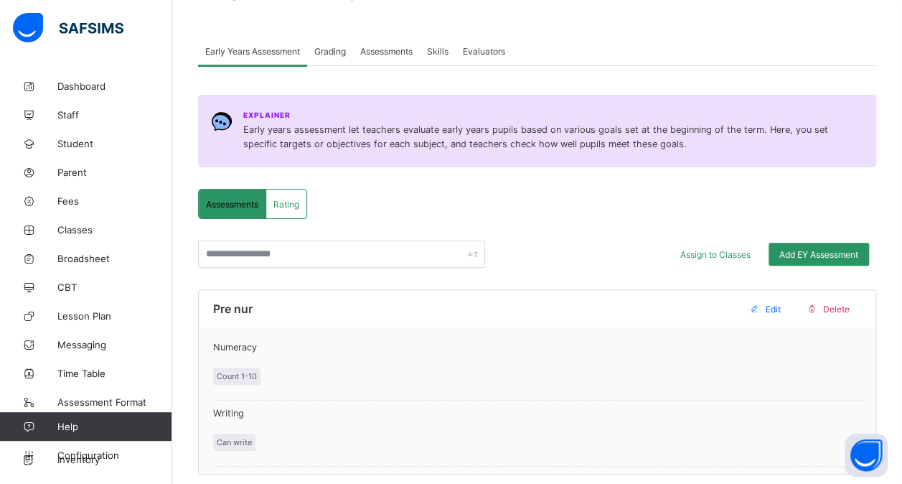
scroll to position [87, 0]
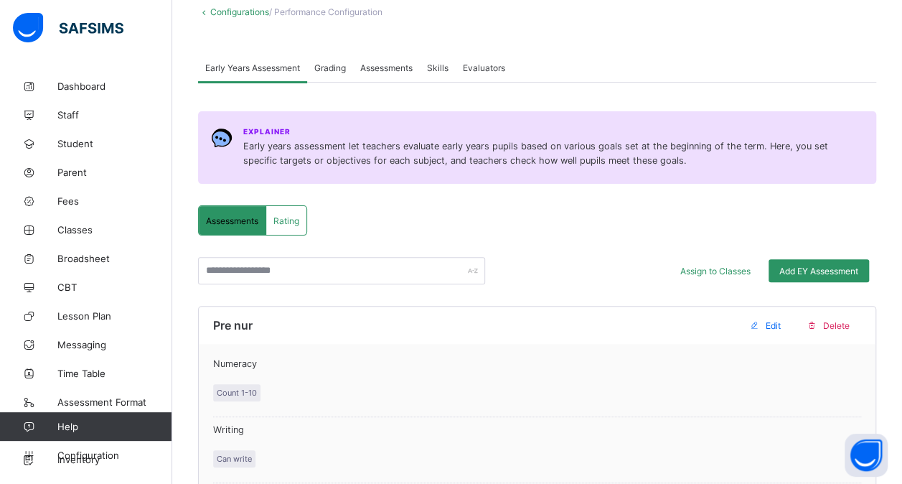
click at [333, 63] on span "Grading" at bounding box center [330, 67] width 32 height 11
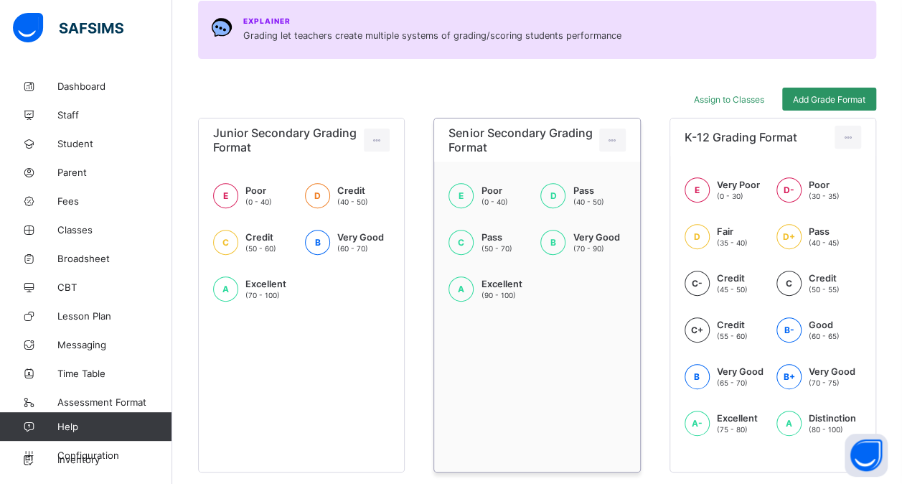
scroll to position [235, 0]
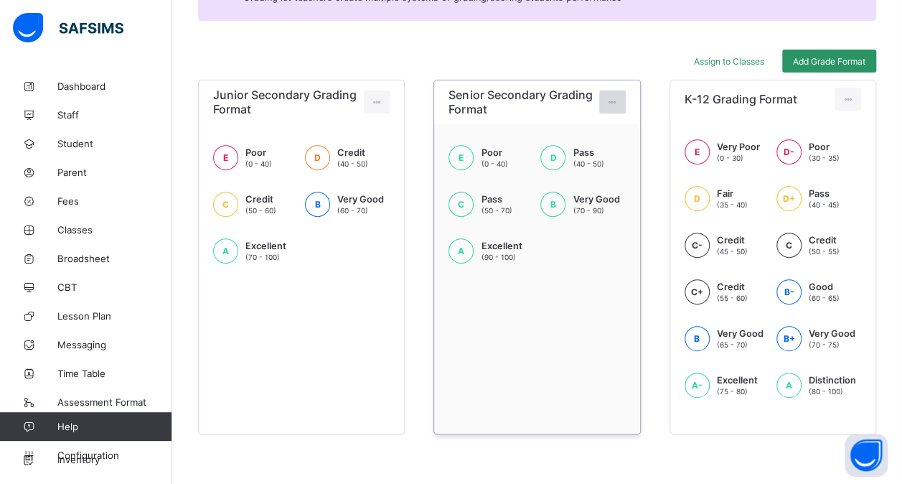
click at [619, 97] on icon at bounding box center [612, 102] width 12 height 11
click at [826, 55] on div "Add Grade Format" at bounding box center [829, 61] width 94 height 23
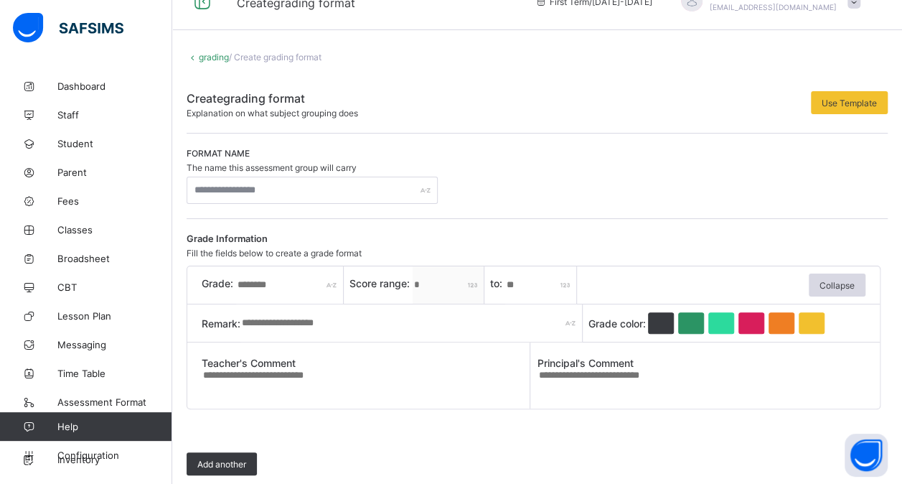
scroll to position [89, 0]
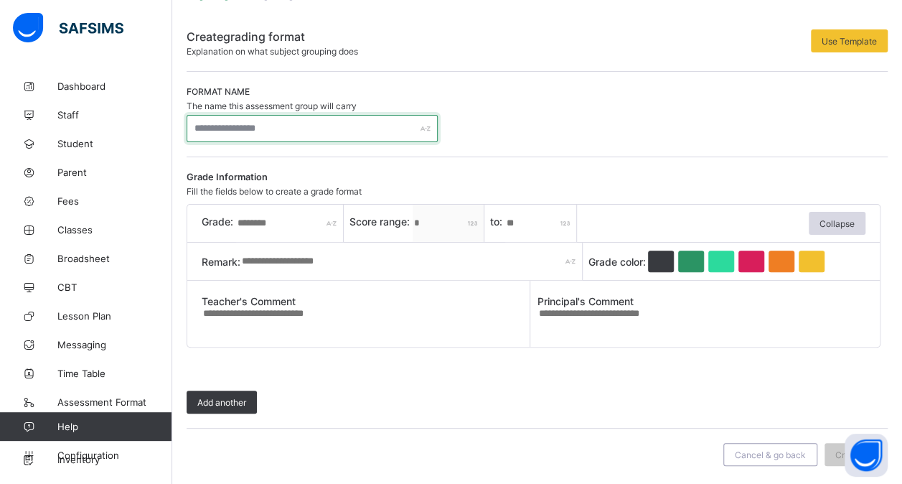
click at [289, 132] on input "text" at bounding box center [312, 128] width 251 height 27
type input "*"
type input "**********"
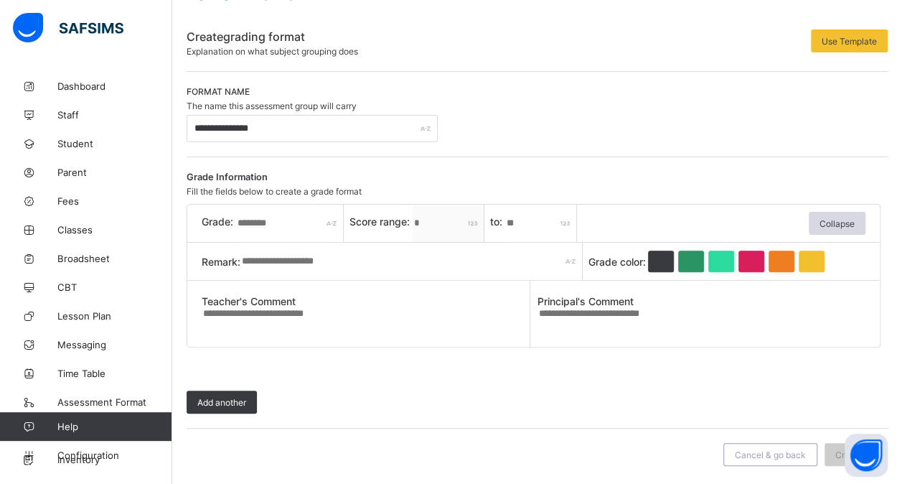
click at [265, 228] on input "text" at bounding box center [290, 223] width 108 height 37
type input "*"
click at [521, 218] on input "*" at bounding box center [541, 223] width 72 height 37
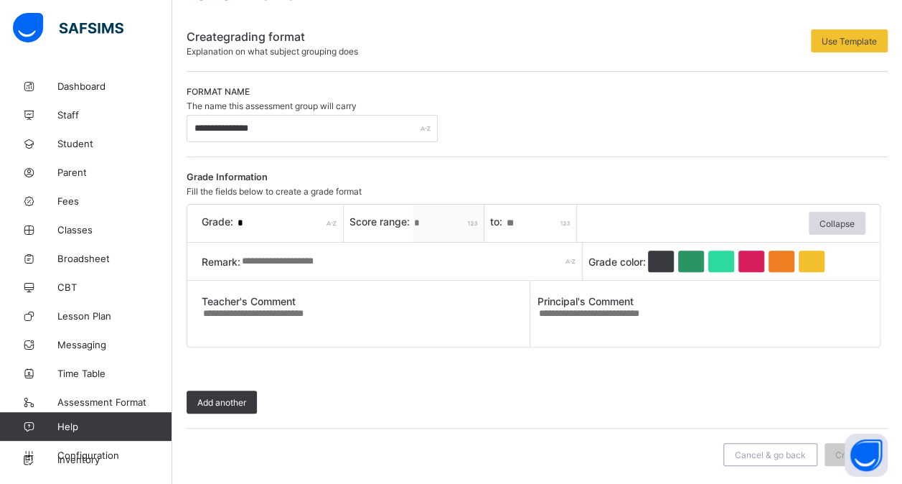
type input "**"
click at [442, 252] on input "text" at bounding box center [411, 261] width 342 height 37
type input "****"
click at [214, 398] on span "Add another" at bounding box center [221, 402] width 49 height 11
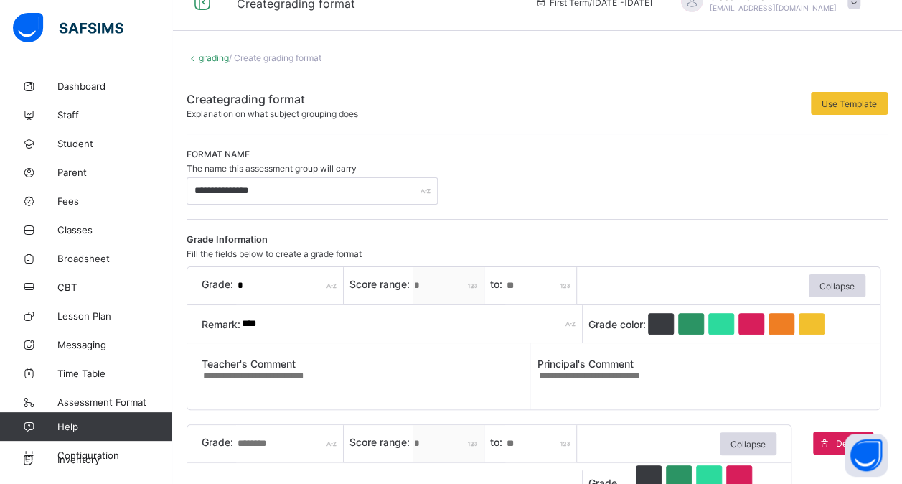
scroll to position [0, 0]
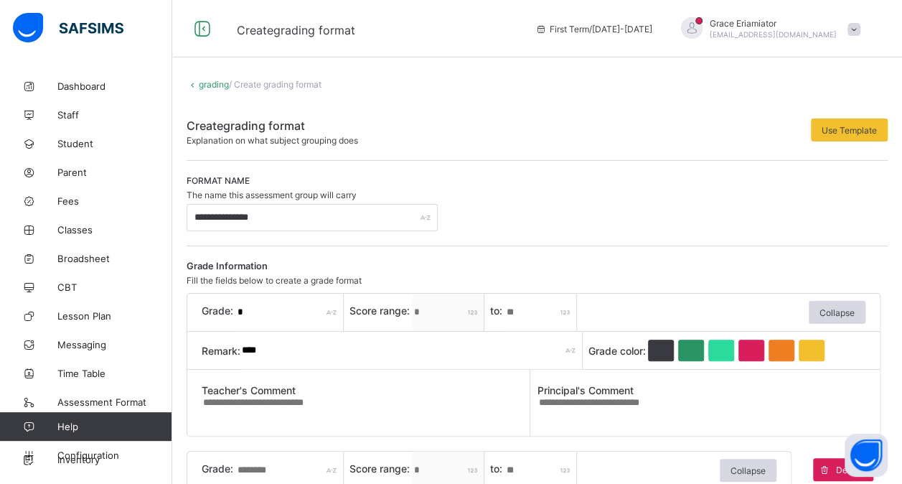
click at [205, 85] on link "grading" at bounding box center [214, 84] width 30 height 11
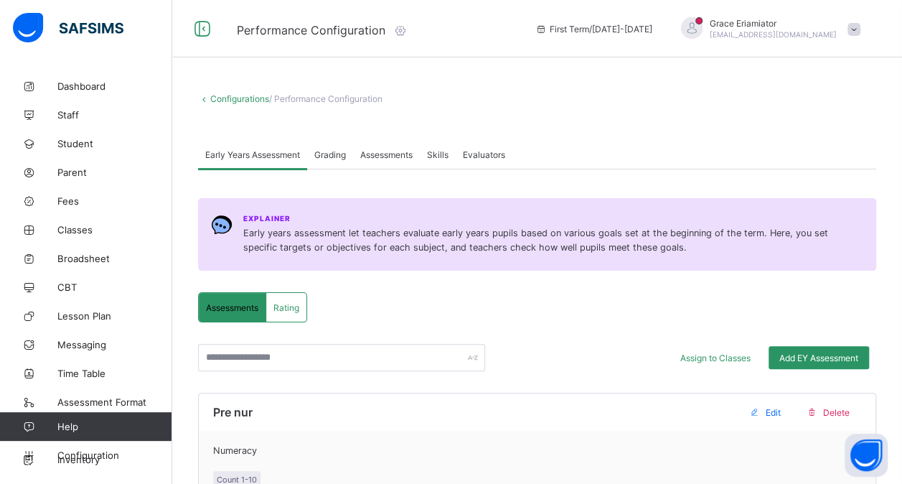
click at [334, 157] on span "Grading" at bounding box center [330, 154] width 32 height 11
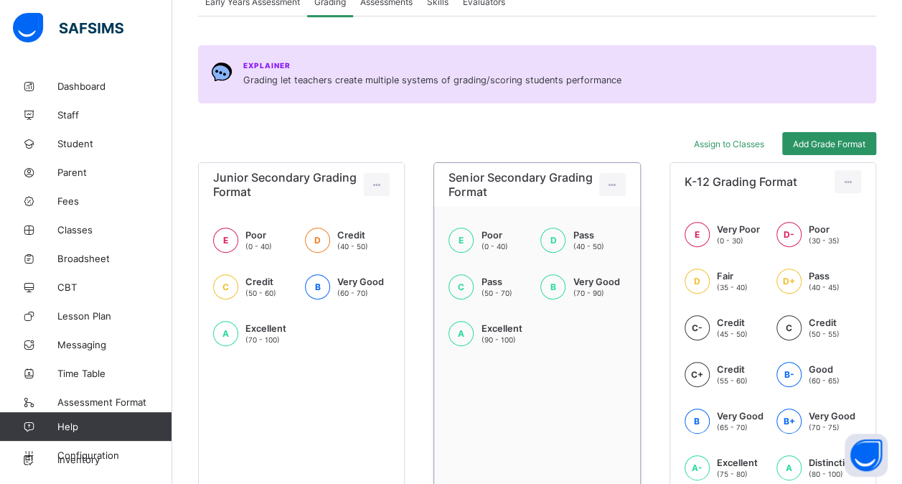
scroll to position [152, 0]
click at [741, 142] on span "Assign to Classes" at bounding box center [729, 144] width 70 height 11
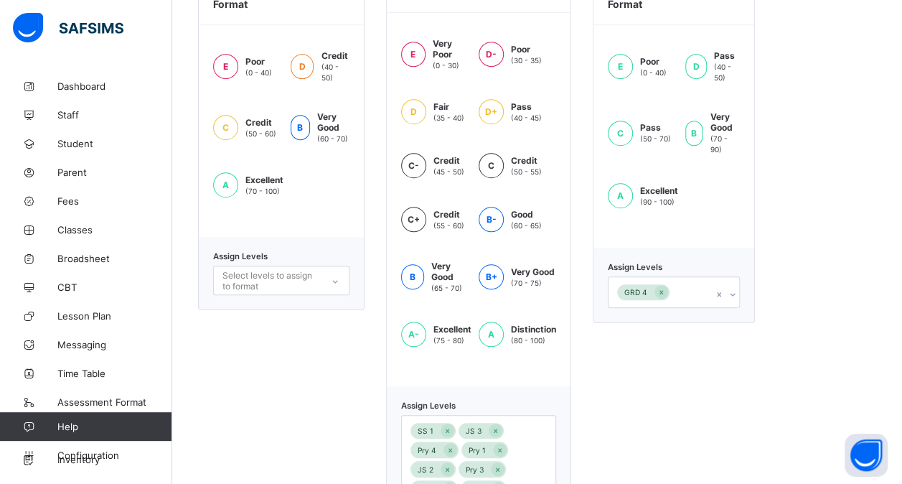
scroll to position [566, 0]
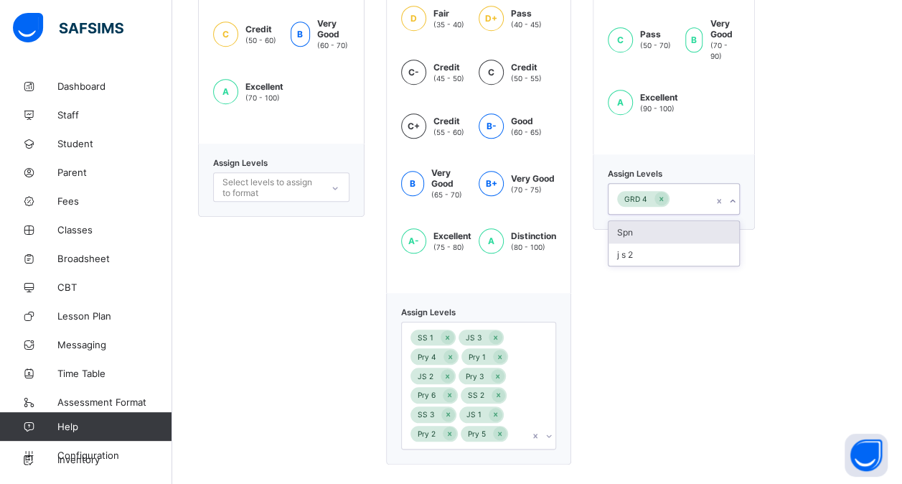
click at [695, 184] on div "GRD 4" at bounding box center [660, 199] width 103 height 30
click at [685, 243] on div "j s 2" at bounding box center [674, 254] width 131 height 22
click at [688, 191] on div "GRD 4 j s 2" at bounding box center [660, 209] width 103 height 50
click at [672, 240] on div "Spn" at bounding box center [674, 251] width 131 height 22
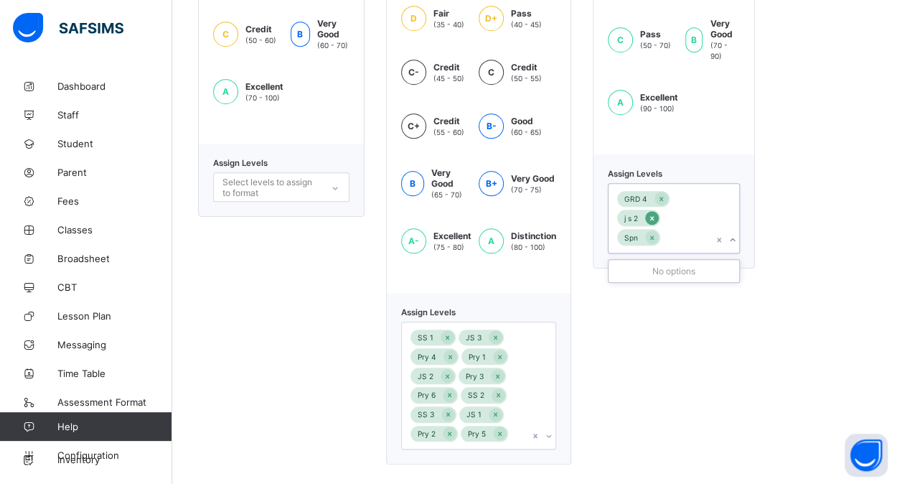
click at [652, 213] on icon at bounding box center [652, 218] width 8 height 10
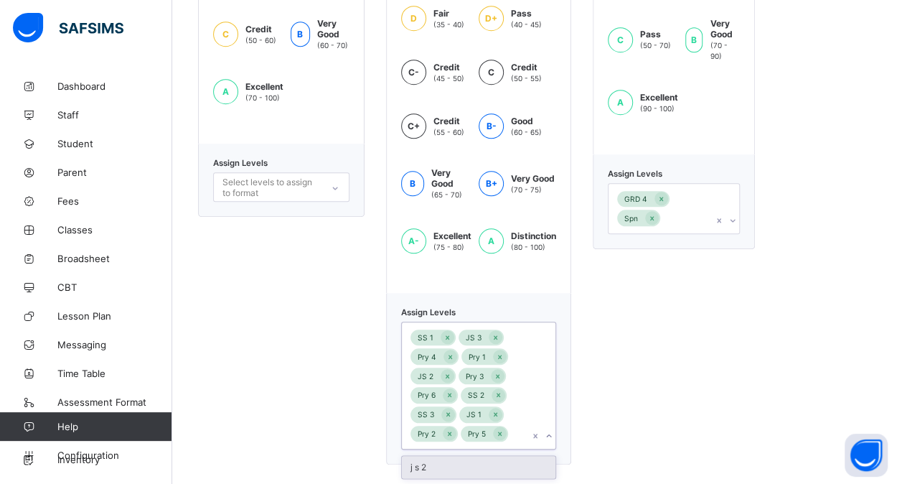
click at [519, 419] on div "SS 1 JS 3 Pry 4 Pry 1 JS 2 Pry 3 Pry 6 SS 2 SS 3 JS 1 Pry 2 Pry 5" at bounding box center [465, 385] width 126 height 126
click at [474, 459] on div "j s 2" at bounding box center [479, 467] width 154 height 22
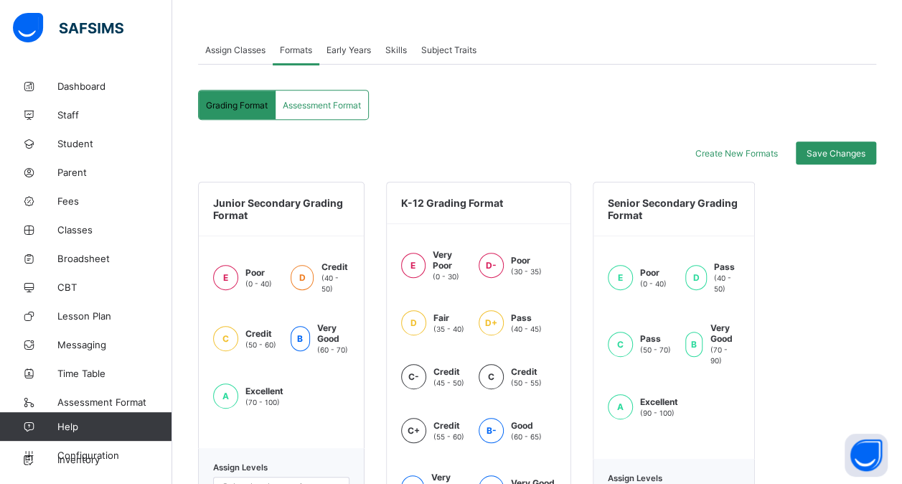
scroll to position [261, 0]
click at [850, 148] on span "Save Changes" at bounding box center [836, 153] width 59 height 11
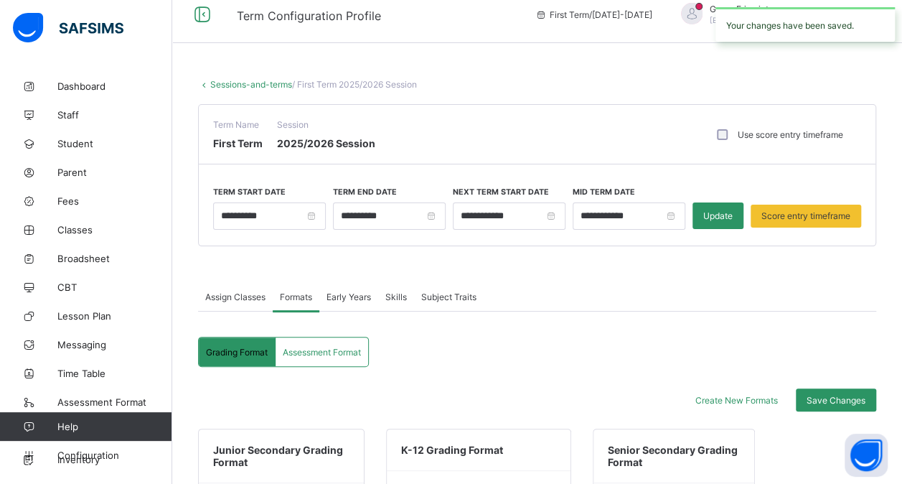
scroll to position [1, 0]
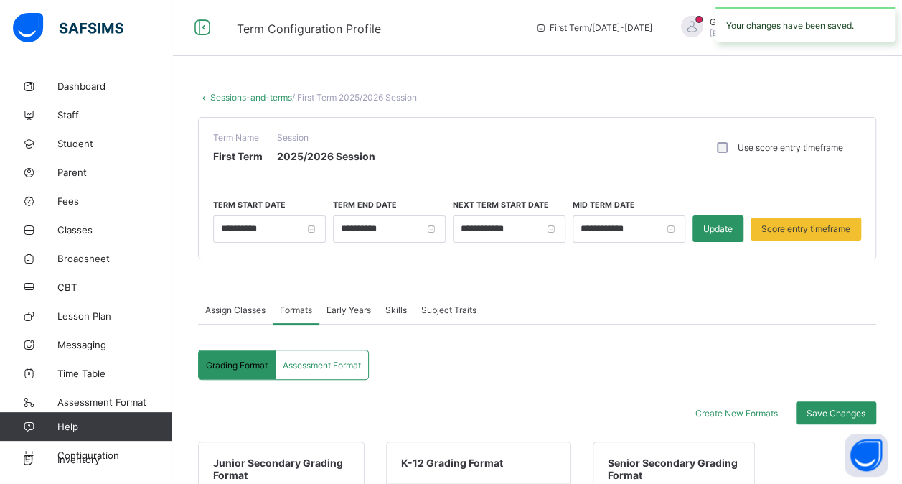
click at [241, 98] on link "Sessions-and-terms" at bounding box center [251, 97] width 82 height 11
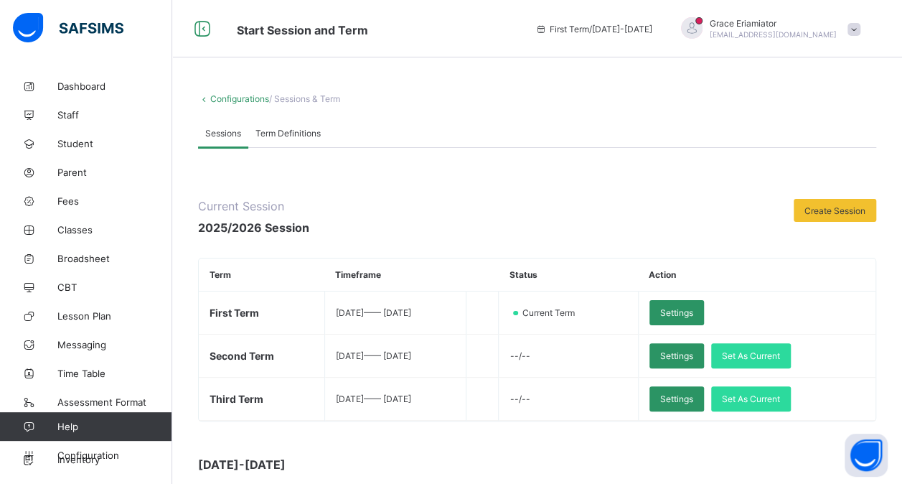
scroll to position [225, 0]
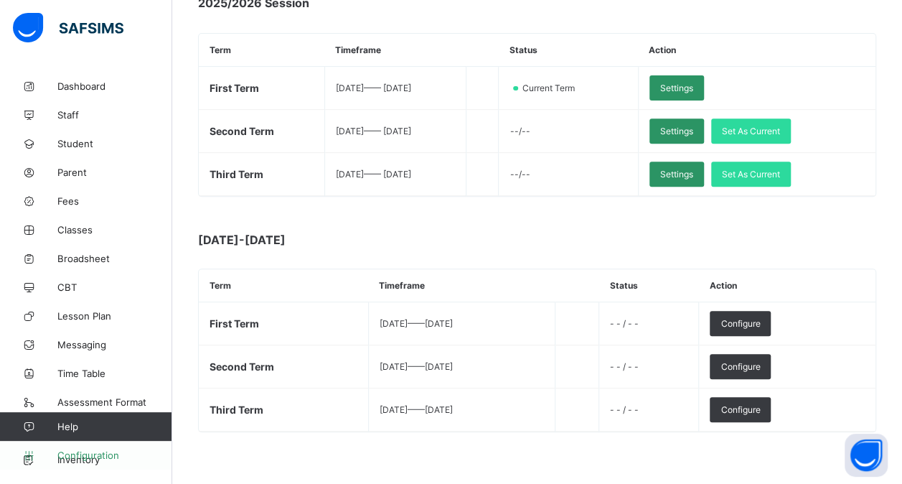
click at [106, 454] on span "Configuration" at bounding box center [114, 454] width 114 height 11
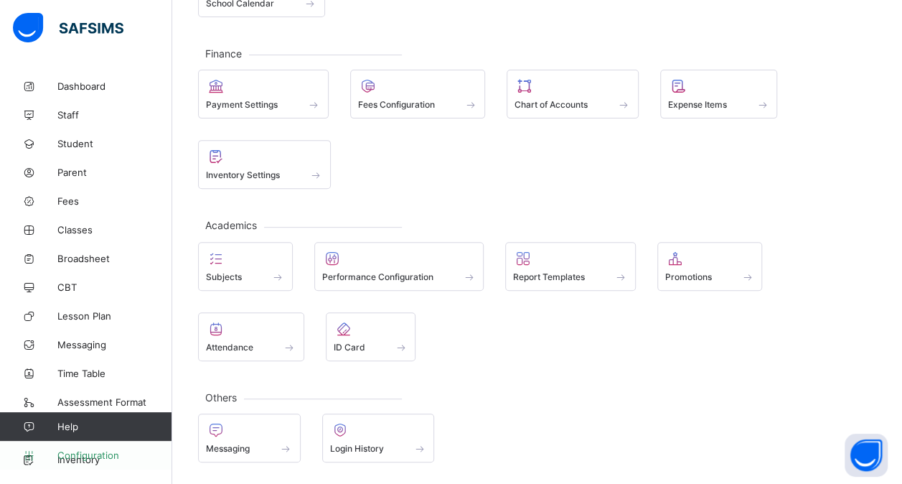
scroll to position [212, 0]
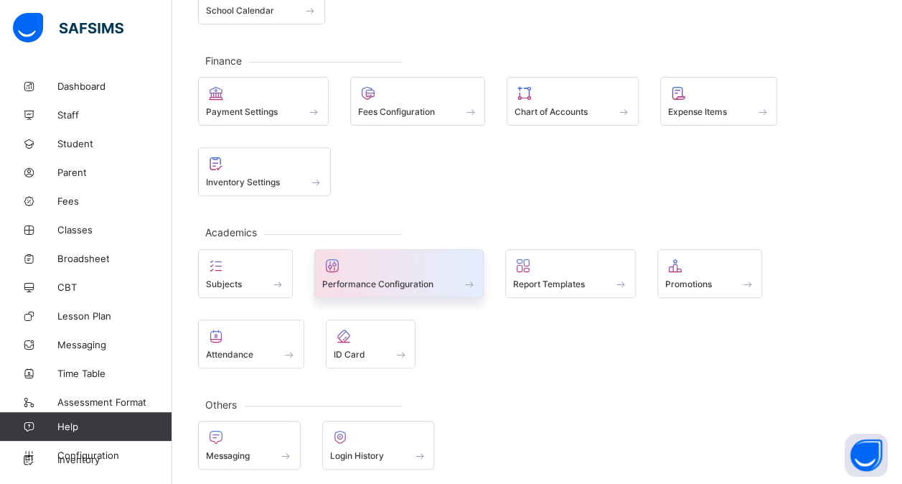
click at [436, 278] on div "Performance Configuration" at bounding box center [399, 284] width 154 height 12
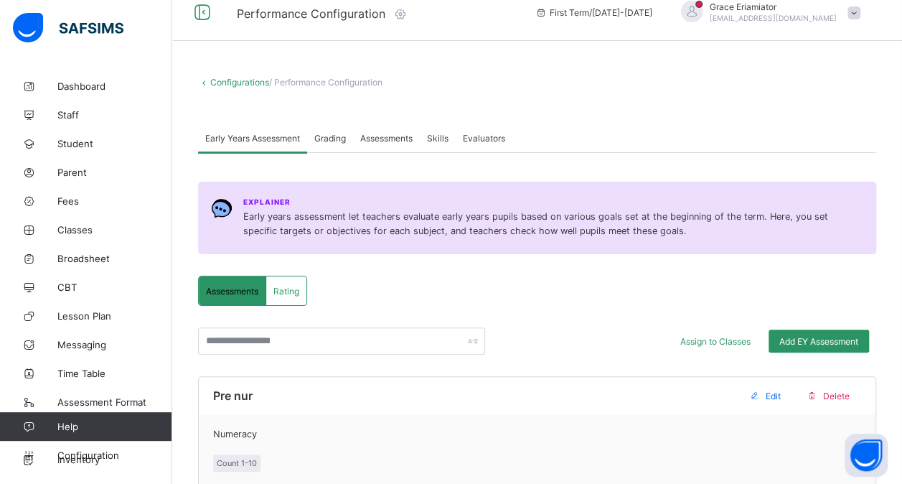
scroll to position [15, 0]
click at [317, 139] on span "Grading" at bounding box center [330, 139] width 32 height 11
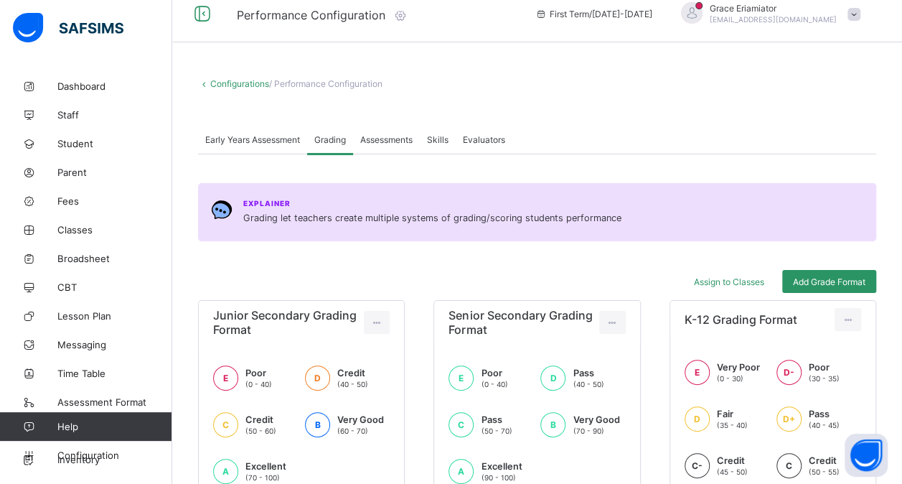
click at [370, 128] on div "Assessments" at bounding box center [386, 139] width 67 height 29
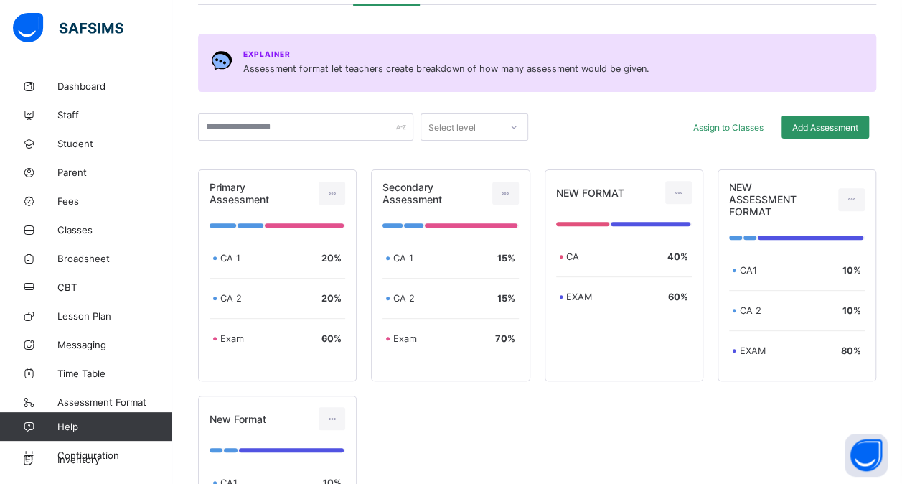
scroll to position [205, 0]
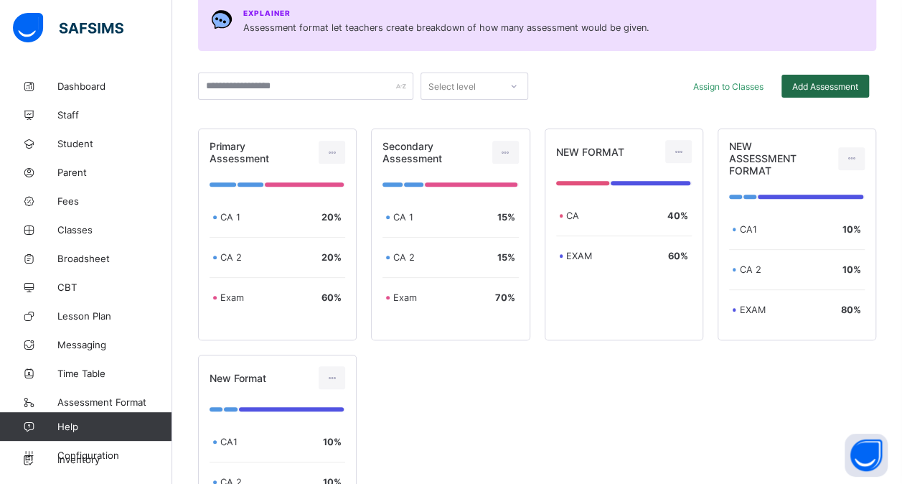
click at [836, 90] on div "Add Assessment" at bounding box center [826, 86] width 88 height 23
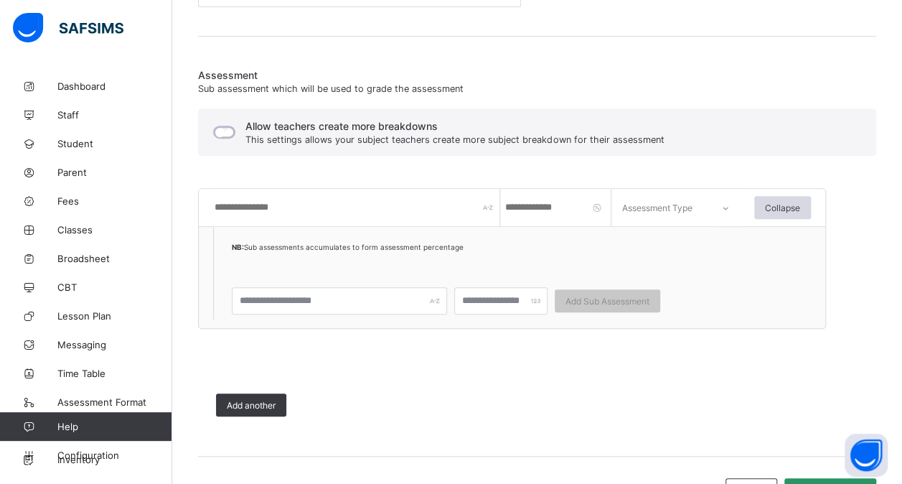
scroll to position [344, 0]
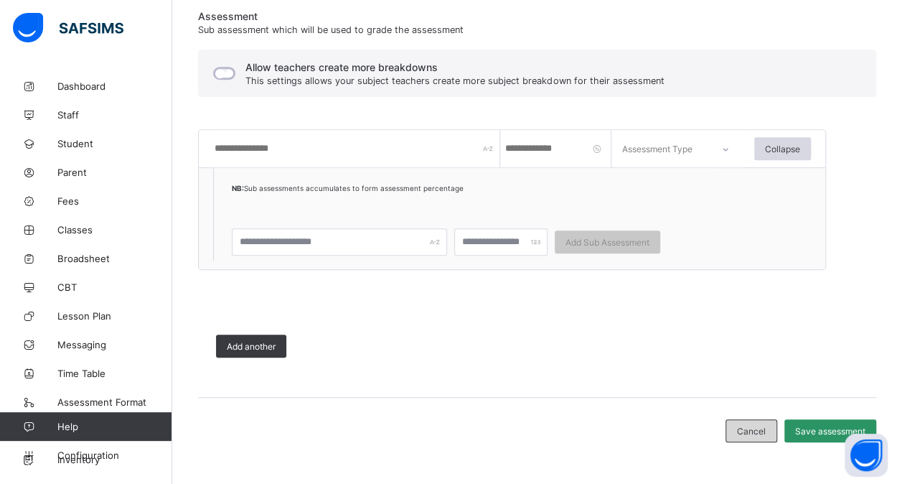
click at [758, 426] on span "Cancel" at bounding box center [751, 431] width 29 height 11
click at [764, 438] on div "Cancel" at bounding box center [752, 430] width 52 height 23
click at [759, 433] on span "Cancel" at bounding box center [751, 431] width 29 height 11
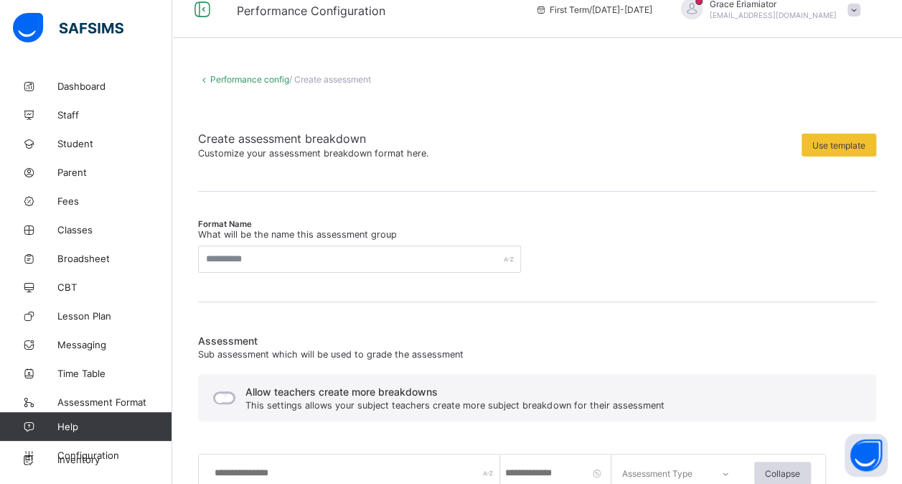
scroll to position [19, 0]
click at [212, 78] on link "Performance config" at bounding box center [249, 80] width 79 height 11
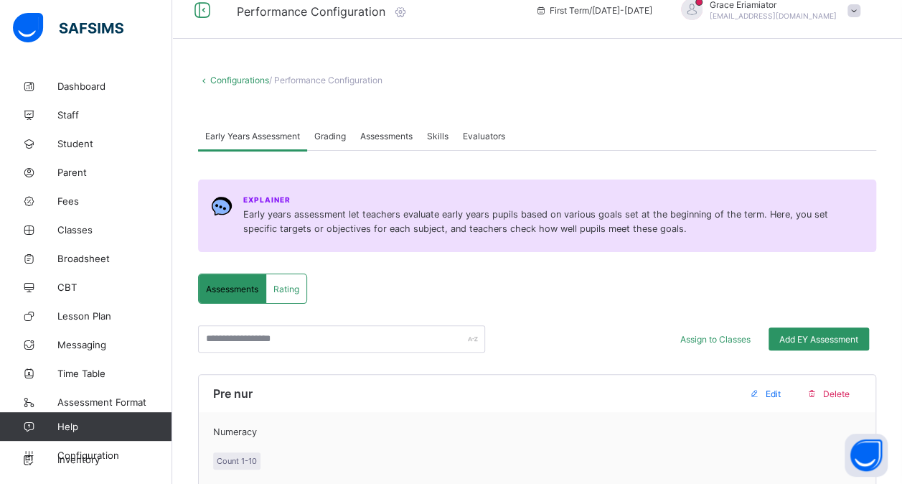
click at [446, 143] on div "Skills" at bounding box center [438, 135] width 36 height 29
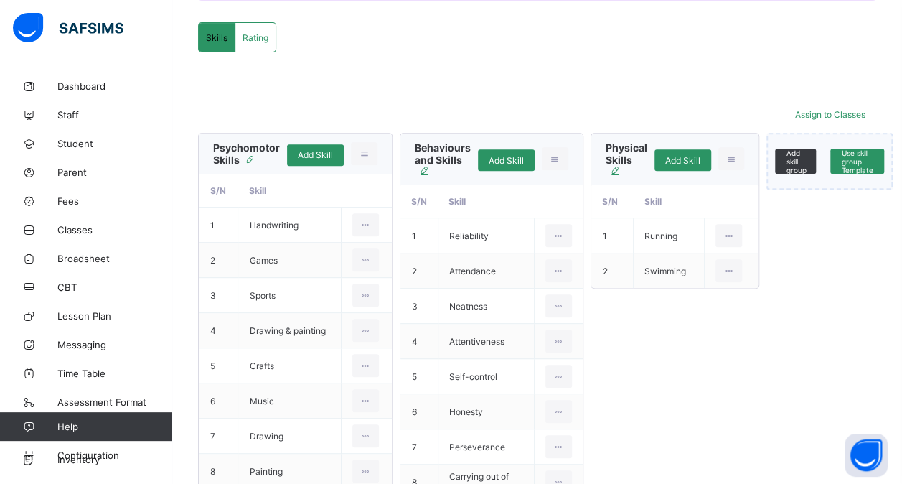
scroll to position [257, 0]
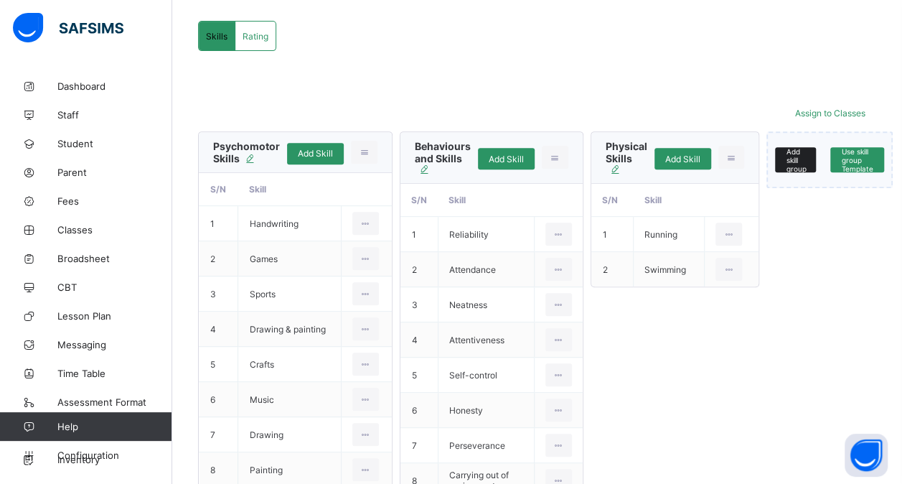
click at [793, 156] on span "Add skill group" at bounding box center [796, 160] width 20 height 26
click at [793, 156] on input "text" at bounding box center [847, 159] width 144 height 25
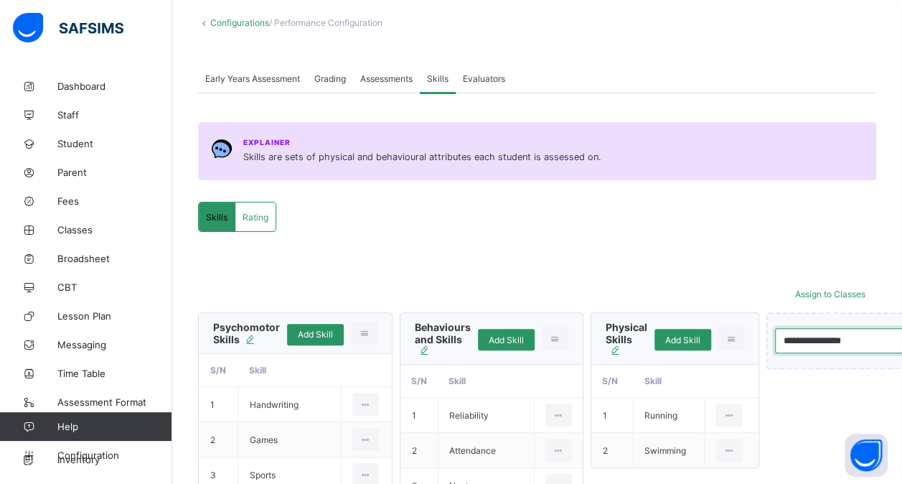
scroll to position [0, 0]
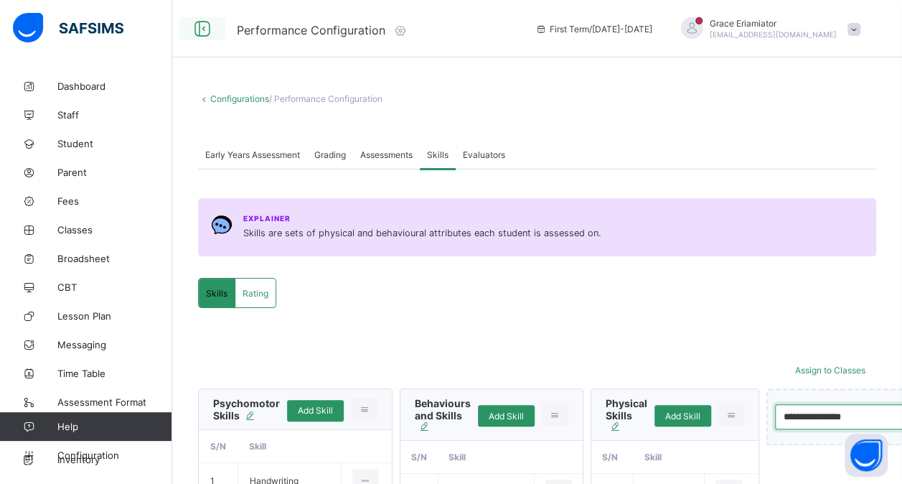
type input "**********"
click at [204, 23] on icon at bounding box center [202, 29] width 24 height 21
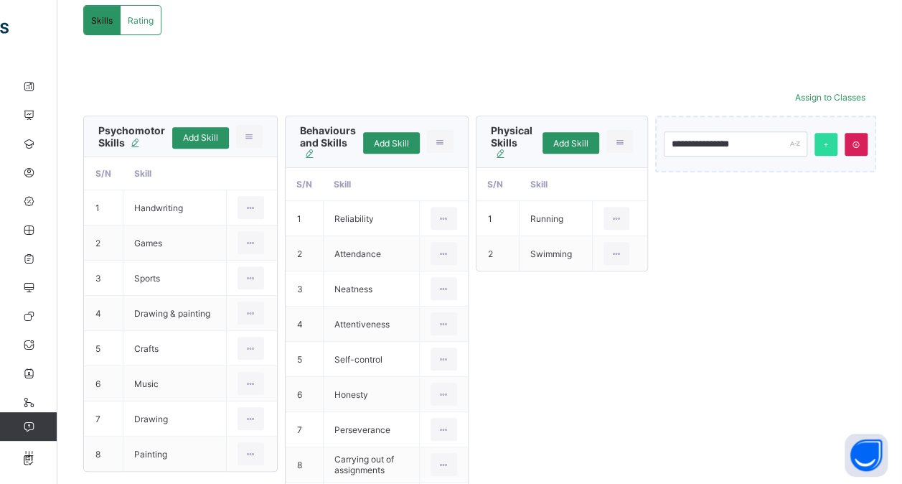
scroll to position [267, 0]
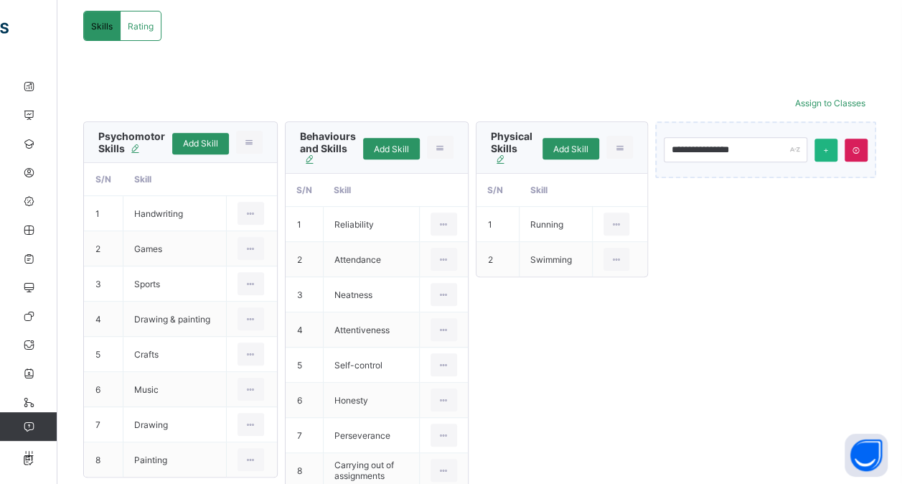
click at [831, 152] on icon at bounding box center [826, 150] width 10 height 9
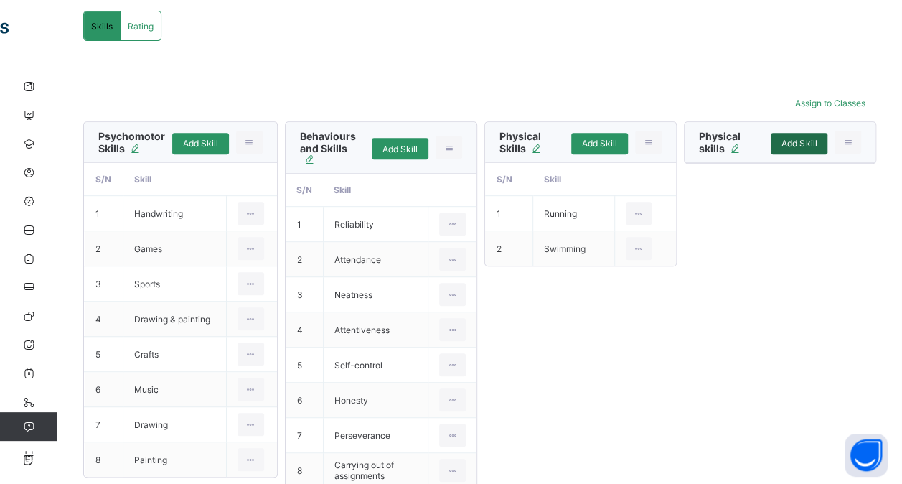
click at [807, 141] on span "Add Skill" at bounding box center [799, 143] width 35 height 11
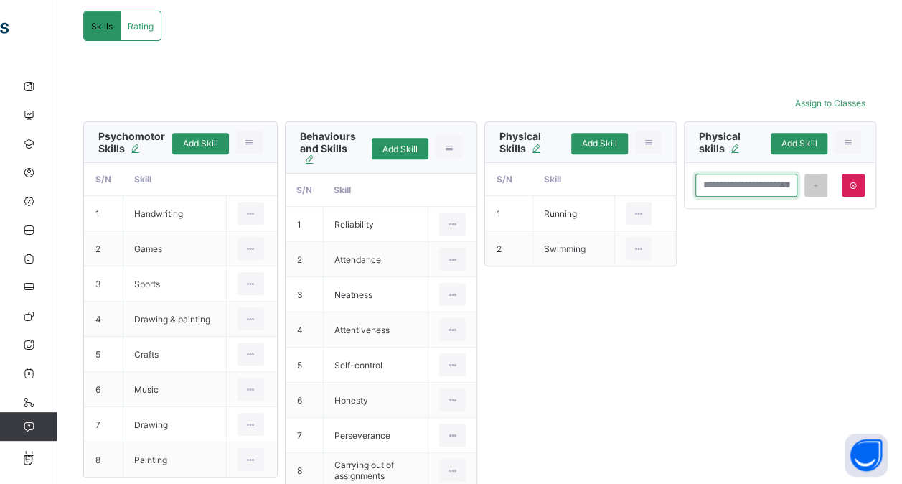
click at [733, 181] on input "text" at bounding box center [746, 185] width 102 height 23
type input "*******"
click at [821, 187] on icon at bounding box center [816, 185] width 10 height 9
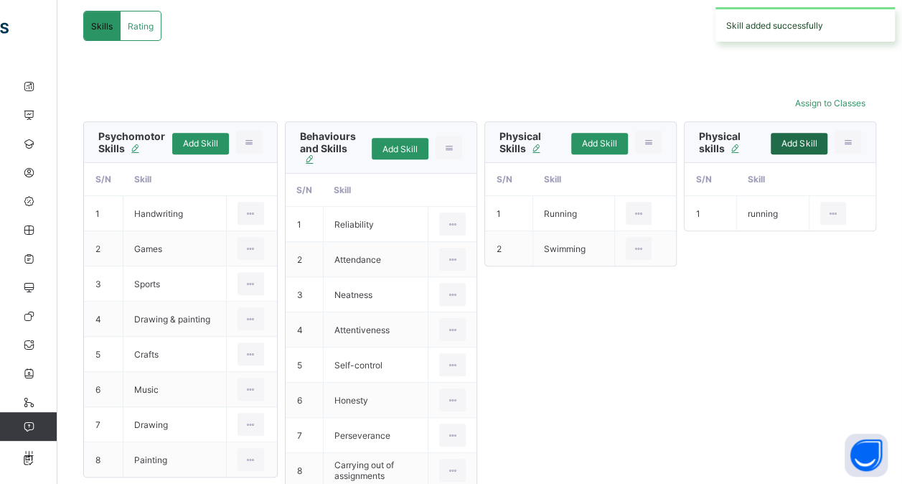
click at [807, 145] on span "Add Skill" at bounding box center [799, 143] width 35 height 11
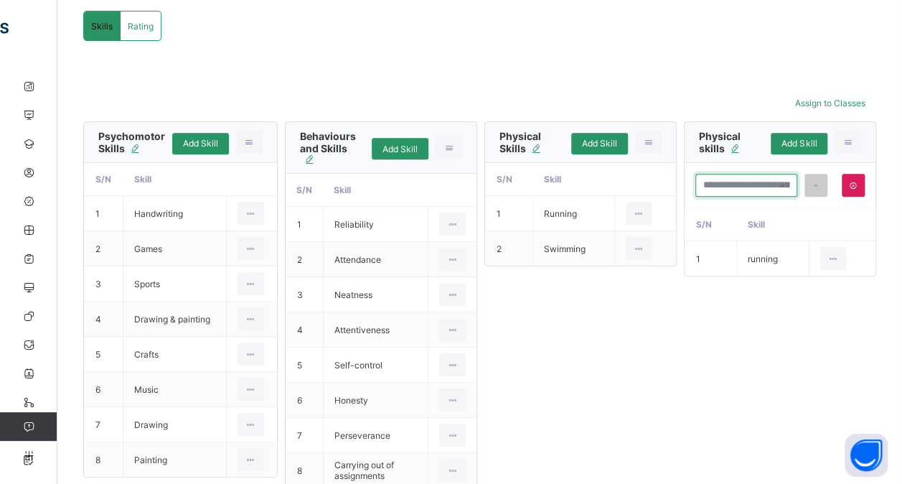
click at [759, 179] on input "text" at bounding box center [746, 185] width 102 height 23
type input "********"
click at [821, 182] on icon at bounding box center [816, 185] width 10 height 9
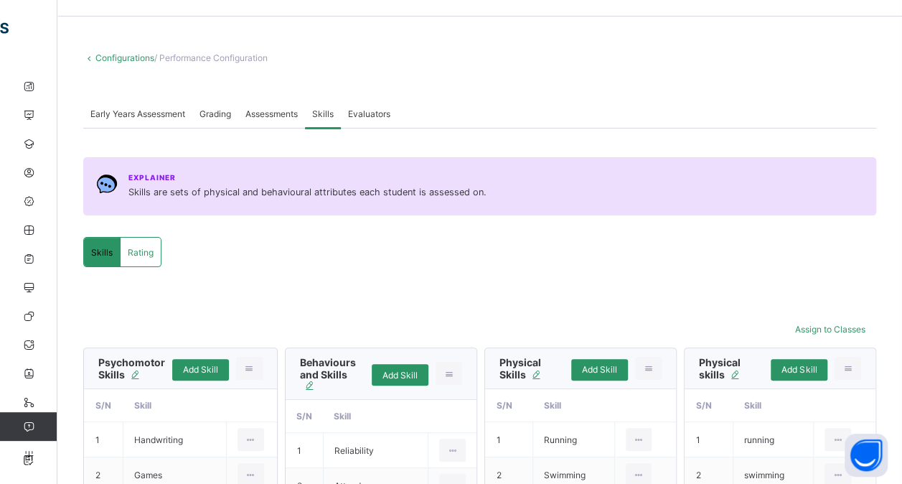
scroll to position [40, 0]
click at [118, 57] on link "Configurations" at bounding box center [124, 58] width 59 height 11
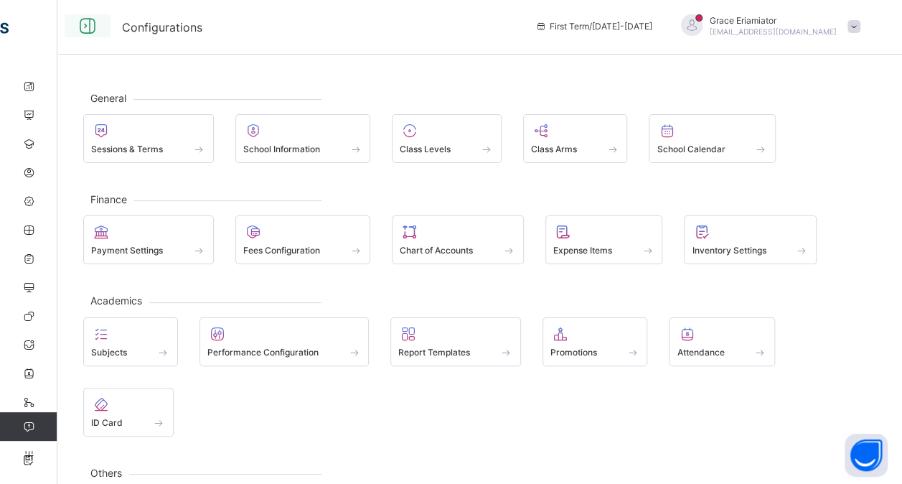
click at [84, 22] on icon at bounding box center [87, 26] width 24 height 21
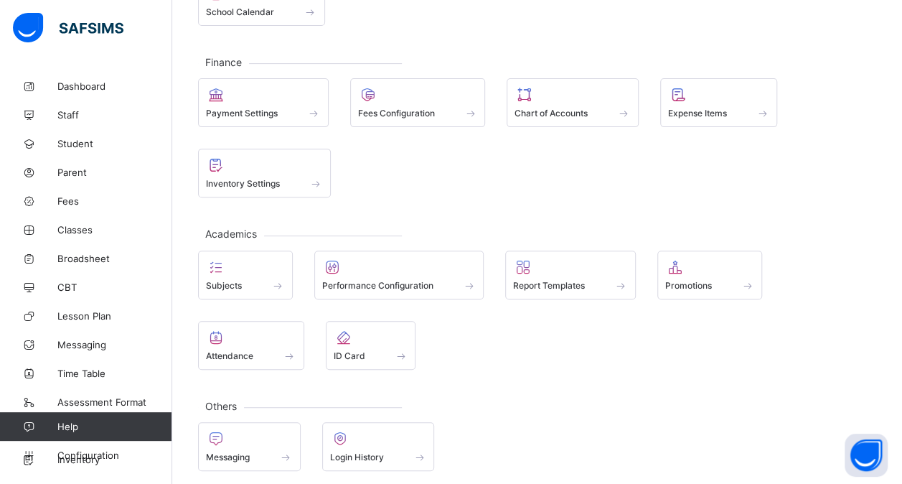
scroll to position [212, 0]
click at [696, 281] on span "Promotions" at bounding box center [688, 283] width 47 height 11
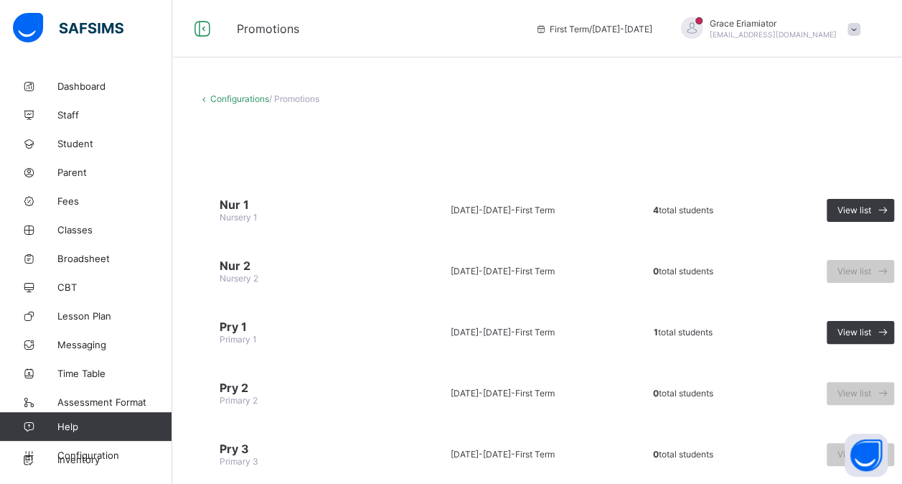
click at [245, 100] on link "Configurations" at bounding box center [239, 98] width 59 height 11
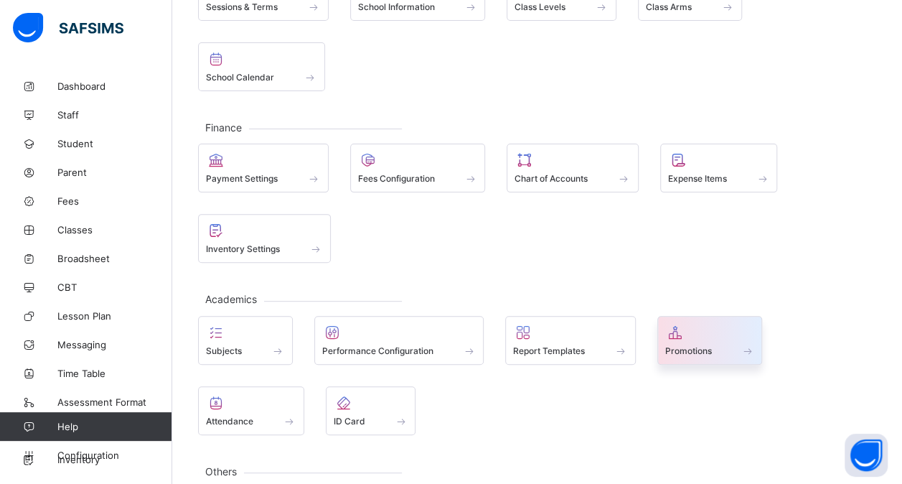
scroll to position [148, 0]
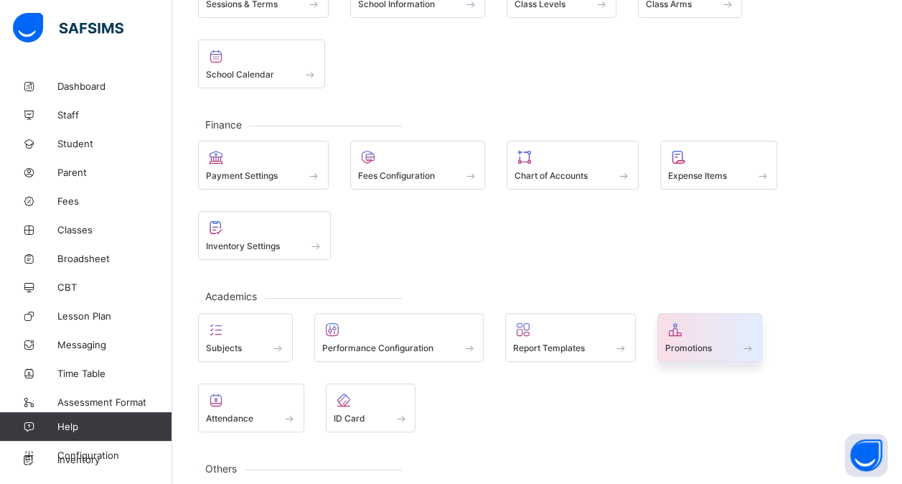
click at [718, 342] on div "Promotions" at bounding box center [710, 348] width 90 height 12
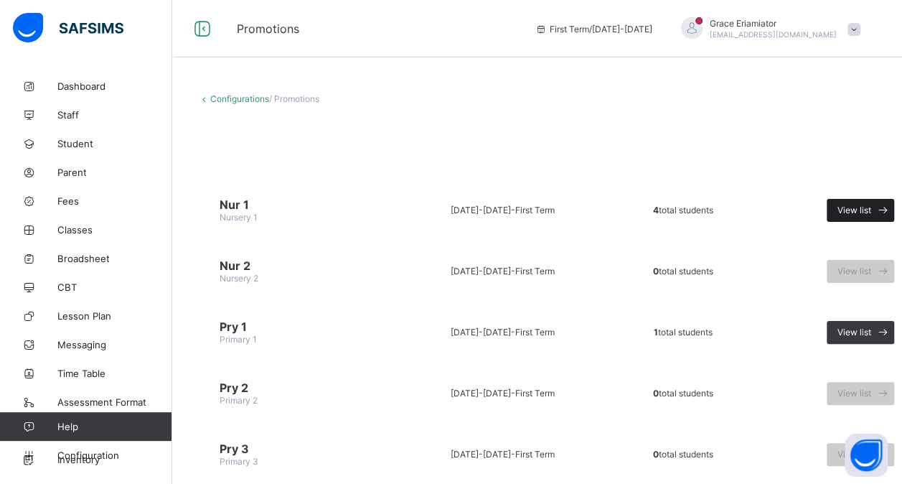
click at [853, 210] on span "View list" at bounding box center [855, 210] width 34 height 11
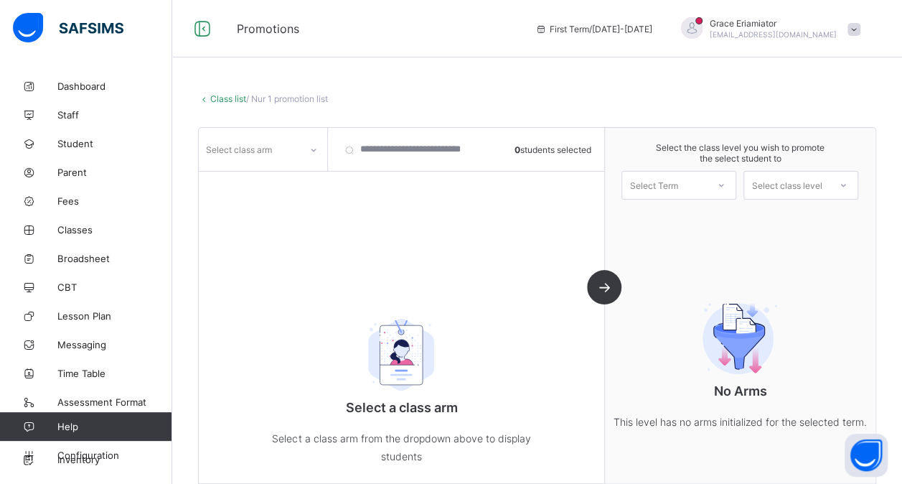
click at [227, 99] on link "Class list" at bounding box center [228, 98] width 36 height 11
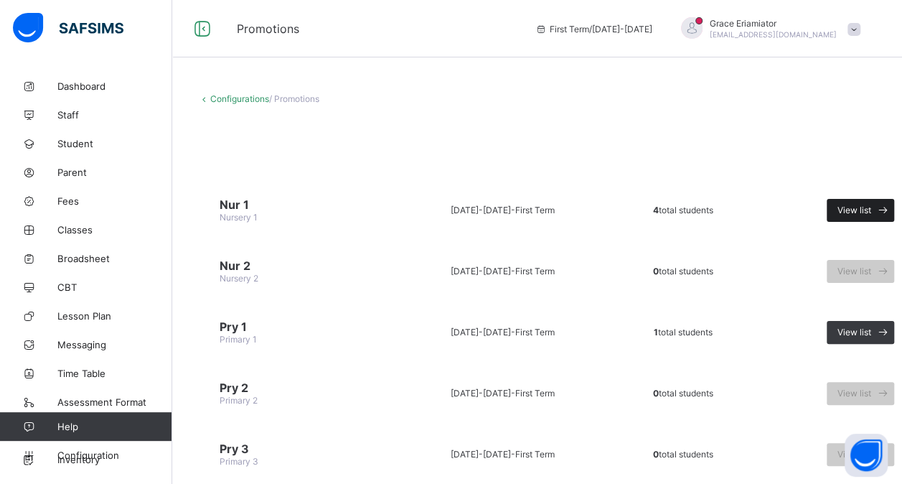
click at [845, 210] on span "View list" at bounding box center [855, 210] width 34 height 11
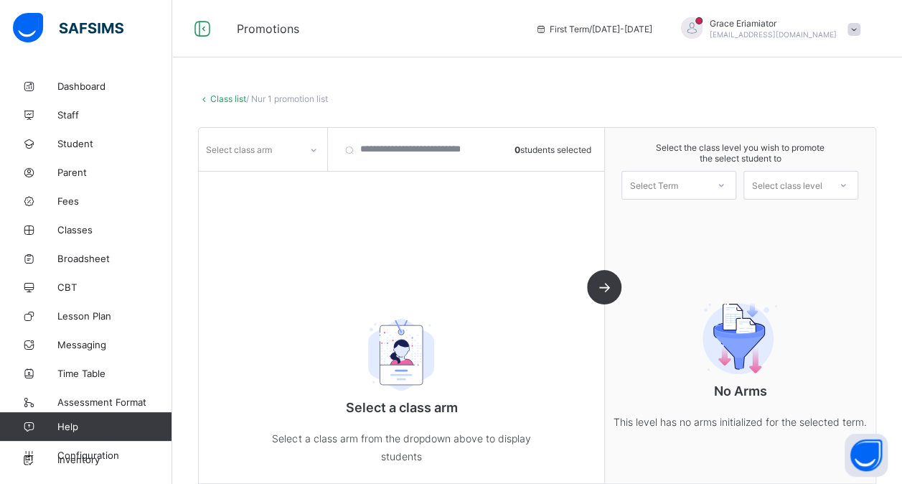
click at [294, 144] on div "Select class arm" at bounding box center [249, 149] width 101 height 20
click at [253, 222] on div "A" at bounding box center [263, 225] width 127 height 22
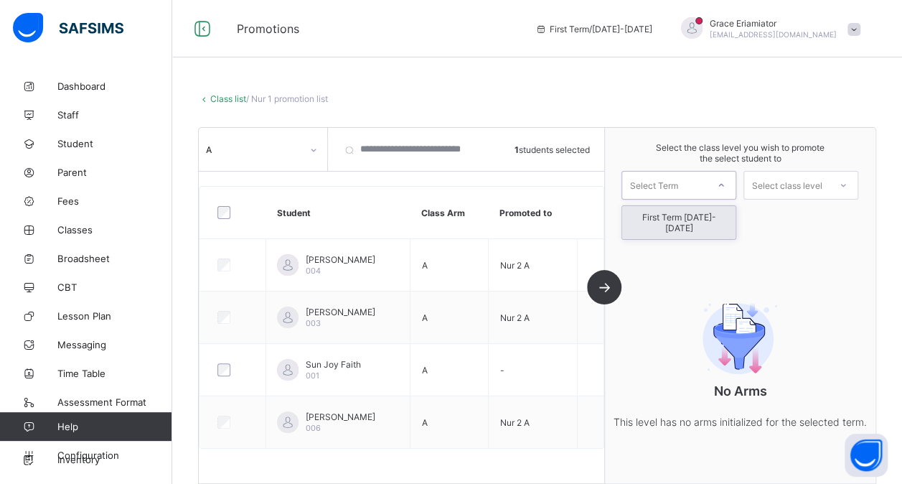
click at [724, 181] on div at bounding box center [721, 185] width 26 height 24
click at [693, 218] on div "First Term [DATE]-[DATE]" at bounding box center [678, 222] width 113 height 33
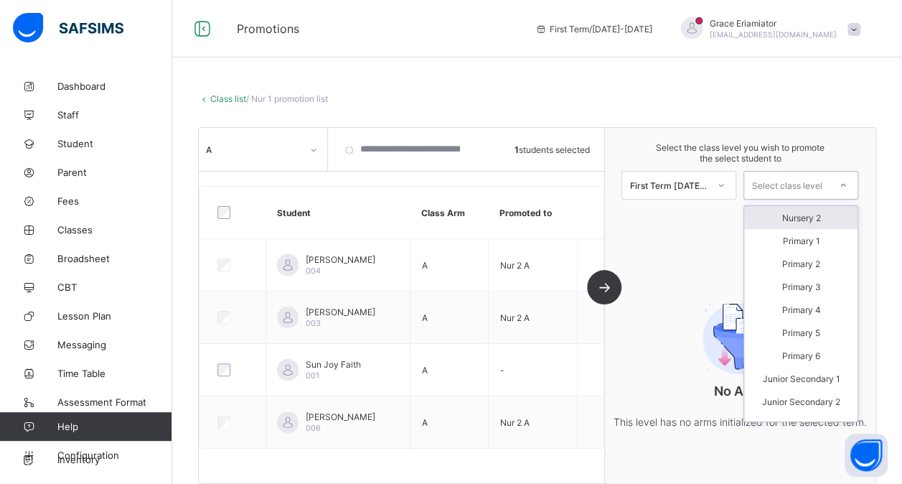
click at [796, 174] on div "Select class level" at bounding box center [786, 185] width 70 height 29
click at [799, 217] on div "Nursery 2" at bounding box center [800, 217] width 113 height 23
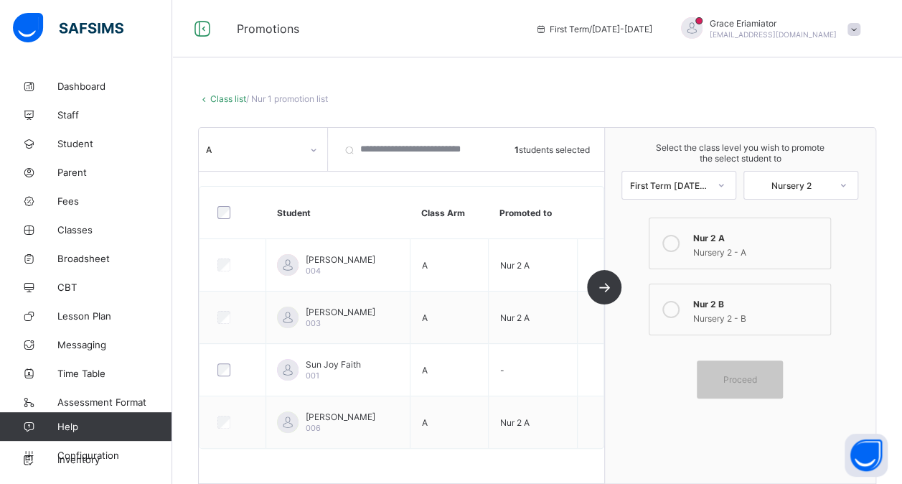
click at [710, 247] on div "Nursery 2 - A" at bounding box center [758, 250] width 131 height 14
click at [739, 374] on span "Proceed" at bounding box center [740, 379] width 34 height 11
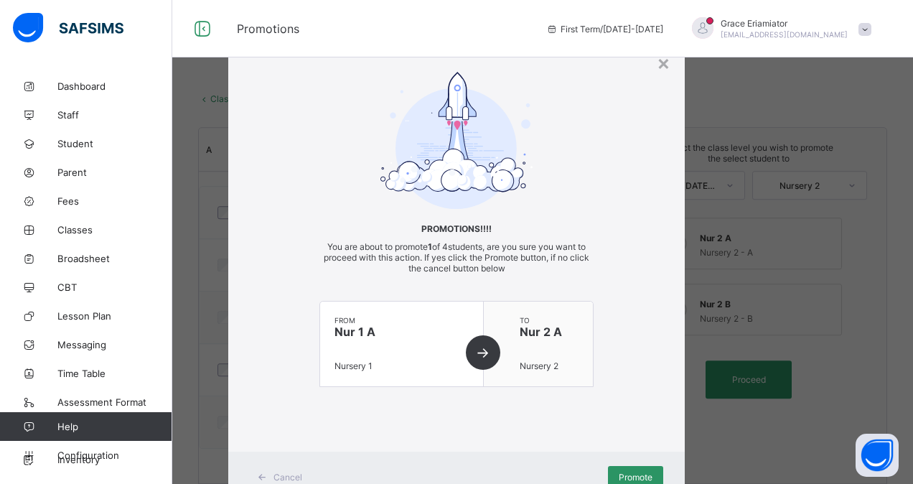
scroll to position [52, 0]
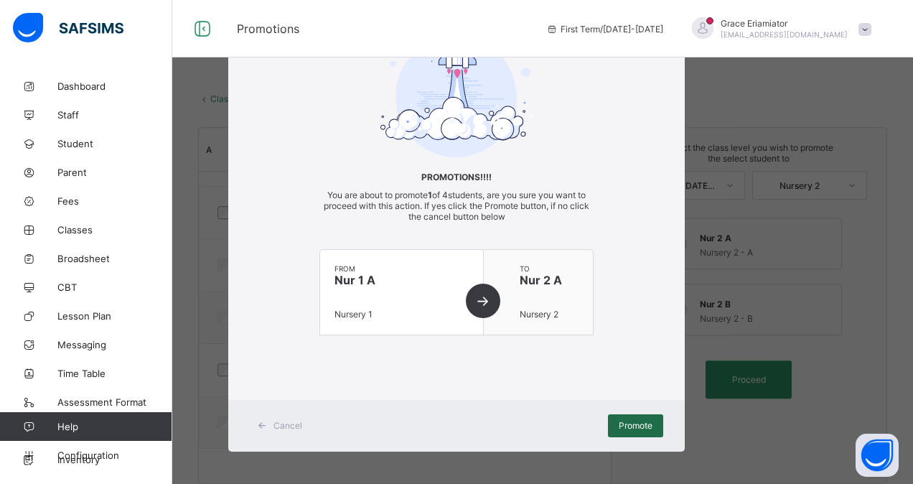
click at [626, 420] on span "Promote" at bounding box center [636, 425] width 34 height 11
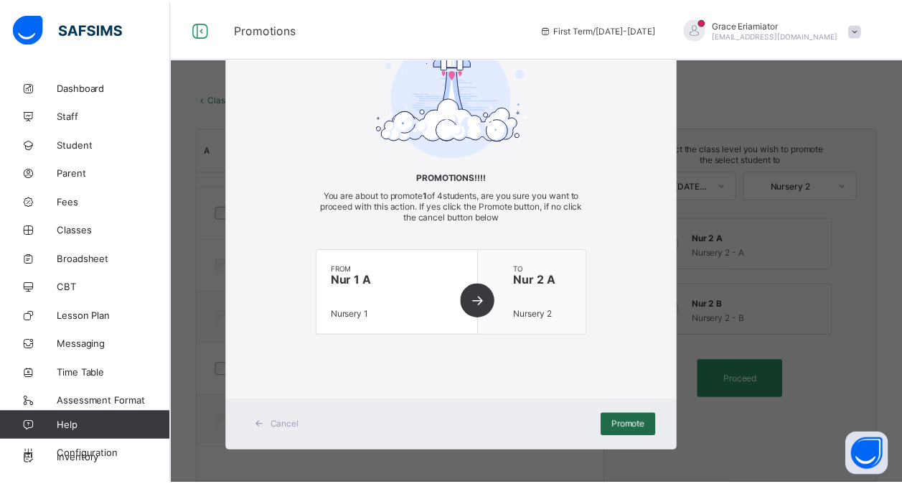
scroll to position [3, 0]
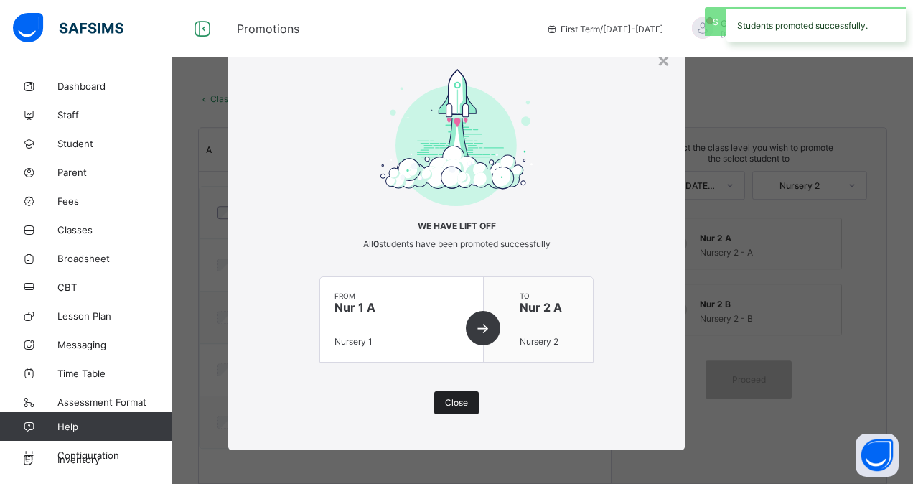
click at [456, 403] on span "Close" at bounding box center [456, 402] width 23 height 11
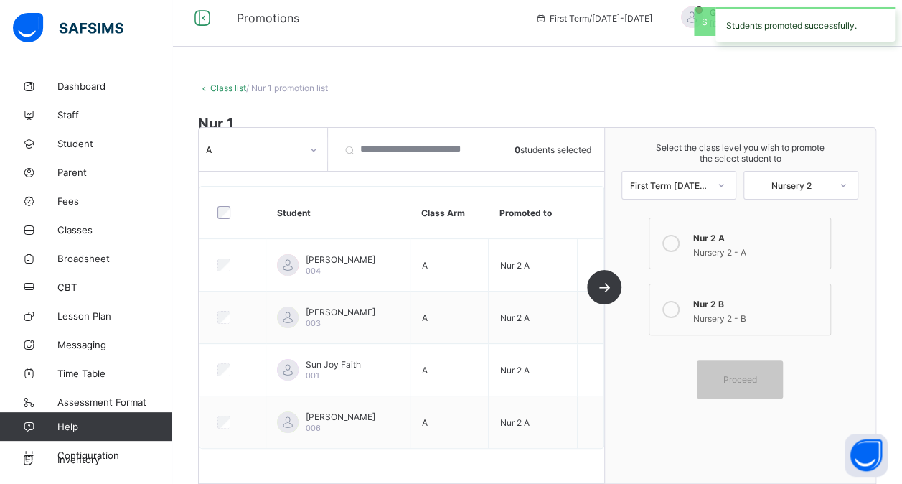
scroll to position [0, 0]
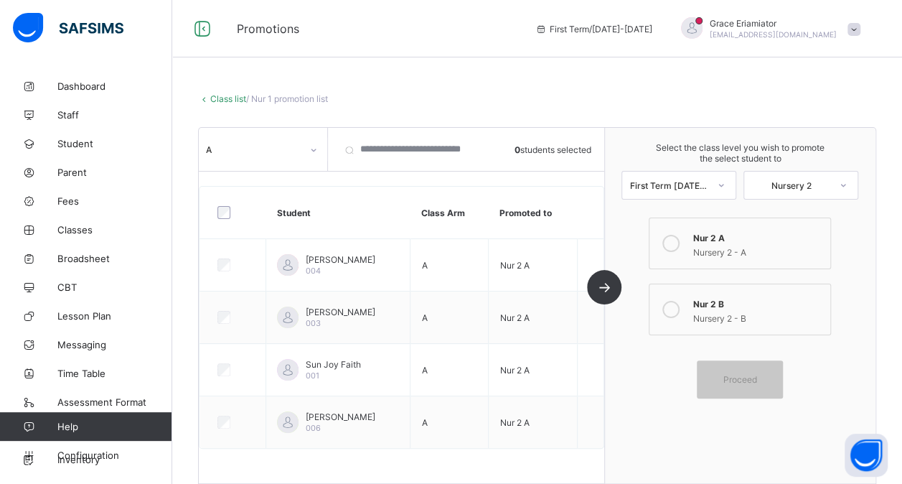
click at [228, 98] on link "Class list" at bounding box center [228, 98] width 36 height 11
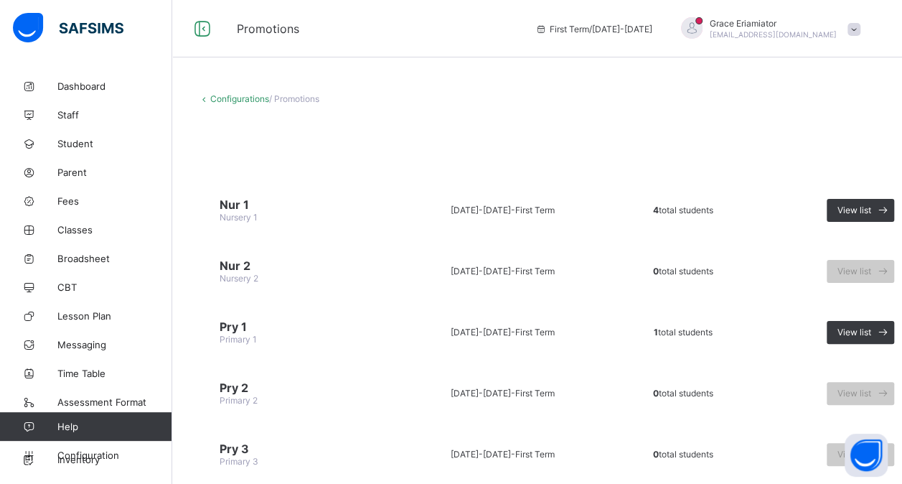
click at [233, 96] on link "Configurations" at bounding box center [239, 98] width 59 height 11
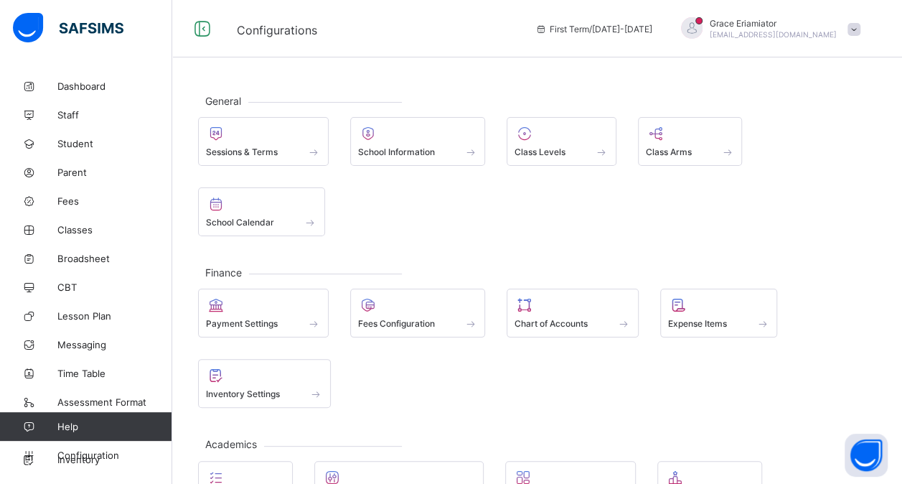
scroll to position [212, 0]
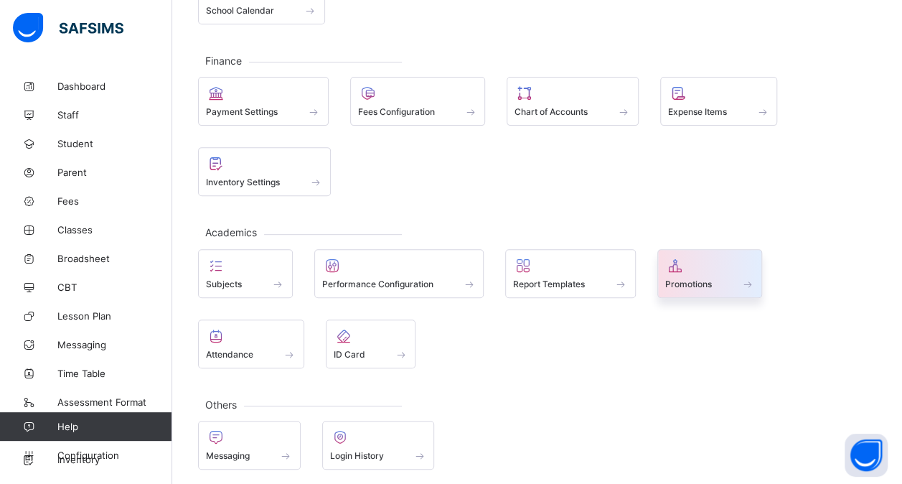
click at [695, 257] on div at bounding box center [710, 265] width 90 height 17
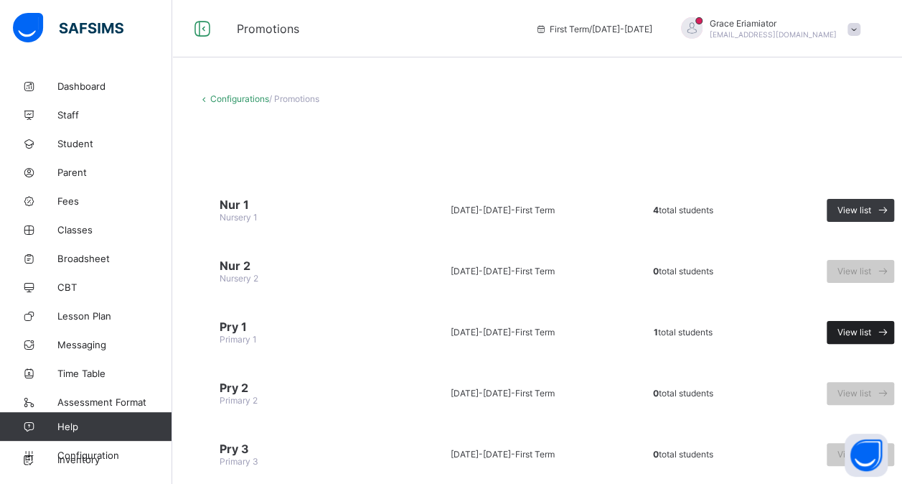
click at [843, 329] on span "View list" at bounding box center [855, 332] width 34 height 11
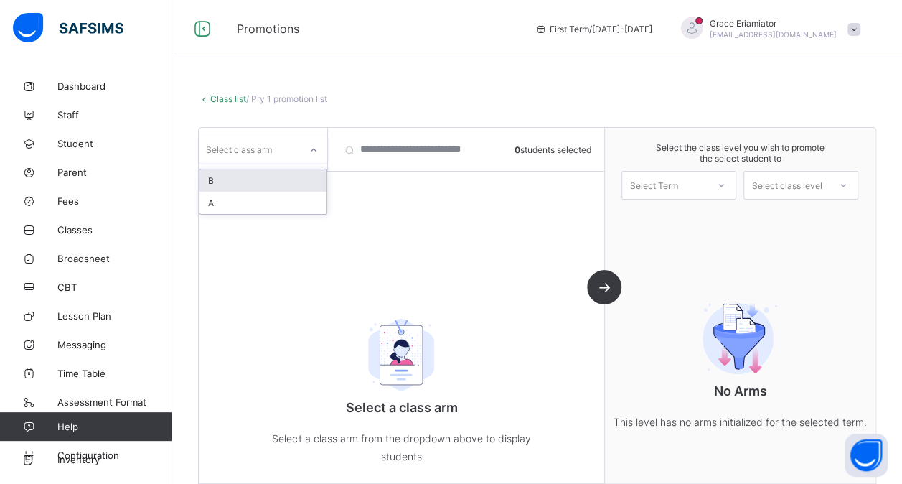
click at [282, 153] on div "Select class arm" at bounding box center [249, 149] width 101 height 20
click at [233, 201] on div "A" at bounding box center [263, 203] width 127 height 22
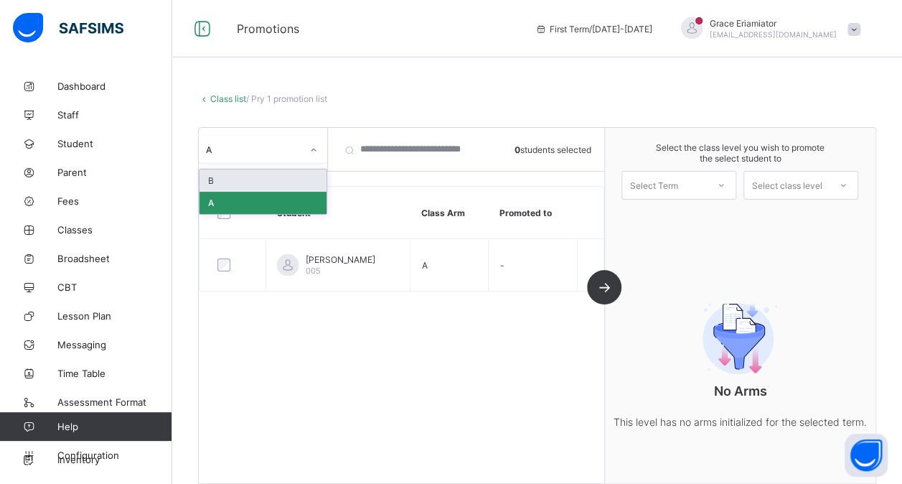
click at [319, 146] on div at bounding box center [313, 150] width 24 height 23
click at [251, 201] on div "A" at bounding box center [263, 203] width 127 height 22
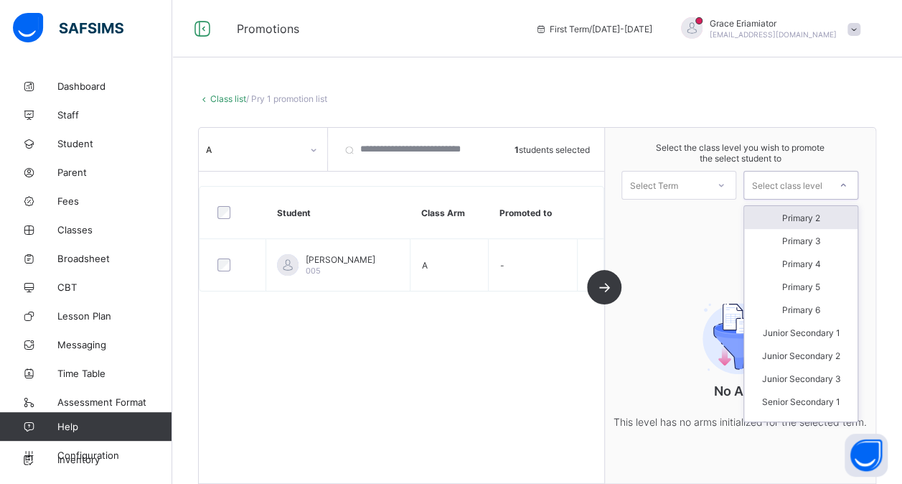
click at [813, 189] on div "Select class level" at bounding box center [786, 185] width 70 height 29
click at [797, 223] on div "Primary 2" at bounding box center [800, 217] width 113 height 23
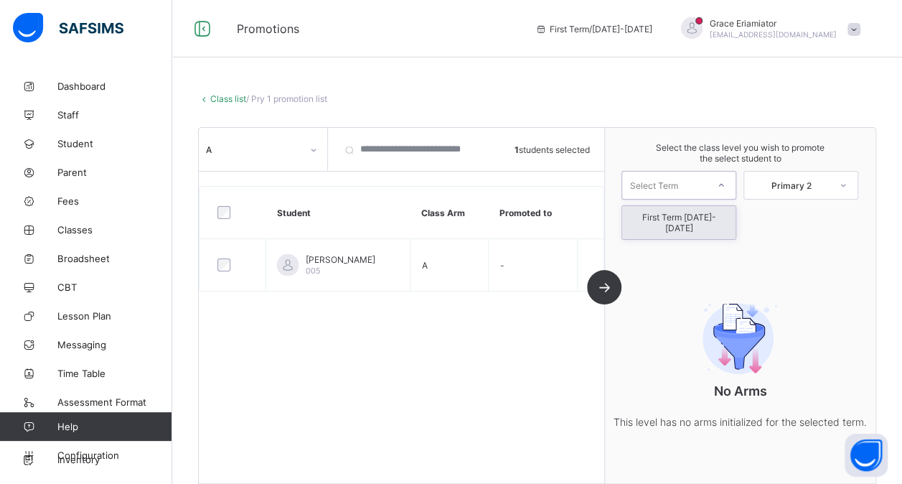
drag, startPoint x: 703, startPoint y: 189, endPoint x: 686, endPoint y: 226, distance: 40.5
click at [686, 200] on div "option First Term [DATE]-[DATE] focused, 1 of 1. 1 result available. Use Up and…" at bounding box center [678, 185] width 115 height 29
click at [686, 226] on div "First Term [DATE]-[DATE]" at bounding box center [678, 222] width 113 height 33
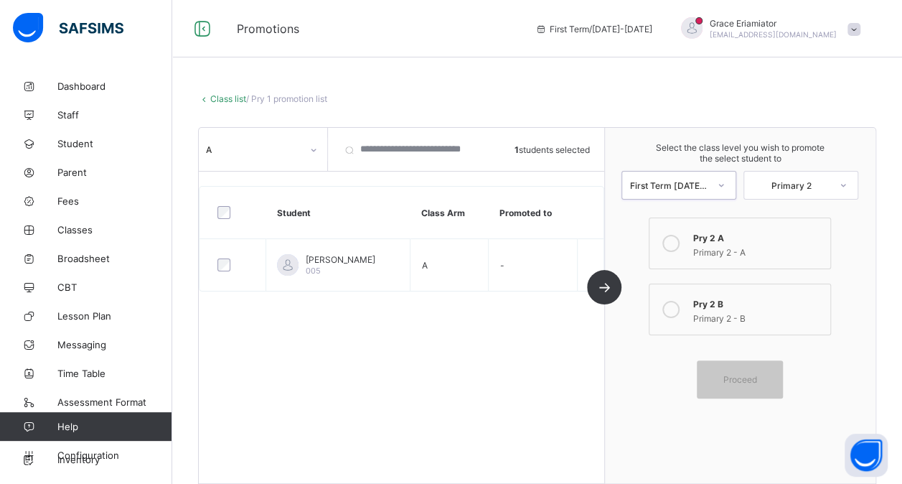
click at [225, 95] on link "Class list" at bounding box center [228, 98] width 36 height 11
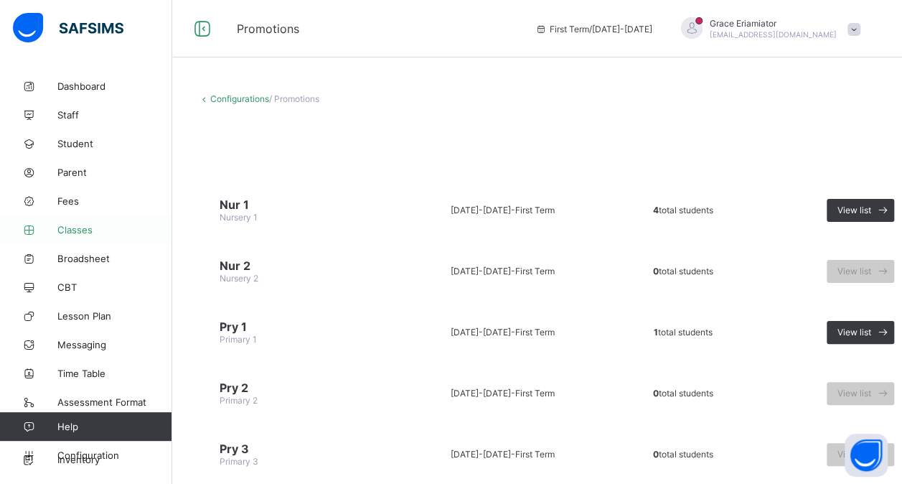
click at [79, 228] on span "Classes" at bounding box center [114, 229] width 115 height 11
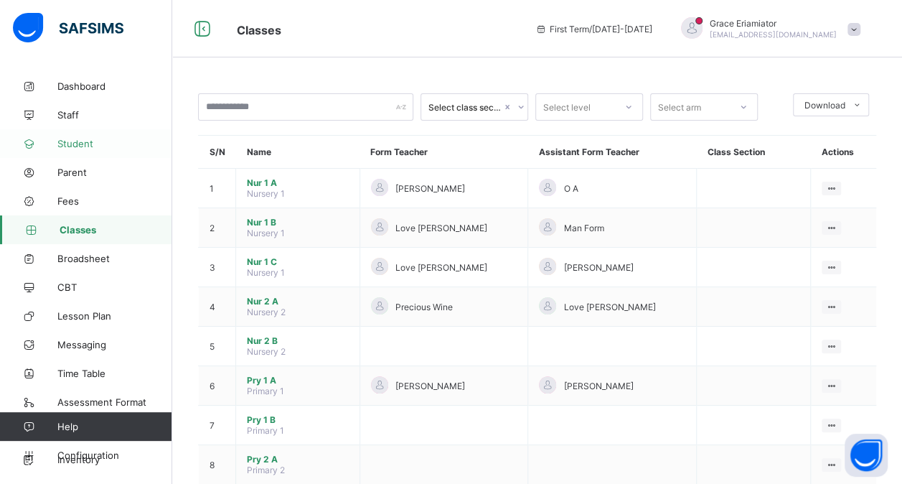
click at [84, 143] on span "Student" at bounding box center [114, 143] width 115 height 11
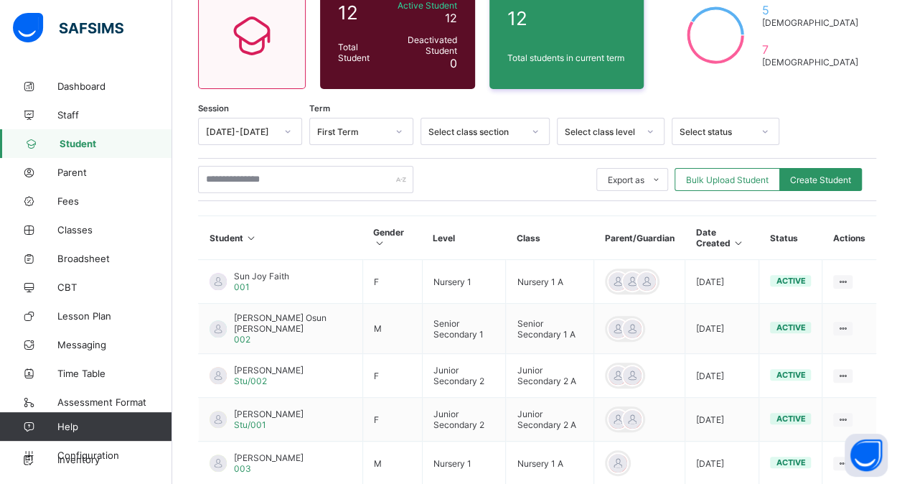
scroll to position [144, 0]
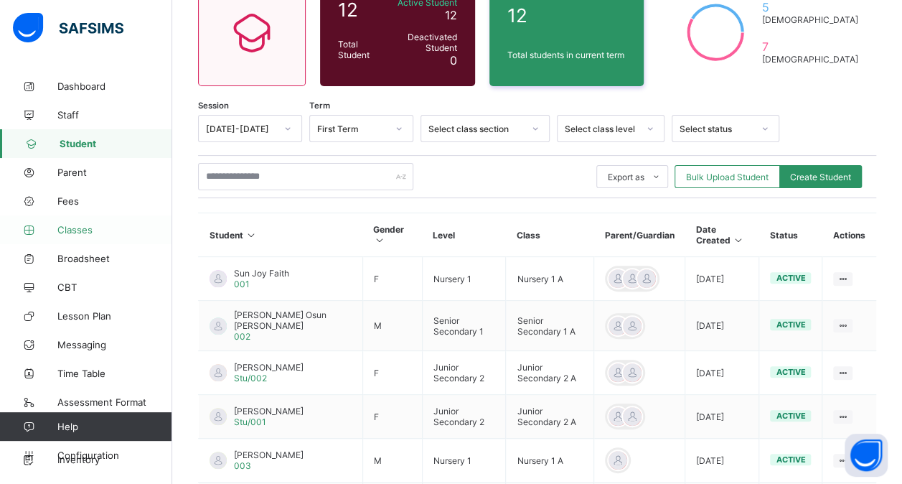
click at [78, 224] on span "Classes" at bounding box center [114, 229] width 115 height 11
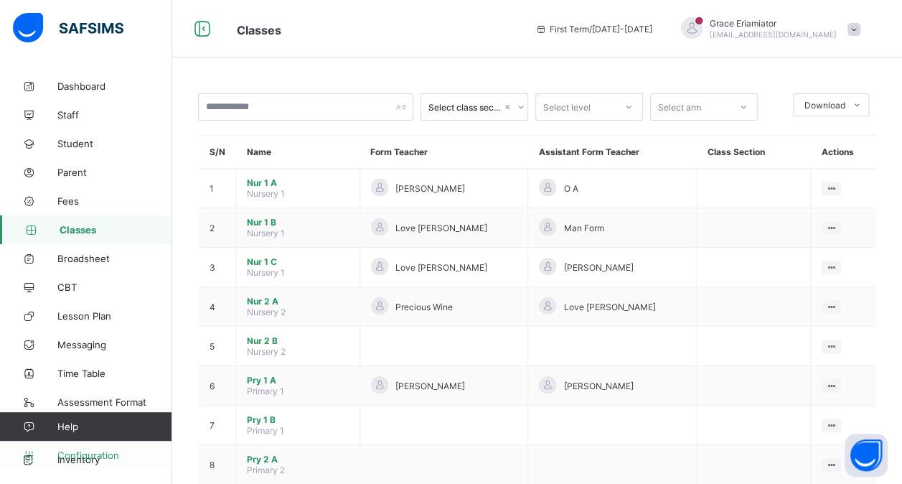
click at [103, 454] on span "Configuration" at bounding box center [114, 454] width 114 height 11
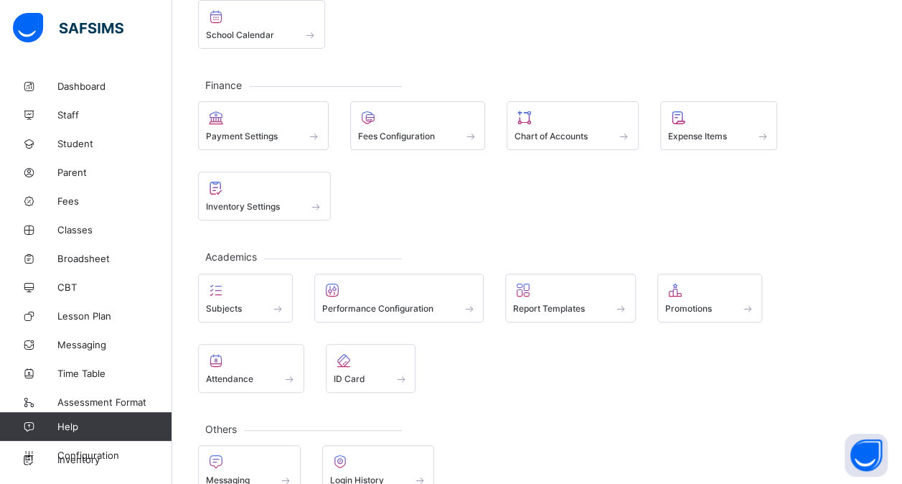
scroll to position [212, 0]
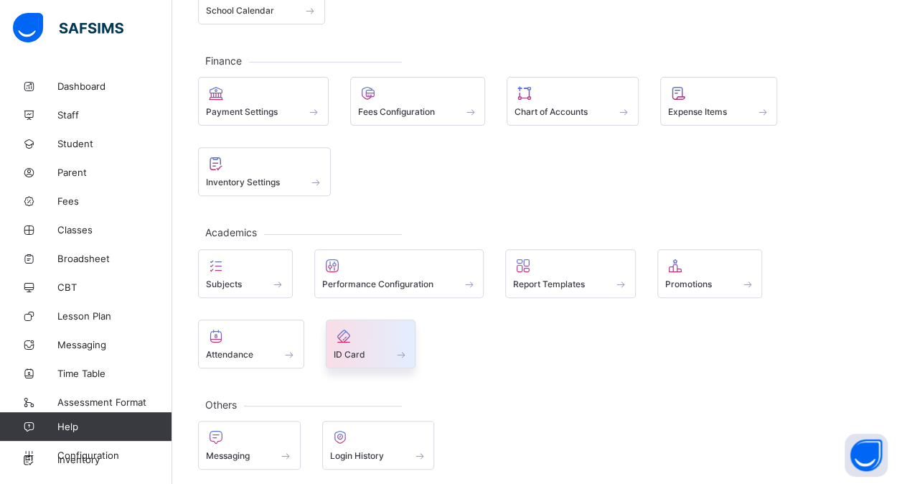
click at [358, 344] on span at bounding box center [371, 346] width 75 height 4
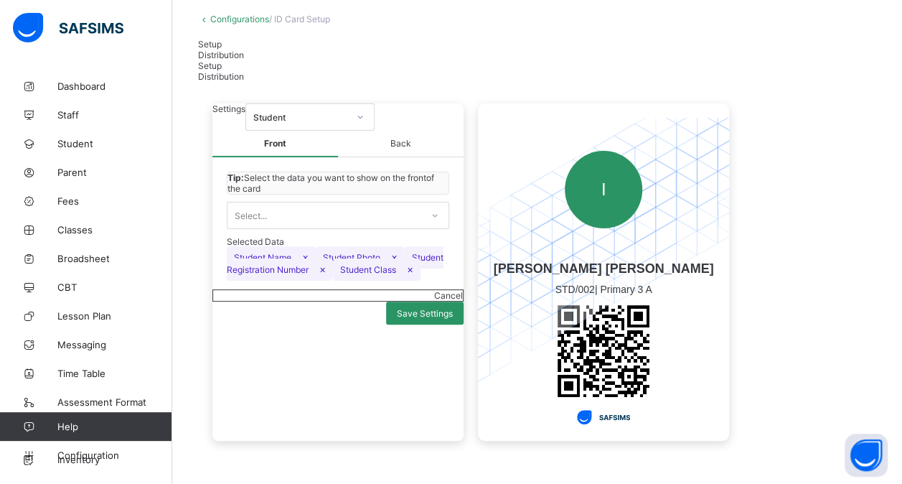
scroll to position [88, 0]
click at [366, 225] on div "Select..." at bounding box center [324, 215] width 194 height 20
click at [266, 275] on span "×" at bounding box center [263, 269] width 6 height 12
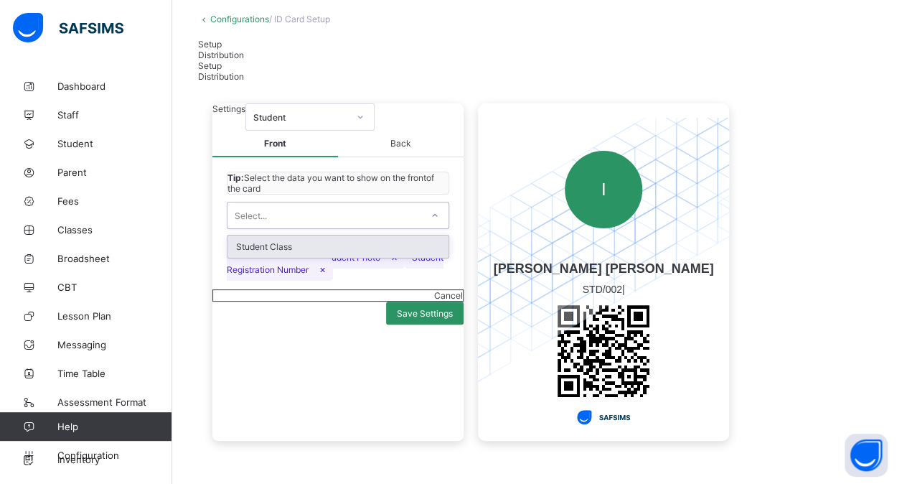
click at [396, 225] on div "Select..." at bounding box center [324, 215] width 194 height 20
click at [357, 258] on div "Student Class" at bounding box center [337, 246] width 221 height 22
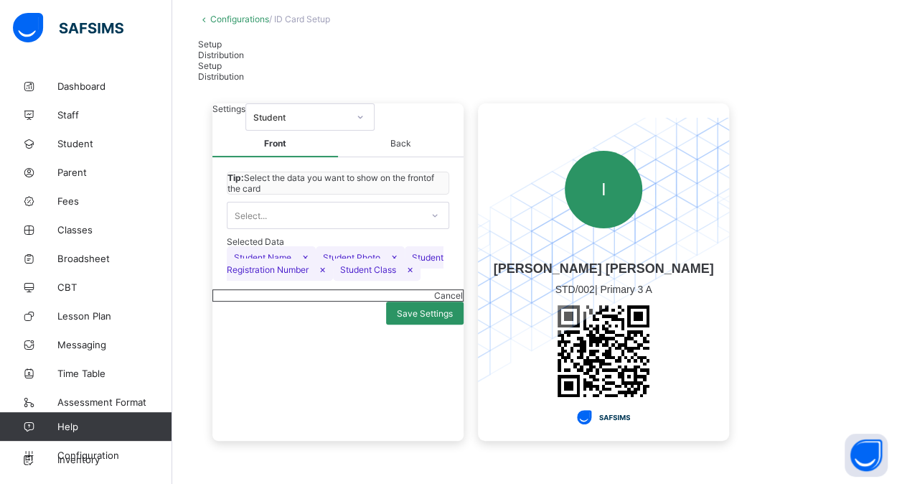
click at [406, 174] on div "Tip: Select the data you want to show on the front of the card Select... Select…" at bounding box center [337, 223] width 251 height 132
click at [398, 157] on span "Back" at bounding box center [401, 144] width 126 height 27
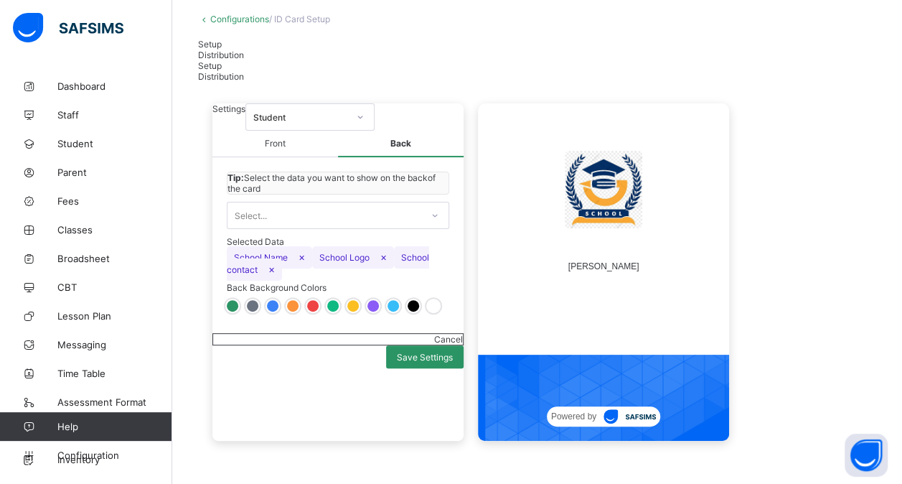
click at [397, 225] on div "Select..." at bounding box center [324, 215] width 194 height 20
click at [353, 258] on div "School Address" at bounding box center [337, 246] width 221 height 22
click at [376, 281] on span "School Address ×" at bounding box center [329, 269] width 94 height 22
click at [369, 275] on span "×" at bounding box center [365, 269] width 6 height 12
click at [369, 311] on div at bounding box center [372, 305] width 11 height 11
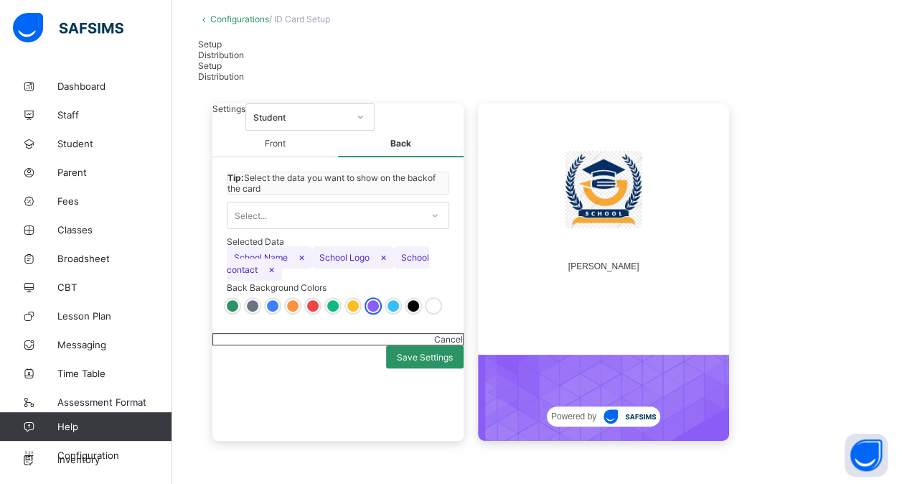
click at [339, 311] on div at bounding box center [338, 305] width 222 height 11
click at [334, 311] on div at bounding box center [332, 305] width 11 height 11
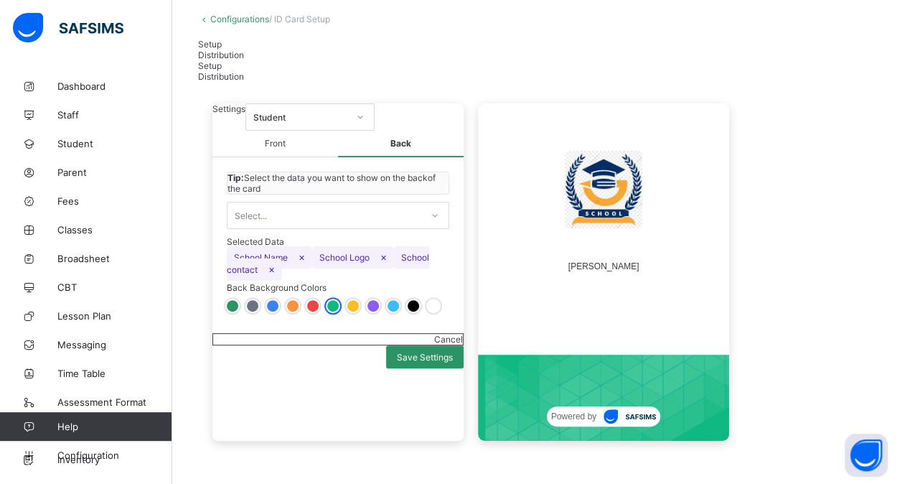
click at [309, 311] on div at bounding box center [312, 305] width 11 height 11
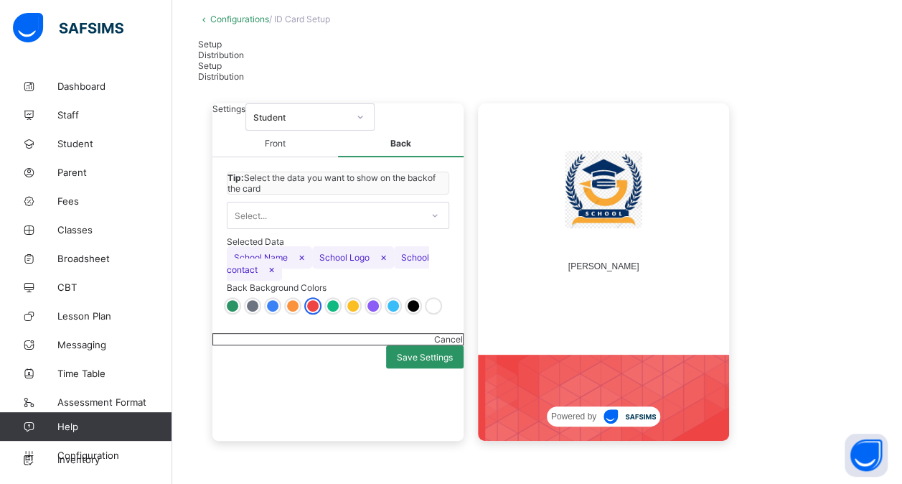
click at [295, 311] on div at bounding box center [292, 305] width 11 height 11
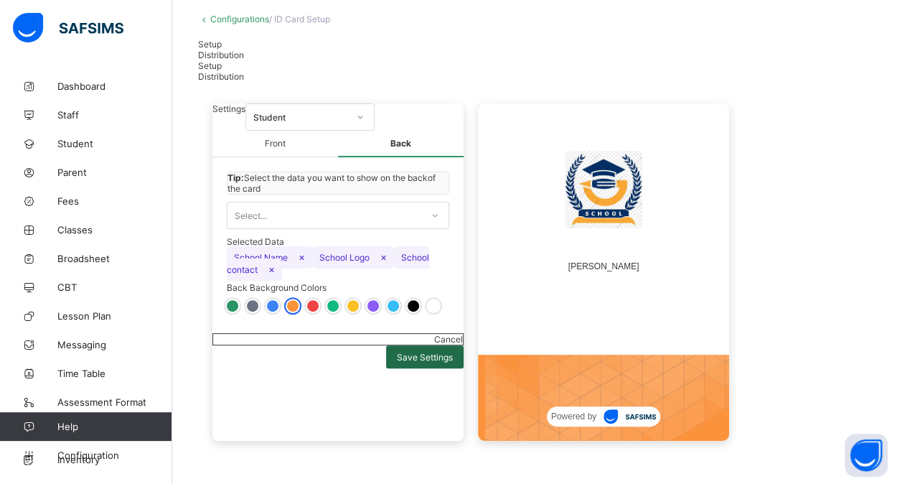
click at [431, 368] on div "Save Settings" at bounding box center [425, 356] width 78 height 23
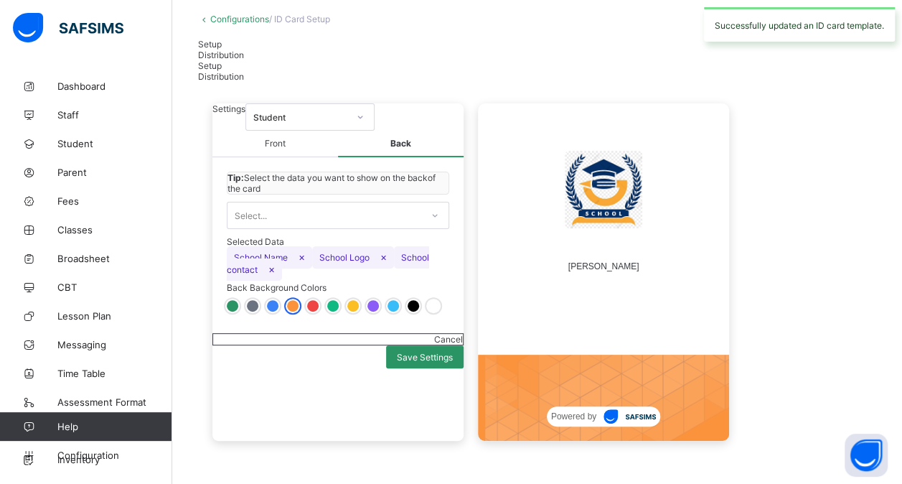
scroll to position [0, 0]
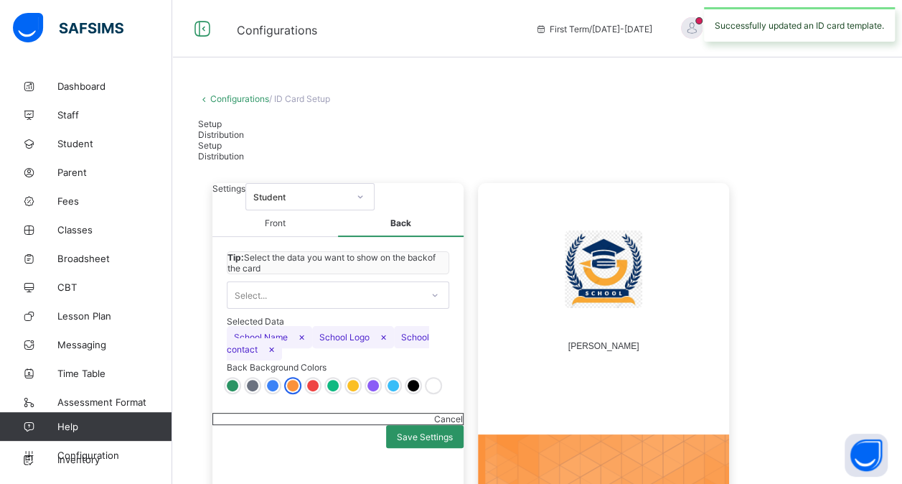
click at [273, 129] on div "Distribution" at bounding box center [537, 134] width 678 height 11
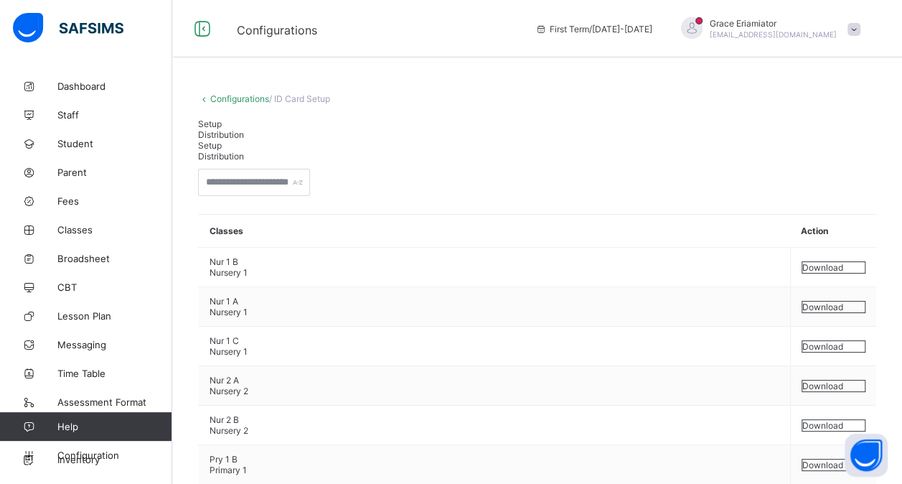
click at [273, 129] on div "Distribution" at bounding box center [537, 134] width 678 height 11
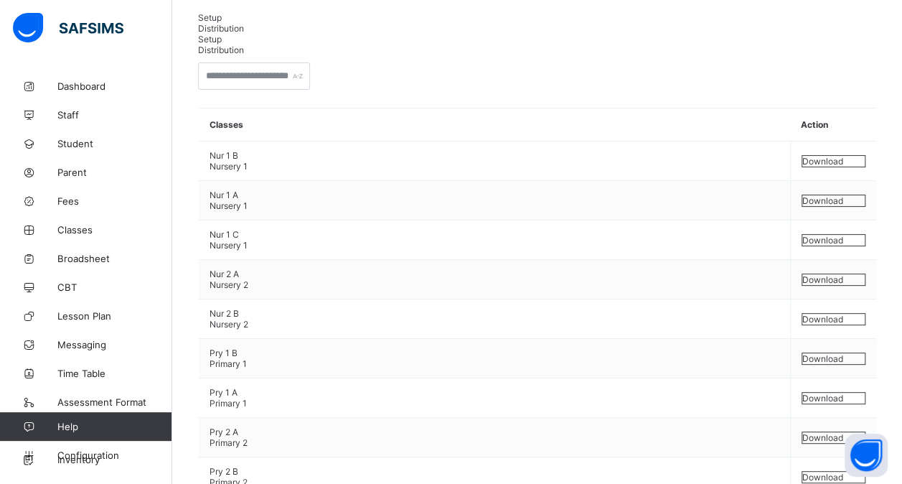
scroll to position [107, 0]
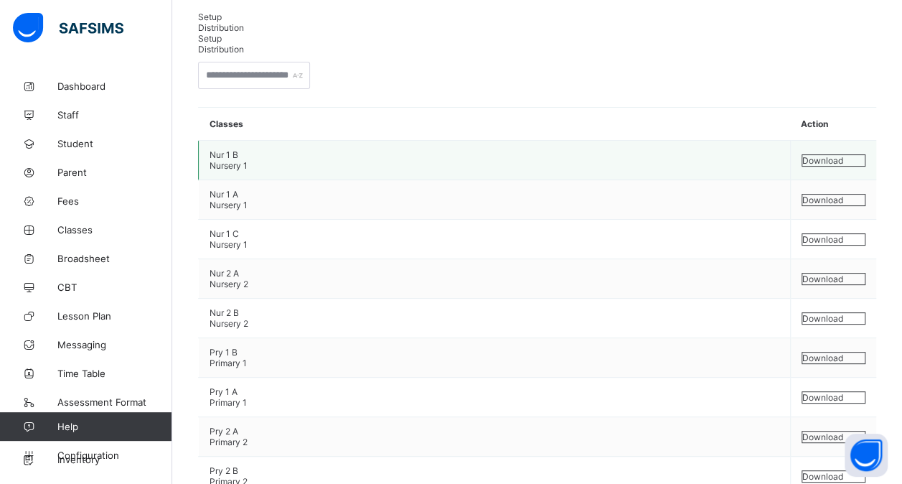
click at [843, 155] on span "Download" at bounding box center [822, 160] width 41 height 11
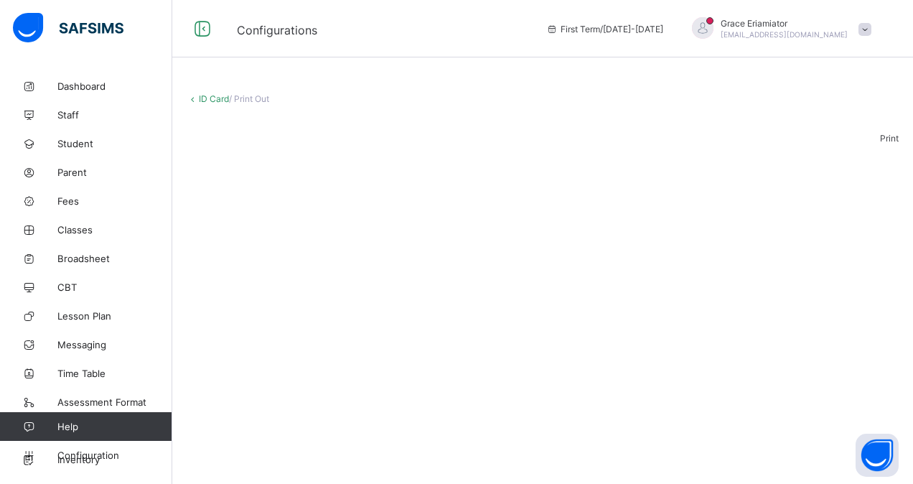
click at [207, 100] on link "ID Card" at bounding box center [214, 98] width 30 height 11
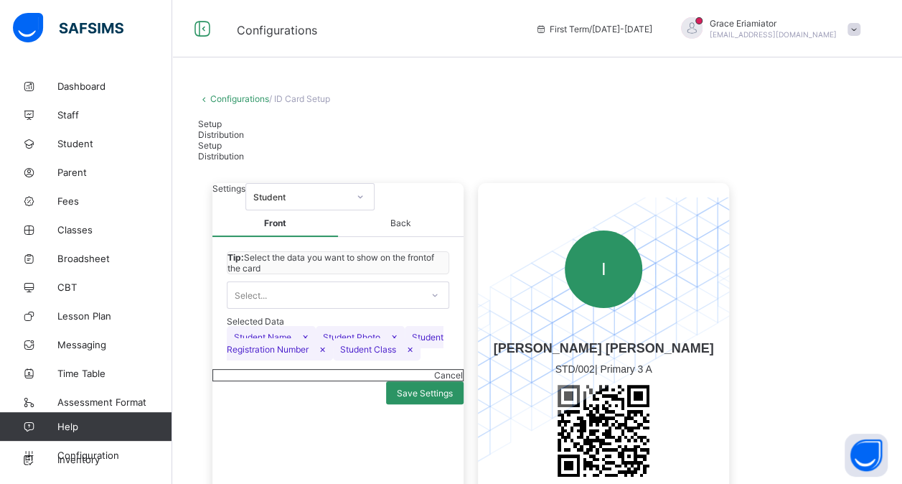
click at [269, 129] on div "Distribution" at bounding box center [537, 134] width 678 height 11
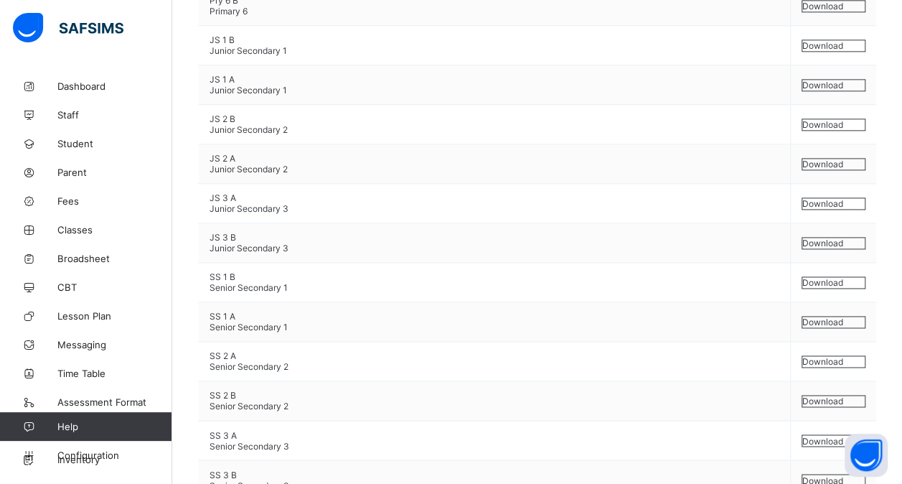
scroll to position [934, 0]
click at [827, 168] on span "Download" at bounding box center [822, 162] width 41 height 11
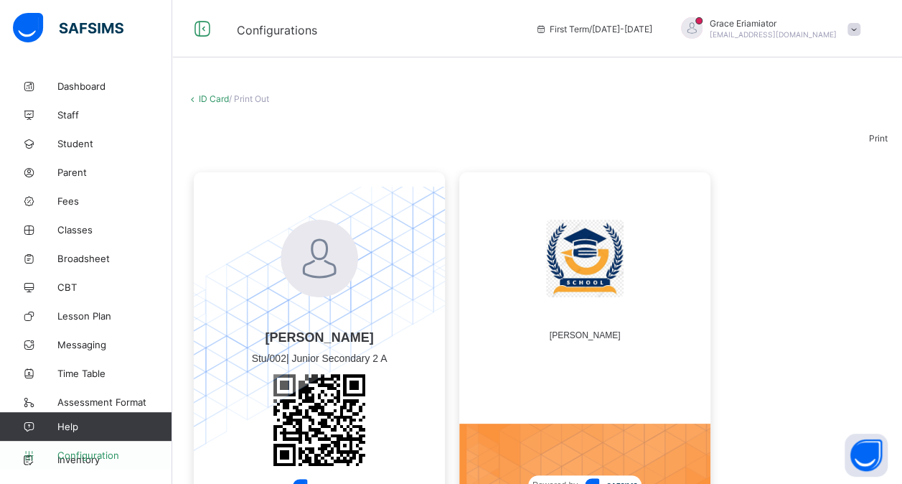
click at [108, 452] on span "Configuration" at bounding box center [114, 454] width 114 height 11
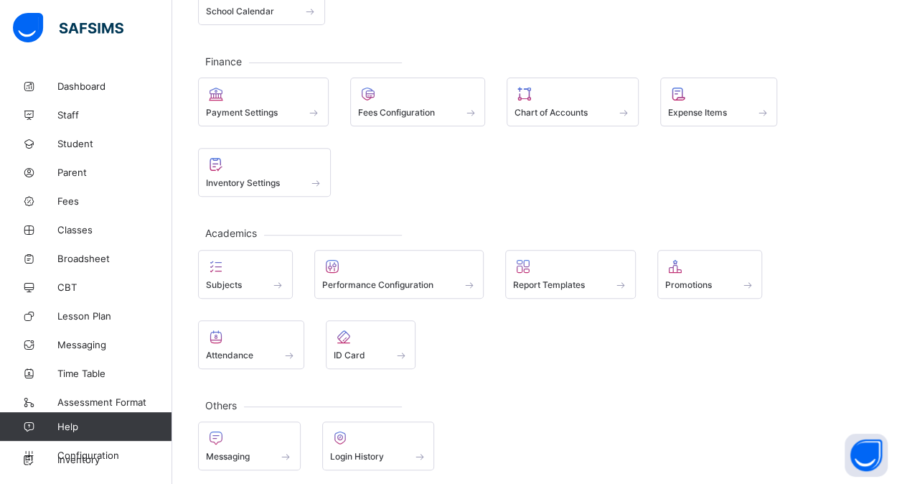
scroll to position [212, 0]
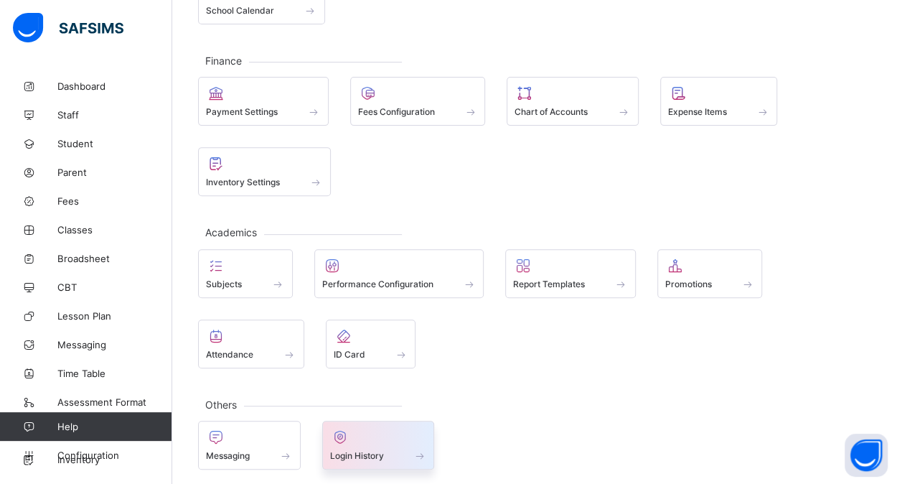
click at [379, 438] on div at bounding box center [378, 436] width 97 height 17
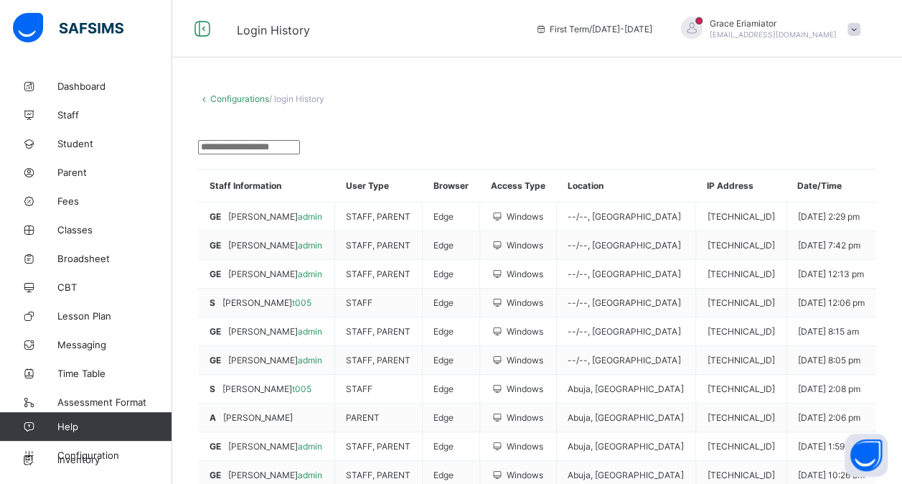
scroll to position [185, 0]
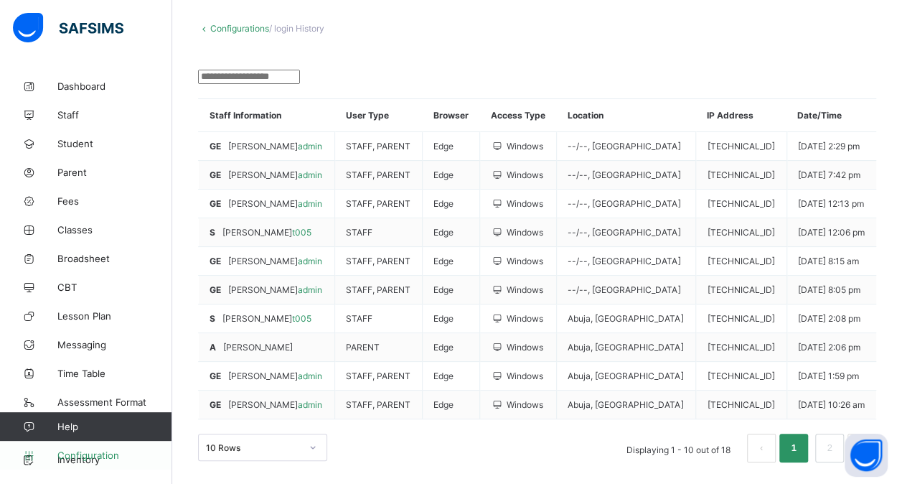
click at [95, 454] on span "Configuration" at bounding box center [114, 454] width 114 height 11
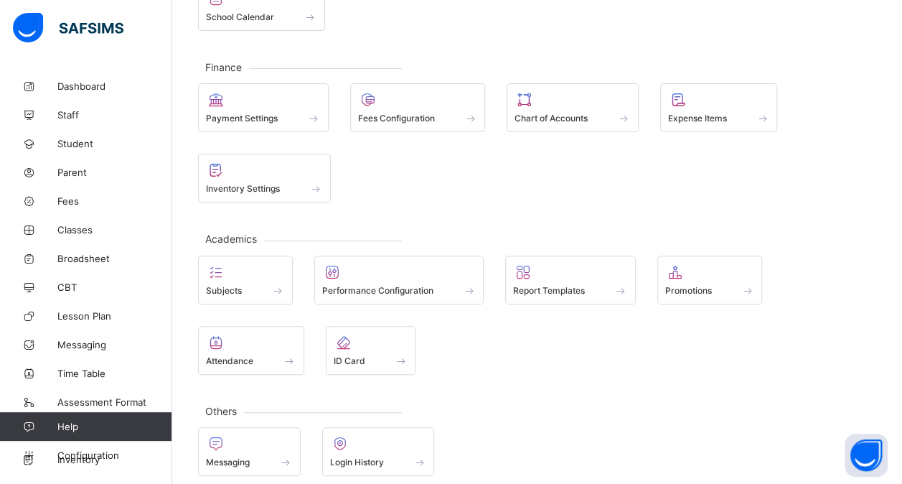
scroll to position [212, 0]
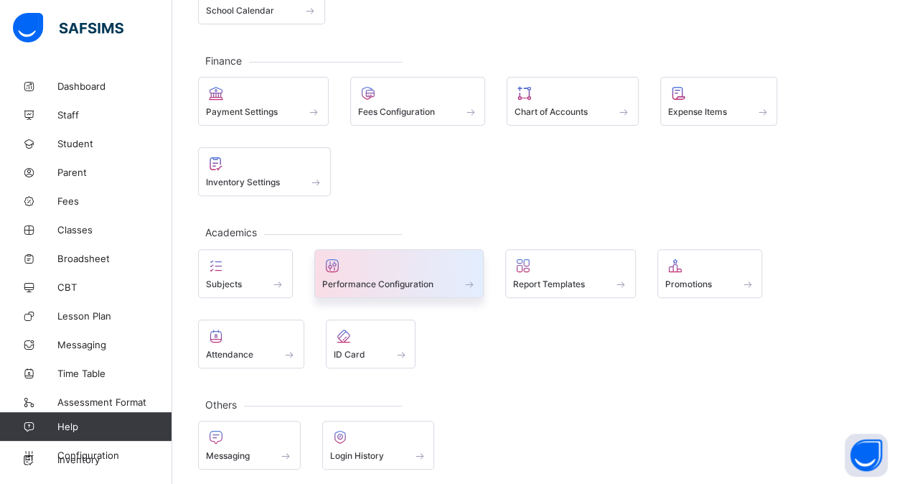
click at [389, 266] on div at bounding box center [399, 265] width 154 height 17
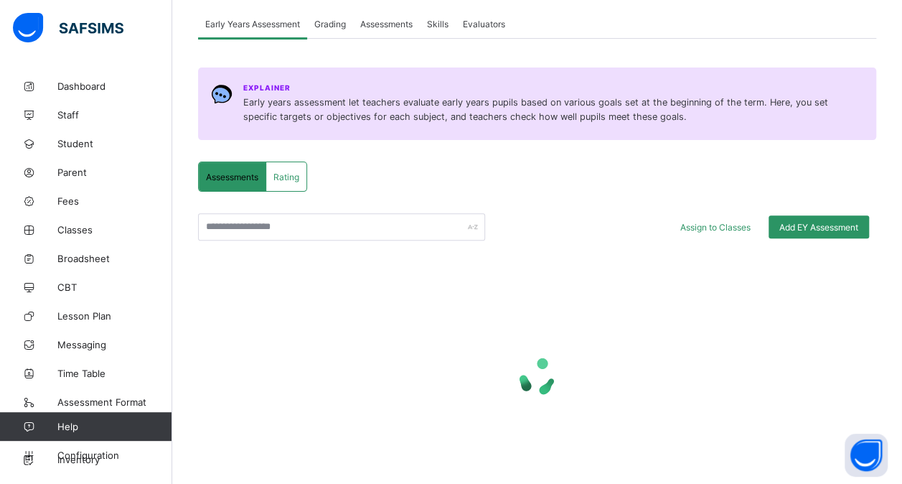
scroll to position [212, 0]
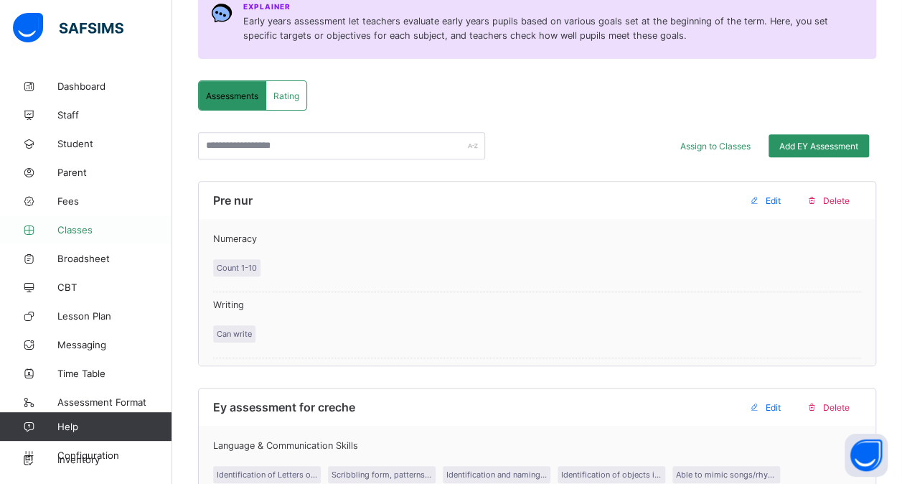
click at [72, 222] on link "Classes" at bounding box center [86, 229] width 172 height 29
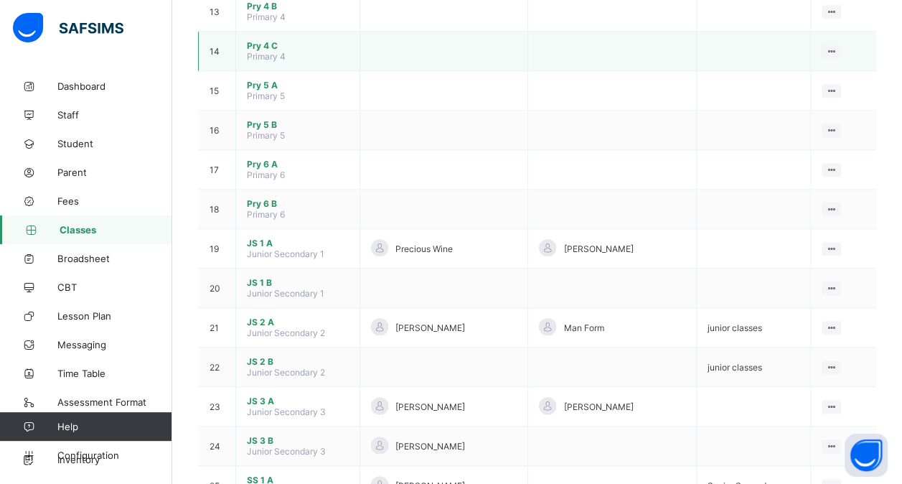
scroll to position [657, 0]
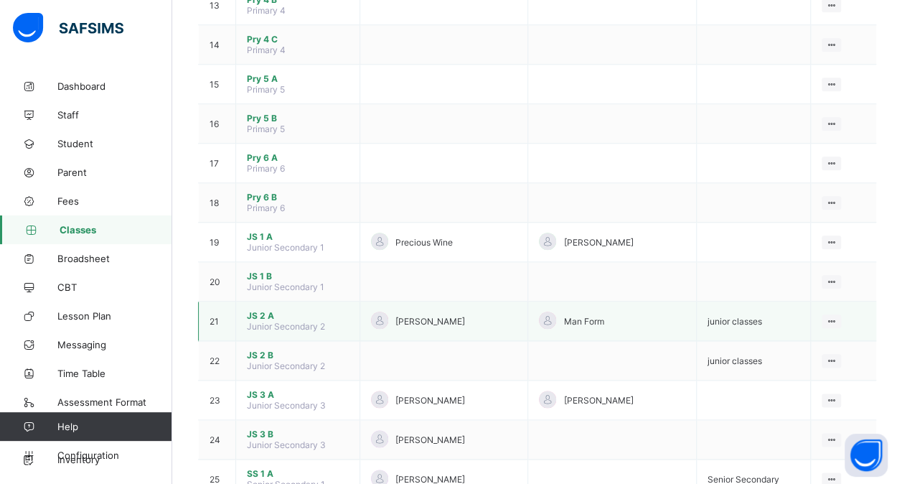
click at [267, 310] on span "JS 2 A" at bounding box center [298, 315] width 102 height 11
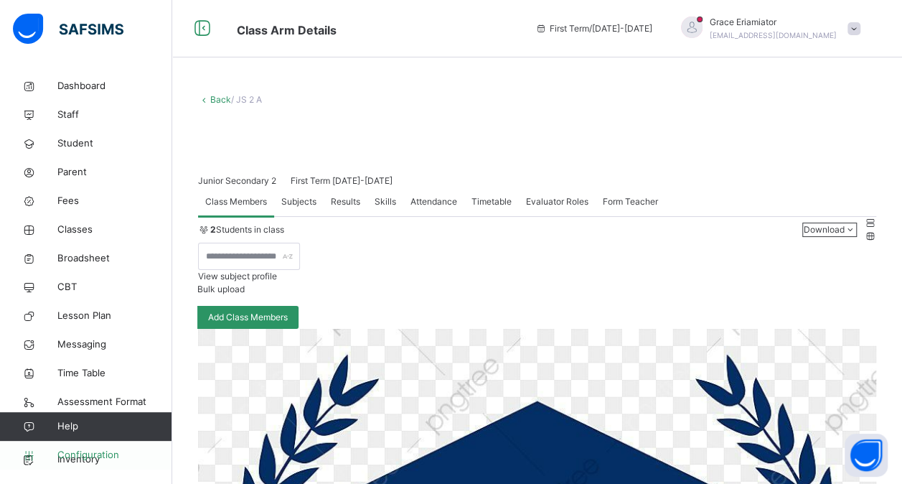
click at [90, 455] on span "Configuration" at bounding box center [114, 455] width 114 height 14
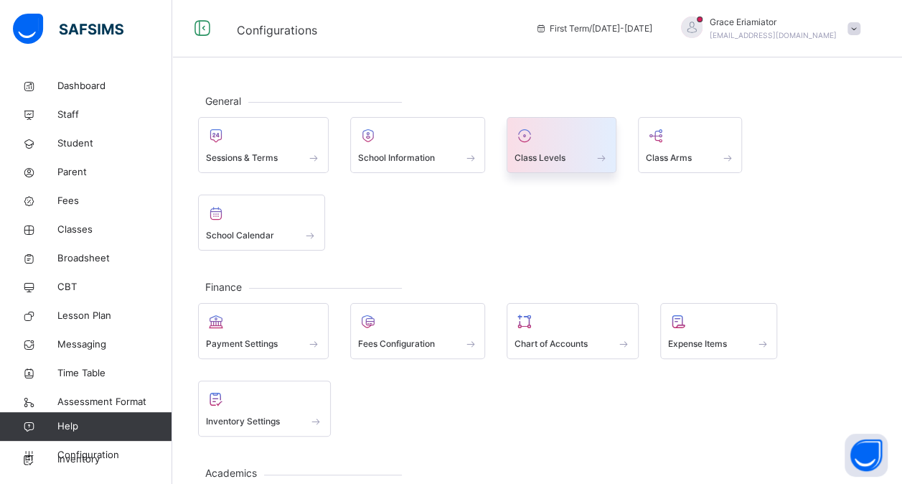
click at [551, 133] on div at bounding box center [562, 136] width 94 height 22
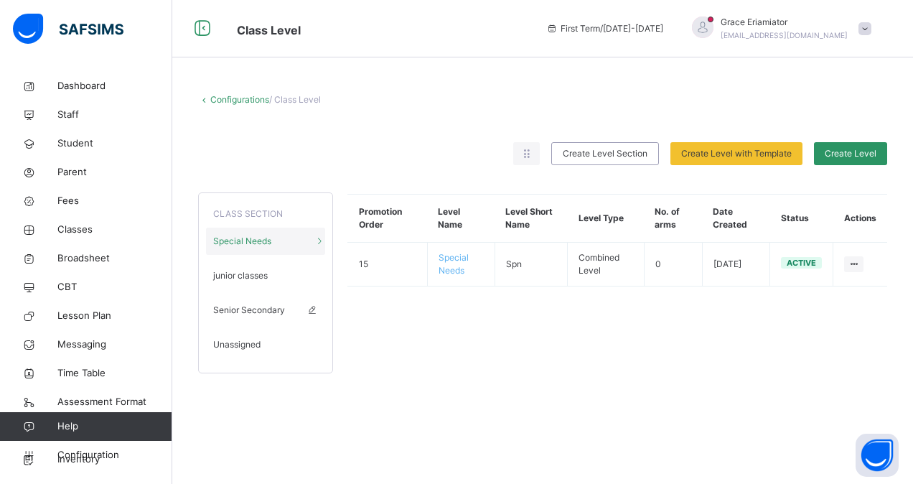
click at [256, 308] on span "Senior Secondary" at bounding box center [249, 310] width 72 height 13
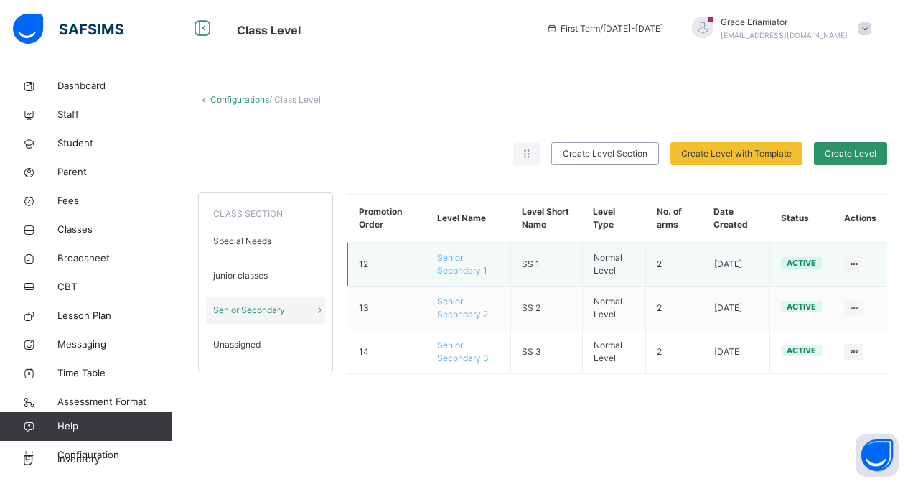
click at [448, 251] on td "Senior Secondary 1" at bounding box center [468, 265] width 85 height 44
click at [448, 254] on span "Senior Secondary 1" at bounding box center [462, 264] width 50 height 24
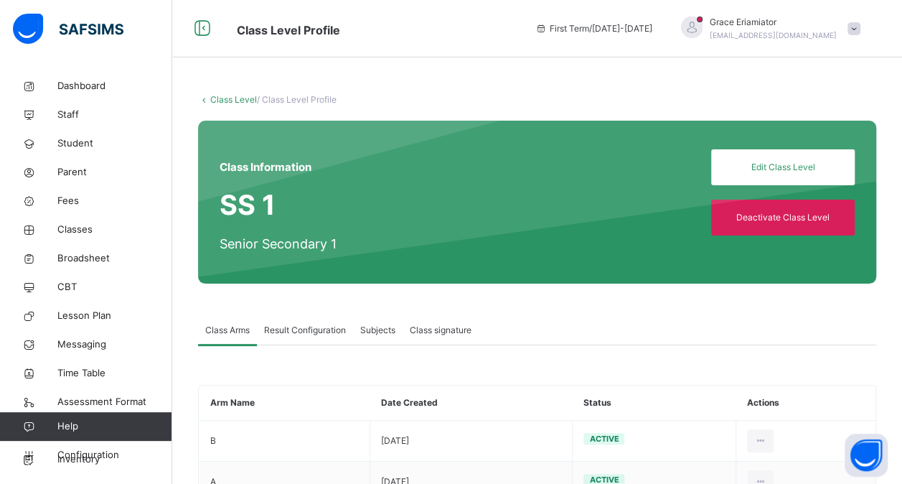
click at [373, 327] on span "Subjects" at bounding box center [377, 330] width 35 height 13
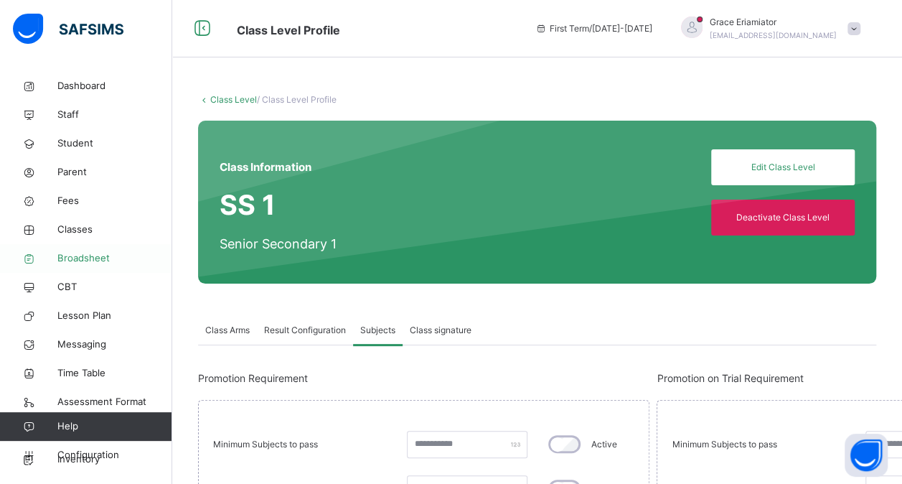
click at [62, 244] on link "Broadsheet" at bounding box center [86, 258] width 172 height 29
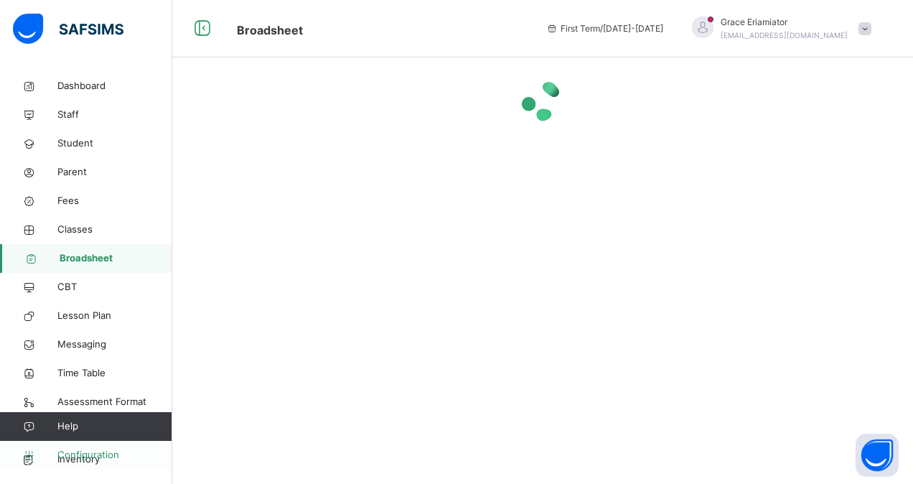
click at [89, 448] on span "Configuration" at bounding box center [114, 455] width 114 height 14
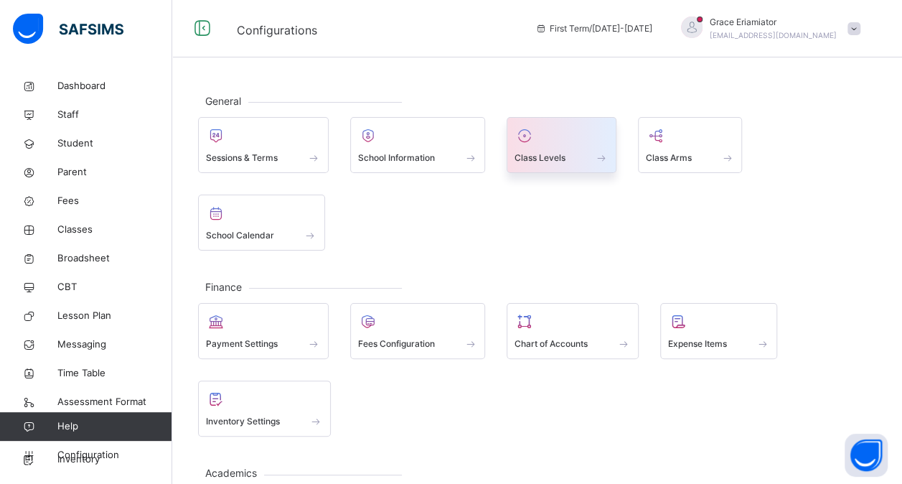
click at [574, 138] on div at bounding box center [562, 136] width 94 height 22
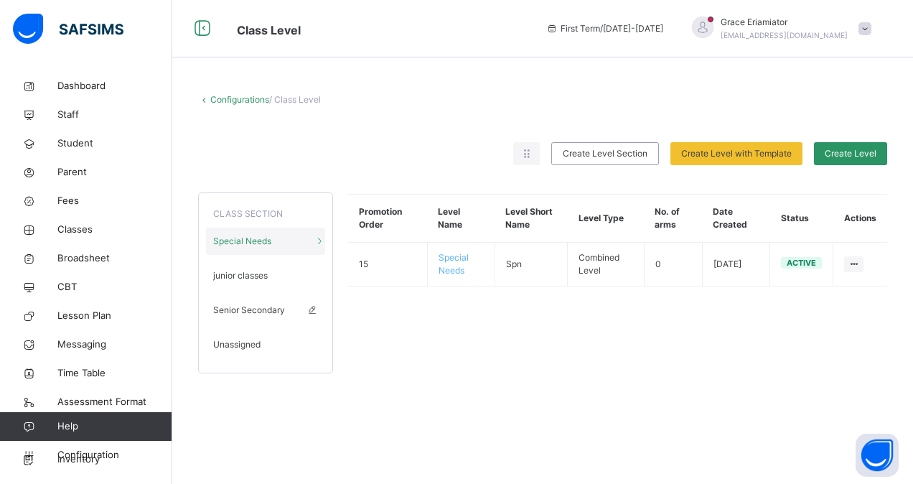
click at [246, 317] on div "Senior Secondary" at bounding box center [265, 309] width 119 height 27
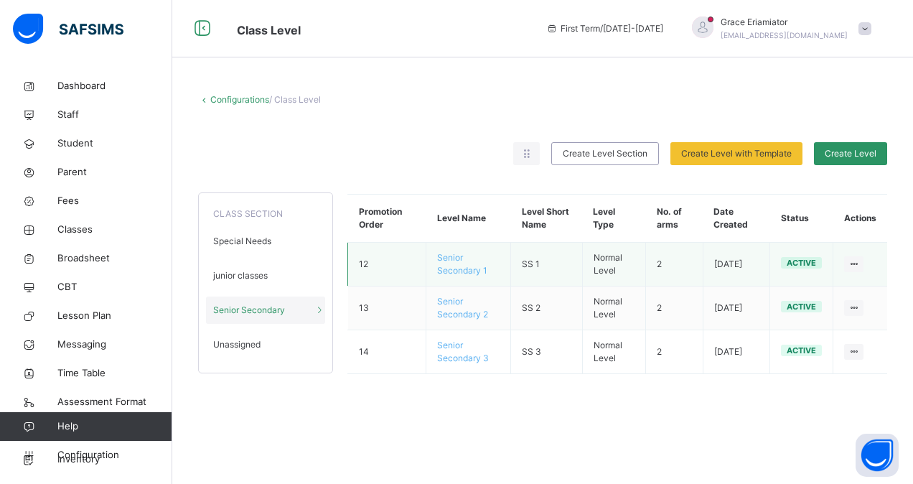
click at [458, 260] on span "Senior Secondary 1" at bounding box center [462, 264] width 50 height 24
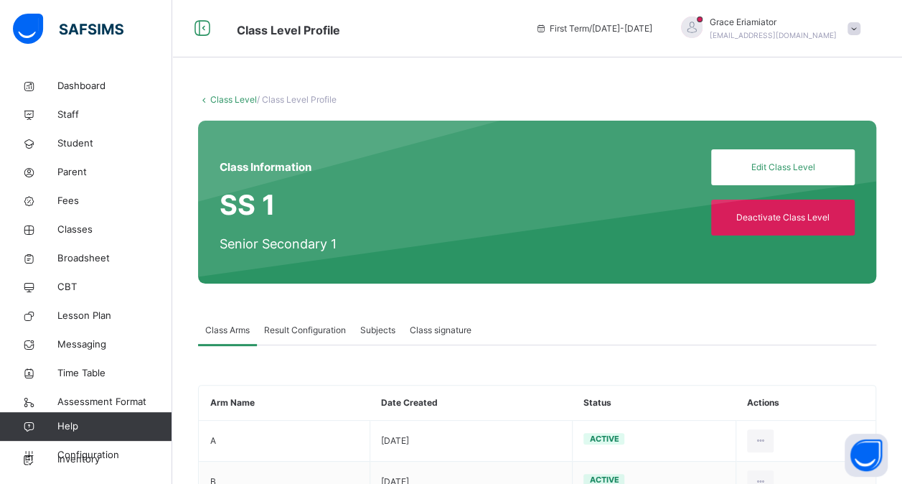
scroll to position [53, 0]
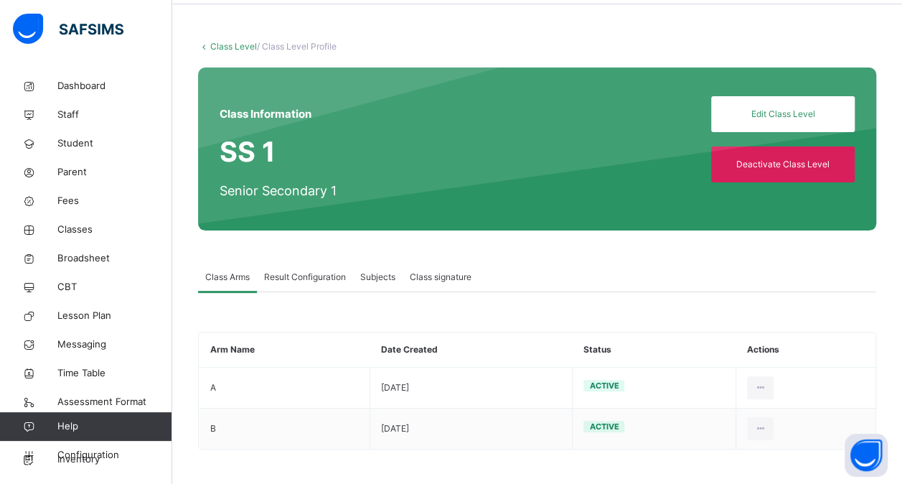
click at [383, 277] on span "Subjects" at bounding box center [377, 277] width 35 height 13
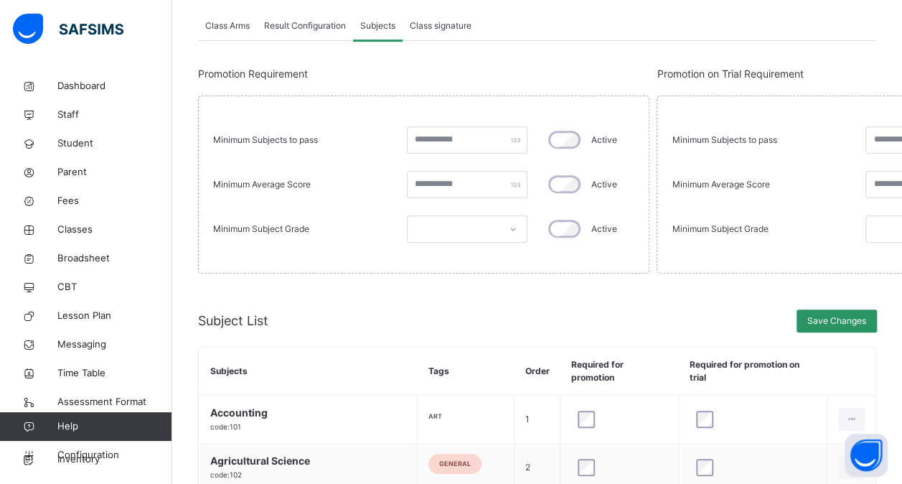
scroll to position [322, 0]
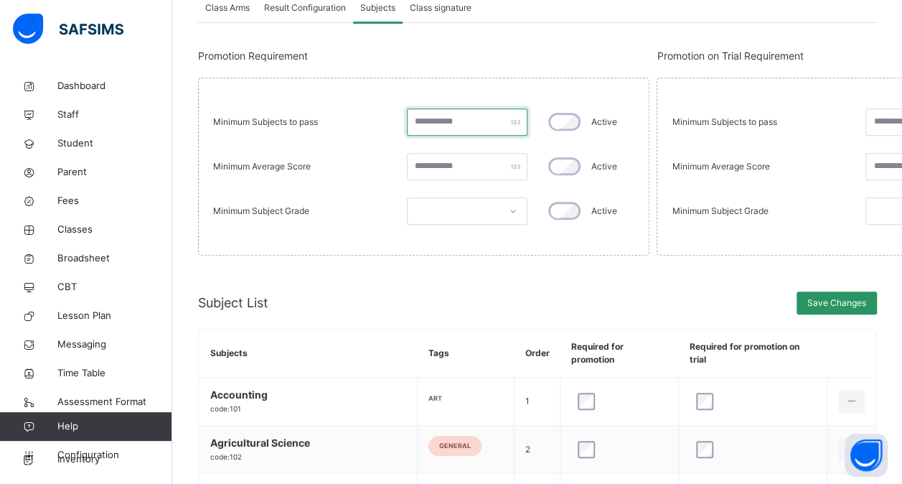
click at [424, 125] on input "*" at bounding box center [467, 121] width 121 height 27
type input "*"
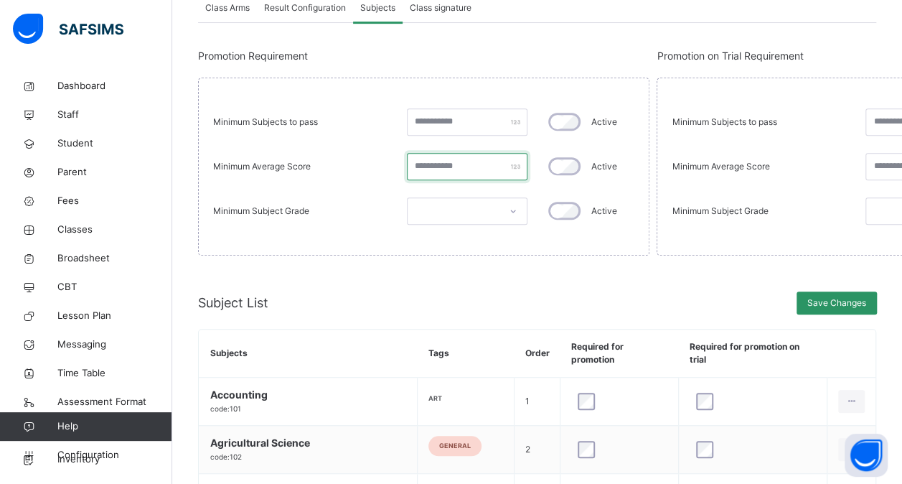
click at [435, 172] on input "**" at bounding box center [467, 166] width 121 height 27
type input "*"
type input "**"
click at [468, 191] on div "Minimum Subjects to pass * Active Minimum Average Score ** Active Minimum Subje…" at bounding box center [423, 167] width 451 height 178
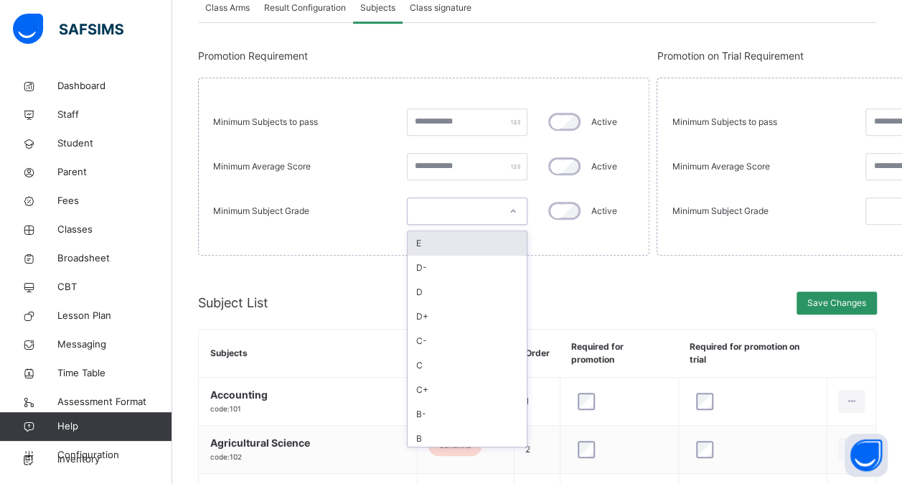
click at [475, 207] on div at bounding box center [454, 211] width 92 height 22
click at [564, 238] on div "Minimum Subjects to pass * Active Minimum Average Score ** Active Minimum Subje…" at bounding box center [423, 167] width 451 height 178
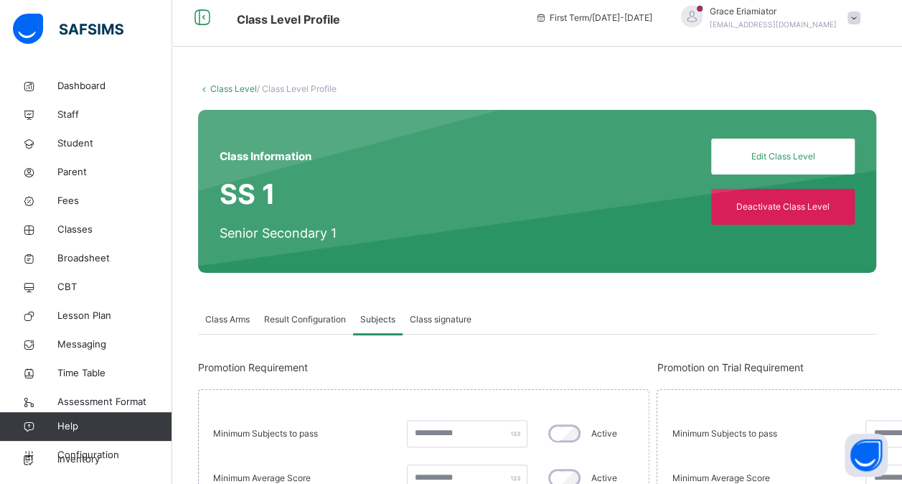
scroll to position [0, 0]
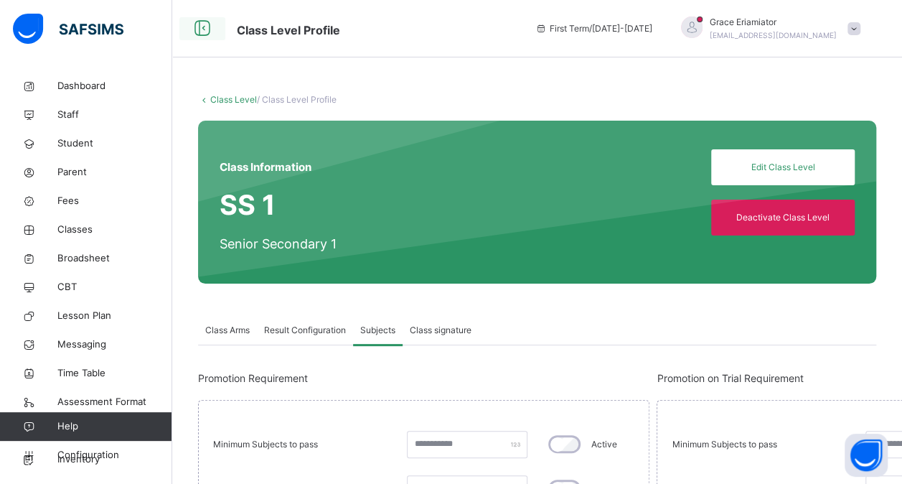
click at [200, 32] on icon at bounding box center [202, 29] width 24 height 26
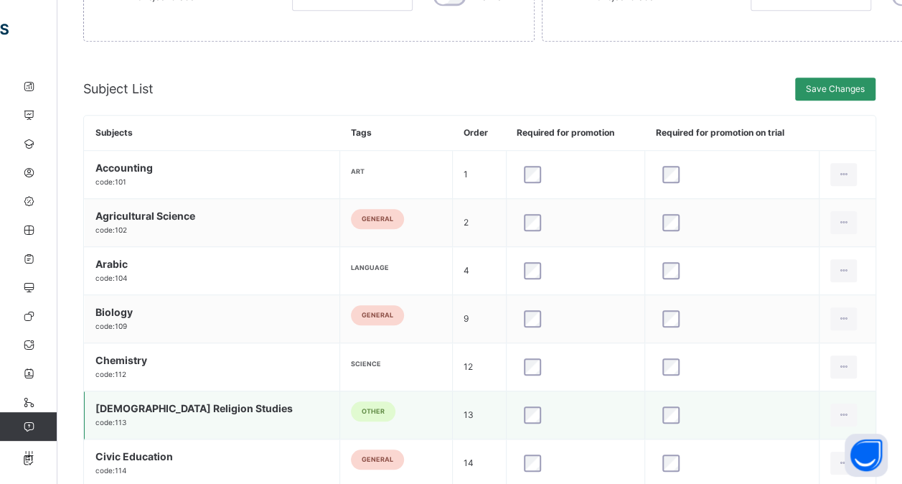
scroll to position [535, 0]
click at [833, 95] on span "Save Changes" at bounding box center [835, 89] width 59 height 13
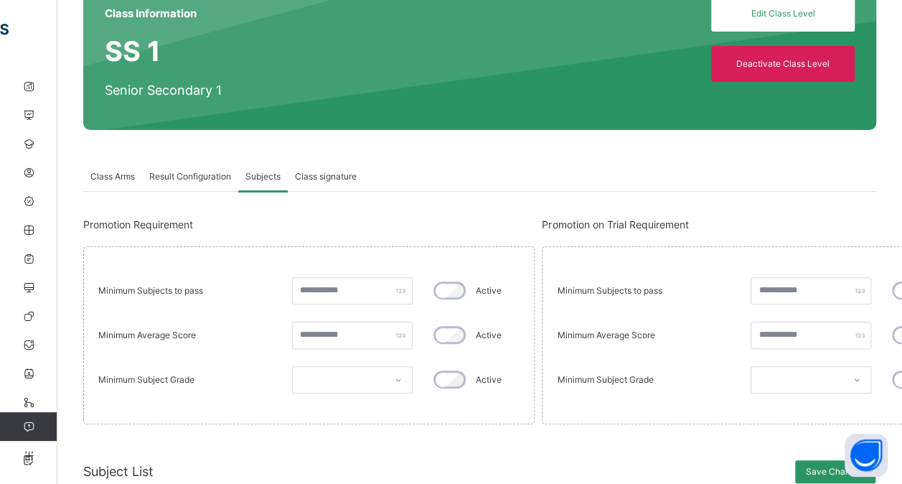
scroll to position [0, 0]
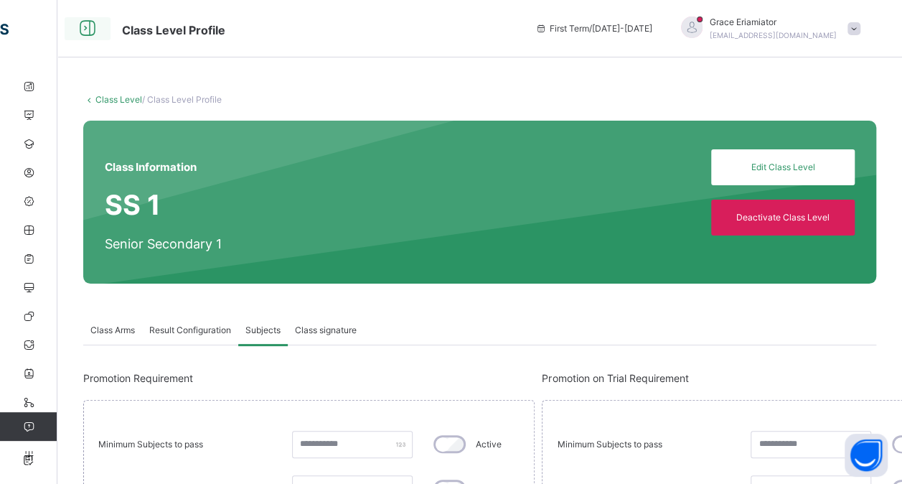
click at [90, 30] on icon at bounding box center [87, 29] width 24 height 26
